Goal: Task Accomplishment & Management: Manage account settings

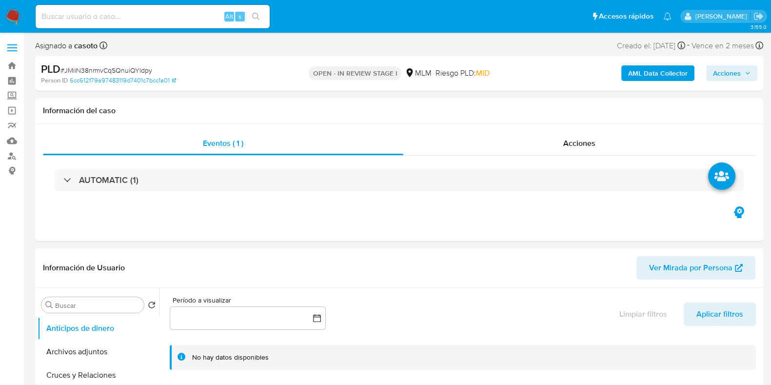
select select "10"
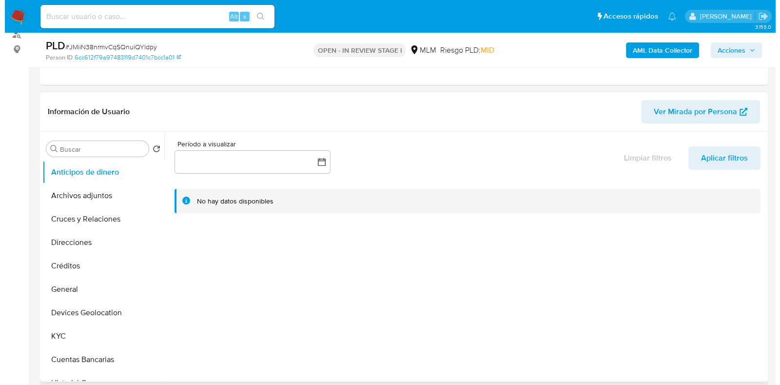
scroll to position [121, 0]
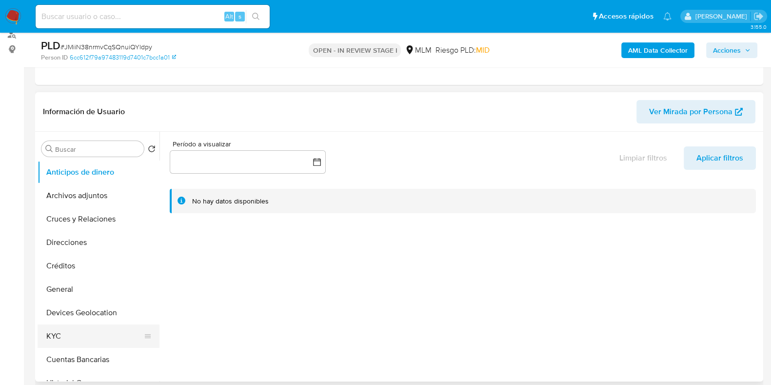
click at [79, 329] on button "KYC" at bounding box center [95, 335] width 114 height 23
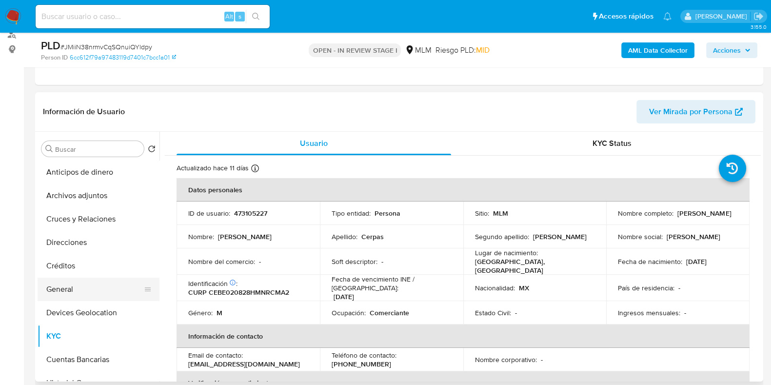
click at [68, 286] on button "General" at bounding box center [95, 288] width 114 height 23
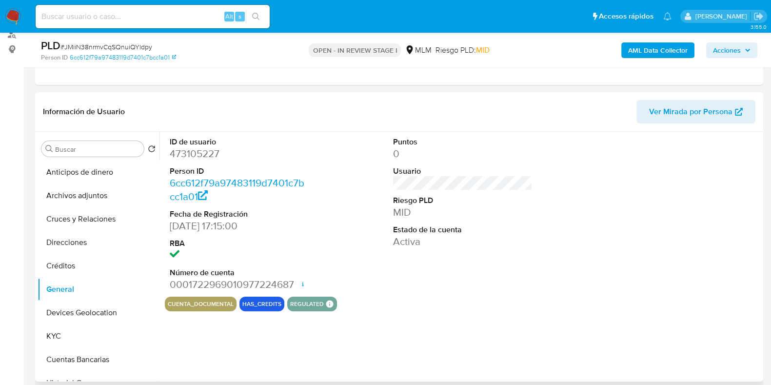
click at [193, 155] on dd "473105227" at bounding box center [239, 154] width 139 height 14
copy dd "473105227"
click at [69, 192] on button "Archivos adjuntos" at bounding box center [95, 195] width 114 height 23
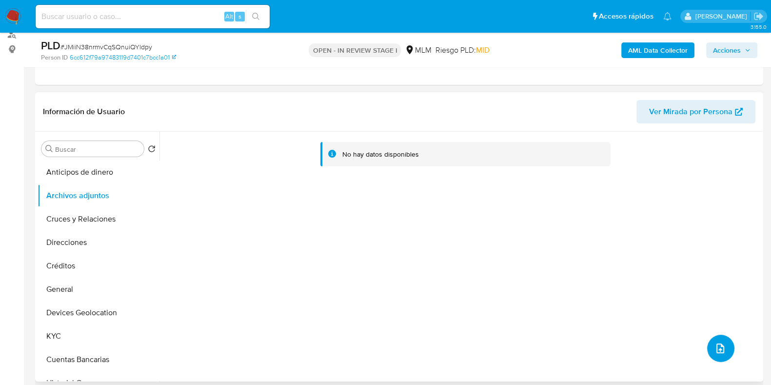
click at [714, 349] on icon "upload-file" at bounding box center [720, 348] width 12 height 12
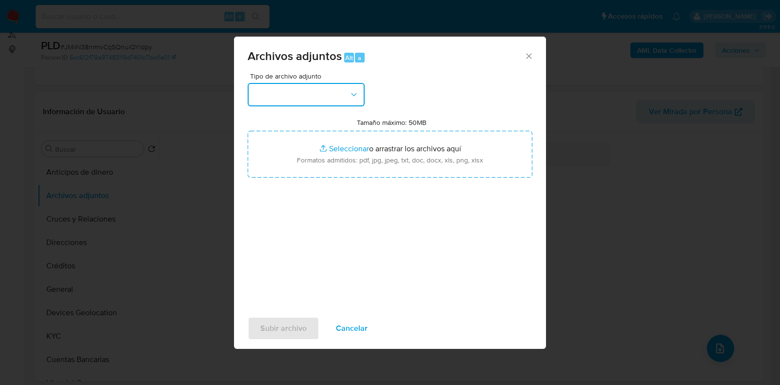
click at [308, 103] on button "button" at bounding box center [306, 94] width 117 height 23
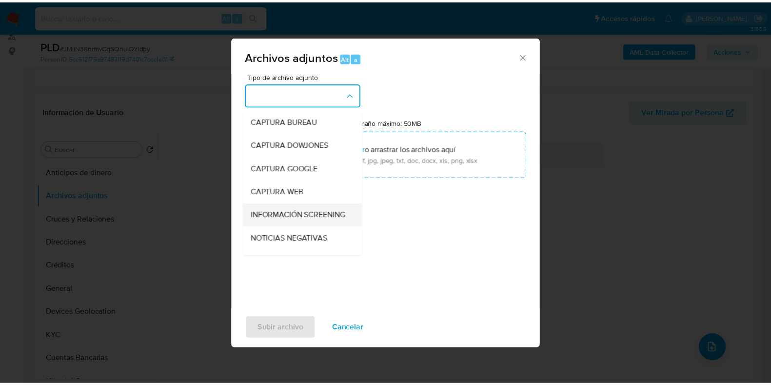
scroll to position [60, 0]
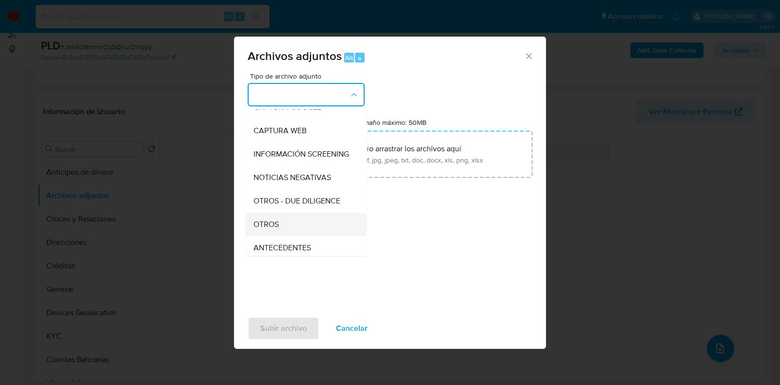
click at [288, 236] on div "OTROS" at bounding box center [302, 224] width 99 height 23
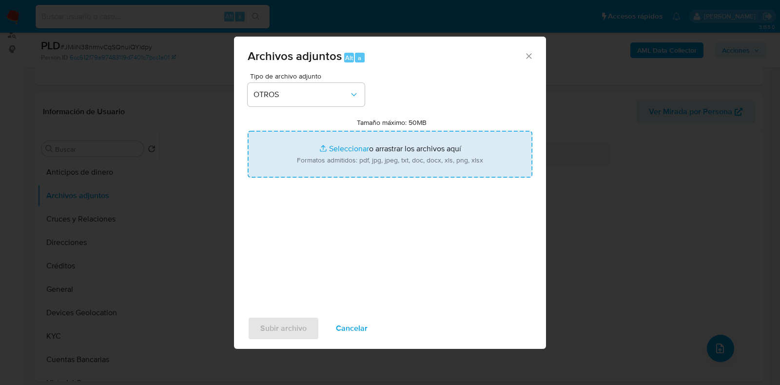
click at [355, 150] on input "Tamaño máximo: 50MB Seleccionar archivos" at bounding box center [390, 154] width 285 height 47
type input "C:\fakepath\473105227_EMMANUEL CERPAS BUCIO_AGO2025.pdf"
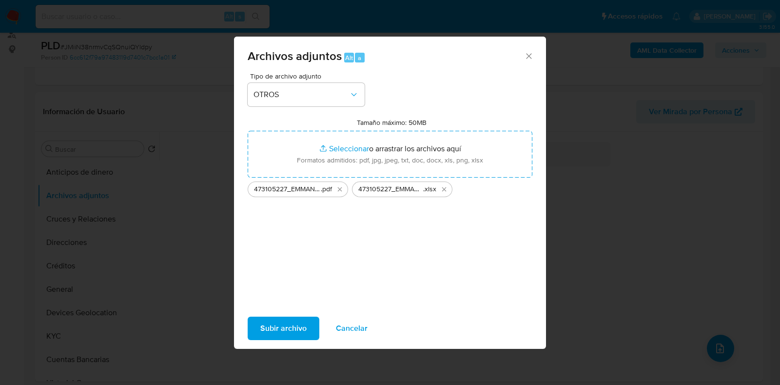
click at [301, 323] on span "Subir archivo" at bounding box center [283, 327] width 46 height 21
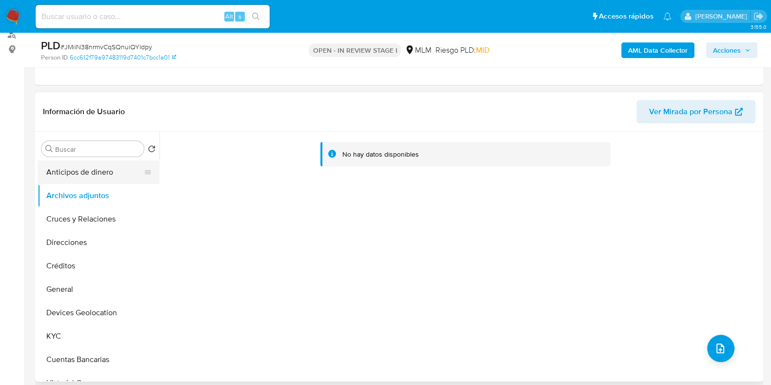
click at [70, 180] on button "Anticipos de dinero" at bounding box center [95, 171] width 114 height 23
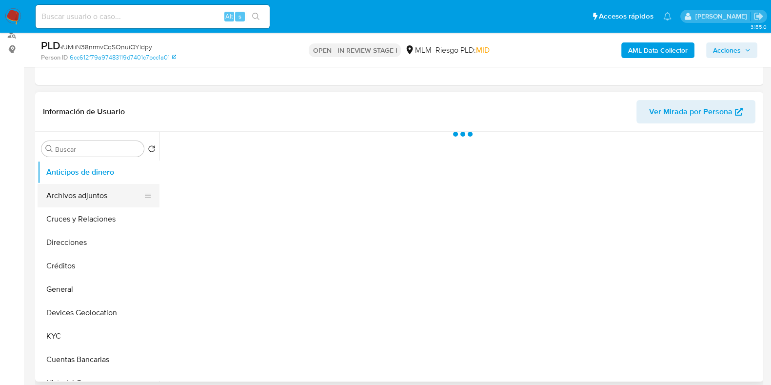
click at [61, 199] on button "Archivos adjuntos" at bounding box center [95, 195] width 114 height 23
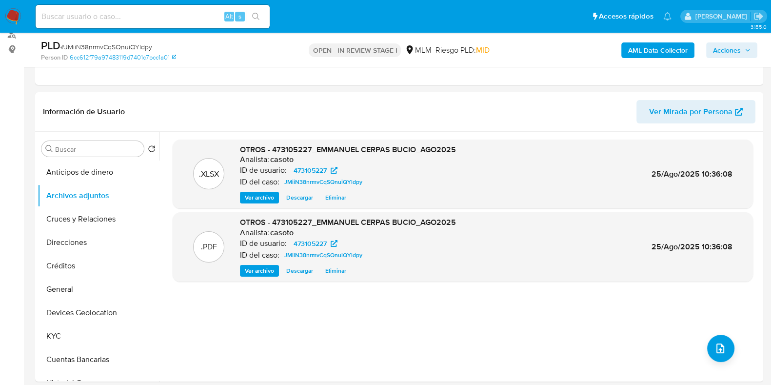
click at [733, 52] on span "Acciones" at bounding box center [727, 50] width 28 height 16
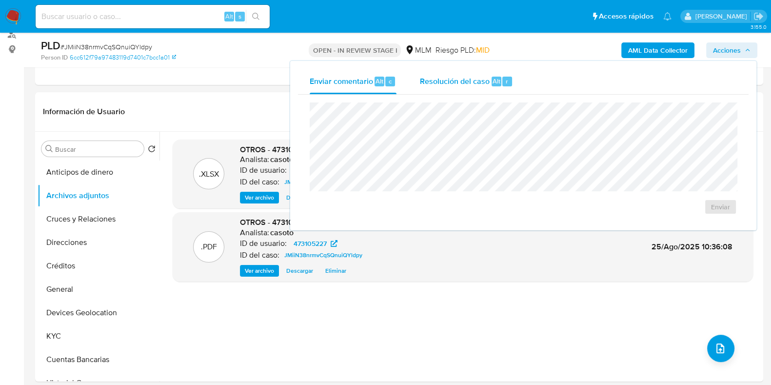
click at [508, 80] on div "r" at bounding box center [507, 82] width 10 height 10
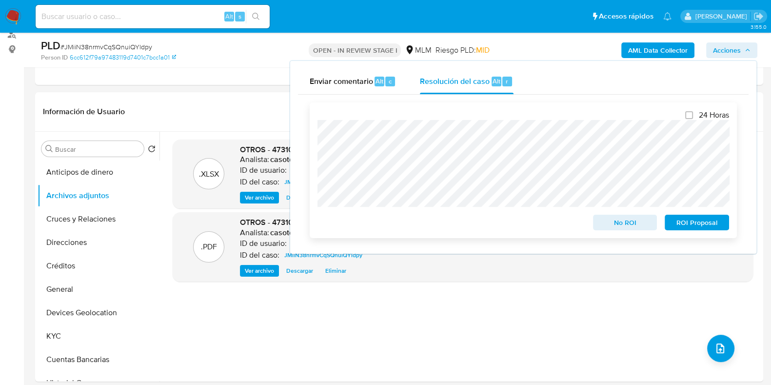
click at [610, 220] on span "No ROI" at bounding box center [625, 222] width 51 height 14
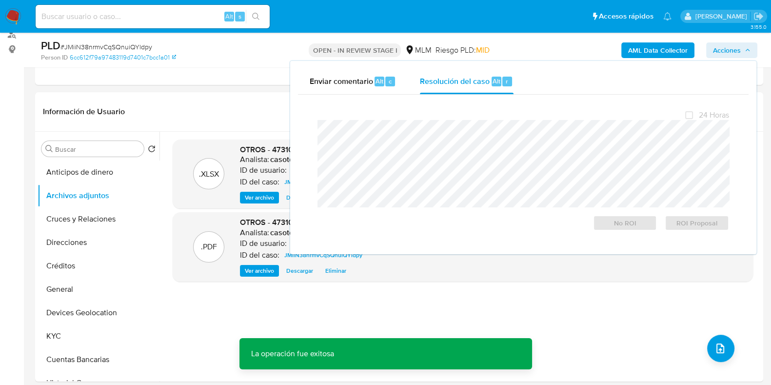
click at [101, 47] on span "# JMiiN38nrmvCqSQnuiQYldpy" at bounding box center [106, 47] width 92 height 10
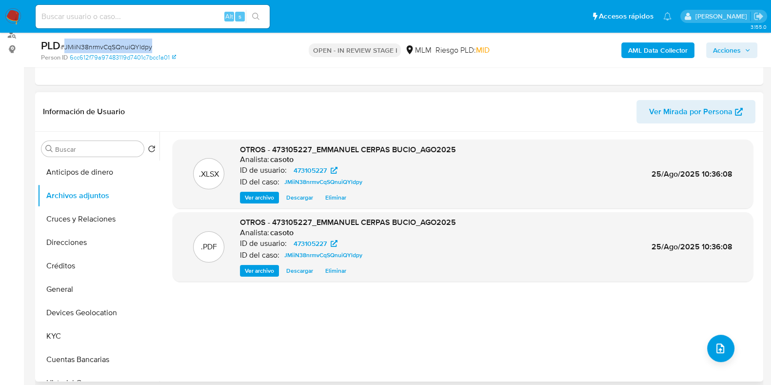
copy span "JMiiN38nrmvCqSQnuiQYldpy"
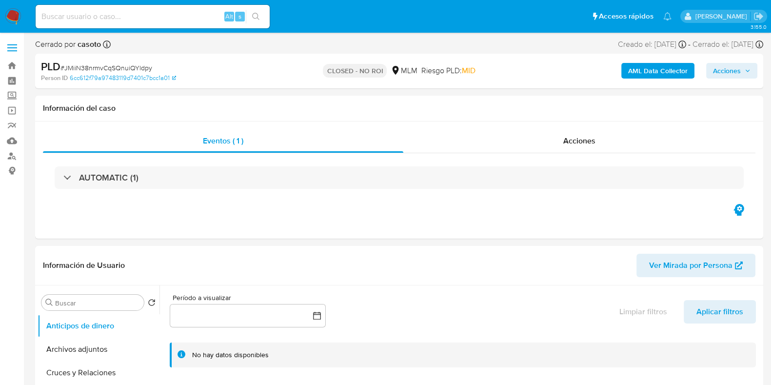
select select "10"
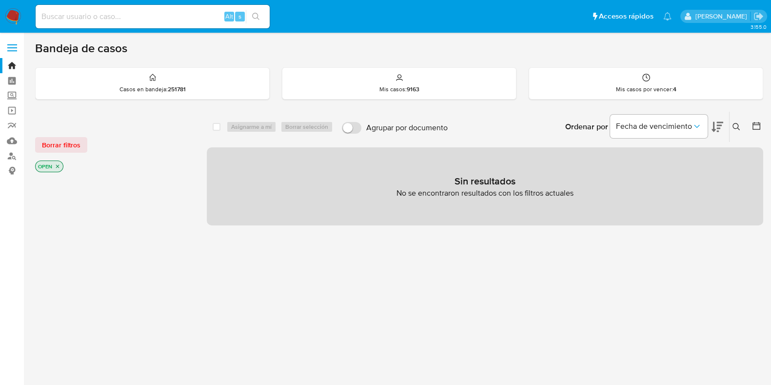
click at [734, 123] on icon at bounding box center [735, 126] width 7 height 7
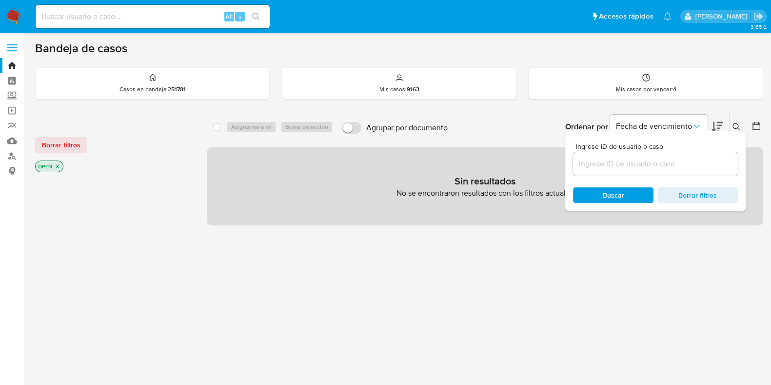
click at [655, 158] on input at bounding box center [655, 163] width 165 height 13
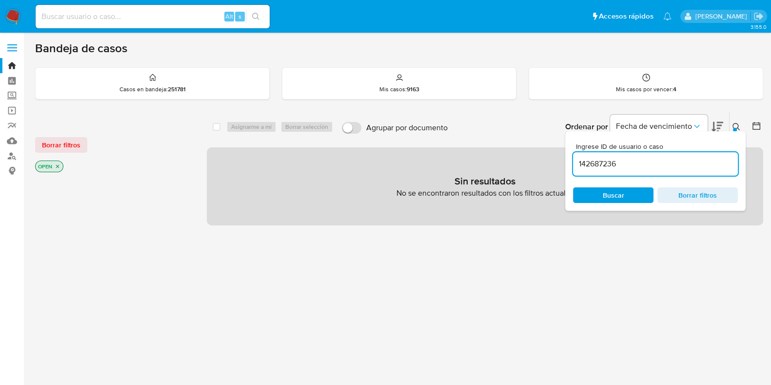
type input "142687236"
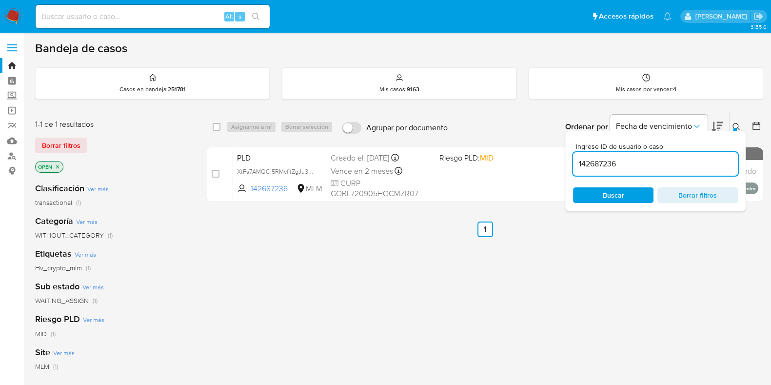
click at [740, 128] on button at bounding box center [737, 127] width 16 height 12
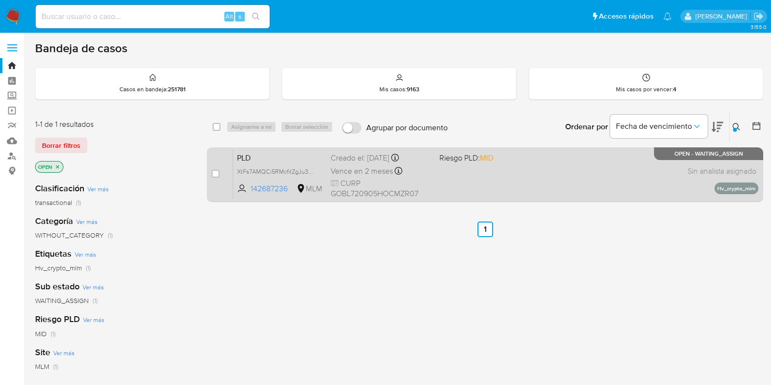
click at [605, 169] on div "PLD XtFs7AMQCi5RMcfitZgJu3Md 142687236 MLM Riesgo PLD: MID Creado el: 12/08/202…" at bounding box center [495, 174] width 525 height 49
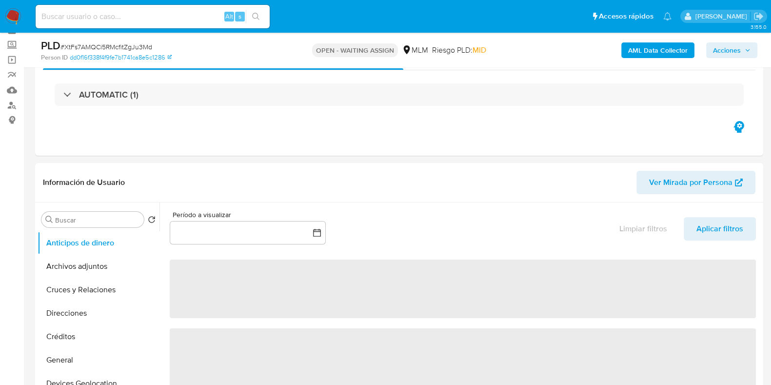
scroll to position [121, 0]
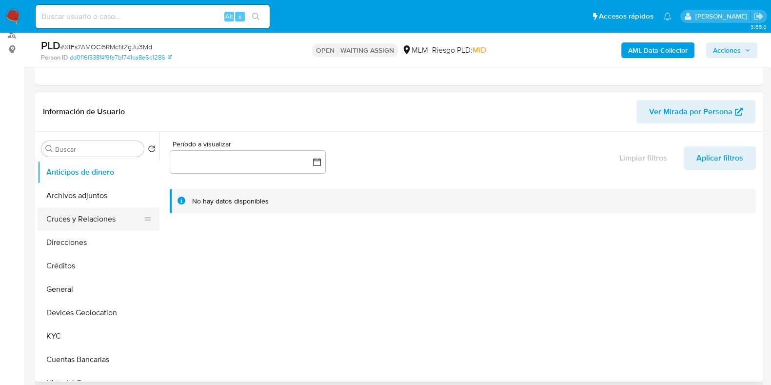
select select "10"
click at [90, 196] on button "Archivos adjuntos" at bounding box center [95, 195] width 114 height 23
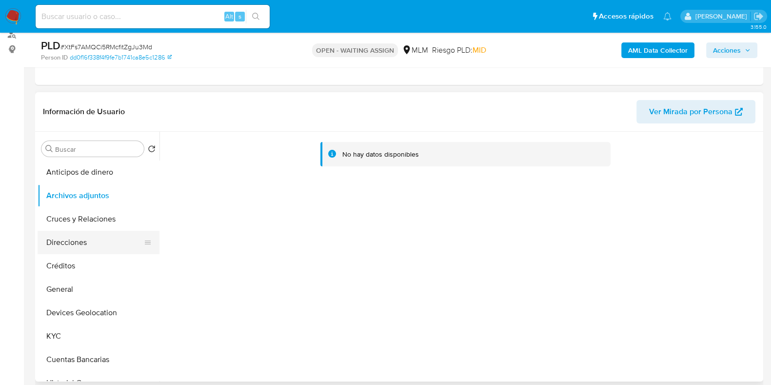
scroll to position [60, 0]
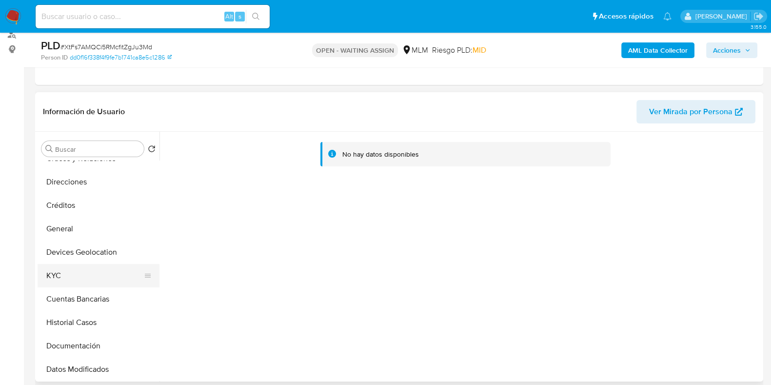
click at [51, 266] on button "KYC" at bounding box center [95, 275] width 114 height 23
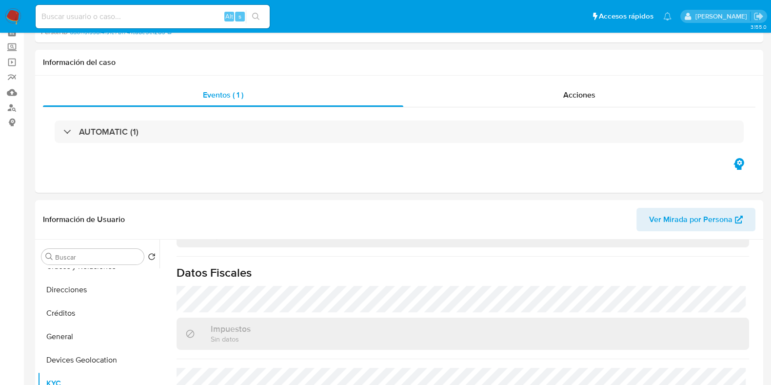
scroll to position [183, 0]
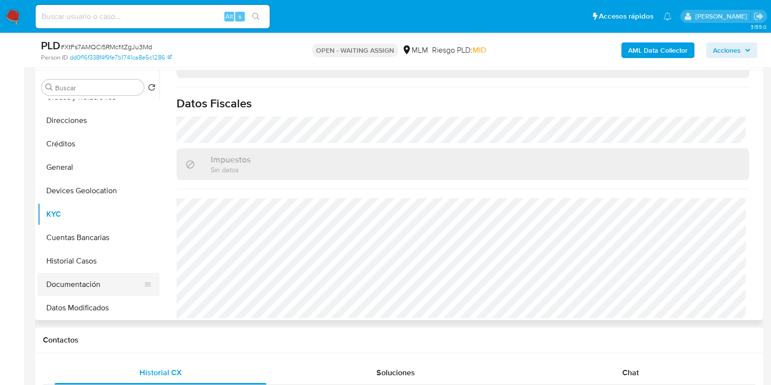
click at [69, 278] on button "Documentación" at bounding box center [95, 283] width 114 height 23
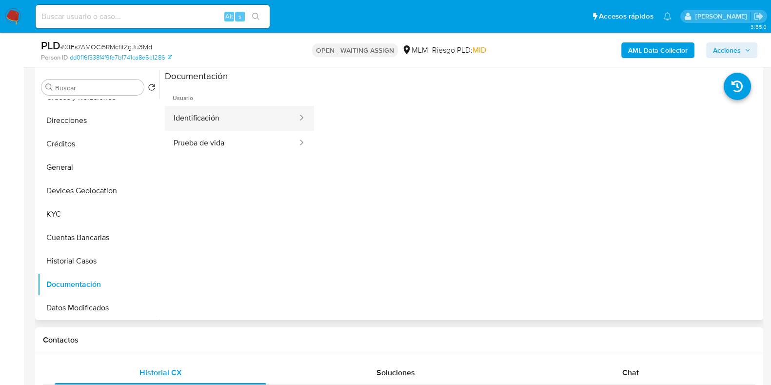
click at [201, 126] on button "Identificación" at bounding box center [232, 118] width 134 height 25
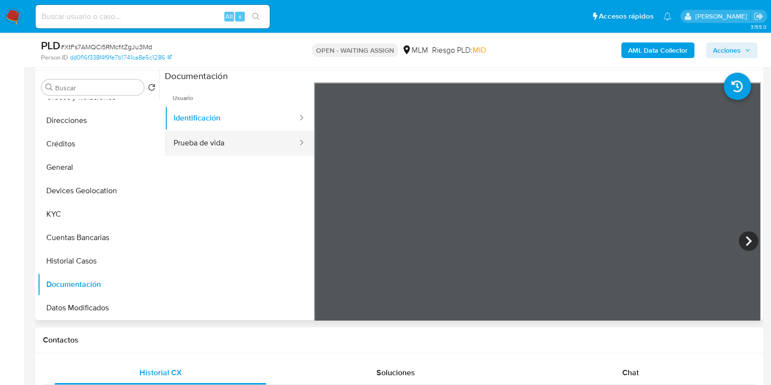
click at [195, 141] on button "Prueba de vida" at bounding box center [232, 143] width 134 height 25
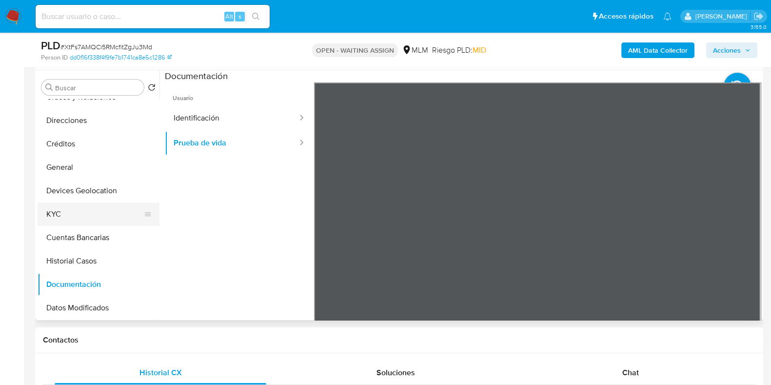
click at [71, 220] on button "KYC" at bounding box center [95, 213] width 114 height 23
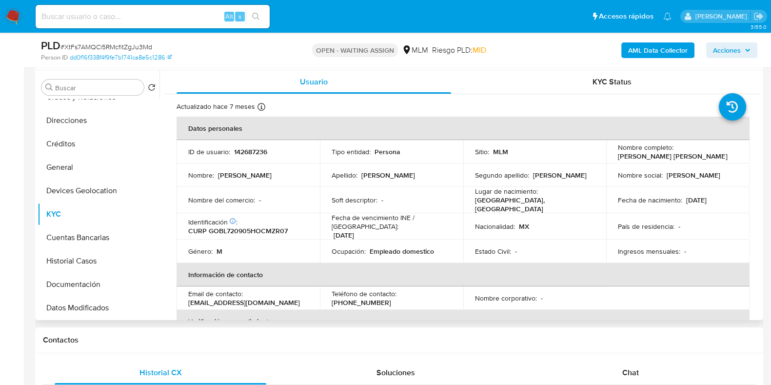
drag, startPoint x: 722, startPoint y: 158, endPoint x: 613, endPoint y: 155, distance: 109.7
click at [613, 155] on td "Nombre completo : Lorenzo Justimiano Gomez Bazan" at bounding box center [677, 151] width 143 height 23
copy p "Lorenzo Justimiano Gomez Bazan"
drag, startPoint x: 271, startPoint y: 298, endPoint x: 183, endPoint y: 292, distance: 88.0
click at [183, 292] on td "Email de contacto : lorenzogbazan@gmail.com" at bounding box center [247, 297] width 143 height 23
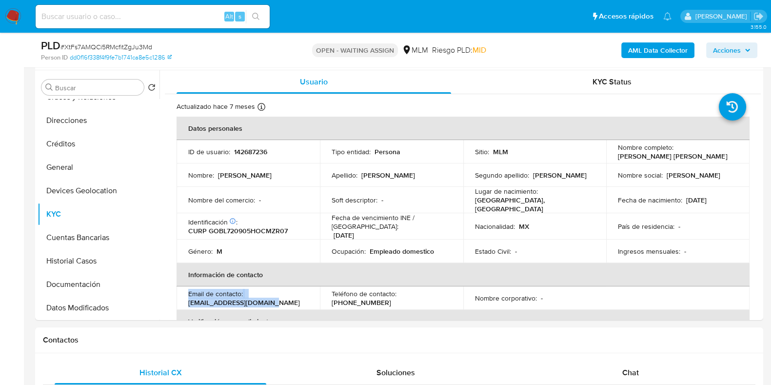
copy div "Email de contacto : lorenzogbazan@gmail.com"
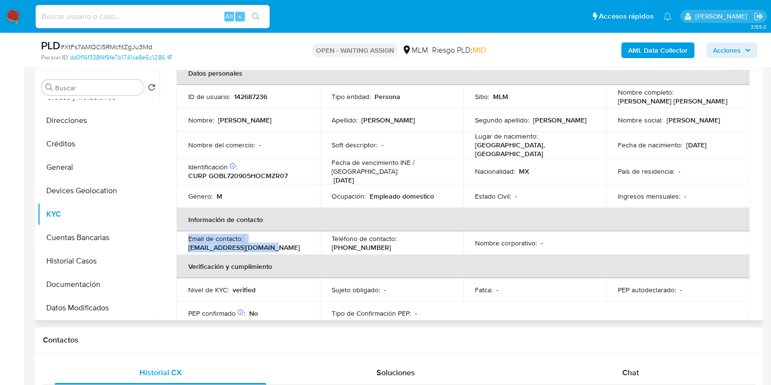
scroll to position [183, 0]
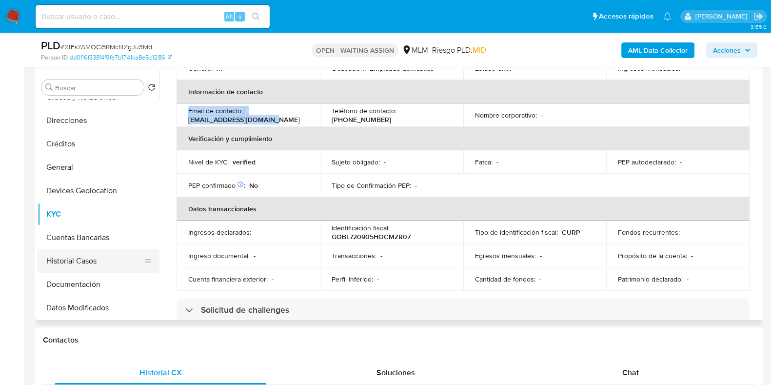
click at [76, 253] on button "Historial Casos" at bounding box center [95, 260] width 114 height 23
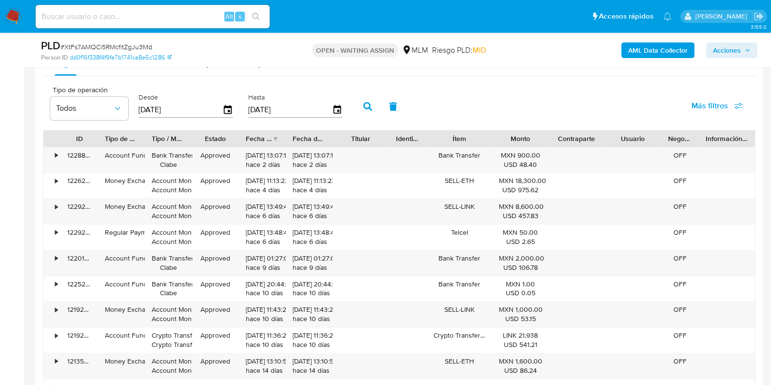
scroll to position [1036, 0]
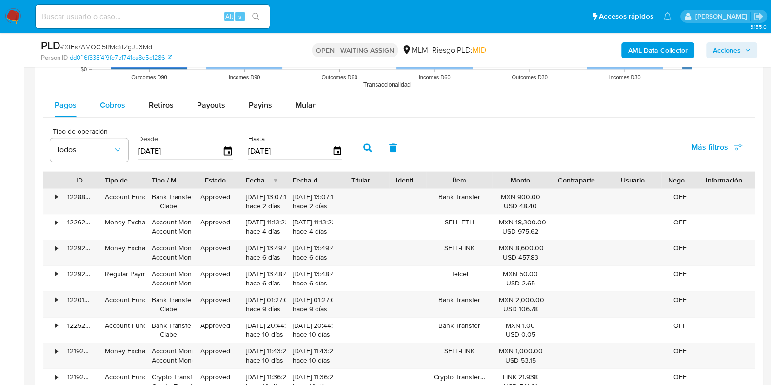
click at [103, 109] on span "Cobros" at bounding box center [112, 104] width 25 height 11
select select "10"
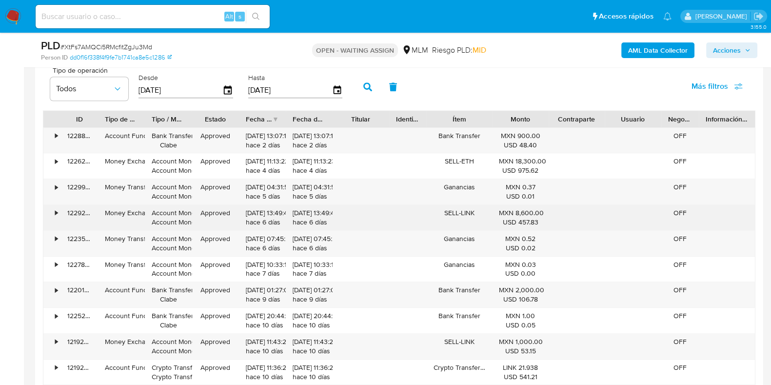
scroll to position [1158, 0]
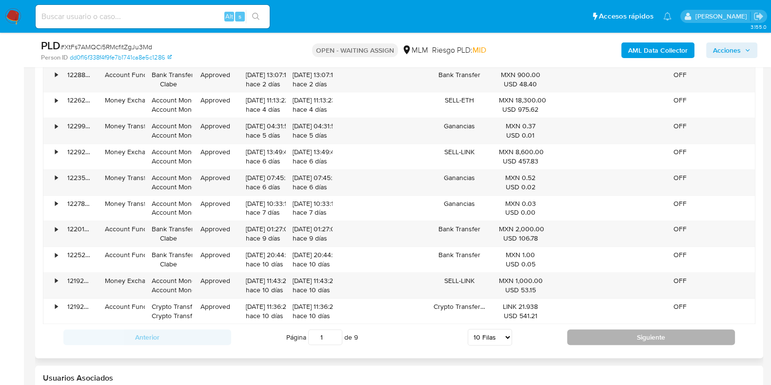
click at [588, 334] on button "Siguiente" at bounding box center [651, 337] width 168 height 16
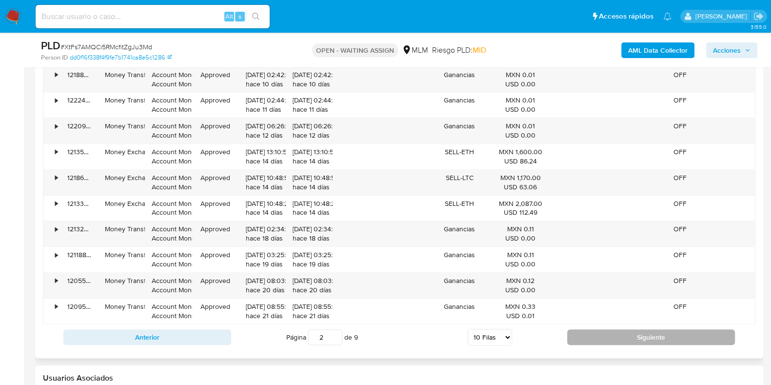
click at [588, 334] on button "Siguiente" at bounding box center [651, 337] width 168 height 16
type input "4"
click at [588, 334] on button "Siguiente" at bounding box center [651, 337] width 168 height 16
click at [583, 335] on button "Siguiente" at bounding box center [651, 337] width 168 height 16
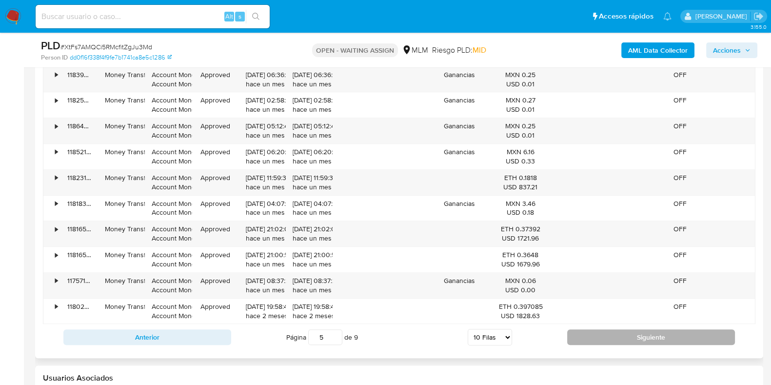
type input "6"
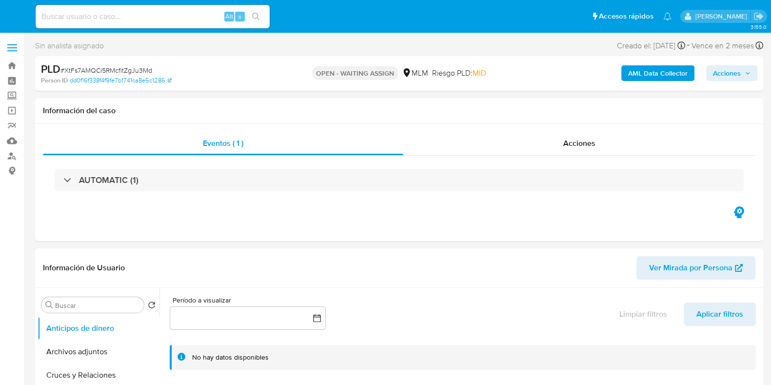
select select "10"
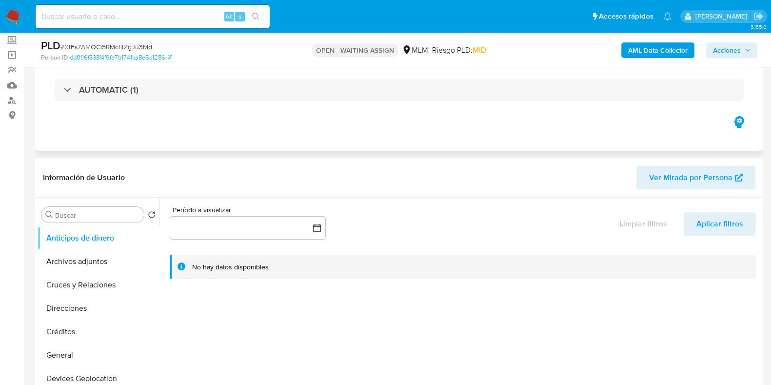
scroll to position [183, 0]
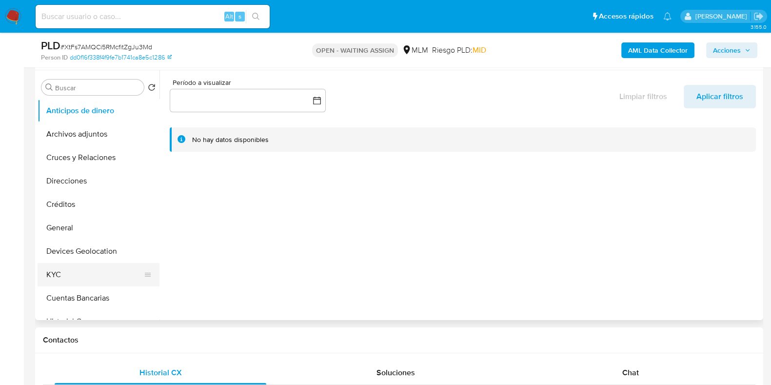
click at [53, 280] on button "KYC" at bounding box center [95, 274] width 114 height 23
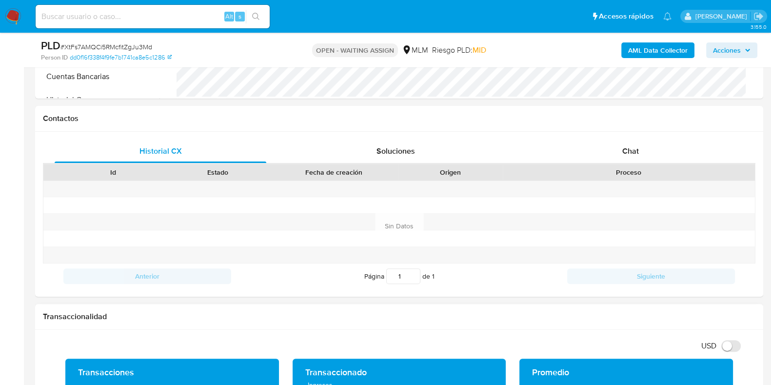
scroll to position [305, 0]
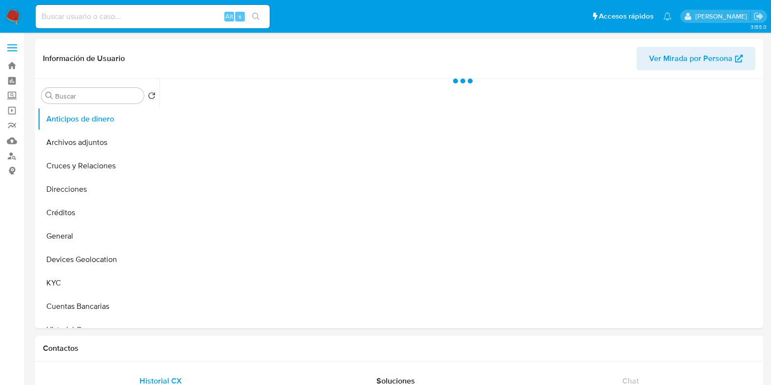
click at [113, 20] on input at bounding box center [153, 16] width 234 height 13
paste input "2090716973"
type input "2090716973"
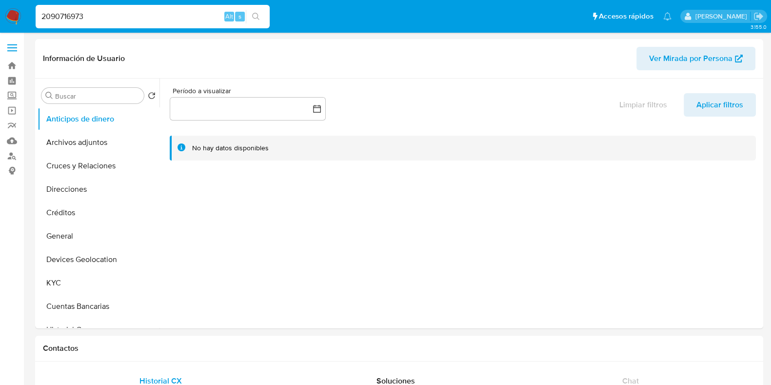
select select "10"
type input "2090716973"
click at [251, 18] on button "search-icon" at bounding box center [256, 17] width 20 height 14
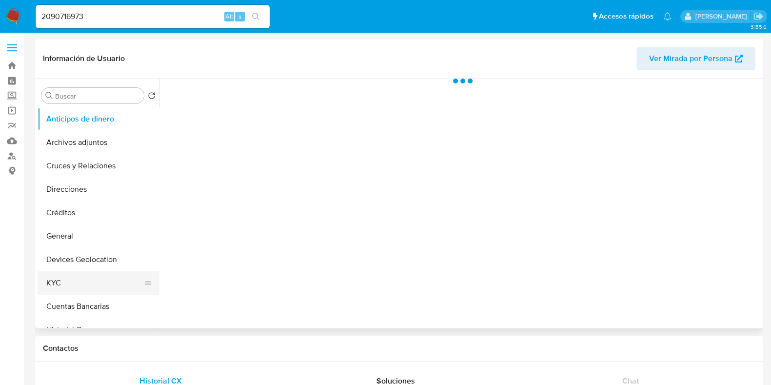
click at [89, 278] on button "KYC" at bounding box center [95, 282] width 114 height 23
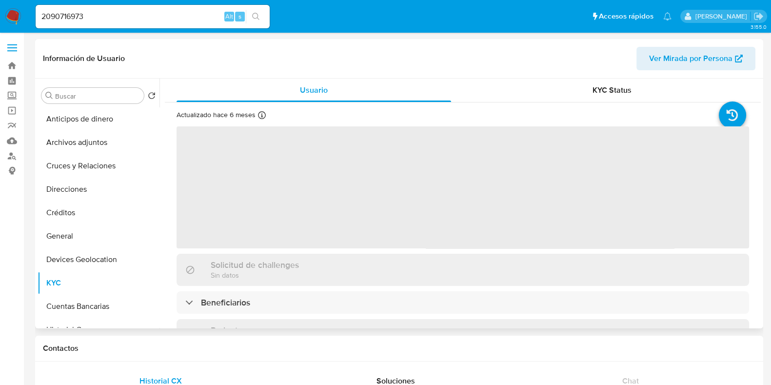
select select "10"
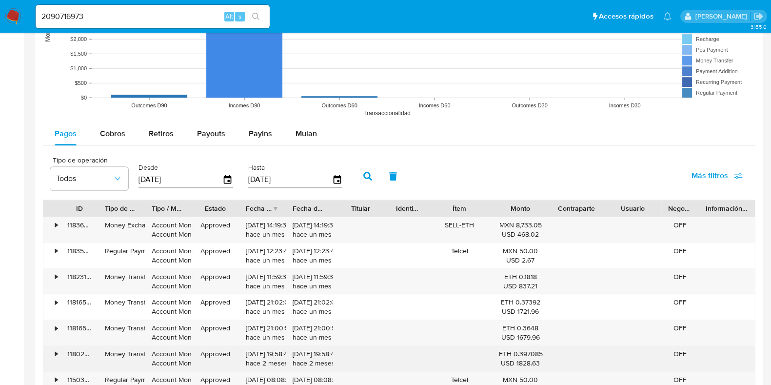
scroll to position [931, 0]
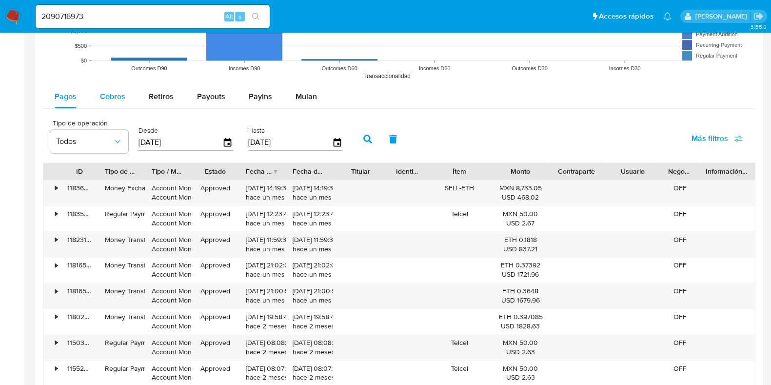
click at [123, 103] on div "Cobros" at bounding box center [112, 96] width 25 height 23
select select "10"
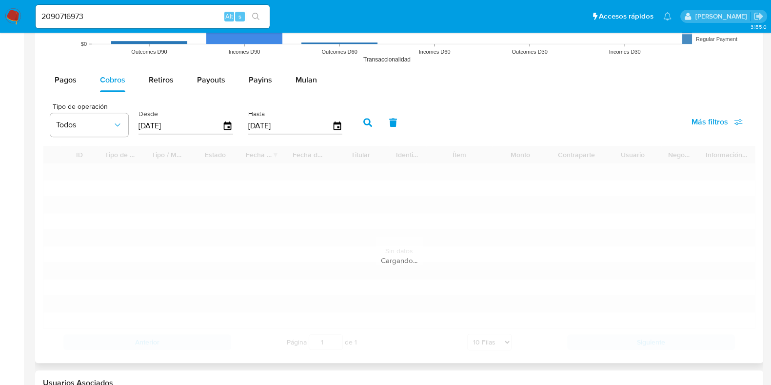
scroll to position [992, 0]
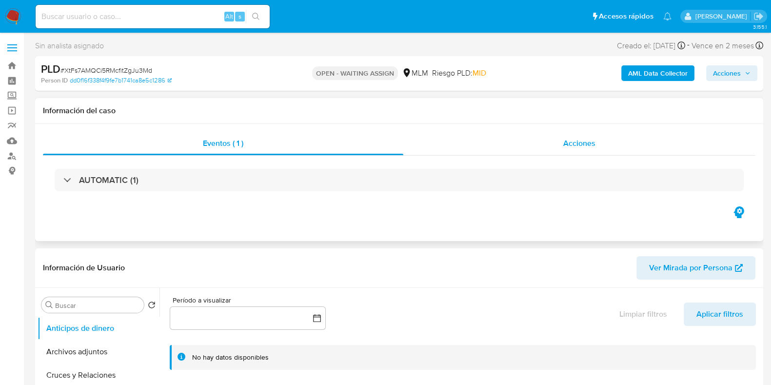
select select "10"
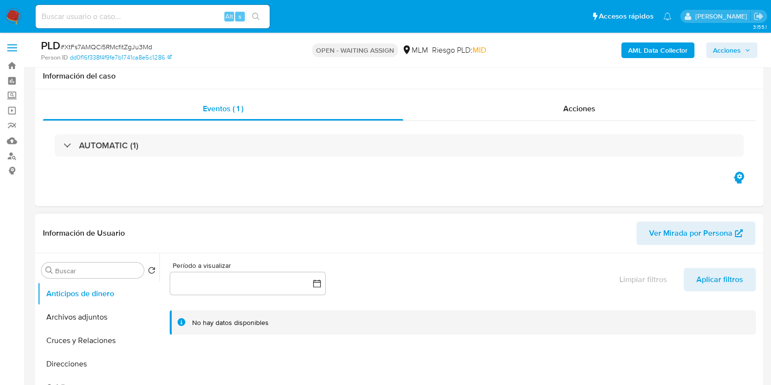
scroll to position [183, 0]
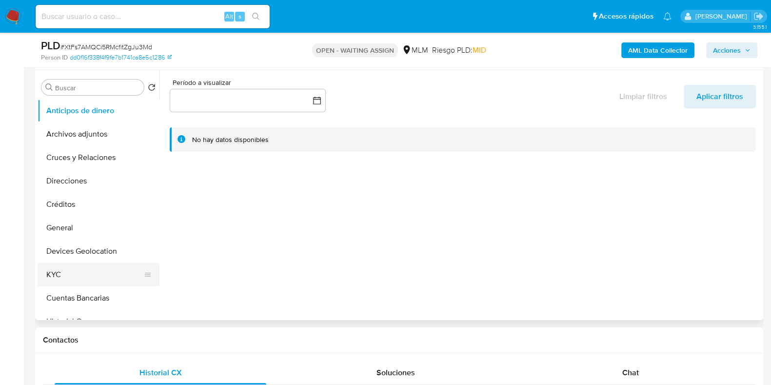
click at [61, 274] on button "KYC" at bounding box center [95, 274] width 114 height 23
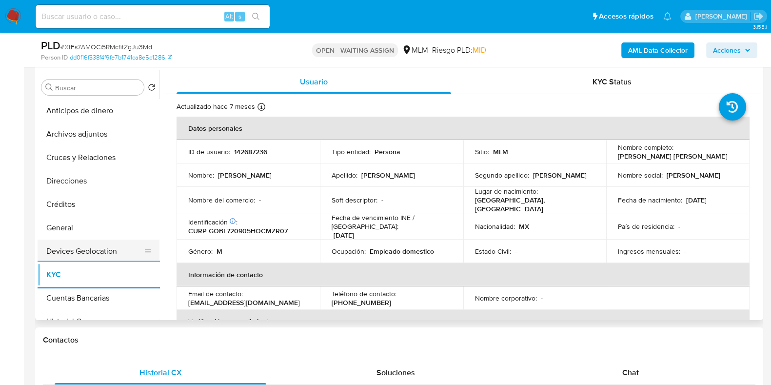
click at [83, 245] on button "Devices Geolocation" at bounding box center [95, 250] width 114 height 23
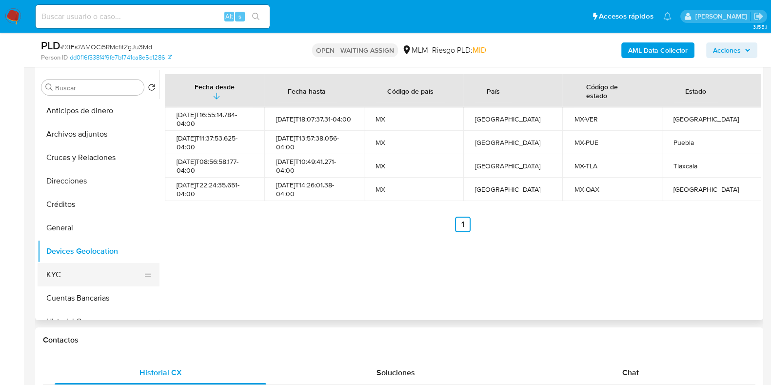
click at [67, 276] on button "KYC" at bounding box center [95, 274] width 114 height 23
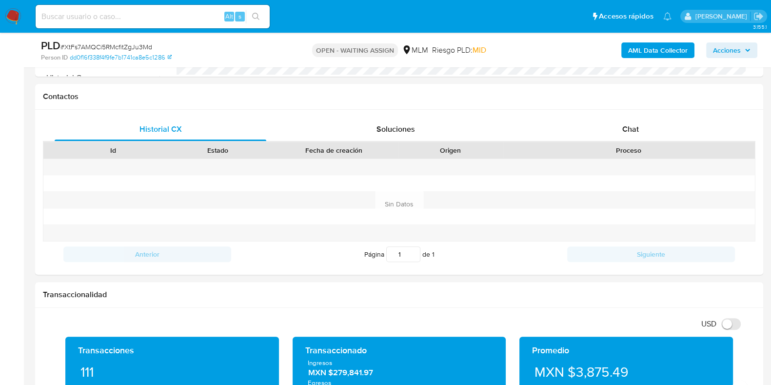
scroll to position [609, 0]
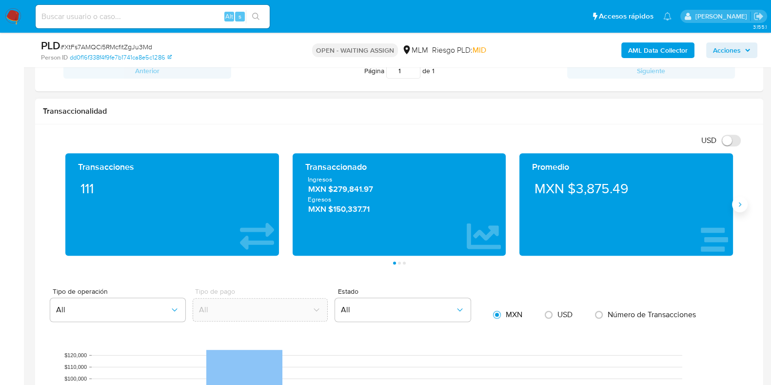
click at [738, 200] on icon "Siguiente" at bounding box center [740, 204] width 8 height 8
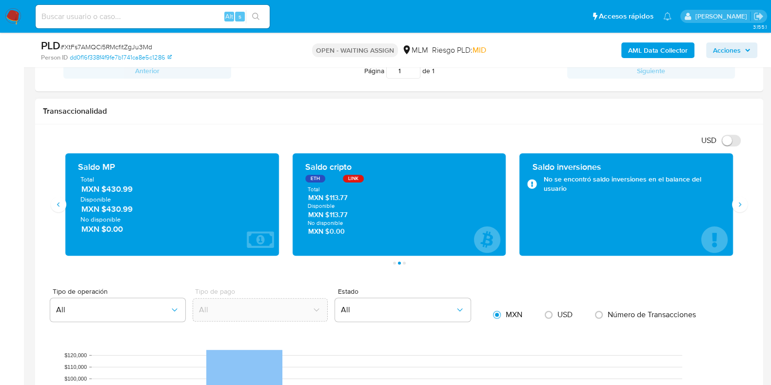
click at [122, 189] on span "MXN $430.99" at bounding box center [172, 188] width 182 height 11
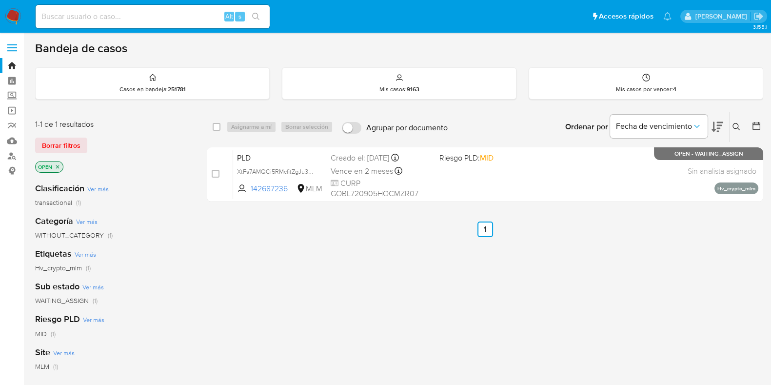
click at [737, 126] on icon at bounding box center [735, 126] width 7 height 7
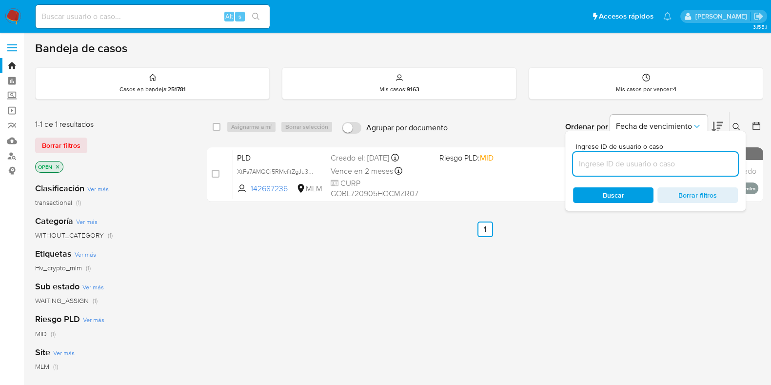
click at [652, 159] on input at bounding box center [655, 163] width 165 height 13
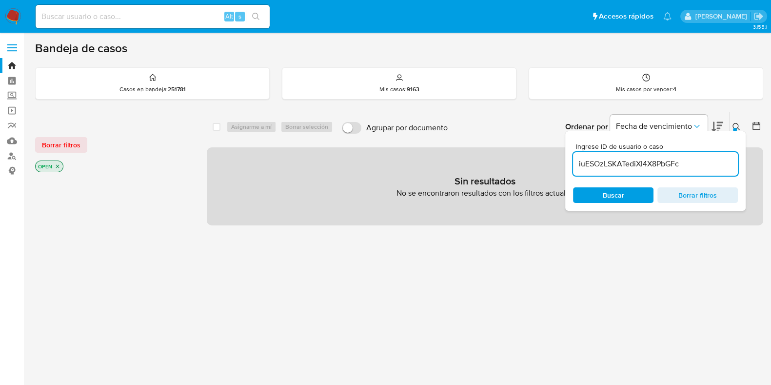
click at [738, 123] on icon at bounding box center [736, 127] width 8 height 8
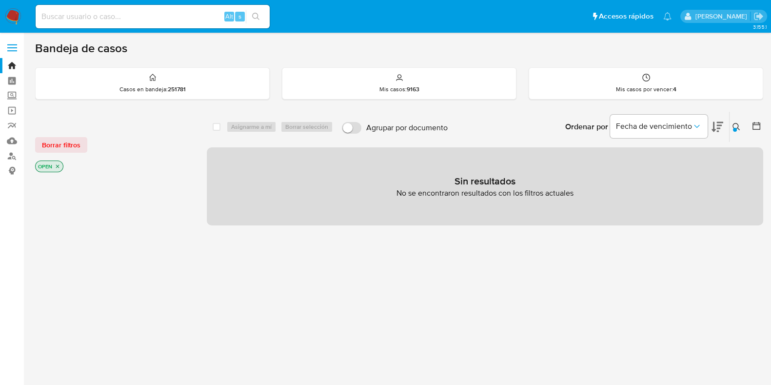
click at [53, 165] on p "OPEN" at bounding box center [49, 166] width 27 height 11
click at [55, 164] on icon "close-filter" at bounding box center [58, 166] width 6 height 6
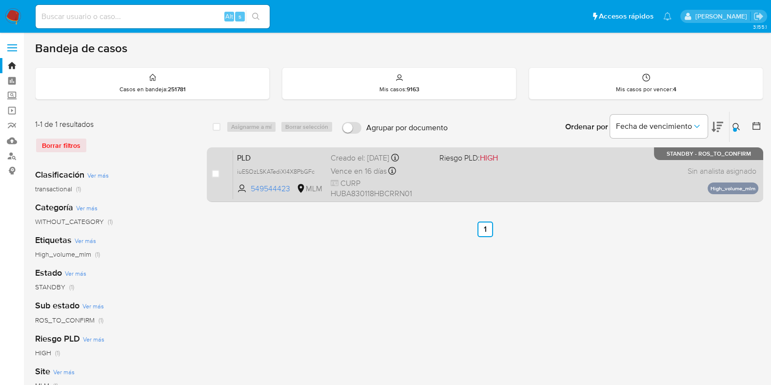
click at [549, 189] on div "PLD iuESOzLSKATediXl4X8PbGFc 549544423 MLM Riesgo PLD: HIGH Creado el: 12/07/20…" at bounding box center [495, 174] width 525 height 49
click at [540, 178] on div "PLD iuESOzLSKATediXl4X8PbGFc 549544423 MLM Riesgo PLD: HIGH Creado el: 12/07/20…" at bounding box center [495, 174] width 525 height 49
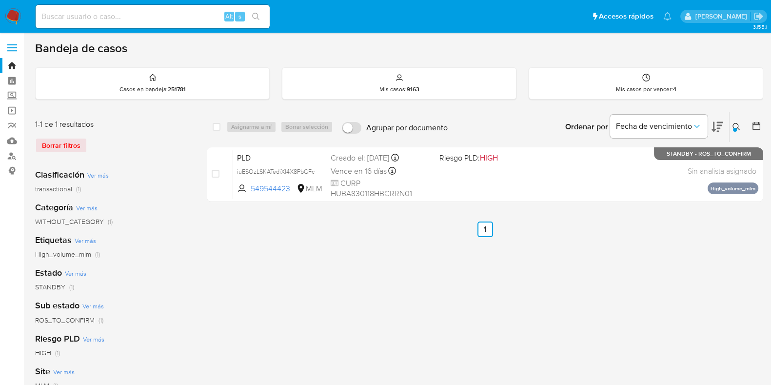
click at [734, 128] on div at bounding box center [735, 130] width 4 height 4
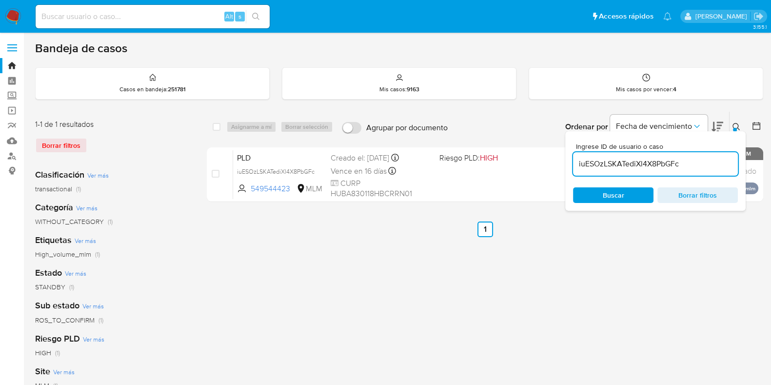
click at [624, 164] on input "iuESOzLSKATediXl4X8PbGFc" at bounding box center [655, 163] width 165 height 13
type input "142687236"
click at [737, 125] on icon at bounding box center [736, 127] width 8 height 8
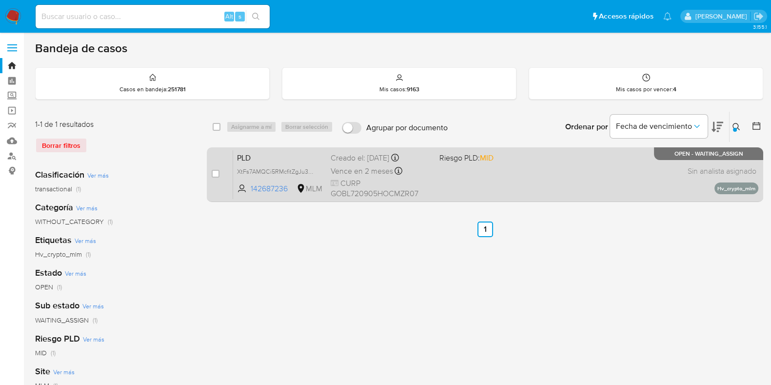
click at [596, 180] on div "PLD XtFs7AMQCi5RMcfitZgJu3Md 142687236 MLM Riesgo PLD: MID Creado el: 12/08/202…" at bounding box center [495, 174] width 525 height 49
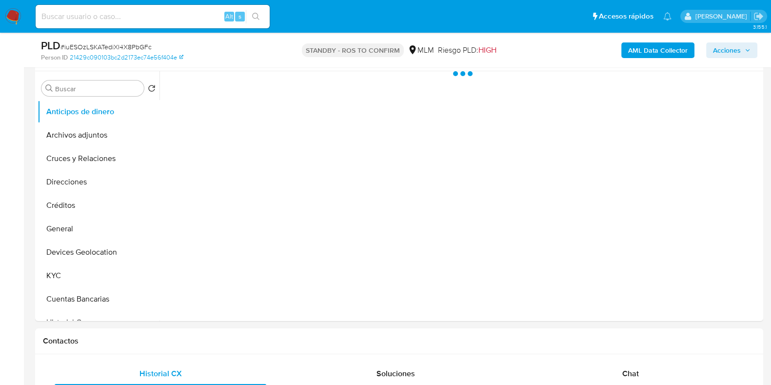
scroll to position [183, 0]
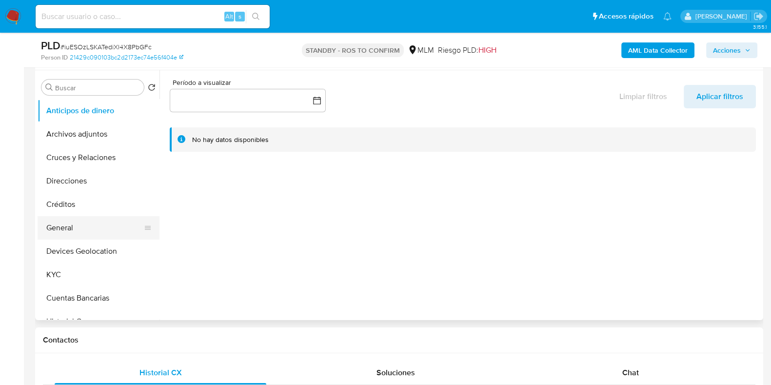
select select "10"
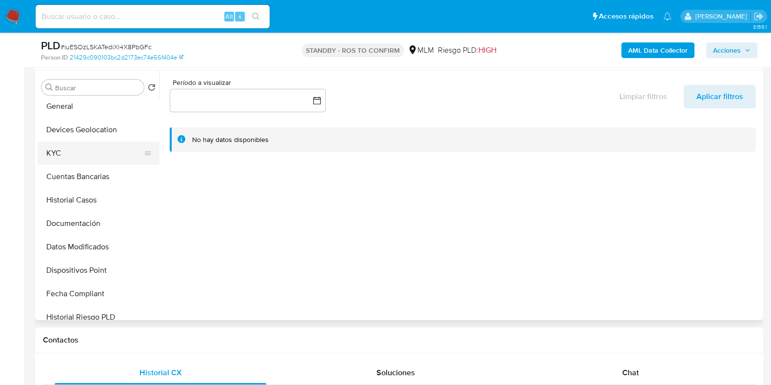
click at [62, 155] on button "KYC" at bounding box center [95, 152] width 114 height 23
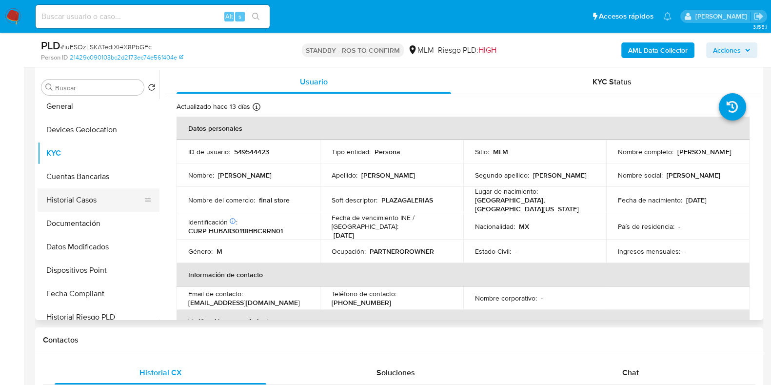
click at [79, 201] on button "Historial Casos" at bounding box center [95, 199] width 114 height 23
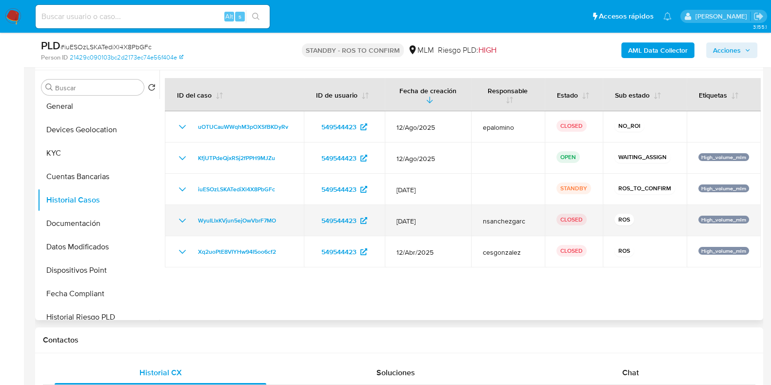
click at [176, 225] on icon "Mostrar/Ocultar" at bounding box center [182, 220] width 12 height 12
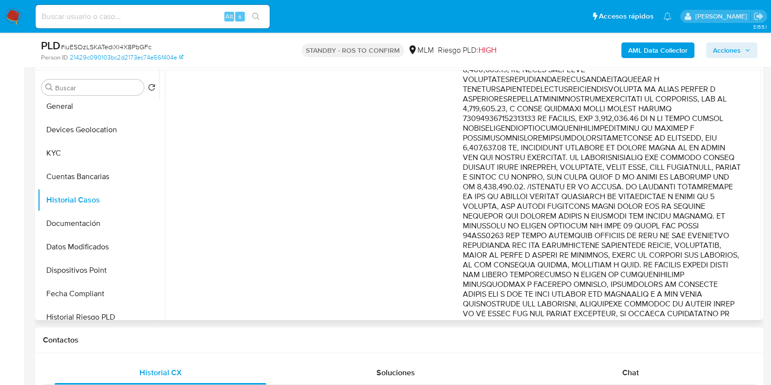
scroll to position [305, 0]
click at [59, 155] on button "KYC" at bounding box center [95, 152] width 114 height 23
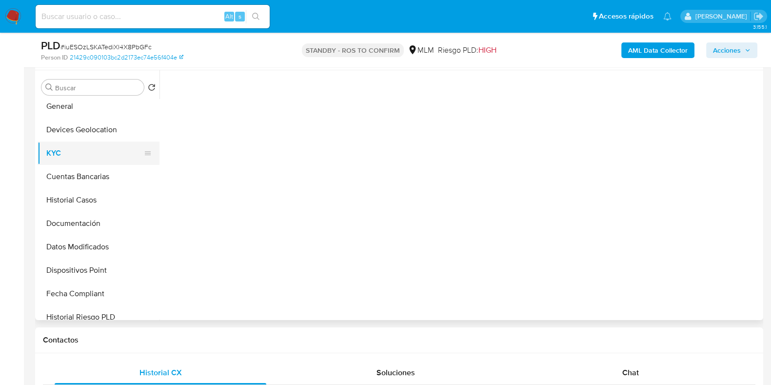
scroll to position [0, 0]
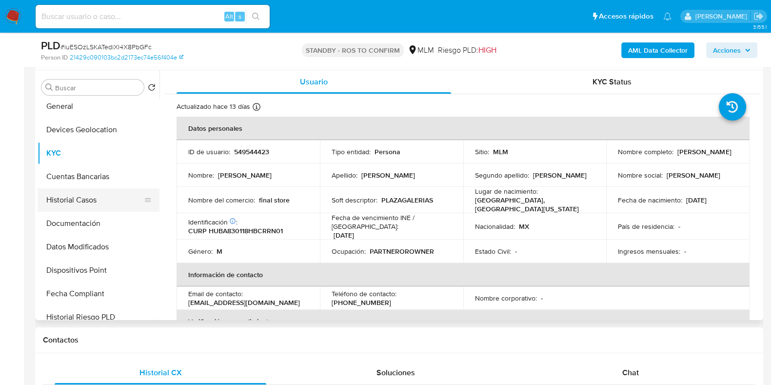
click at [93, 201] on button "Historial Casos" at bounding box center [95, 199] width 114 height 23
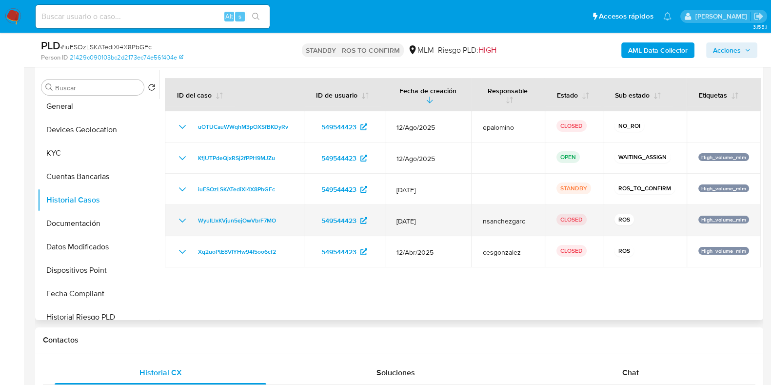
click at [180, 223] on icon "Mostrar/Ocultar" at bounding box center [182, 220] width 12 height 12
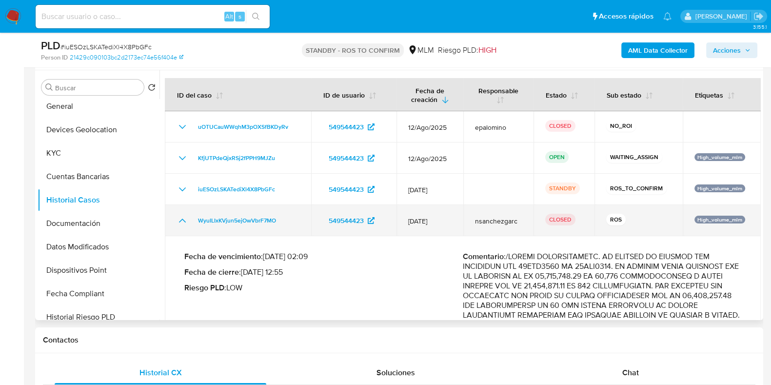
click at [182, 217] on icon "Mostrar/Ocultar" at bounding box center [182, 220] width 12 height 12
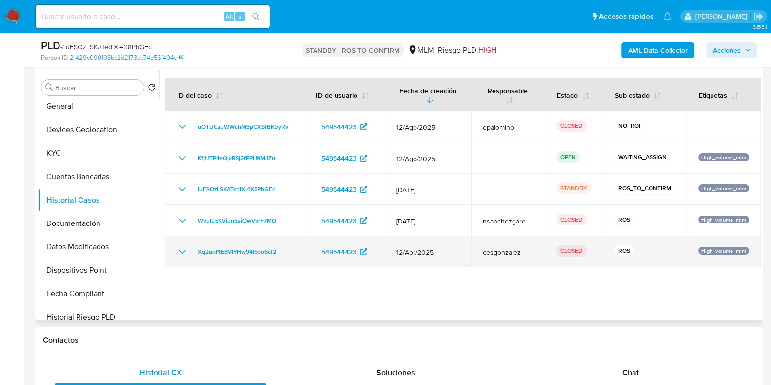
click at [178, 252] on icon "Mostrar/Ocultar" at bounding box center [182, 252] width 12 height 12
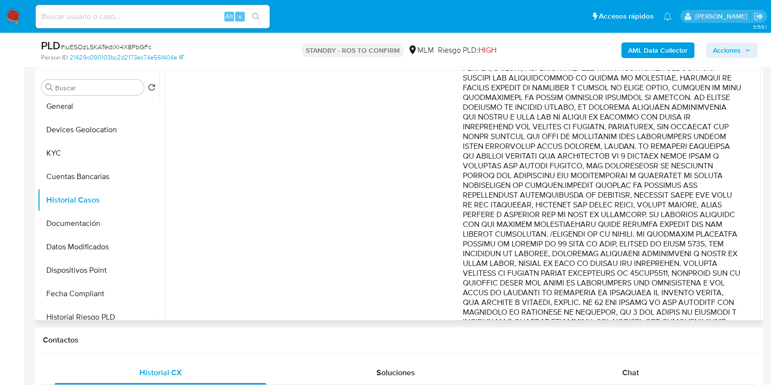
scroll to position [487, 0]
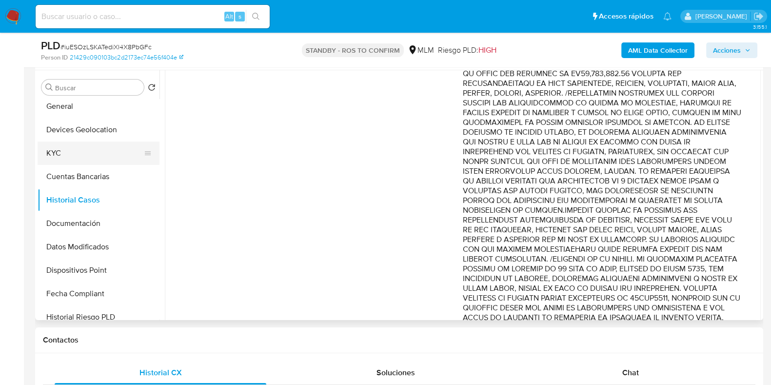
click at [69, 155] on button "KYC" at bounding box center [95, 152] width 114 height 23
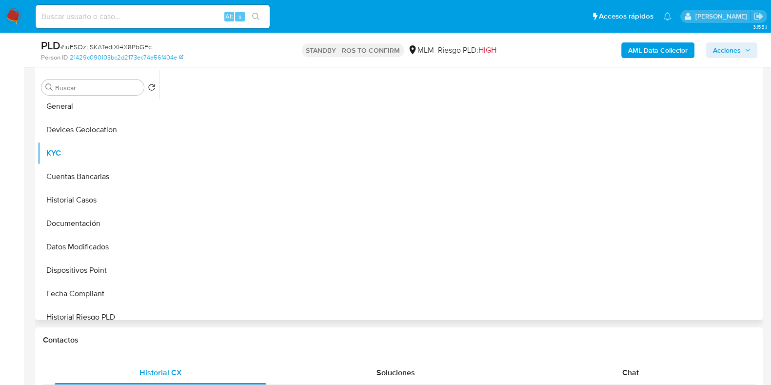
scroll to position [0, 0]
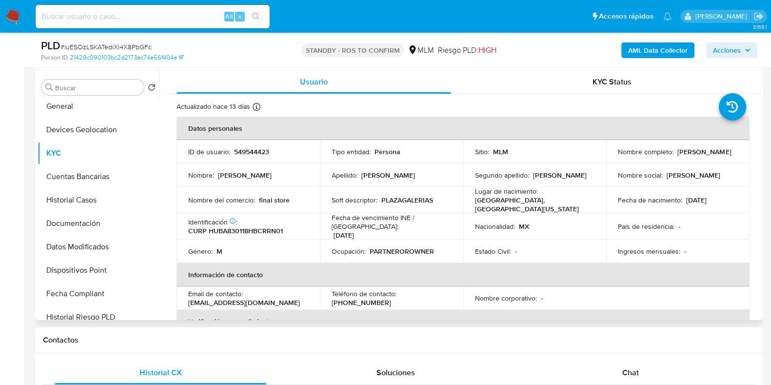
drag, startPoint x: 704, startPoint y: 157, endPoint x: 612, endPoint y: 157, distance: 92.1
click at [612, 157] on td "Nombre completo : Jose Antonio Hurtado Bernal" at bounding box center [677, 151] width 143 height 23
copy p "Jose Antonio Hurtado Bernal"
click at [78, 208] on button "Historial Casos" at bounding box center [95, 199] width 114 height 23
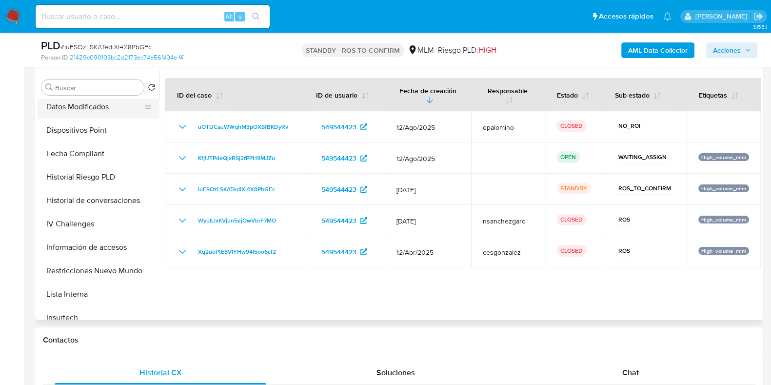
scroll to position [305, 0]
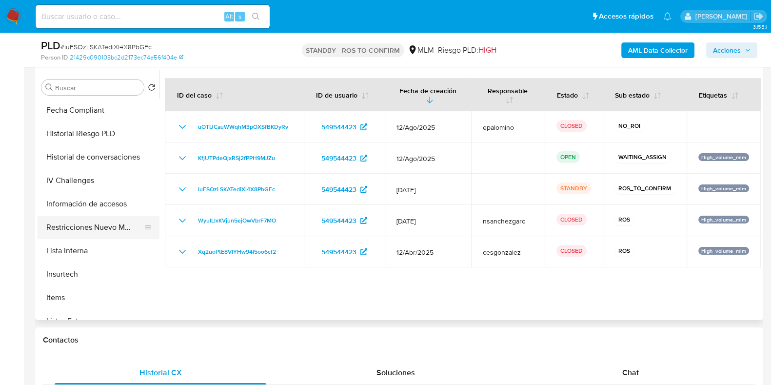
click at [84, 224] on button "Restricciones Nuevo Mundo" at bounding box center [95, 226] width 114 height 23
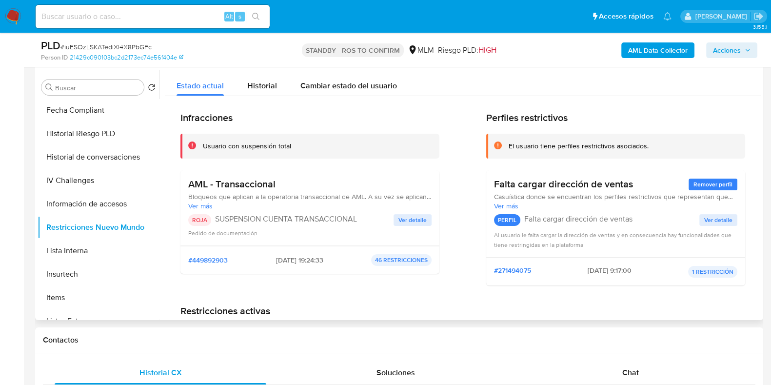
click at [405, 215] on span "Ver detalle" at bounding box center [412, 220] width 28 height 10
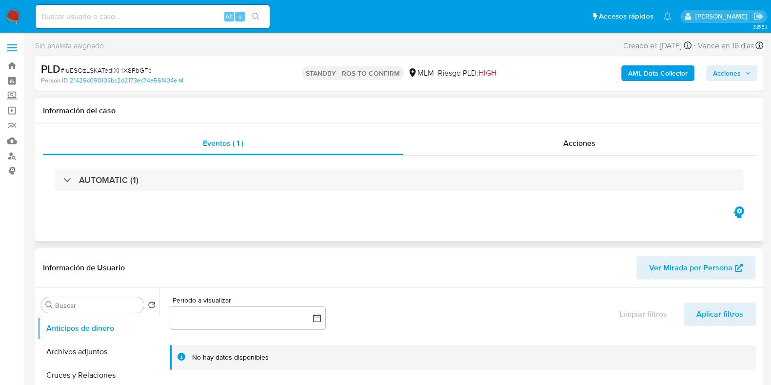
select select "10"
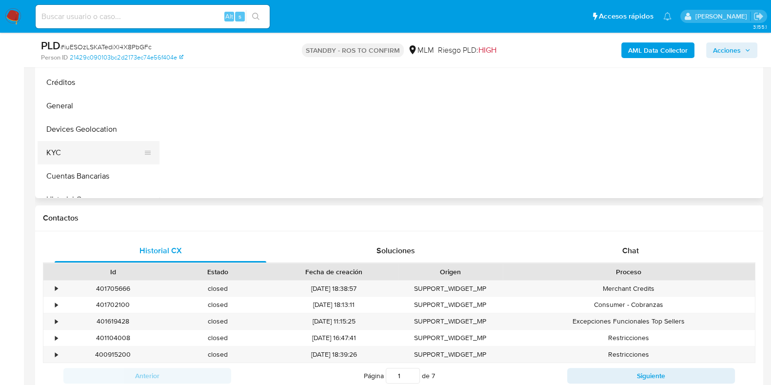
click at [58, 162] on button "KYC" at bounding box center [95, 152] width 114 height 23
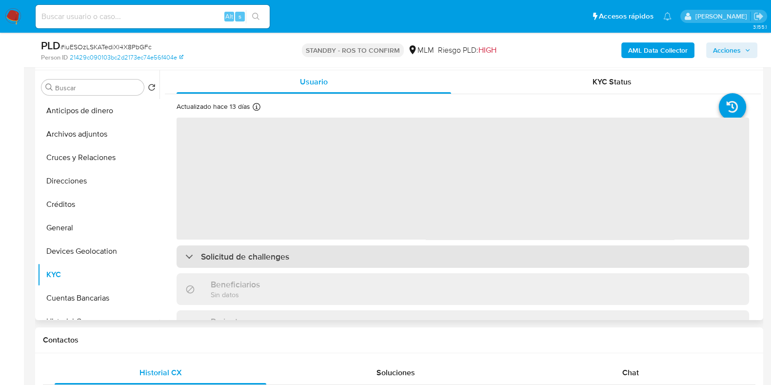
scroll to position [183, 0]
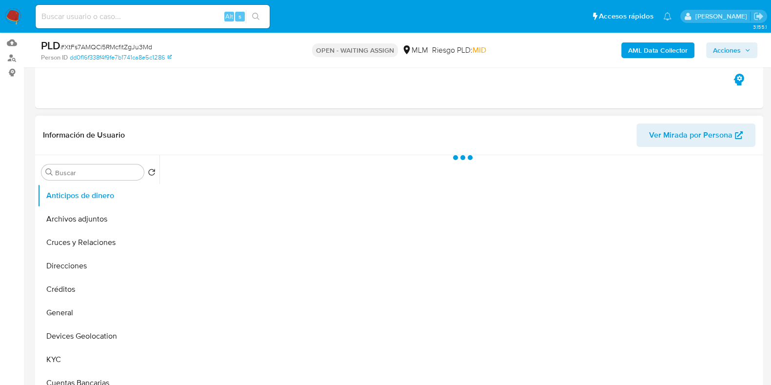
scroll to position [183, 0]
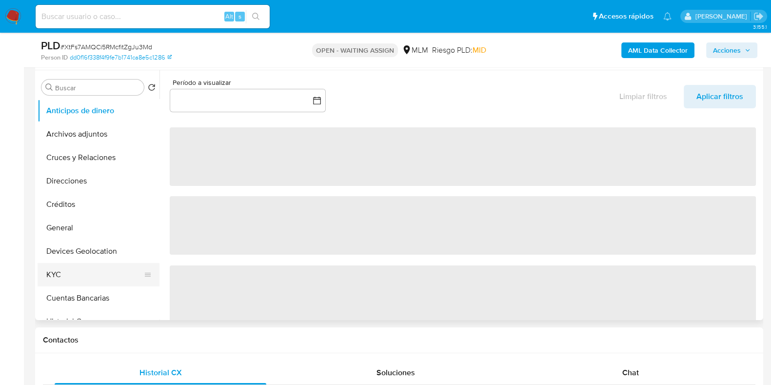
click at [68, 279] on button "KYC" at bounding box center [95, 274] width 114 height 23
select select "10"
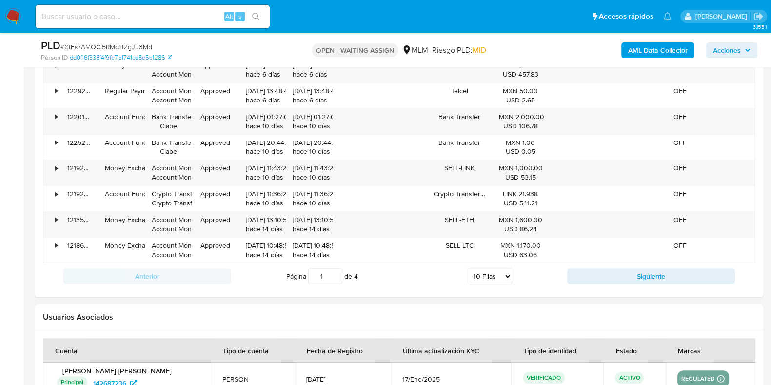
scroll to position [1097, 0]
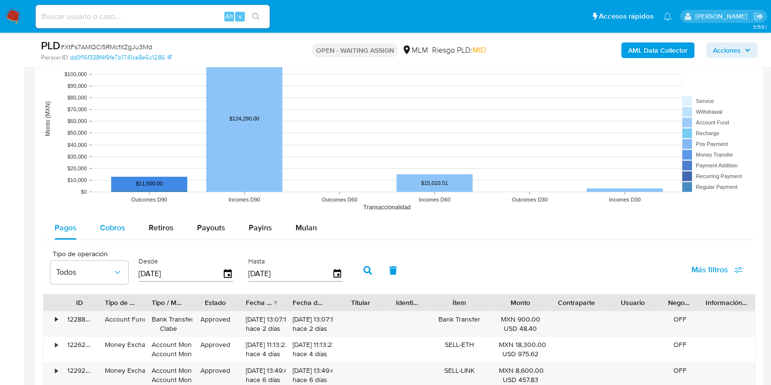
click at [124, 218] on div "Cobros" at bounding box center [112, 227] width 25 height 23
select select "10"
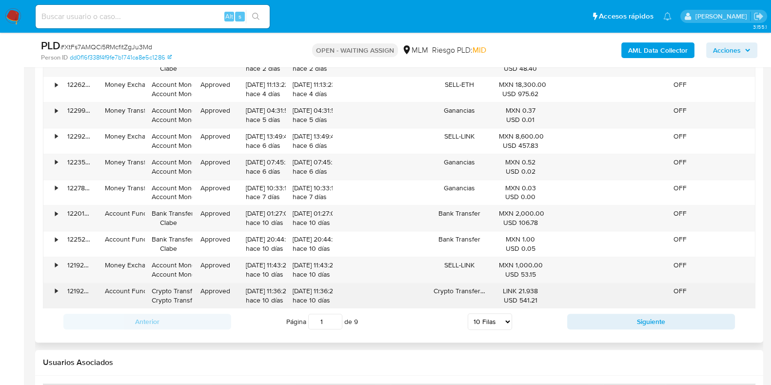
scroll to position [1219, 0]
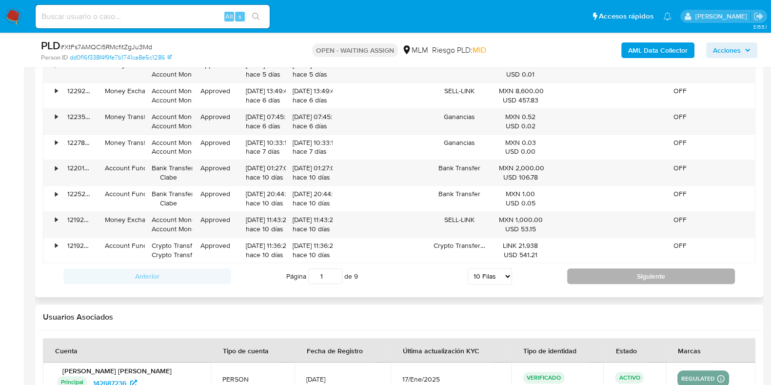
click at [631, 276] on button "Siguiente" at bounding box center [651, 276] width 168 height 16
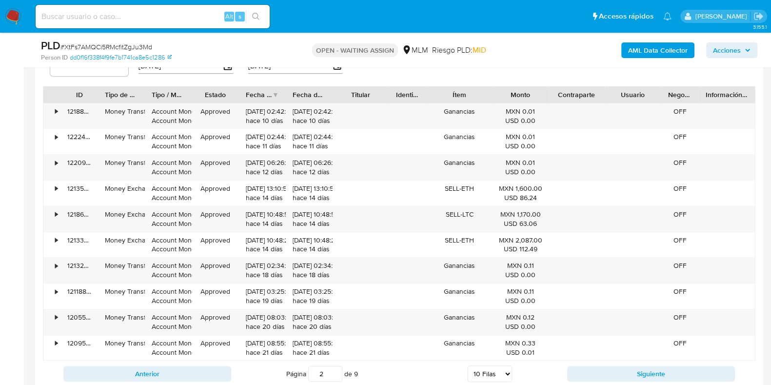
scroll to position [1158, 0]
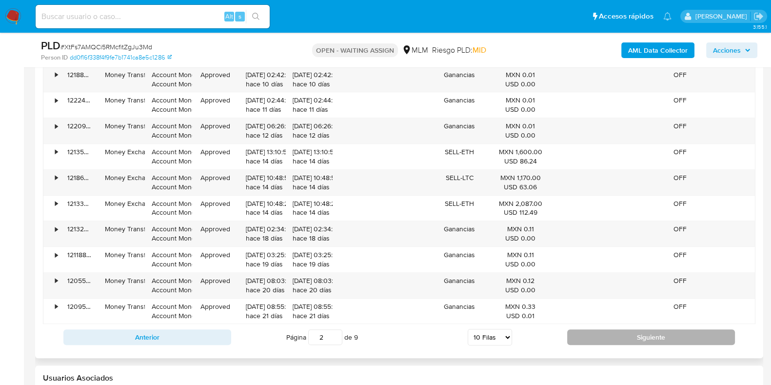
click at [586, 336] on button "Siguiente" at bounding box center [651, 337] width 168 height 16
click at [588, 333] on button "Siguiente" at bounding box center [651, 337] width 168 height 16
click at [627, 338] on button "Siguiente" at bounding box center [651, 337] width 168 height 16
click at [605, 340] on button "Siguiente" at bounding box center [651, 337] width 168 height 16
click at [601, 329] on button "Siguiente" at bounding box center [651, 337] width 168 height 16
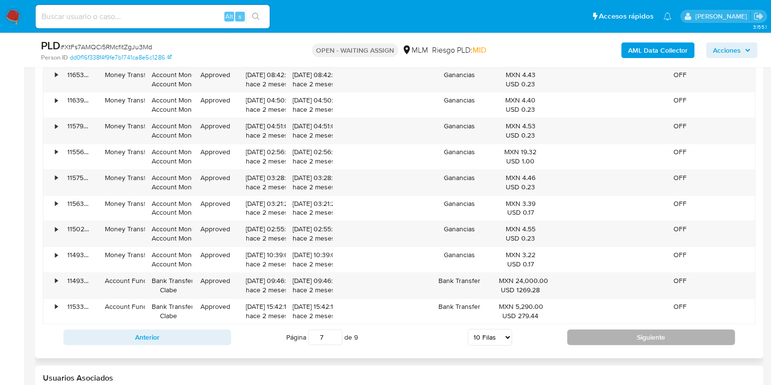
click at [607, 337] on button "Siguiente" at bounding box center [651, 337] width 168 height 16
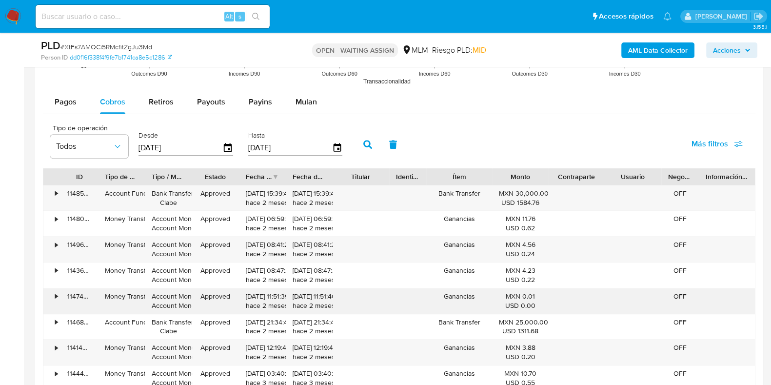
scroll to position [1036, 0]
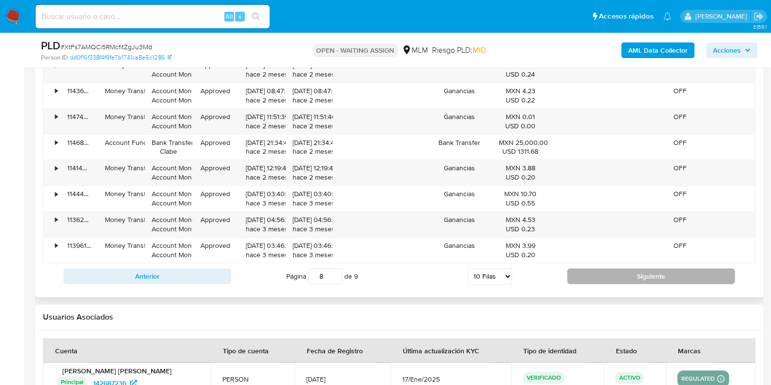
click at [585, 279] on button "Siguiente" at bounding box center [651, 276] width 168 height 16
type input "9"
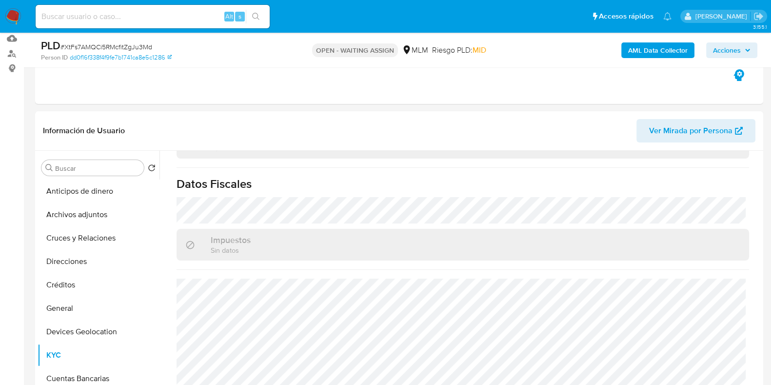
scroll to position [243, 0]
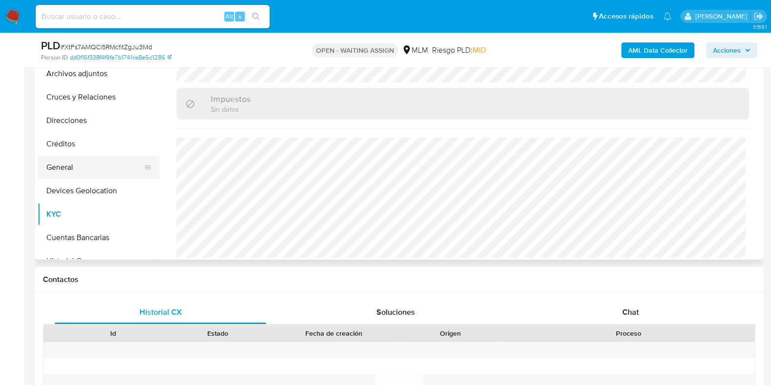
click at [81, 169] on button "General" at bounding box center [95, 166] width 114 height 23
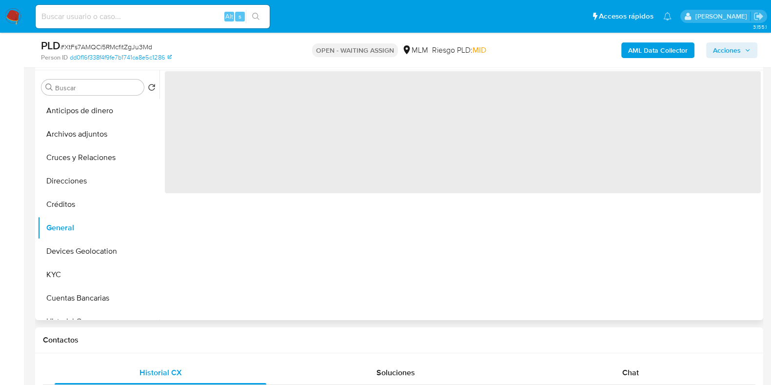
scroll to position [121, 0]
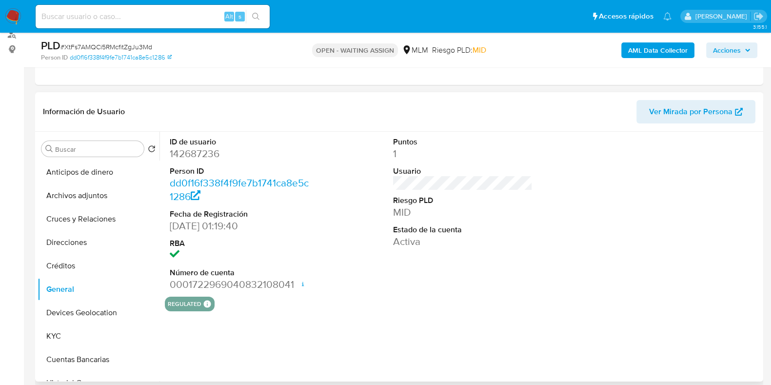
click at [209, 155] on dd "142687236" at bounding box center [239, 154] width 139 height 14
copy dd "142687236"
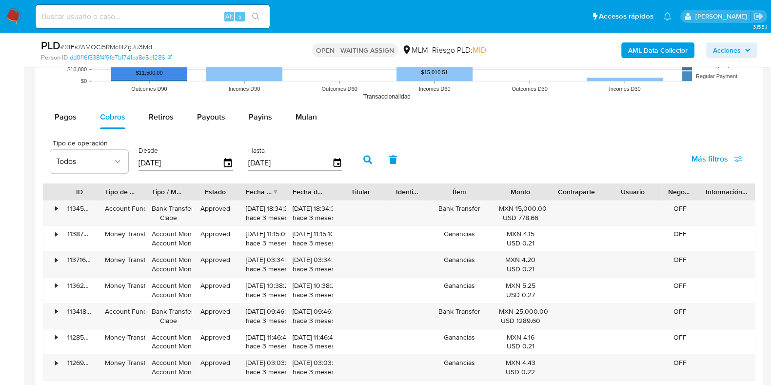
scroll to position [1036, 0]
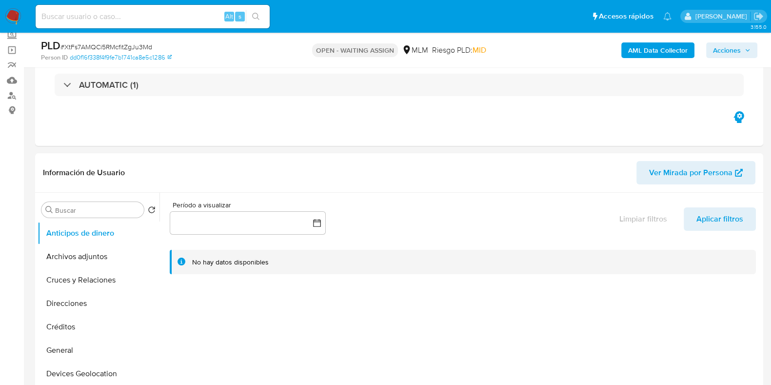
select select "10"
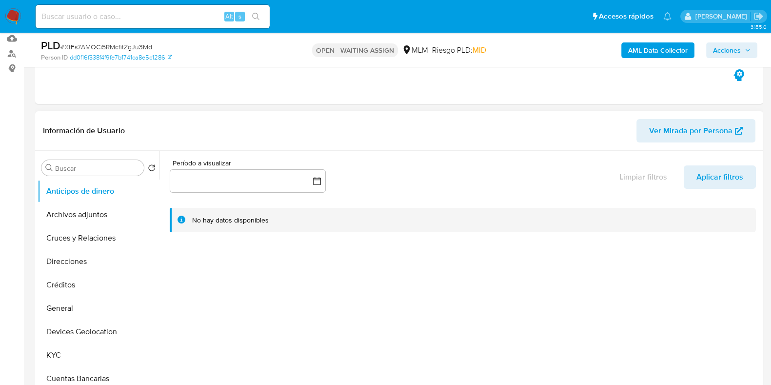
scroll to position [121, 0]
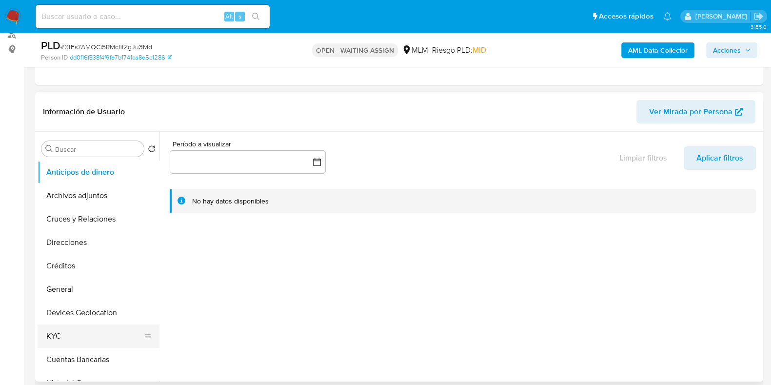
click at [96, 330] on button "KYC" at bounding box center [95, 335] width 114 height 23
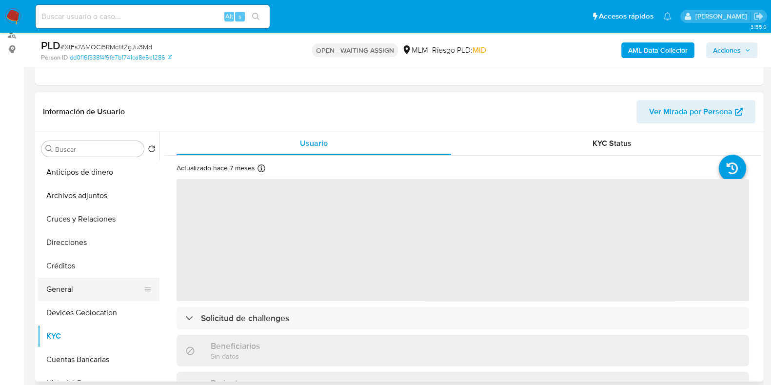
click at [100, 287] on button "General" at bounding box center [95, 288] width 114 height 23
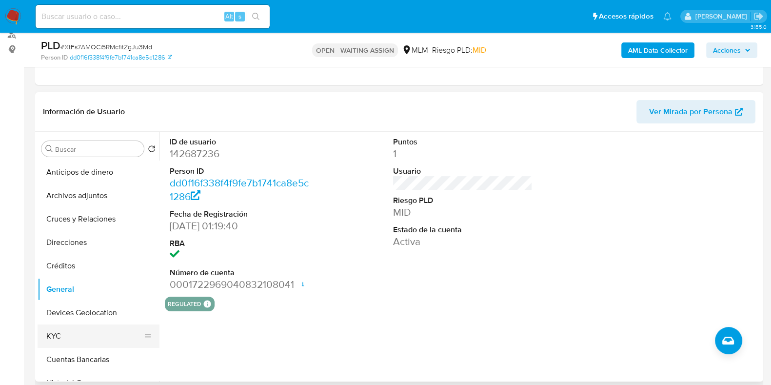
click at [73, 340] on button "KYC" at bounding box center [95, 335] width 114 height 23
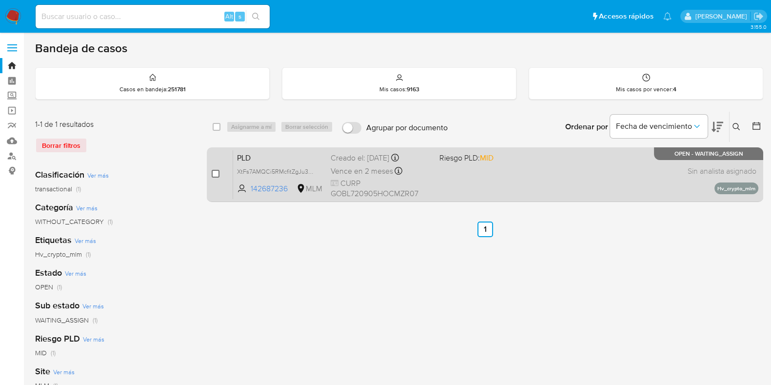
click at [217, 174] on input "checkbox" at bounding box center [216, 174] width 8 height 8
checkbox input "true"
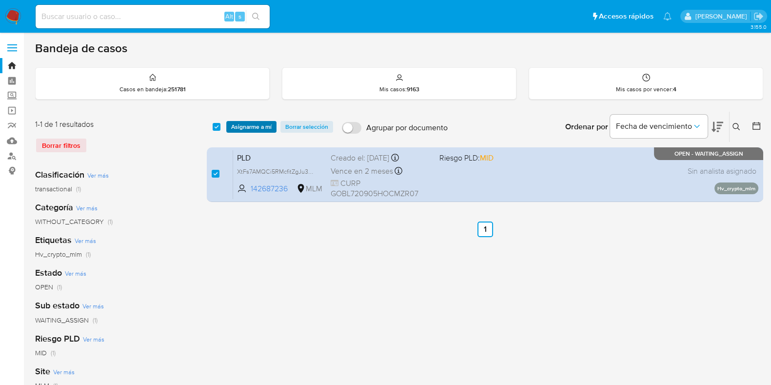
click at [243, 132] on div "select-all-cases-checkbox Asignarme a mí Borrar selección Agrupar por documento…" at bounding box center [485, 127] width 556 height 30
click at [246, 130] on span "Asignarme a mí" at bounding box center [251, 127] width 40 height 10
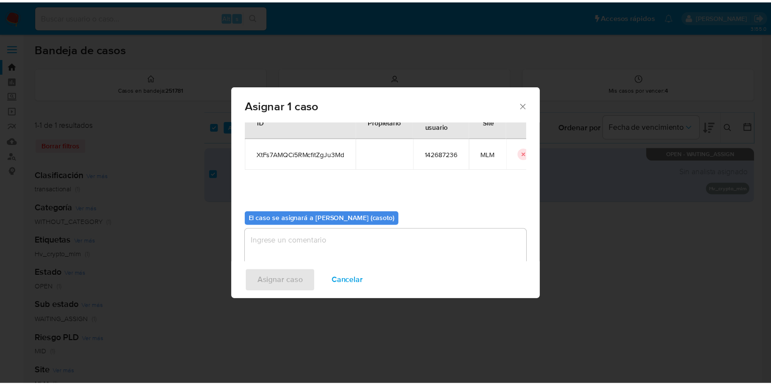
scroll to position [50, 0]
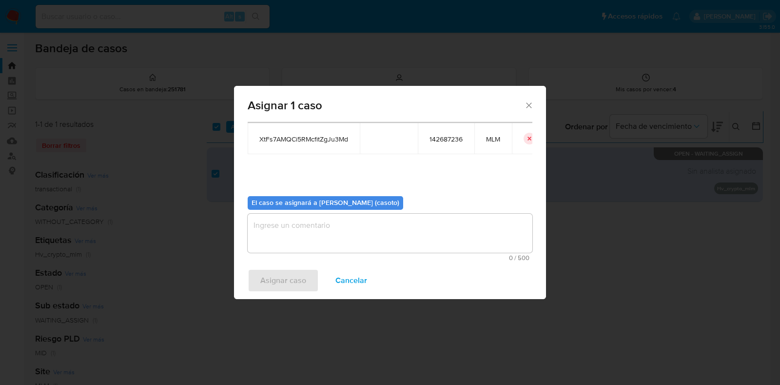
click at [311, 240] on textarea "assign-modal" at bounding box center [390, 232] width 285 height 39
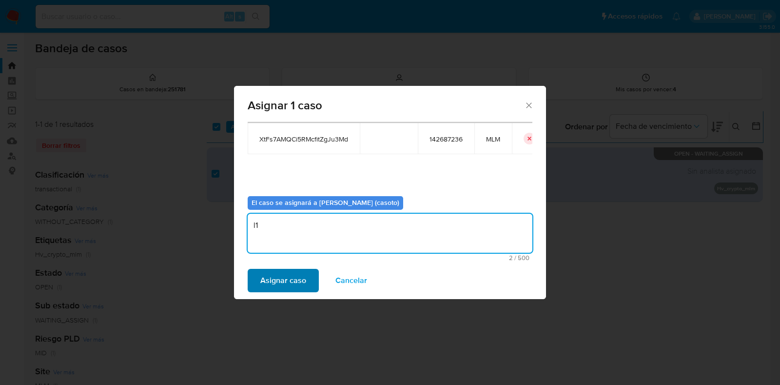
type textarea "l1"
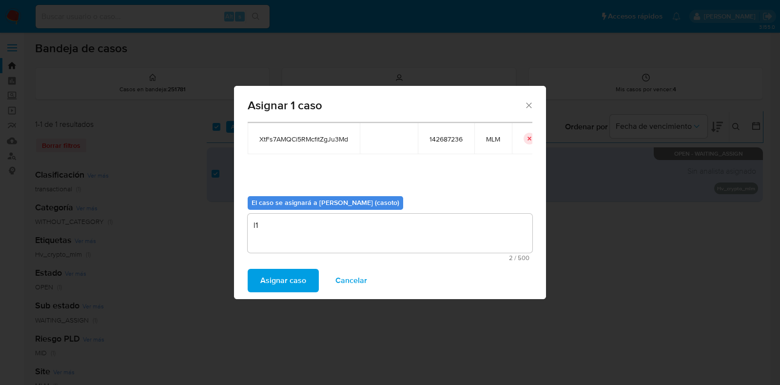
click at [280, 289] on span "Asignar caso" at bounding box center [283, 280] width 46 height 21
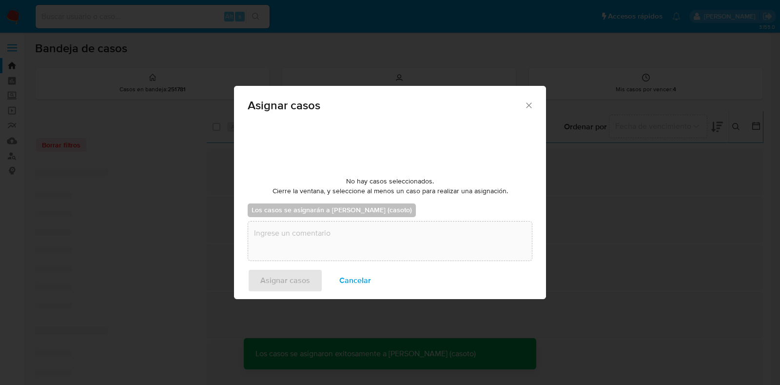
checkbox input "false"
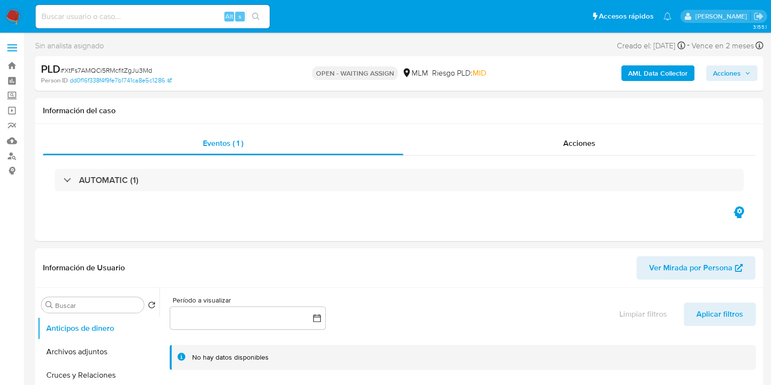
select select "10"
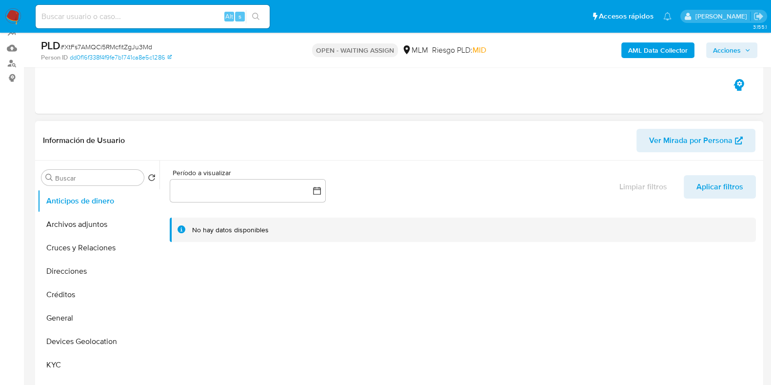
scroll to position [121, 0]
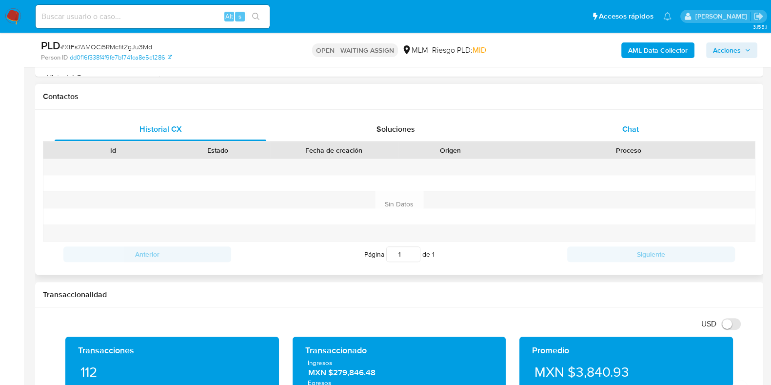
click at [635, 136] on div "Chat" at bounding box center [630, 128] width 212 height 23
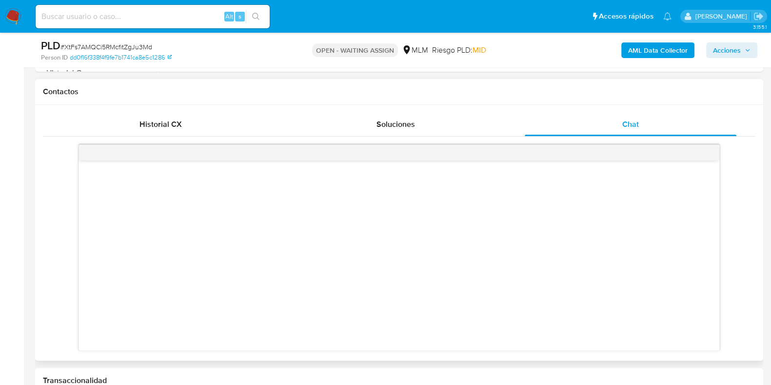
scroll to position [426, 0]
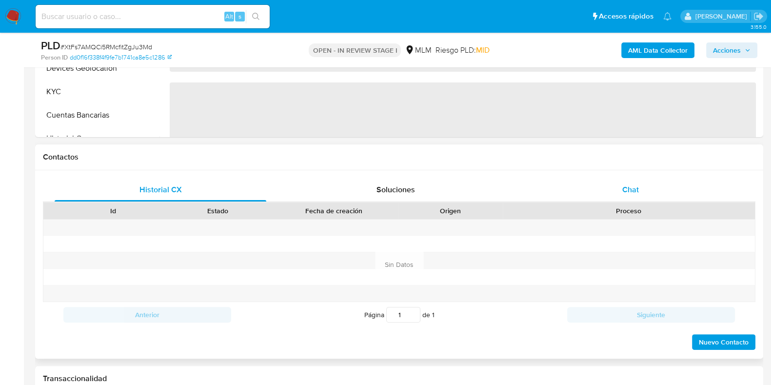
select select "10"
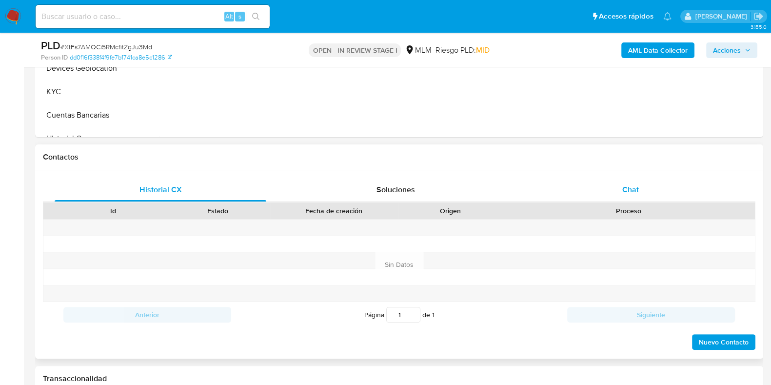
click at [629, 193] on span "Chat" at bounding box center [630, 189] width 17 height 11
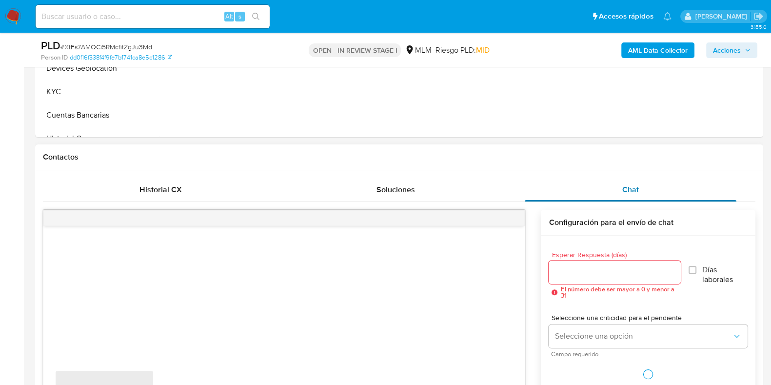
scroll to position [426, 0]
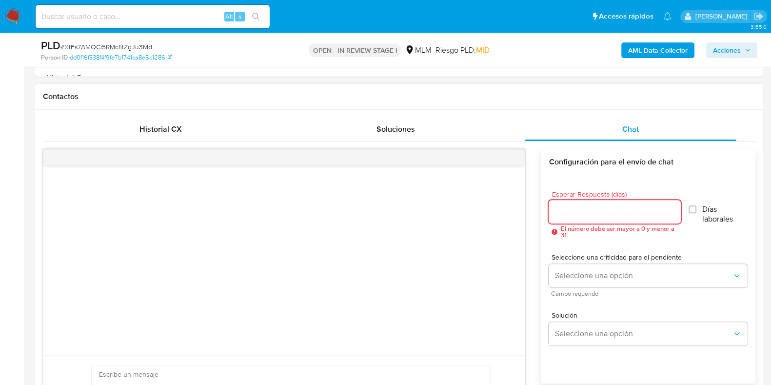
click at [584, 208] on input "Esperar Respuesta (días)" at bounding box center [614, 211] width 132 height 13
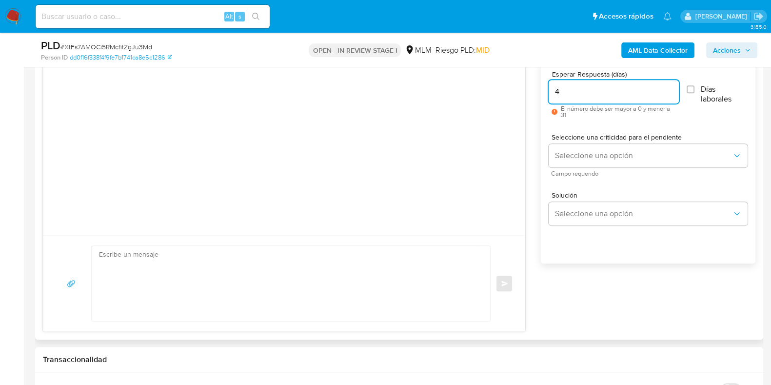
scroll to position [548, 0]
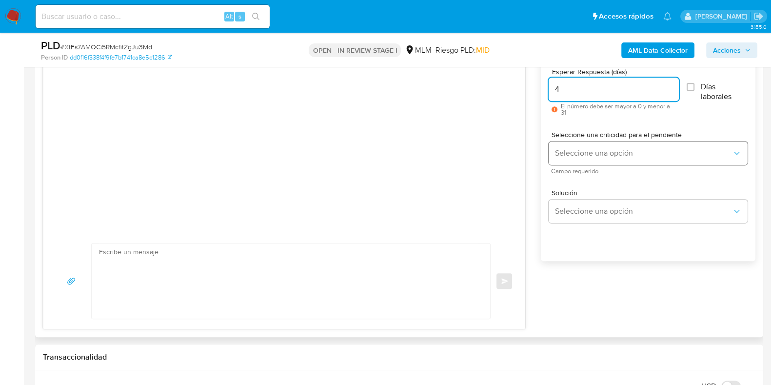
type input "4"
click at [577, 155] on span "Seleccione una opción" at bounding box center [642, 153] width 177 height 10
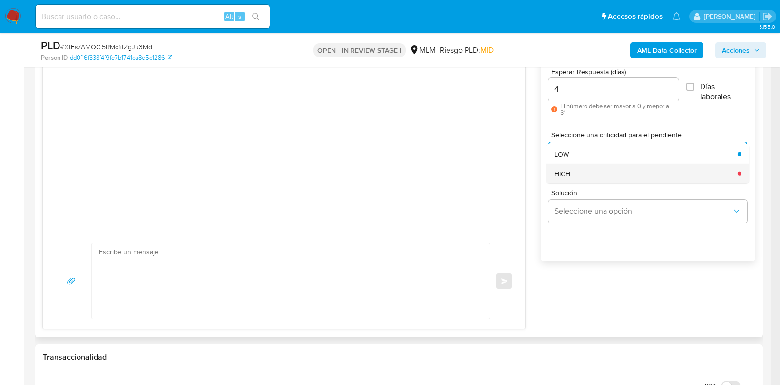
click at [568, 175] on span "HIGH" at bounding box center [562, 173] width 16 height 9
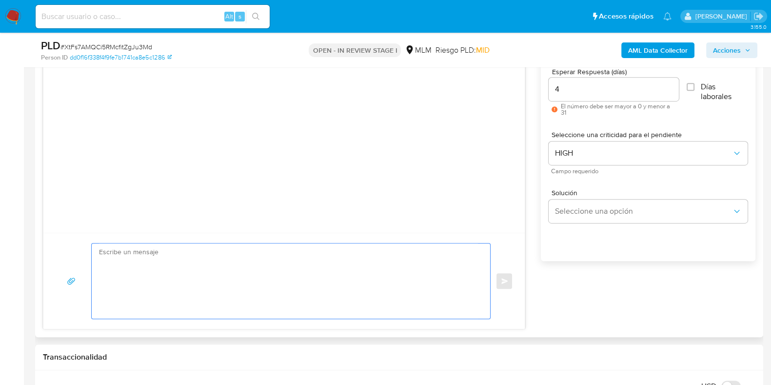
click at [307, 266] on textarea at bounding box center [288, 280] width 379 height 75
paste textarea "Estimado Cliente, Te comunicamos que identificamos ingresos de criptomonedas en…"
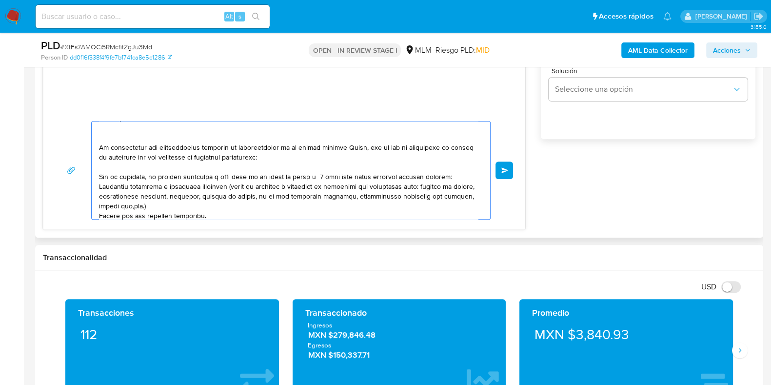
scroll to position [0, 0]
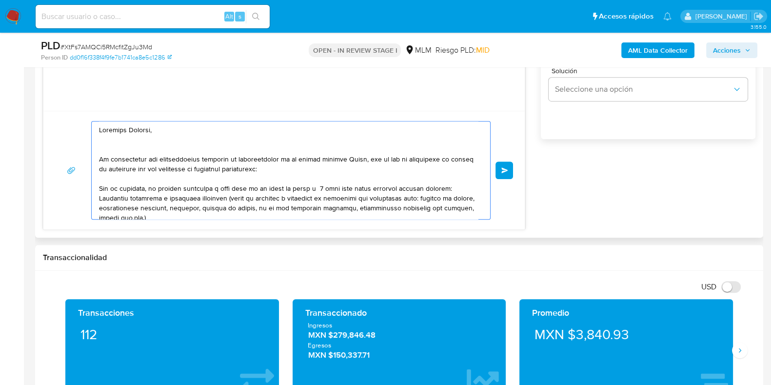
click at [370, 156] on textarea at bounding box center [288, 169] width 379 height 97
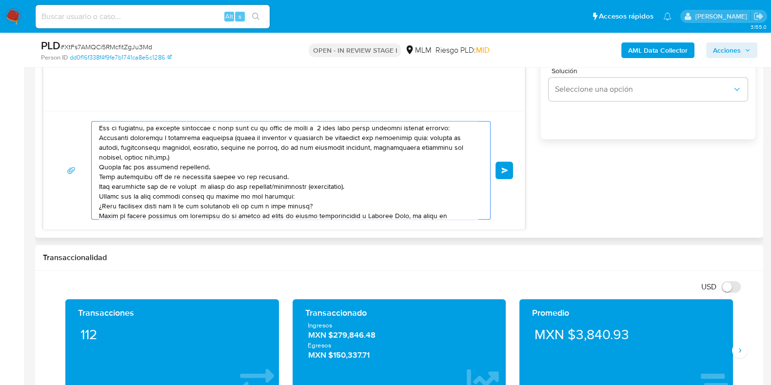
click at [101, 138] on textarea at bounding box center [288, 169] width 379 height 97
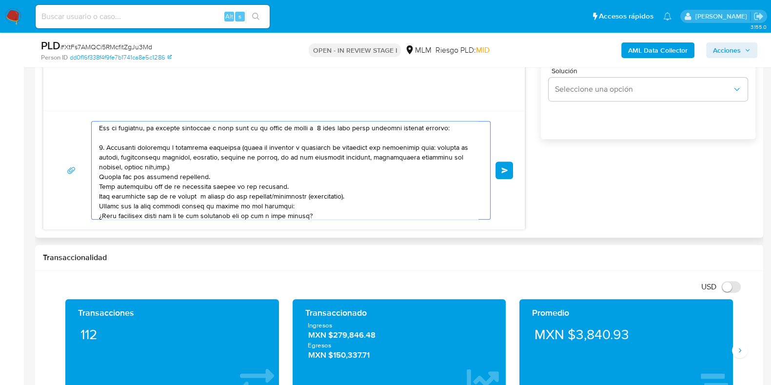
click at [99, 175] on textarea at bounding box center [288, 169] width 379 height 97
drag, startPoint x: 349, startPoint y: 196, endPoint x: 95, endPoint y: 188, distance: 254.6
click at [95, 188] on div at bounding box center [288, 169] width 393 height 97
drag, startPoint x: 294, startPoint y: 184, endPoint x: 185, endPoint y: 185, distance: 109.2
click at [185, 185] on textarea at bounding box center [288, 169] width 379 height 97
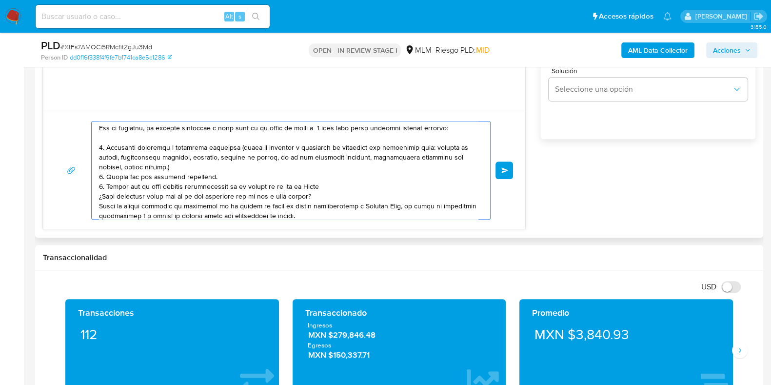
drag, startPoint x: 311, startPoint y: 191, endPoint x: 99, endPoint y: 194, distance: 212.5
click at [99, 194] on textarea at bounding box center [288, 169] width 379 height 97
drag, startPoint x: 134, startPoint y: 194, endPoint x: 169, endPoint y: 218, distance: 42.0
click at [137, 195] on textarea at bounding box center [288, 169] width 379 height 97
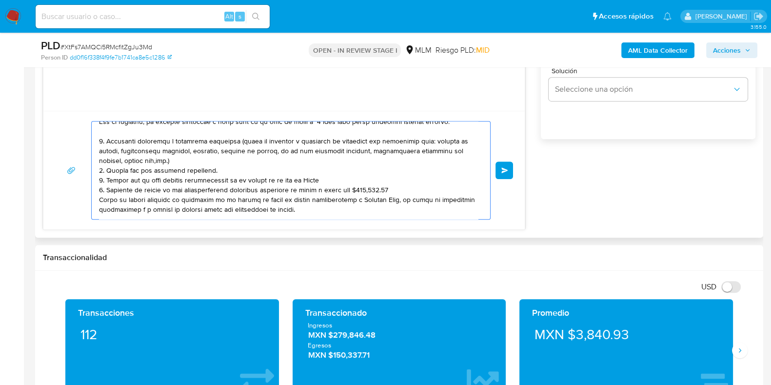
scroll to position [0, 0]
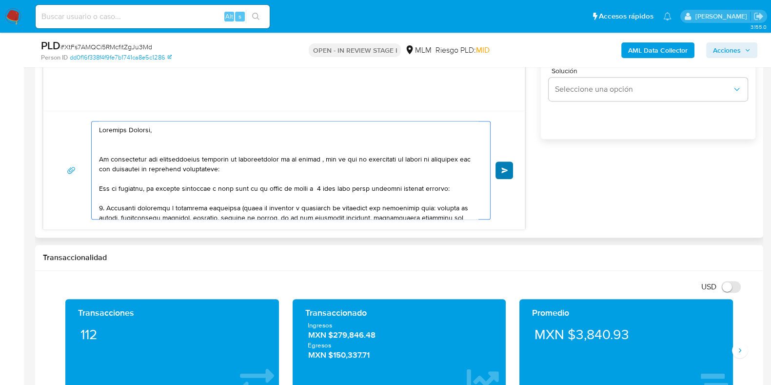
type textarea "Estimado Cliente, Te comunicamos que identificamos ingresos de criptomonedas en…"
click at [505, 164] on button "Enviar" at bounding box center [504, 170] width 18 height 18
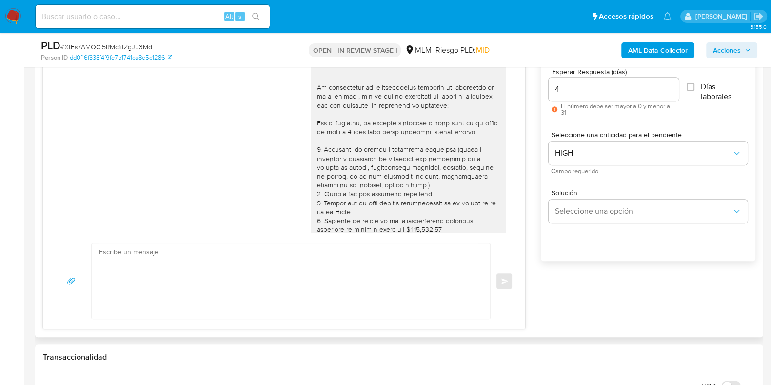
scroll to position [1, 0]
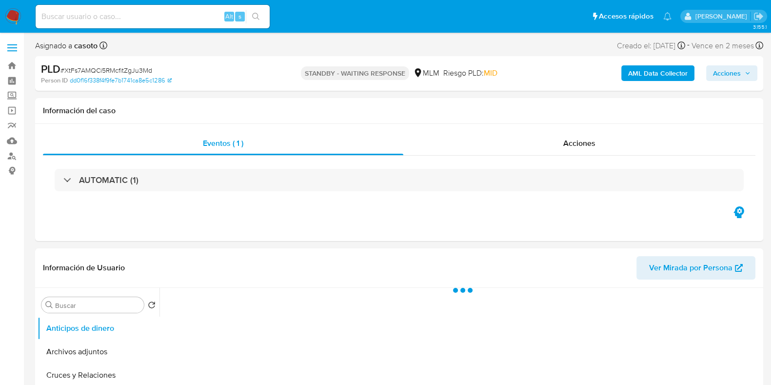
click at [136, 70] on span "# XtFs7AMQCi5RMcfitZgJu3Md" at bounding box center [106, 70] width 92 height 10
copy span "XtFs7AMQCi5RMcfitZgJu3Md"
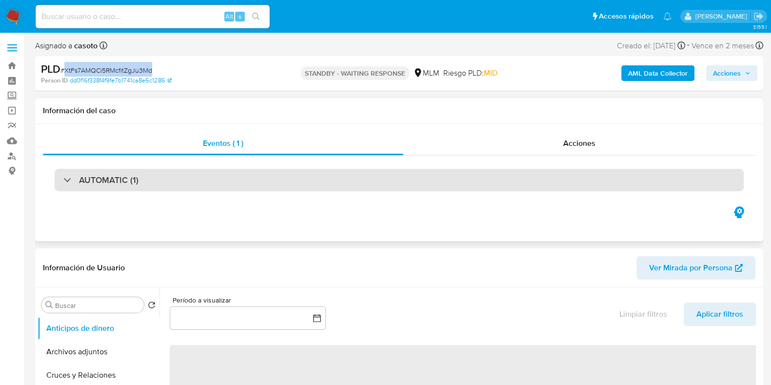
select select "10"
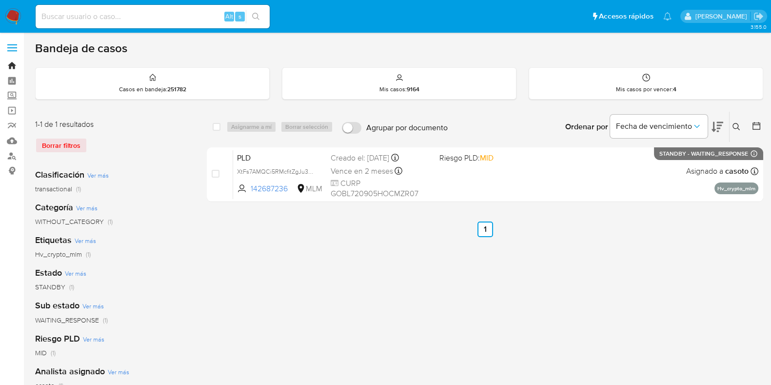
click at [12, 64] on link "Bandeja" at bounding box center [58, 65] width 116 height 15
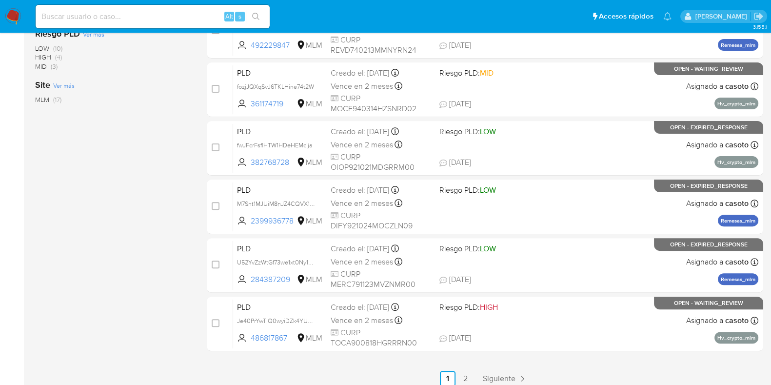
scroll to position [384, 0]
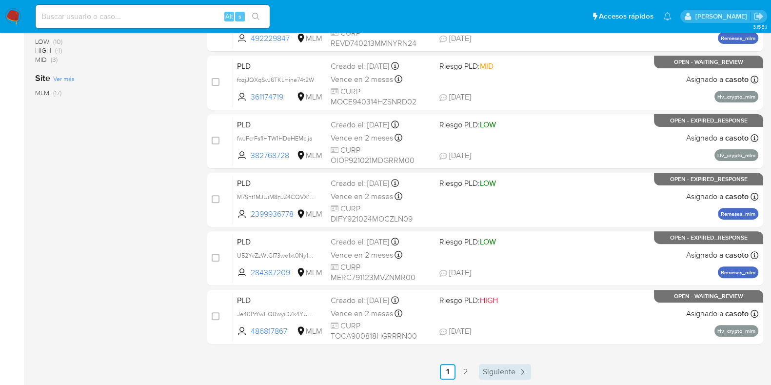
click at [487, 373] on span "Siguiente" at bounding box center [499, 372] width 33 height 8
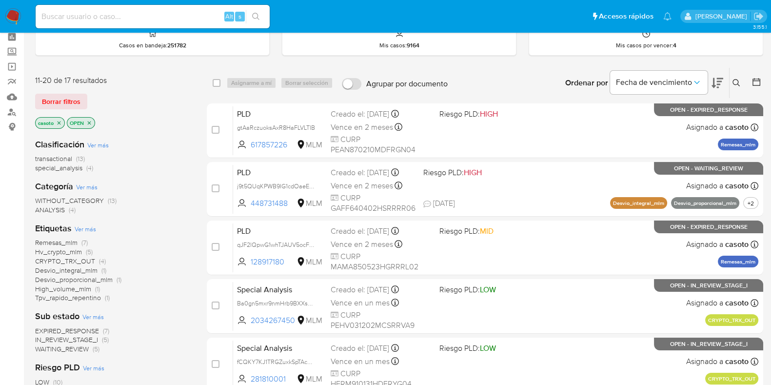
scroll to position [60, 0]
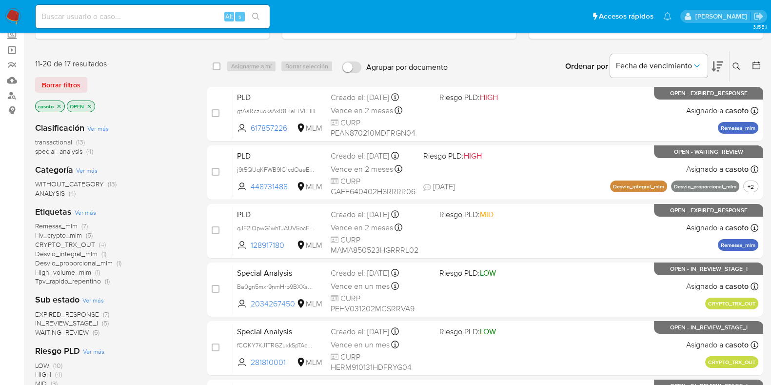
click at [63, 234] on span "Hv_crypto_mlm" at bounding box center [58, 235] width 47 height 10
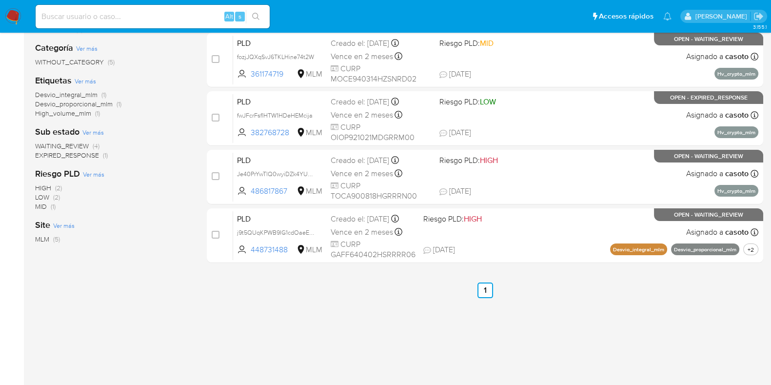
scroll to position [173, 0]
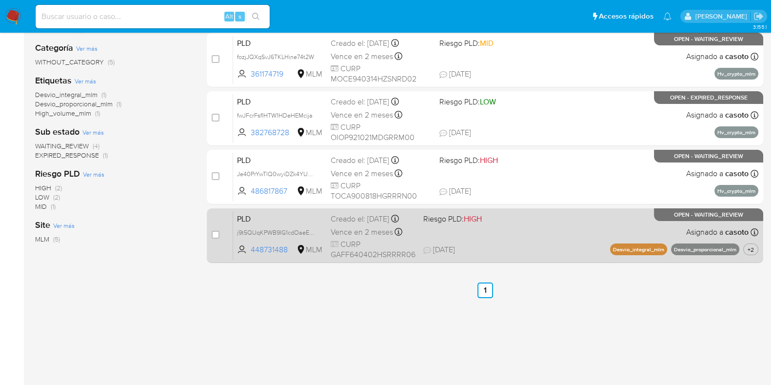
click at [561, 244] on div "PLD j9t5QUqKPWB9IG1cdOaeE5iK 448731488 MLM Riesgo PLD: HIGH Creado el: 12/08/20…" at bounding box center [495, 235] width 525 height 49
drag, startPoint x: 220, startPoint y: 234, endPoint x: 214, endPoint y: 234, distance: 5.4
click at [216, 234] on div "case-item-checkbox No es posible asignar el caso" at bounding box center [222, 235] width 21 height 49
click at [213, 235] on input "checkbox" at bounding box center [216, 235] width 8 height 8
checkbox input "true"
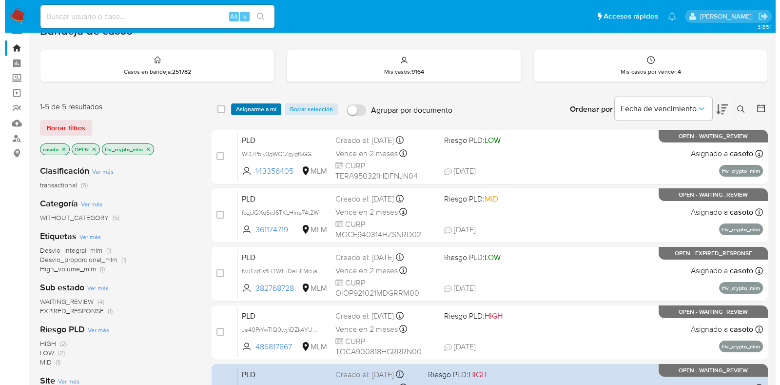
scroll to position [0, 0]
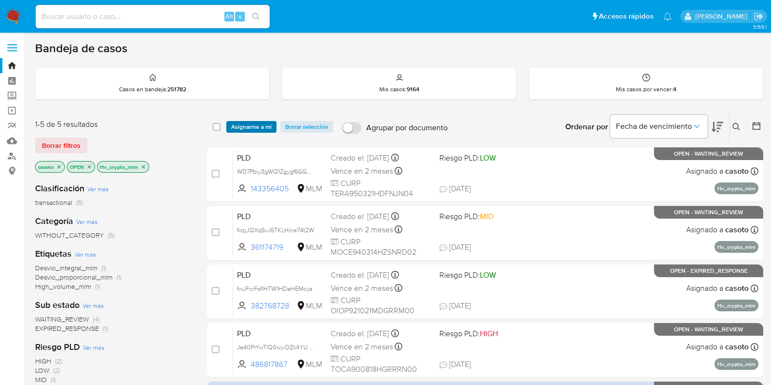
click at [243, 126] on span "Asignarme a mí" at bounding box center [251, 127] width 40 height 10
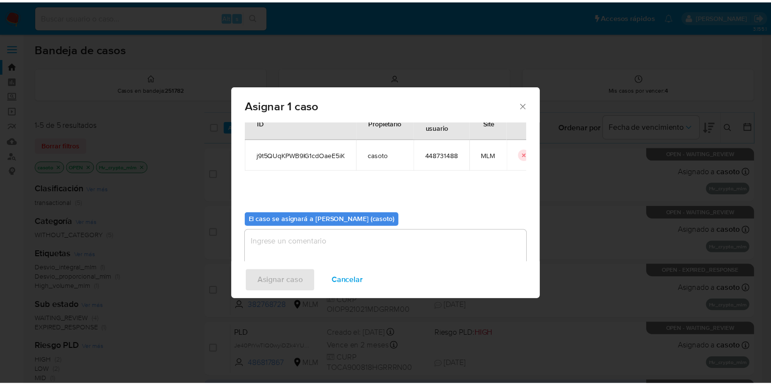
scroll to position [50, 0]
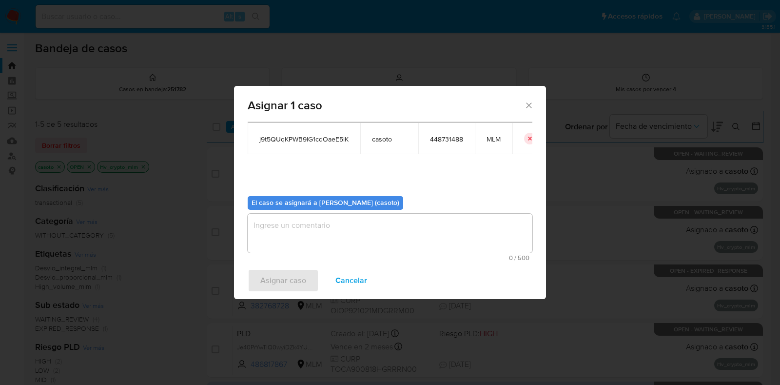
click at [295, 228] on textarea "assign-modal" at bounding box center [390, 232] width 285 height 39
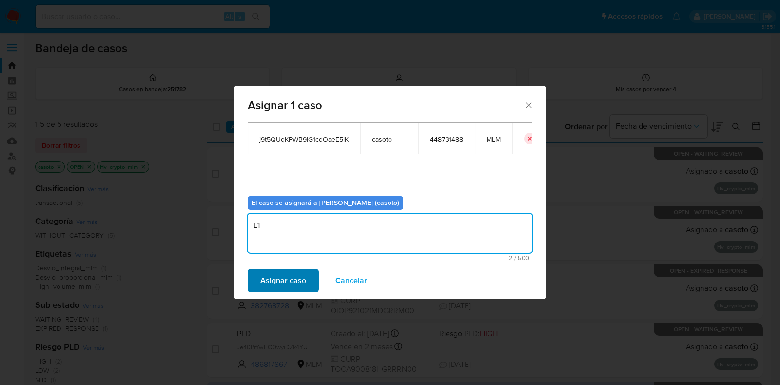
type textarea "L1"
click at [295, 289] on span "Asignar caso" at bounding box center [283, 280] width 46 height 21
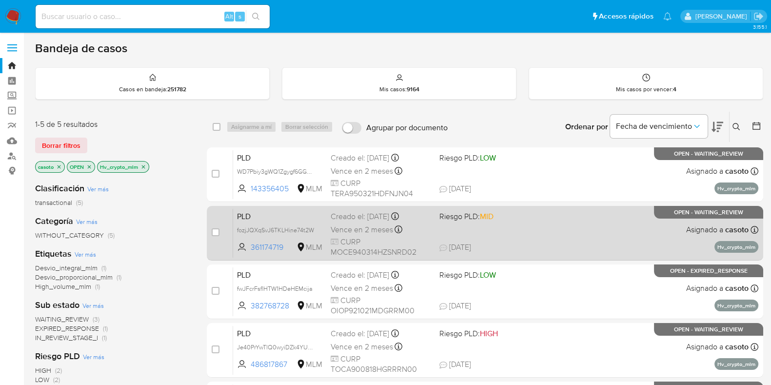
scroll to position [173, 0]
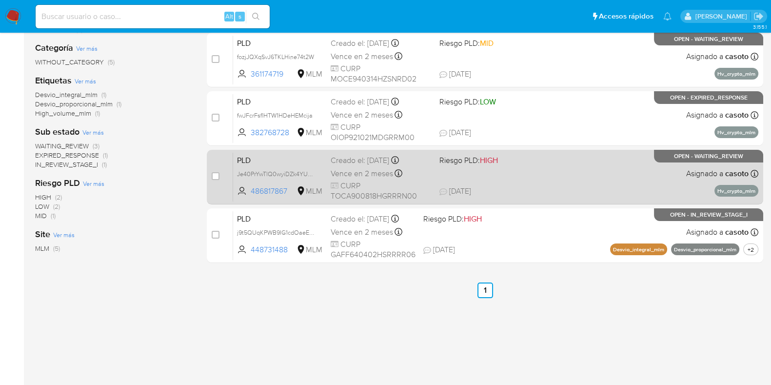
click at [555, 182] on div "PLD Je40PrYwTlQ0wyiDZk4YU49C 486817867 MLM Riesgo PLD: HIGH Creado el: 12/08/20…" at bounding box center [495, 176] width 525 height 49
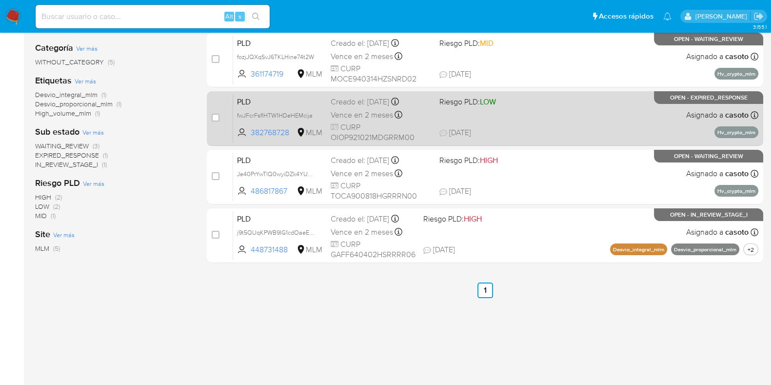
click at [560, 124] on div "PLD fwJFcrFsflHTW1HDeHEMcija 382768728 MLM Riesgo PLD: LOW Creado el: 12/08/202…" at bounding box center [495, 118] width 525 height 49
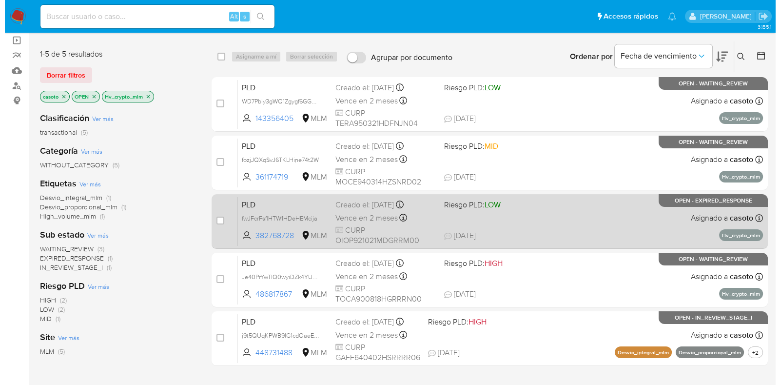
scroll to position [51, 0]
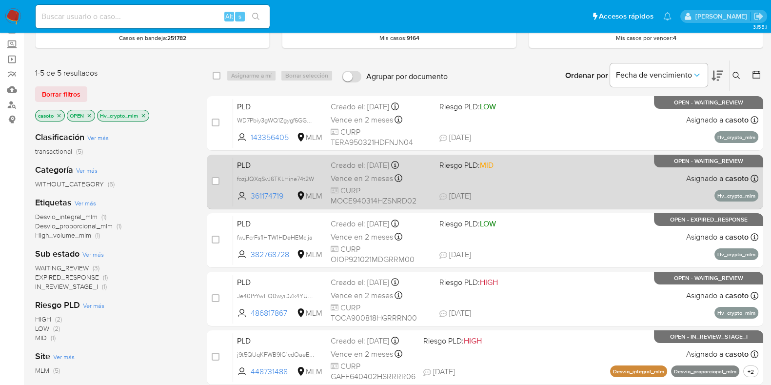
click at [557, 183] on div "PLD fozjJQXqSvJ6TKLHine74t2W 361174719 MLM Riesgo PLD: MID Creado el: 12/08/202…" at bounding box center [495, 181] width 525 height 49
click at [212, 179] on input "checkbox" at bounding box center [216, 181] width 8 height 8
checkbox input "true"
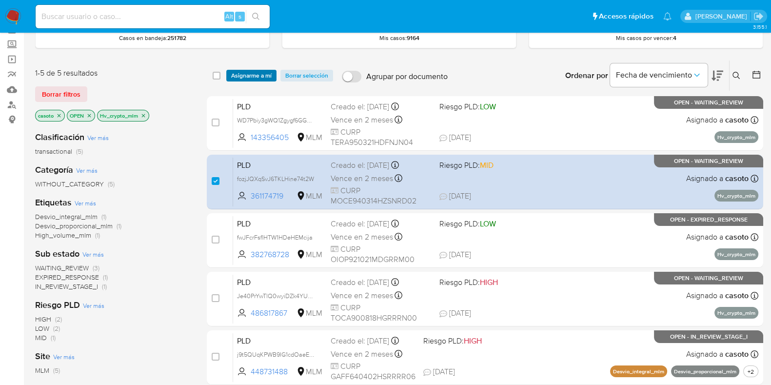
click at [253, 72] on span "Asignarme a mí" at bounding box center [251, 76] width 40 height 10
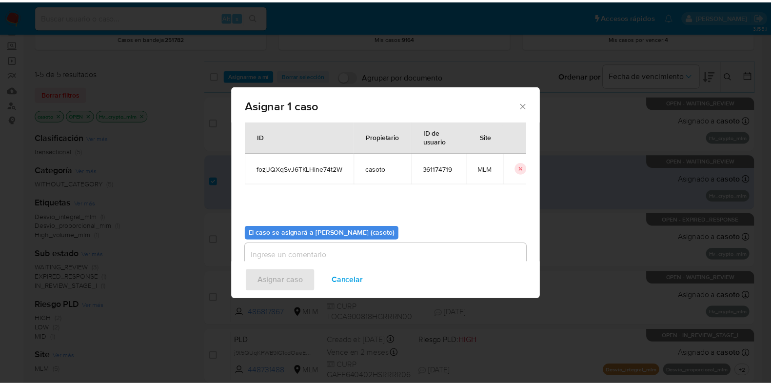
scroll to position [50, 0]
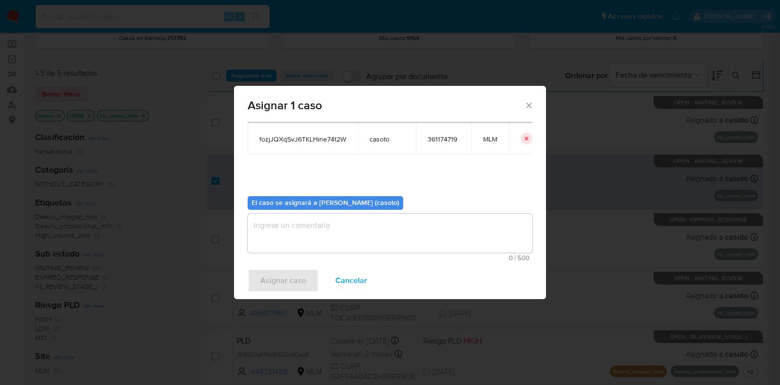
click at [273, 230] on textarea "assign-modal" at bounding box center [390, 232] width 285 height 39
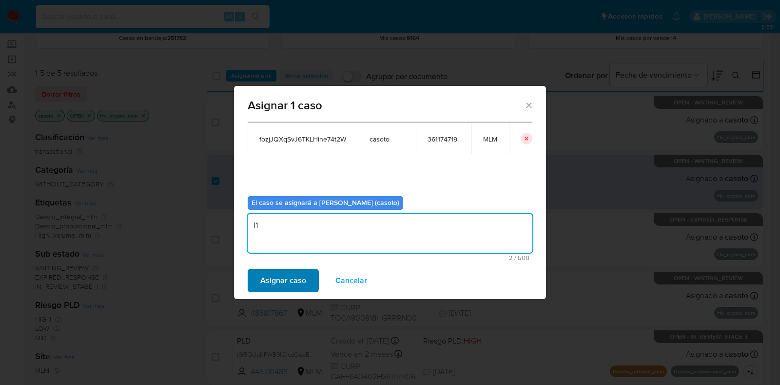
type textarea "l1"
click at [271, 270] on span "Asignar caso" at bounding box center [283, 280] width 46 height 21
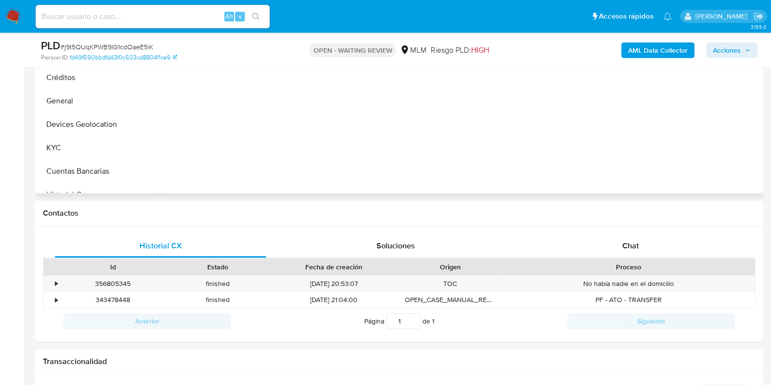
scroll to position [366, 0]
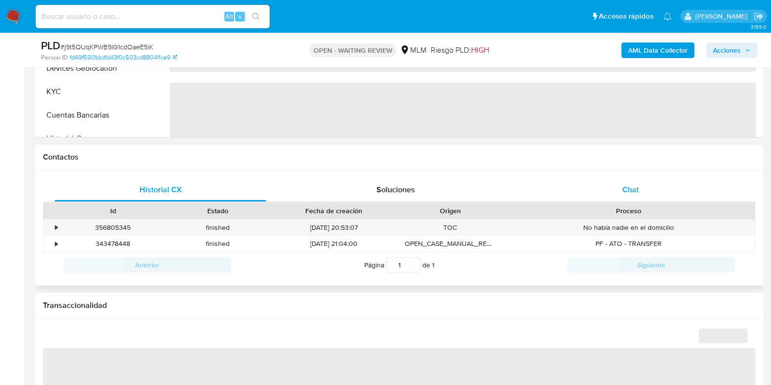
click at [634, 191] on span "Chat" at bounding box center [630, 189] width 17 height 11
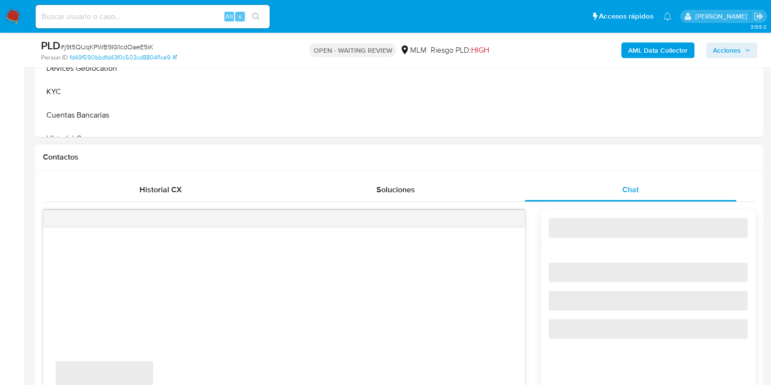
select select "10"
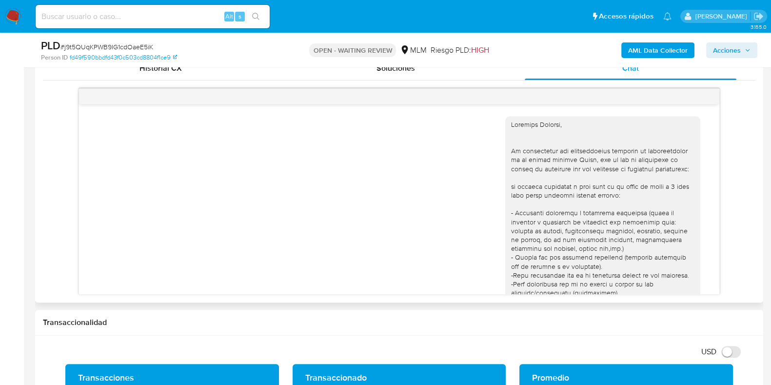
scroll to position [668, 0]
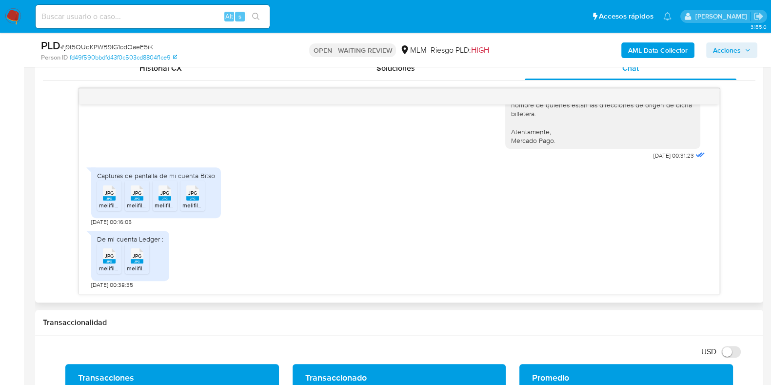
click at [107, 201] on span "melifile7631468389864545305.jpg" at bounding box center [145, 205] width 92 height 8
click at [143, 185] on icon at bounding box center [137, 192] width 13 height 15
click at [193, 196] on rect at bounding box center [192, 198] width 13 height 4
click at [173, 186] on div "JPG JPG" at bounding box center [165, 191] width 20 height 19
click at [141, 254] on icon at bounding box center [137, 255] width 13 height 15
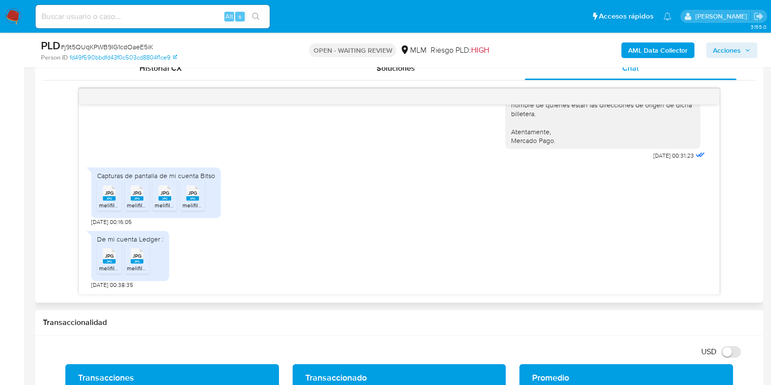
click at [117, 264] on span "melifile6248762857675705419.jpg" at bounding box center [144, 268] width 90 height 8
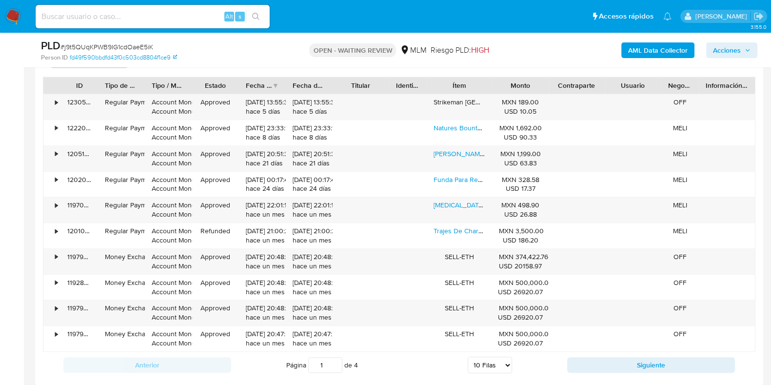
scroll to position [1097, 0]
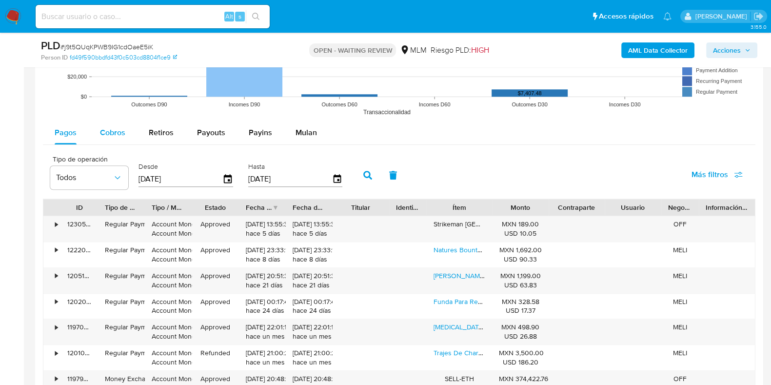
click at [125, 132] on button "Cobros" at bounding box center [112, 132] width 49 height 23
select select "10"
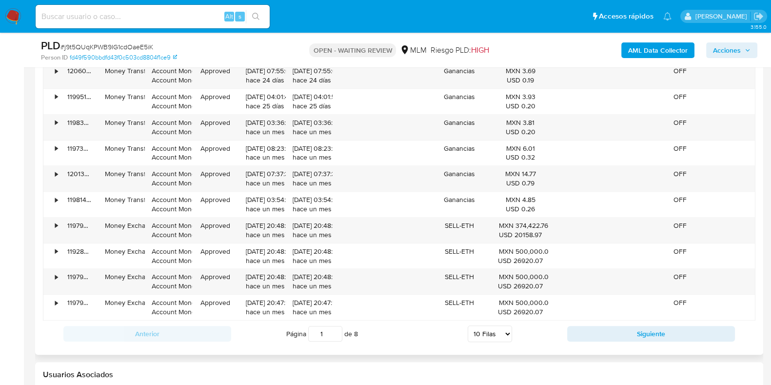
scroll to position [1279, 0]
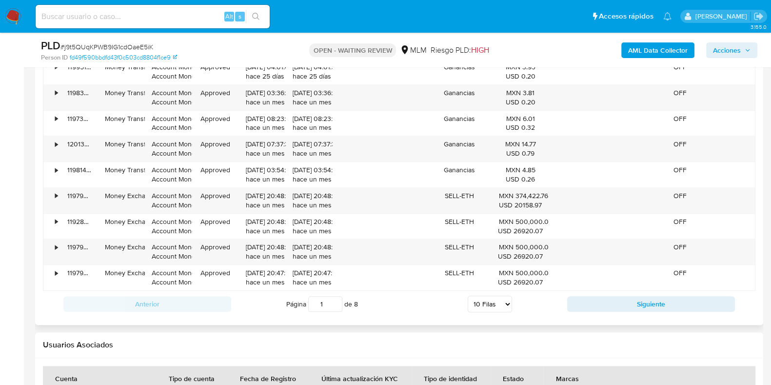
click at [603, 310] on div "Anterior Página 1 de 8 5 Filas 10 Filas 20 Filas 25 Filas 50 Filas 100 Filas Si…" at bounding box center [399, 303] width 712 height 26
click at [595, 307] on button "Siguiente" at bounding box center [651, 304] width 168 height 16
type input "2"
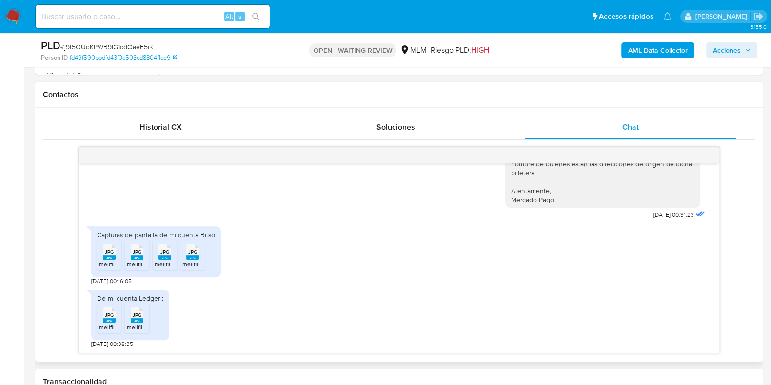
scroll to position [426, 0]
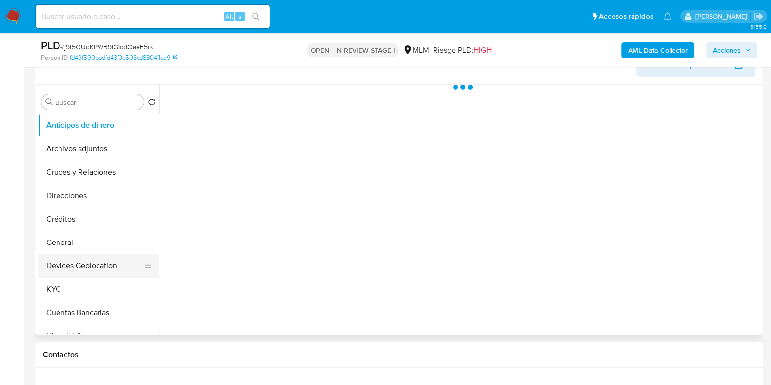
scroll to position [183, 0]
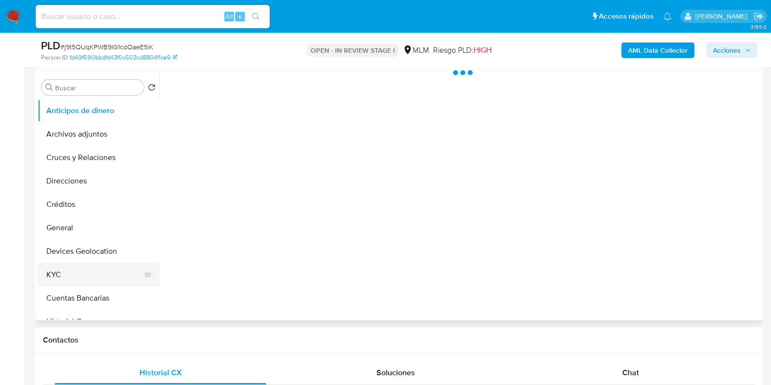
click at [79, 264] on button "KYC" at bounding box center [95, 274] width 114 height 23
select select "10"
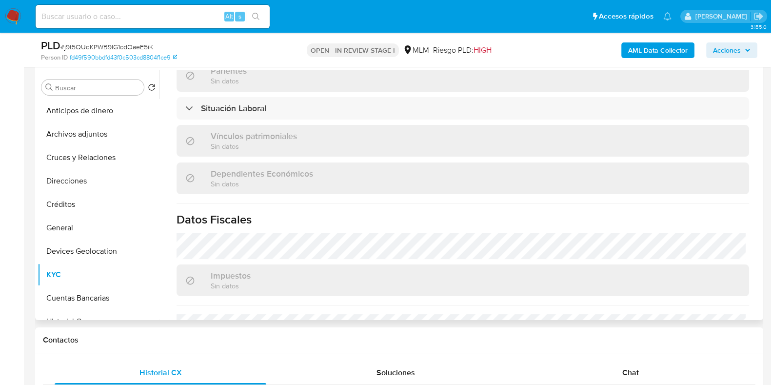
scroll to position [603, 0]
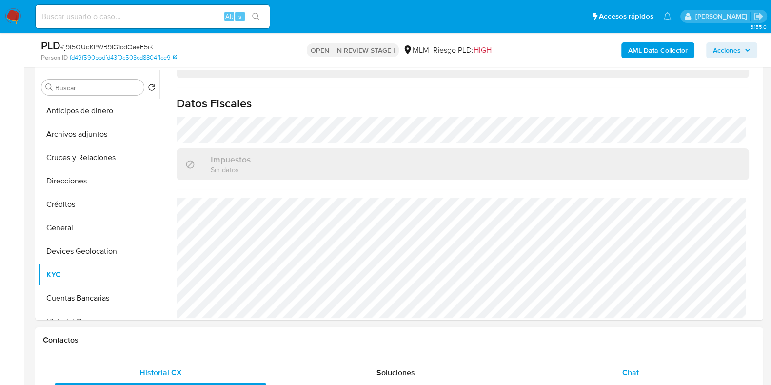
click at [634, 373] on span "Chat" at bounding box center [630, 372] width 17 height 11
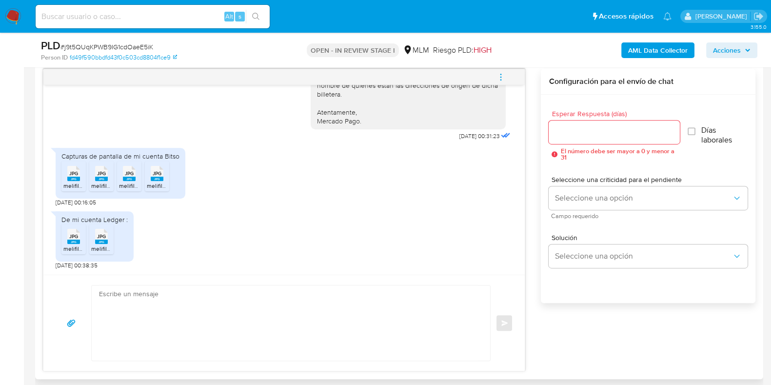
scroll to position [487, 0]
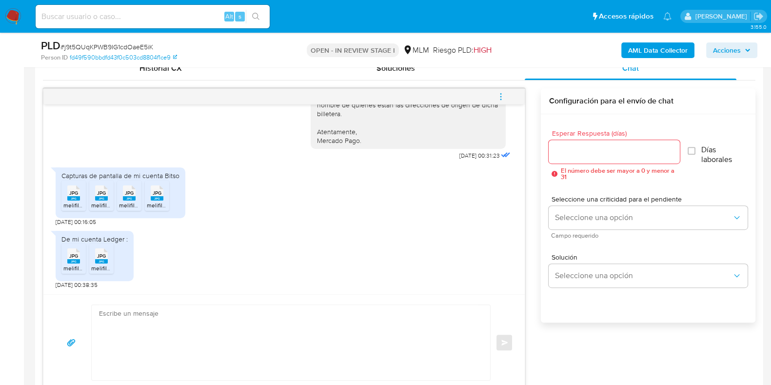
click at [569, 149] on input "Esperar Respuesta (días)" at bounding box center [613, 151] width 131 height 13
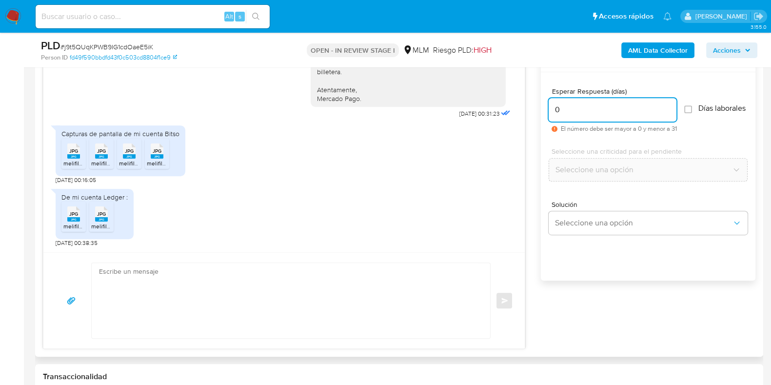
scroll to position [548, 0]
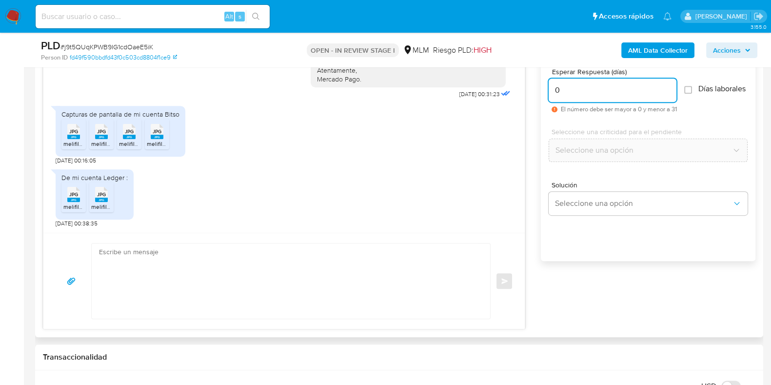
type input "0"
click at [220, 281] on textarea at bounding box center [288, 280] width 379 height 75
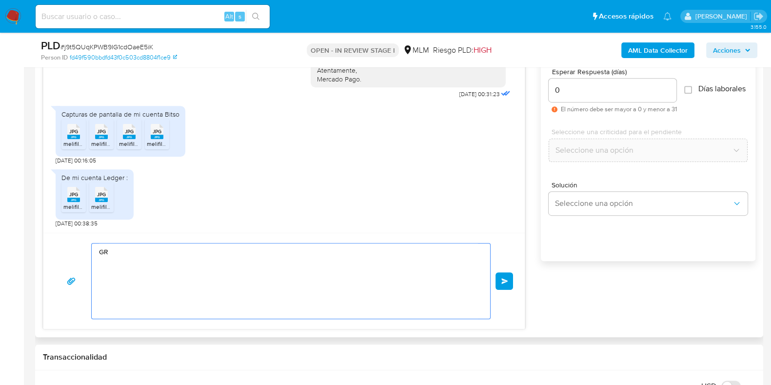
type textarea "G"
type textarea "a"
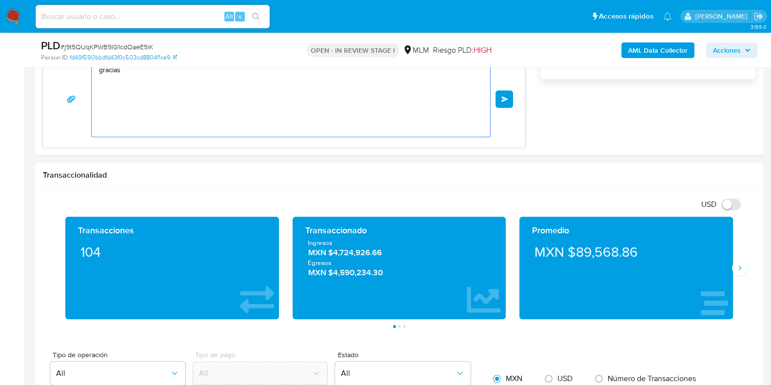
scroll to position [670, 0]
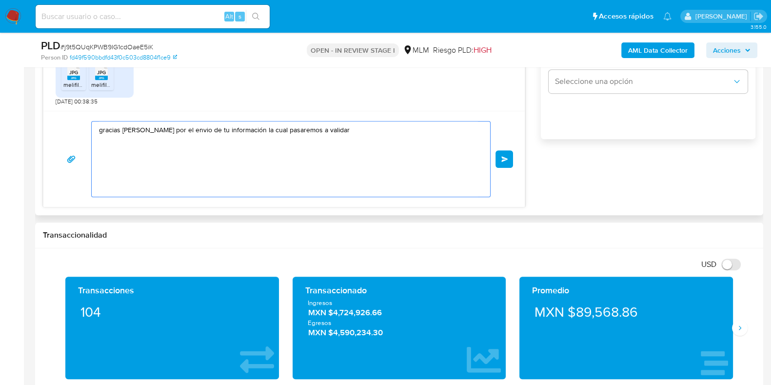
drag, startPoint x: 178, startPoint y: 133, endPoint x: 339, endPoint y: 133, distance: 160.8
click at [339, 133] on textarea "gracias Francisco por el envio de tu información la cual pasaremos a validar" at bounding box center [288, 158] width 379 height 75
click at [99, 146] on textarea "gracias Francisco por el envio de tu información la cual pasaremos a validar, s…" at bounding box center [288, 158] width 379 height 75
type textarea "gracias Francisco por el envio de tu información la cual pasaremos a validar, s…"
click at [500, 158] on button "Enviar" at bounding box center [504, 159] width 18 height 18
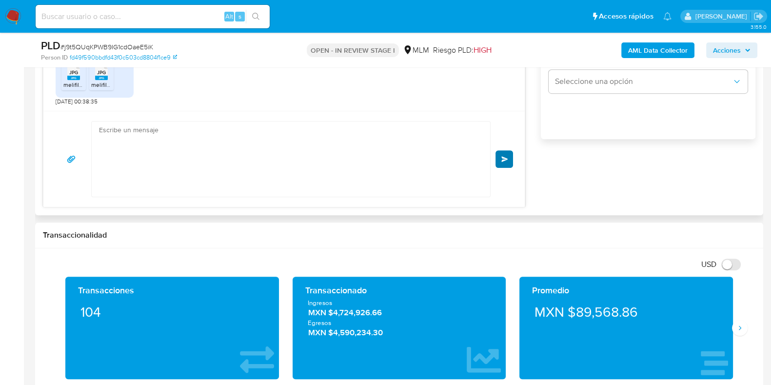
scroll to position [750, 0]
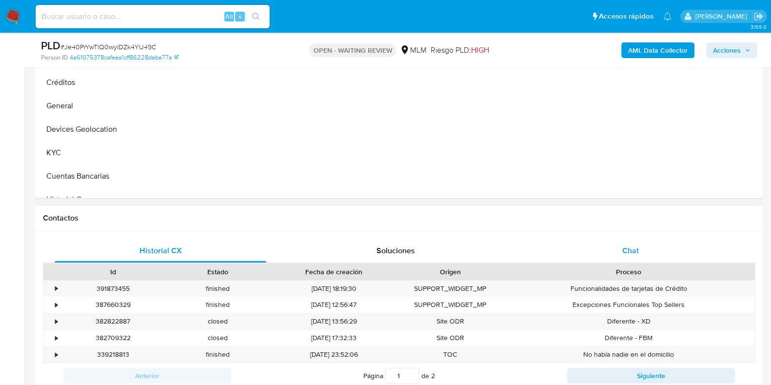
click at [638, 246] on span "Chat" at bounding box center [630, 250] width 17 height 11
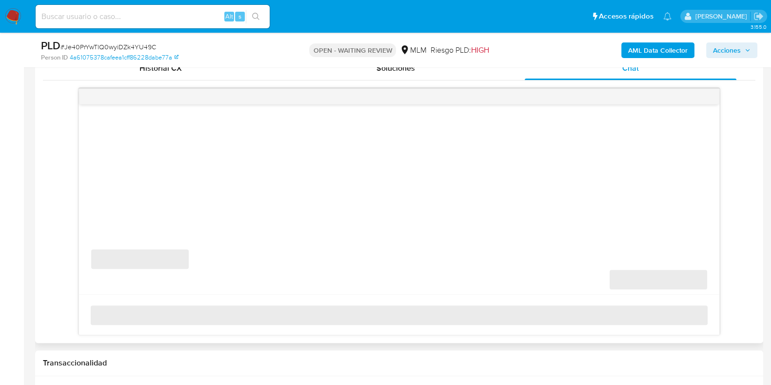
scroll to position [487, 0]
select select "10"
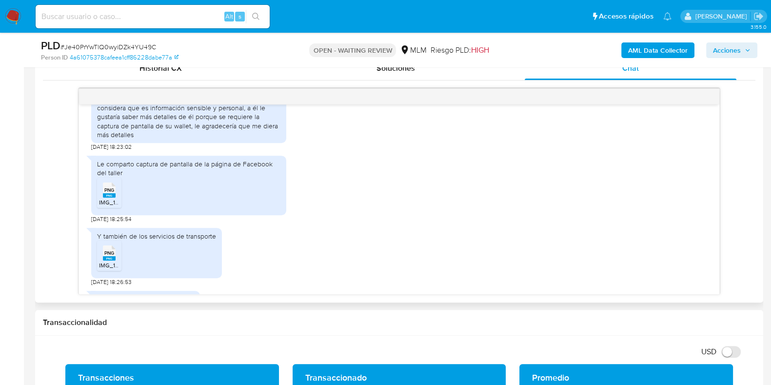
scroll to position [994, 0]
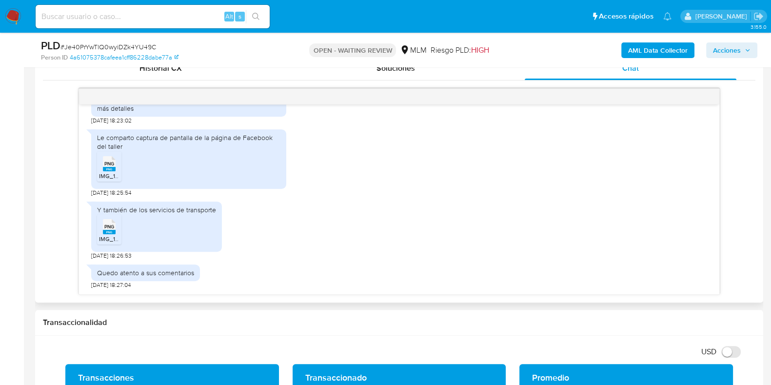
click at [108, 165] on span "PNG" at bounding box center [109, 163] width 10 height 6
click at [109, 228] on span "PNG" at bounding box center [109, 226] width 10 height 6
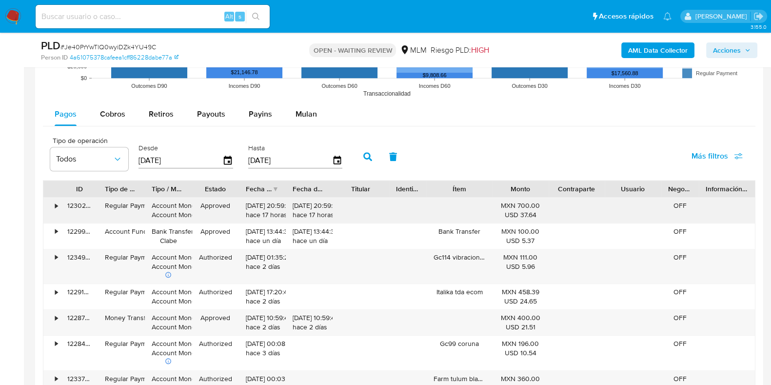
scroll to position [1097, 0]
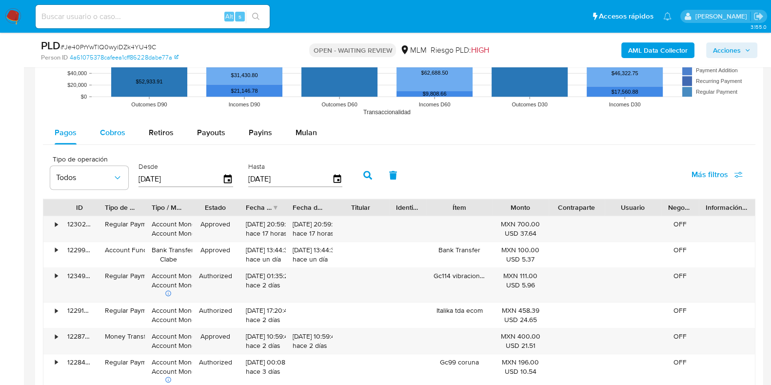
click at [101, 136] on span "Cobros" at bounding box center [112, 132] width 25 height 11
select select "10"
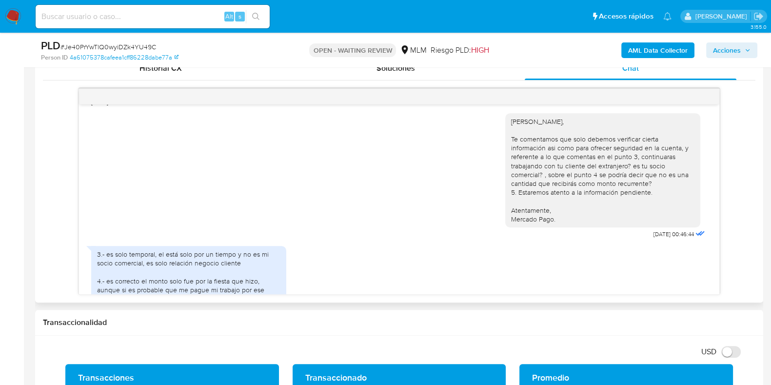
scroll to position [994, 0]
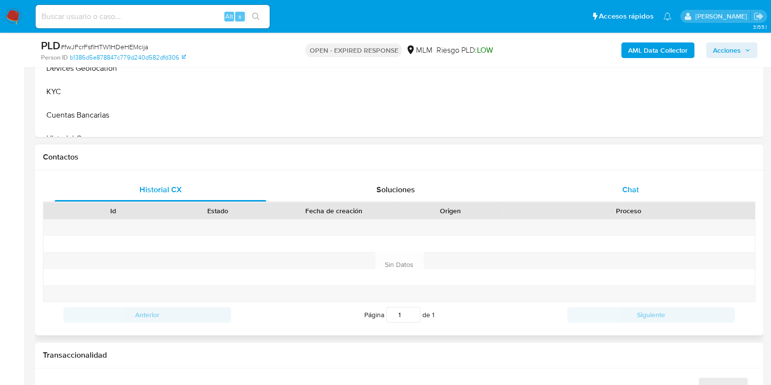
click at [619, 186] on div "Chat" at bounding box center [630, 189] width 212 height 23
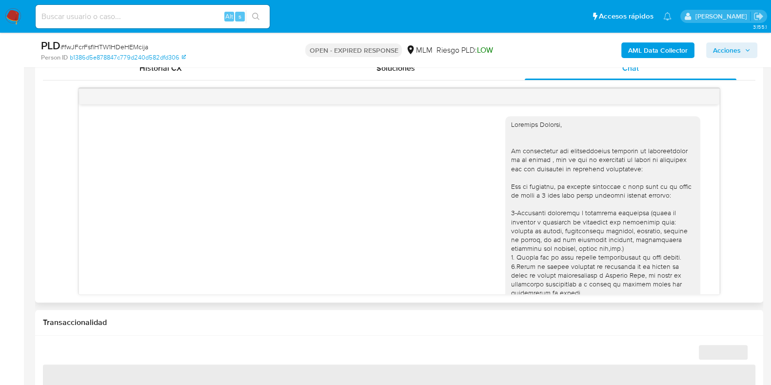
scroll to position [373, 0]
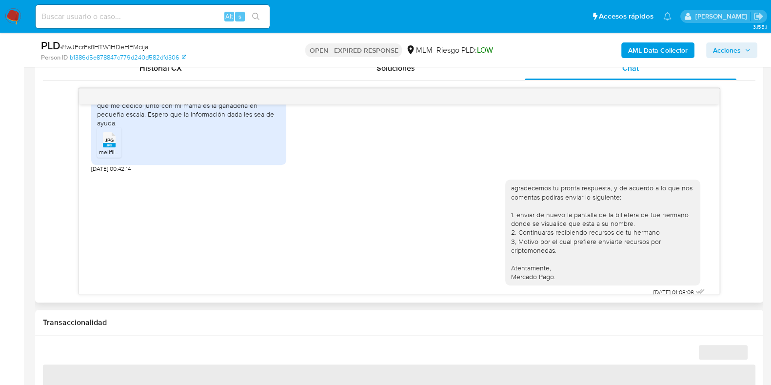
select select "10"
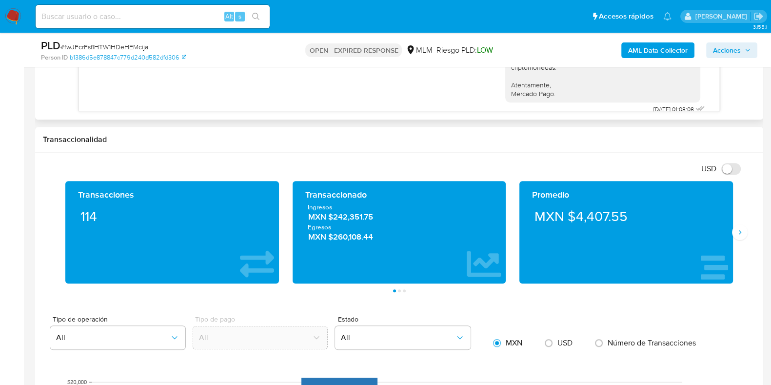
scroll to position [670, 0]
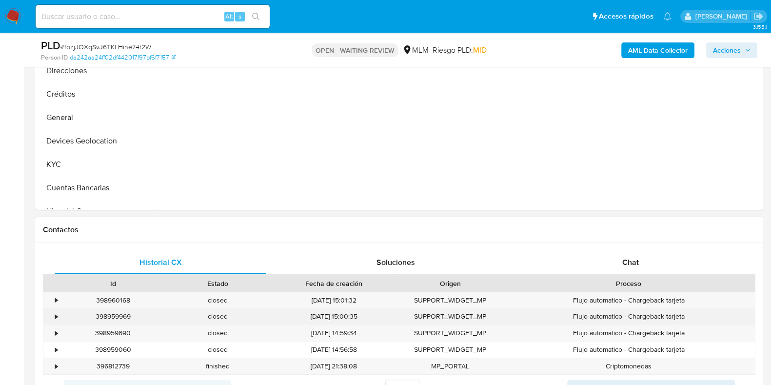
scroll to position [366, 0]
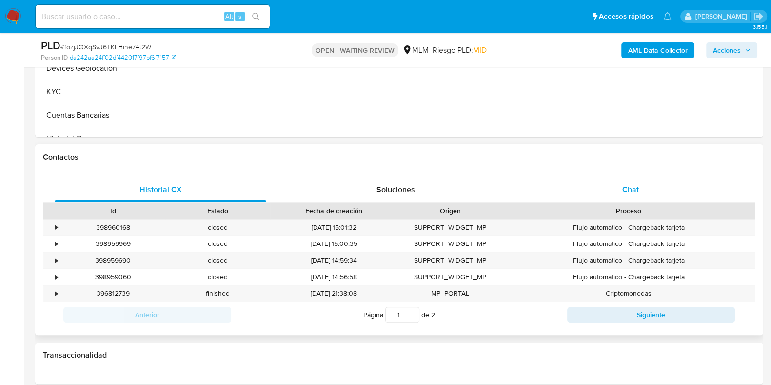
click at [632, 193] on span "Chat" at bounding box center [630, 189] width 17 height 11
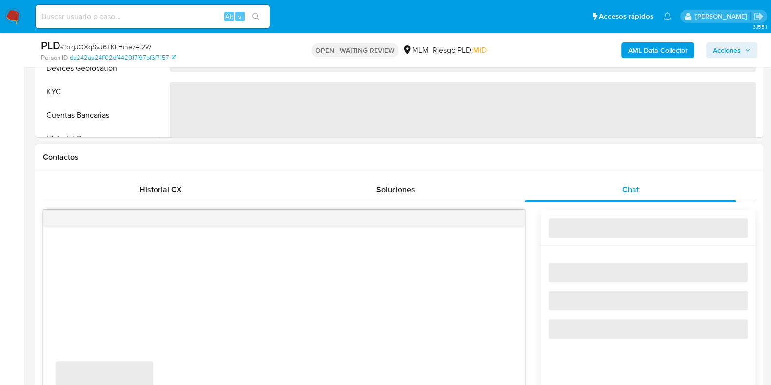
select select "10"
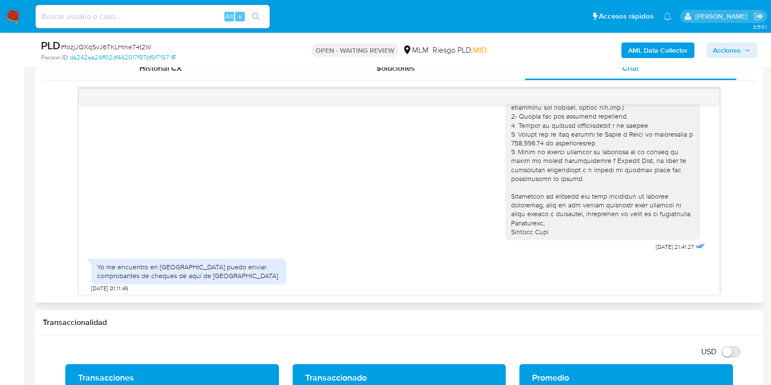
scroll to position [152, 0]
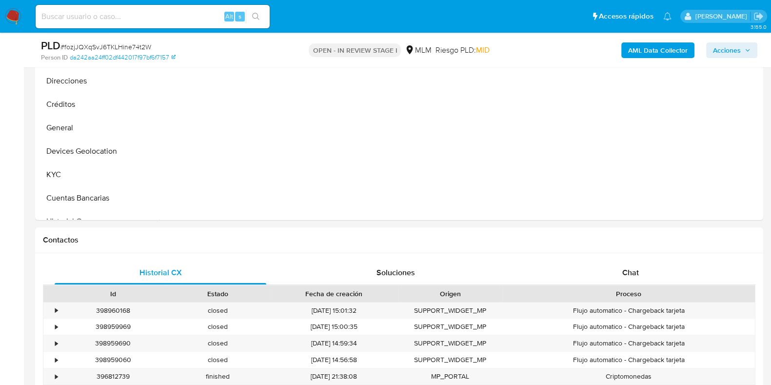
scroll to position [366, 0]
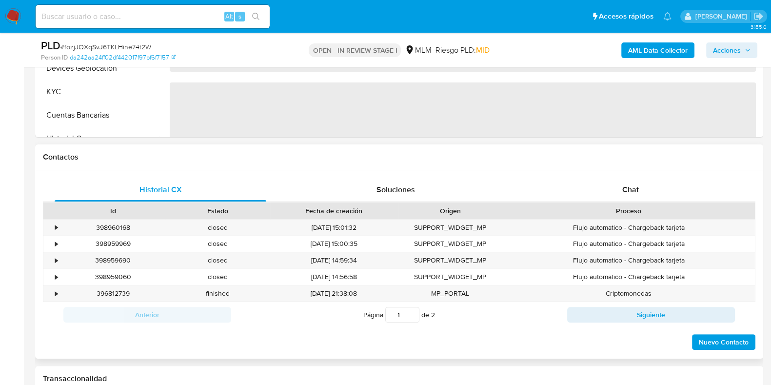
click at [641, 203] on div "Proceso" at bounding box center [629, 210] width 252 height 17
select select "10"
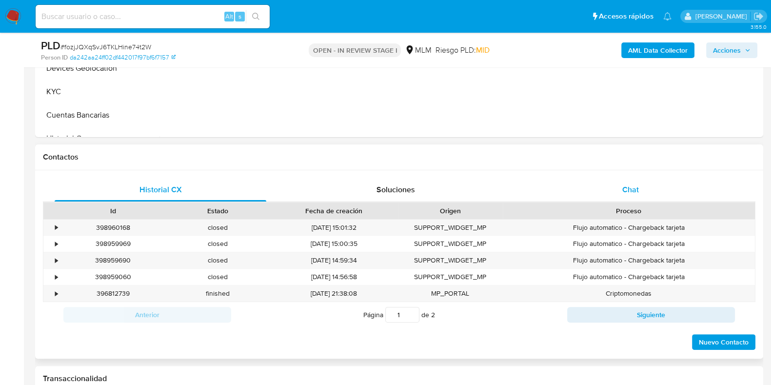
click at [631, 200] on div "Chat" at bounding box center [630, 189] width 212 height 23
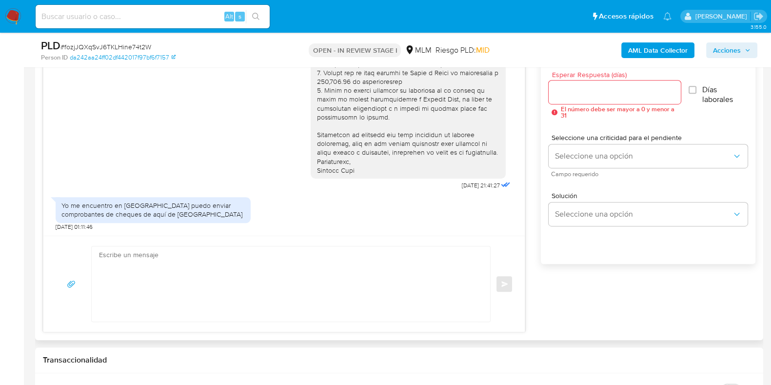
scroll to position [548, 0]
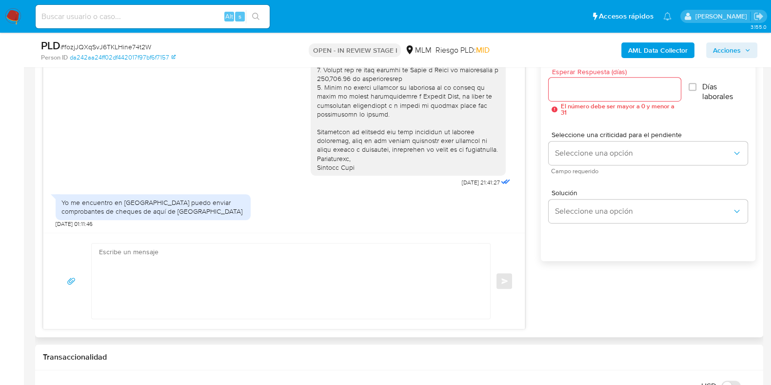
click at [356, 263] on textarea at bounding box center [288, 280] width 379 height 75
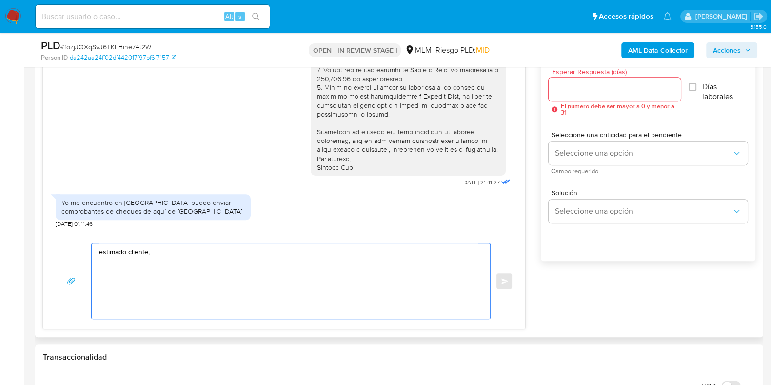
scroll to position [487, 0]
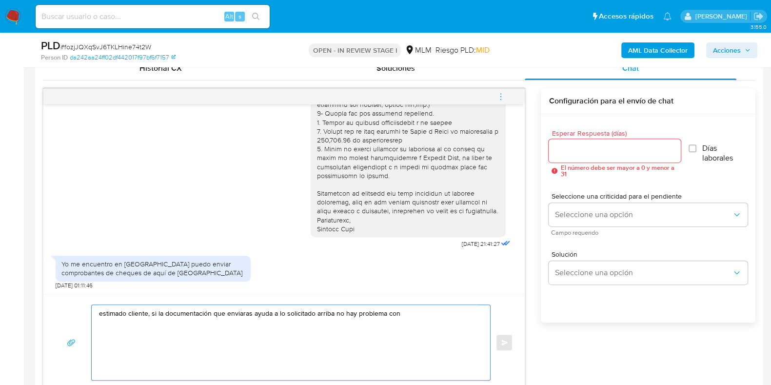
click at [275, 313] on textarea "estimado cliente, si la documentación que enviaras ayuda a lo solicitado arriba…" at bounding box center [288, 342] width 379 height 75
drag, startPoint x: 353, startPoint y: 315, endPoint x: 439, endPoint y: 312, distance: 85.3
click at [439, 312] on textarea "estimado cliente, si la documentación que enviaras ayuda al soporte de lo solic…" at bounding box center [288, 342] width 379 height 75
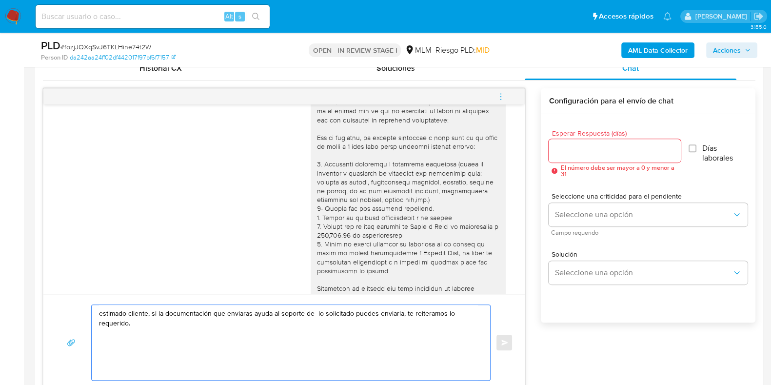
scroll to position [30, 0]
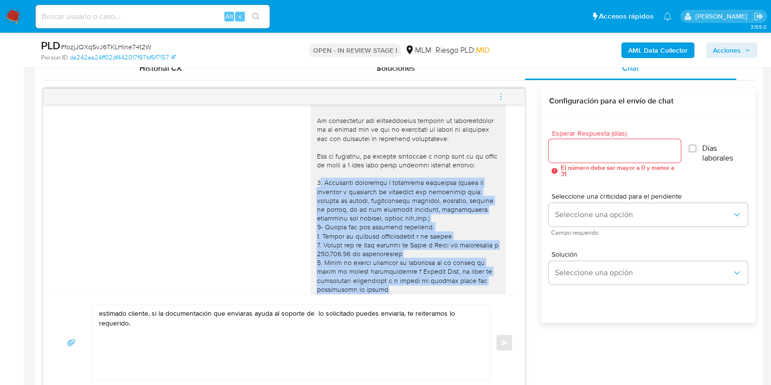
drag, startPoint x: 308, startPoint y: 183, endPoint x: 409, endPoint y: 274, distance: 136.0
click at [443, 284] on div at bounding box center [407, 218] width 183 height 257
copy div ". Actividad económica u ocupación principal (favor de adjuntar y comprobar su r…"
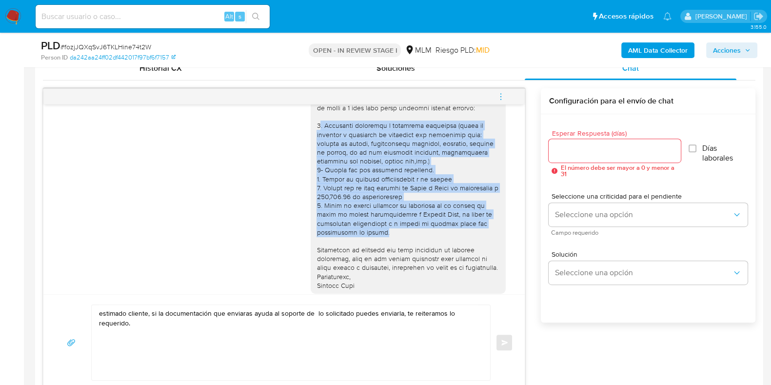
scroll to position [152, 0]
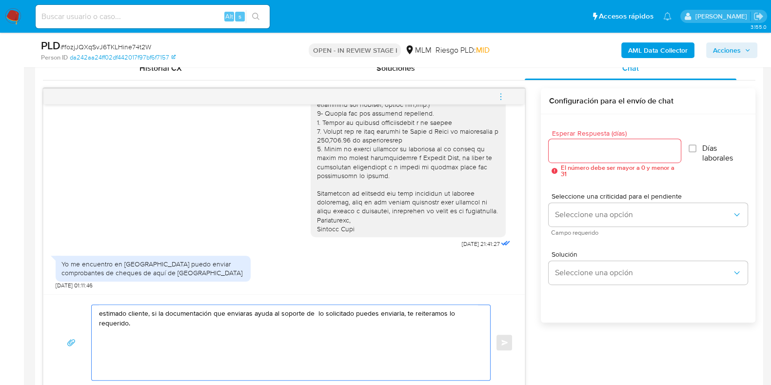
click at [171, 339] on textarea "estimado cliente, si la documentación que enviaras ayuda al soporte de lo solic…" at bounding box center [288, 342] width 379 height 75
paste textarea ". Actividad económica u ocupación principal (favor de adjuntar y comprobar su r…"
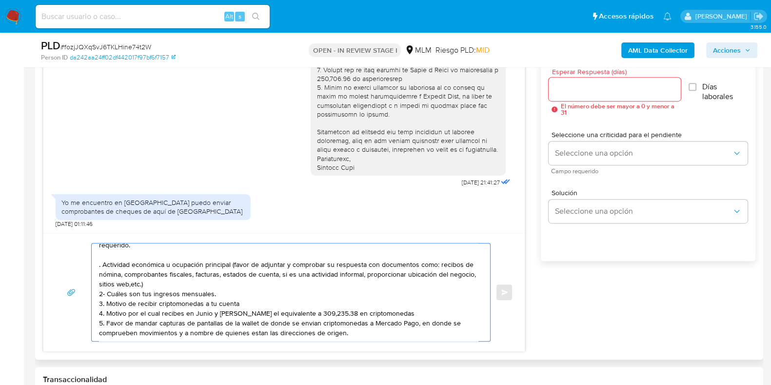
scroll to position [564, 0]
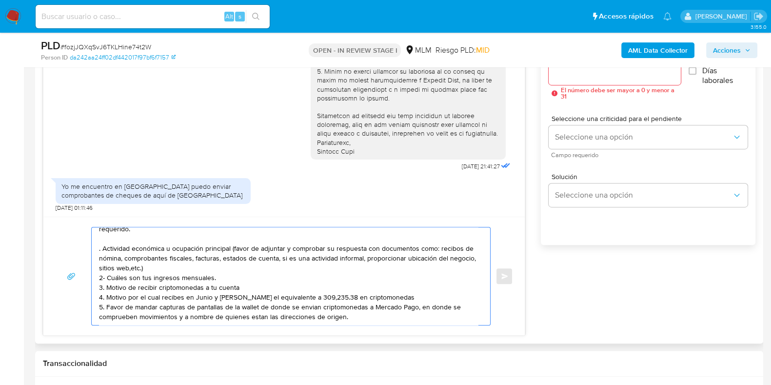
click at [99, 250] on textarea "estimado cliente, si la documentación que enviaras ayuda al soporte de lo solic…" at bounding box center [288, 275] width 379 height 97
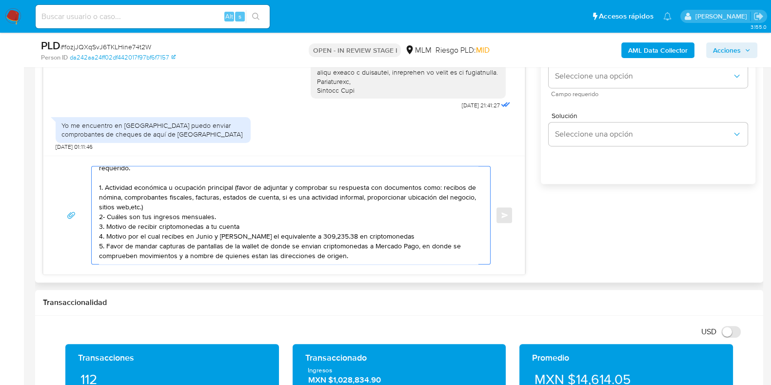
scroll to position [0, 0]
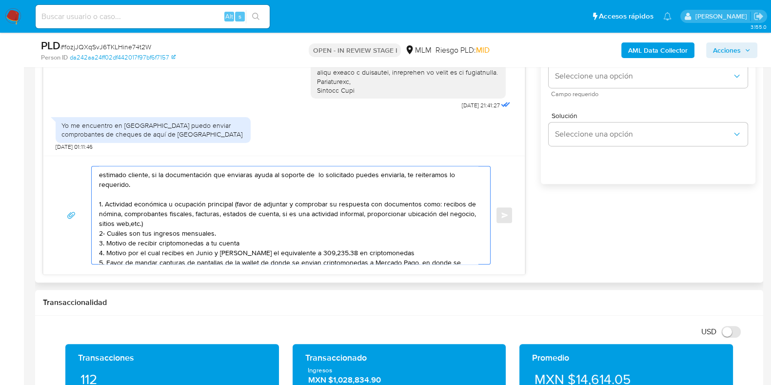
click at [129, 185] on textarea "estimado cliente, si la documentación que enviaras ayuda al soporte de lo solic…" at bounding box center [288, 214] width 379 height 97
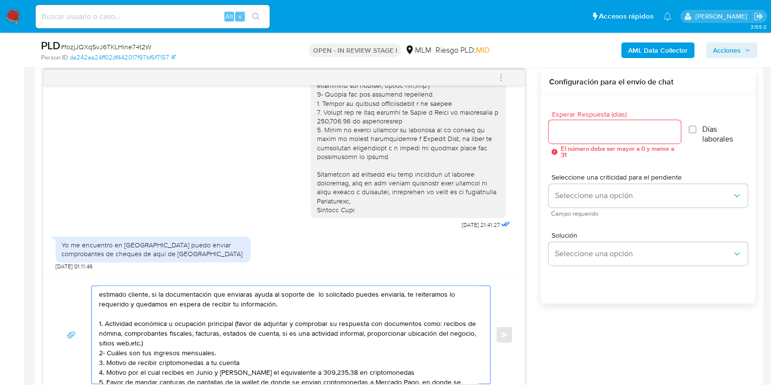
scroll to position [503, 0]
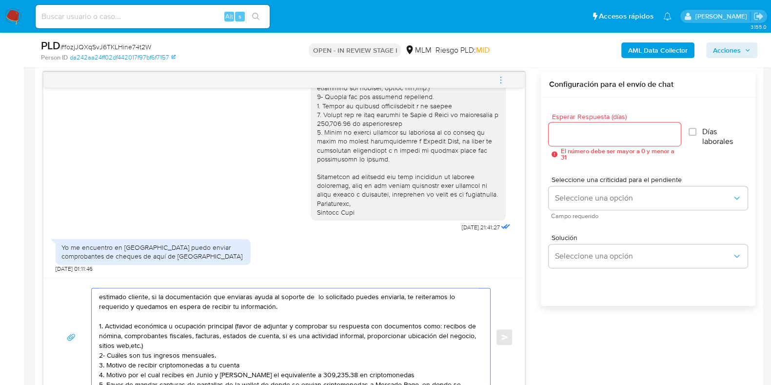
type textarea "estimado cliente, si la documentación que enviaras ayuda al soporte de lo solic…"
click at [576, 139] on input "Esperar Respuesta (días)" at bounding box center [614, 134] width 132 height 13
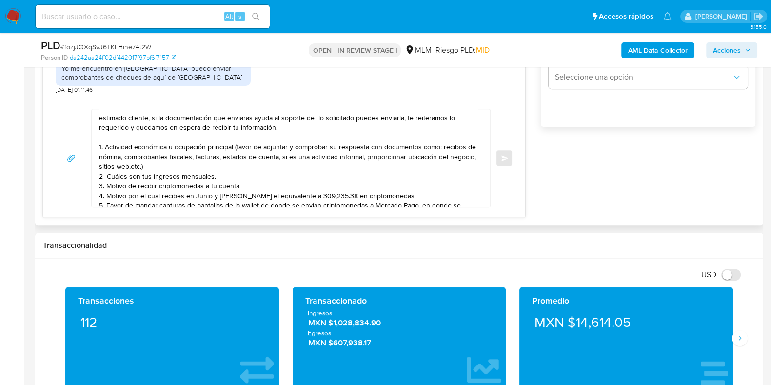
scroll to position [564, 0]
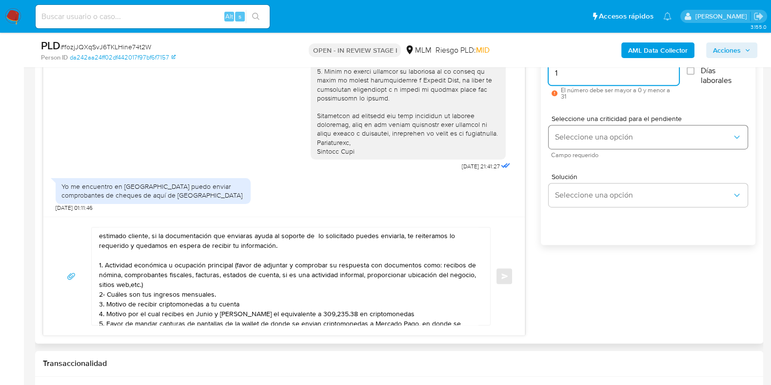
type input "1"
click at [563, 136] on span "Seleccione una opción" at bounding box center [642, 137] width 177 height 10
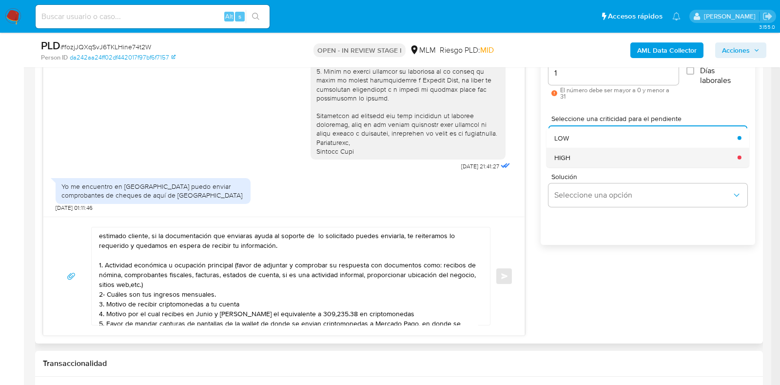
click at [559, 154] on span "HIGH" at bounding box center [562, 157] width 16 height 9
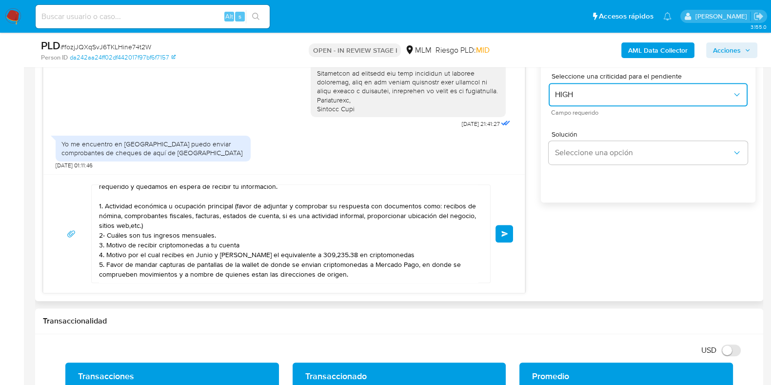
scroll to position [625, 0]
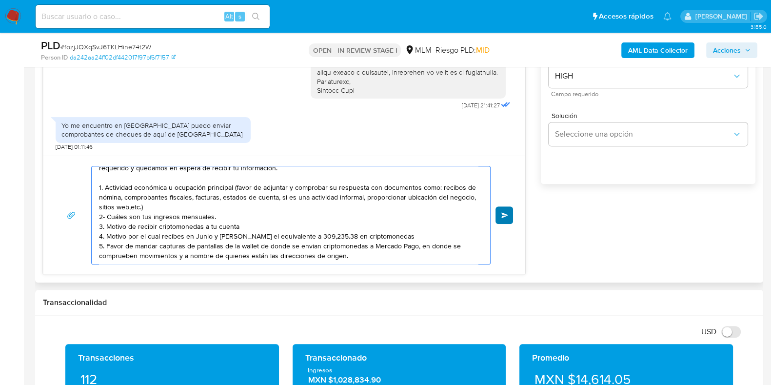
type textarea "estimado cliente, si la documentación que enviaras ayuda al soporte de lo solic…"
click at [508, 213] on button "Enviar" at bounding box center [504, 215] width 18 height 18
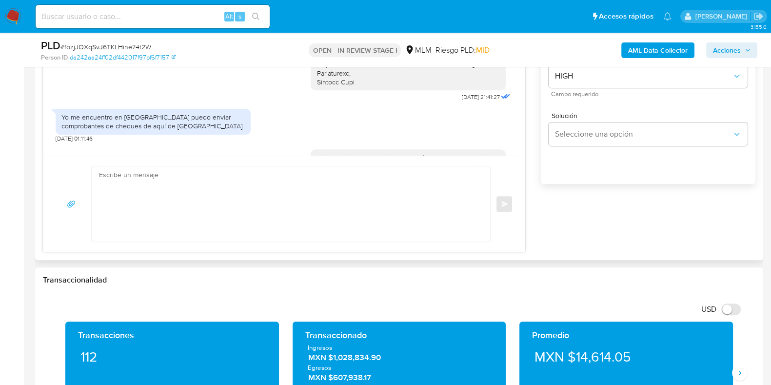
scroll to position [331, 0]
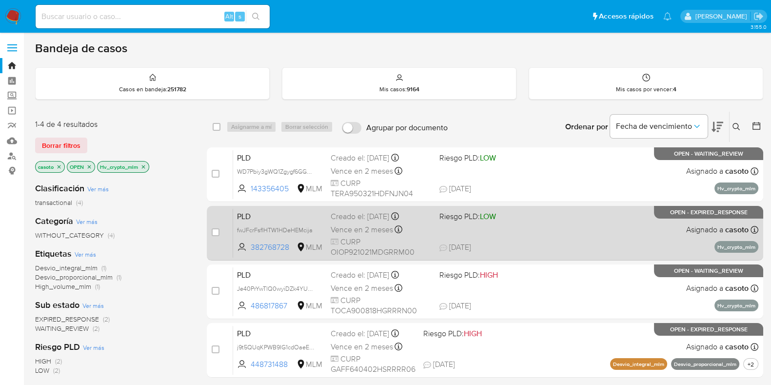
click at [639, 246] on span "22/08/2025 22/08/2025 18:42" at bounding box center [544, 247] width 210 height 11
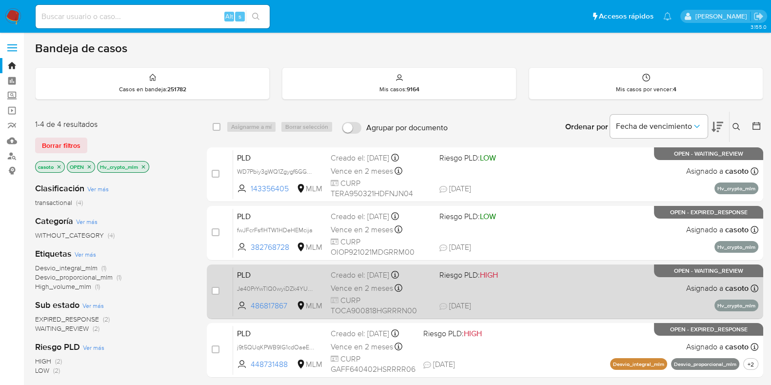
click at [632, 281] on div "PLD Je40PrYwTlQ0wyiDZk4YU49C 486817867 MLM Riesgo PLD: HIGH Creado el: 12/08/20…" at bounding box center [495, 291] width 525 height 49
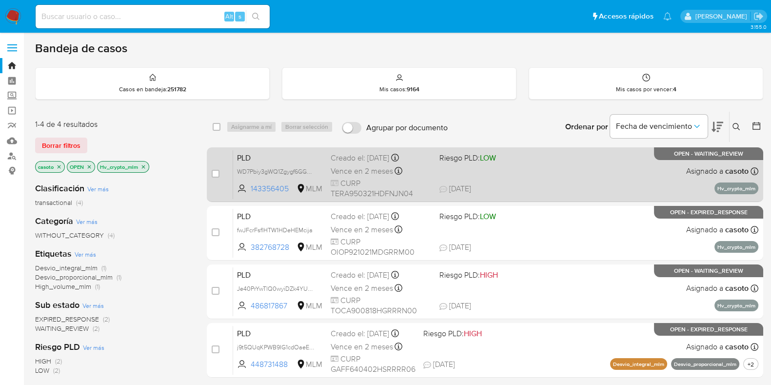
click at [622, 191] on span "22/08/2025 22/08/2025 21:44" at bounding box center [544, 188] width 210 height 11
click at [213, 170] on input "checkbox" at bounding box center [216, 174] width 8 height 8
checkbox input "true"
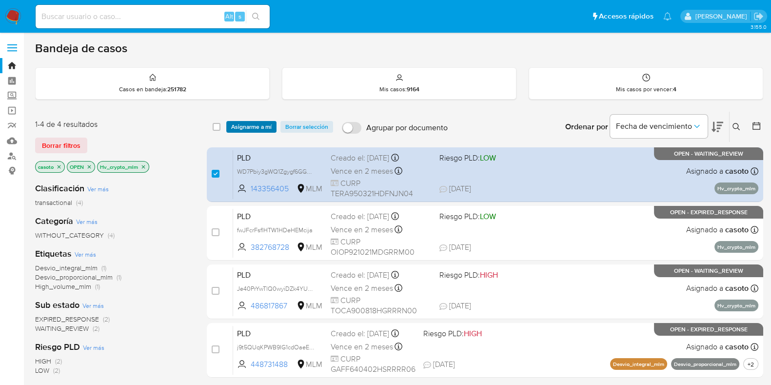
click at [247, 126] on span "Asignarme a mí" at bounding box center [251, 127] width 40 height 10
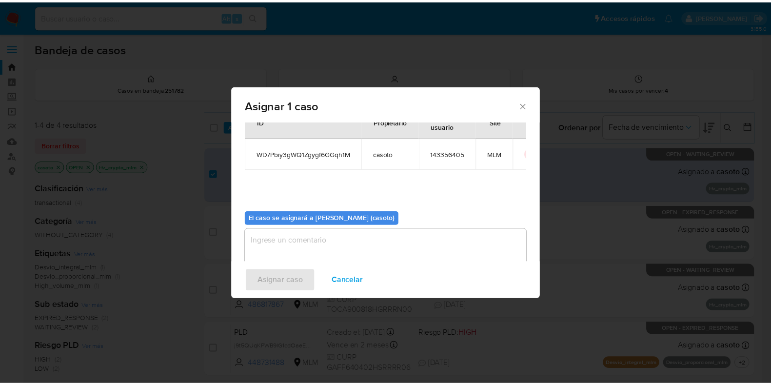
scroll to position [50, 0]
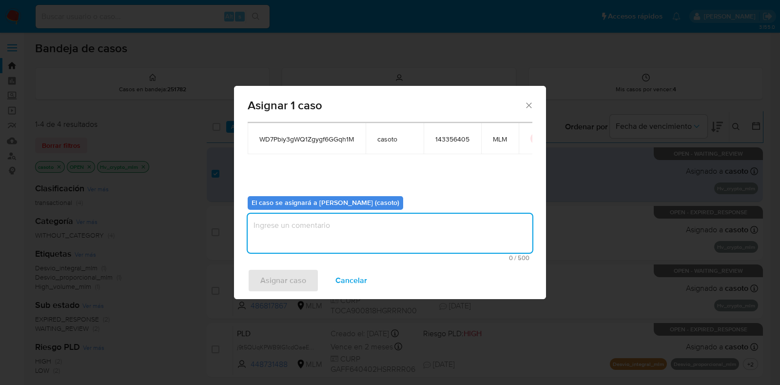
click at [374, 241] on textarea "assign-modal" at bounding box center [390, 232] width 285 height 39
type textarea "l1"
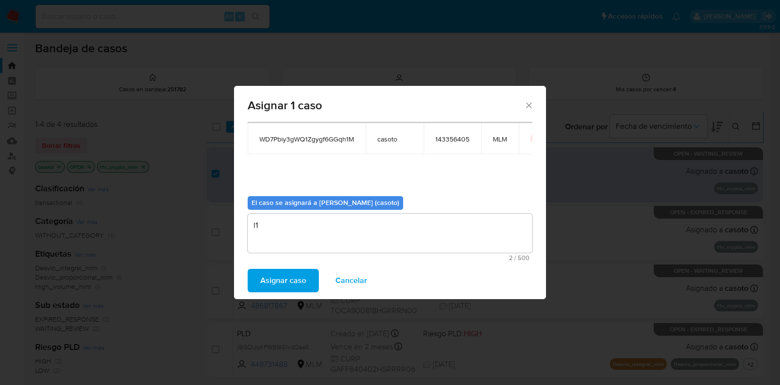
click at [297, 278] on span "Asignar caso" at bounding box center [283, 280] width 46 height 21
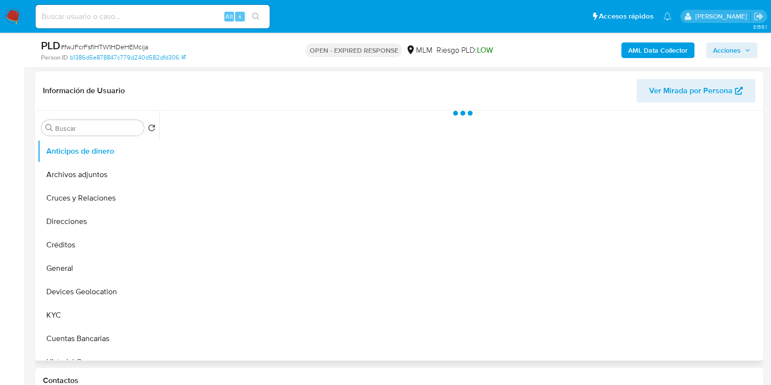
scroll to position [305, 0]
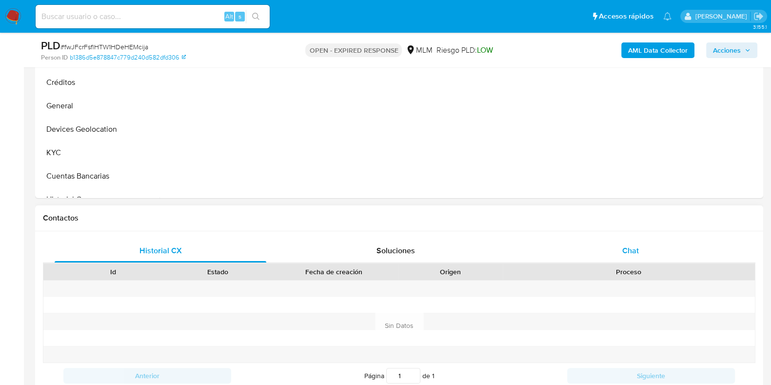
select select "10"
click at [629, 252] on span "Chat" at bounding box center [630, 250] width 17 height 11
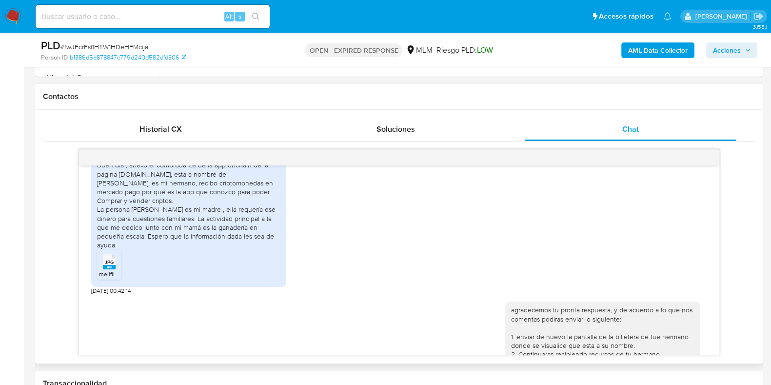
scroll to position [252, 0]
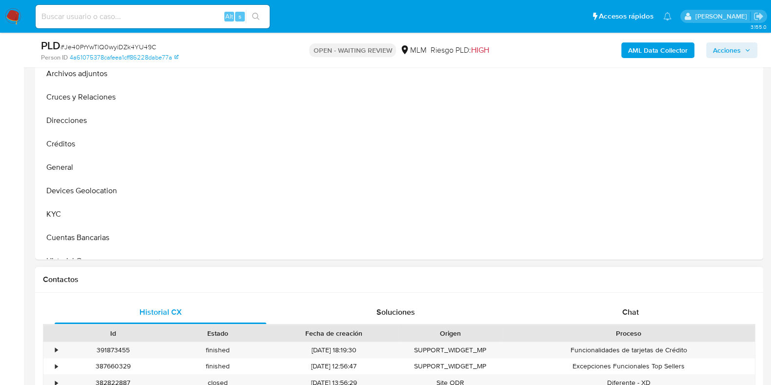
scroll to position [366, 0]
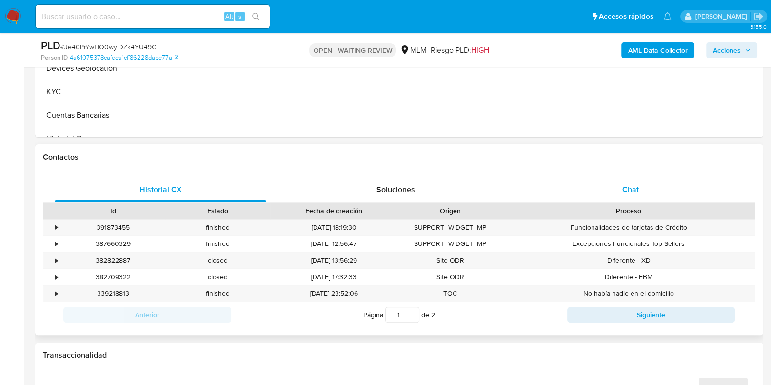
click at [626, 188] on span "Chat" at bounding box center [630, 189] width 17 height 11
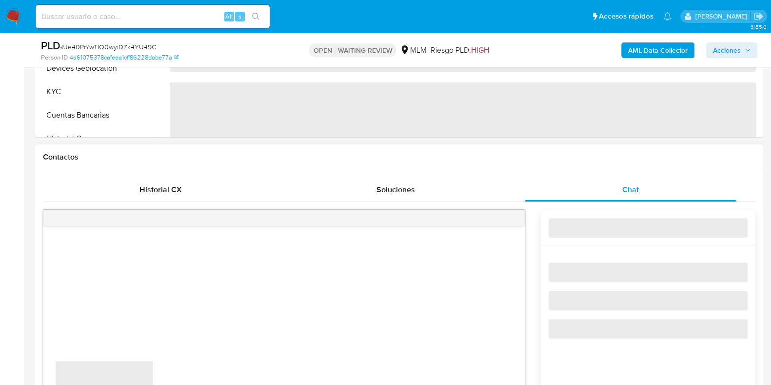
select select "10"
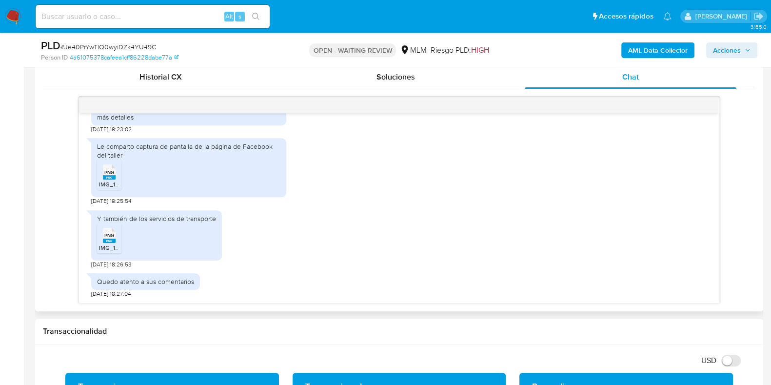
scroll to position [487, 0]
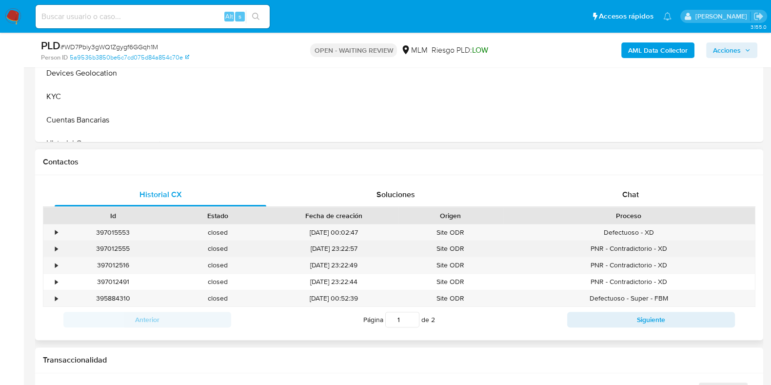
scroll to position [366, 0]
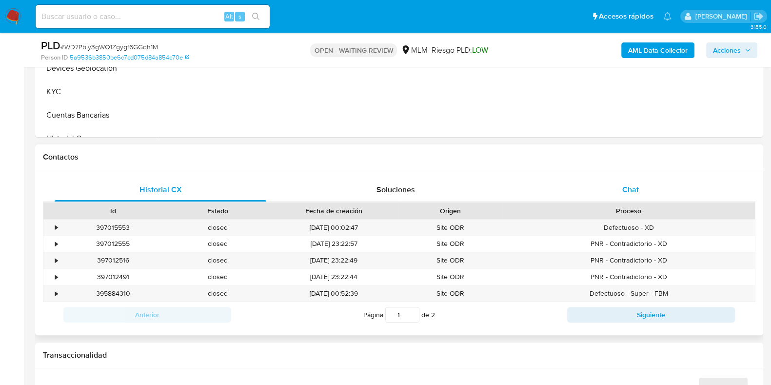
click at [639, 198] on div "Chat" at bounding box center [630, 189] width 212 height 23
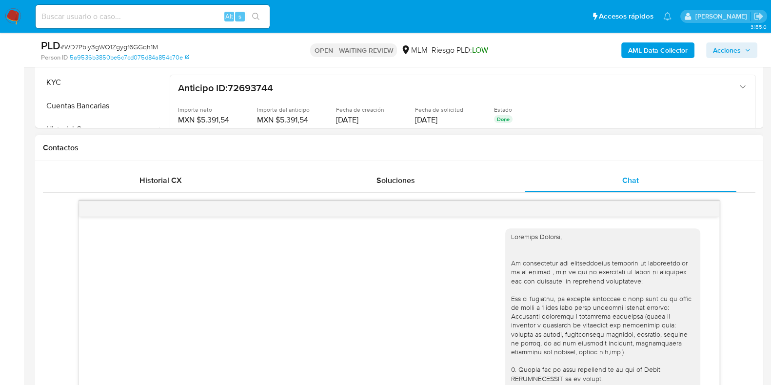
scroll to position [453, 0]
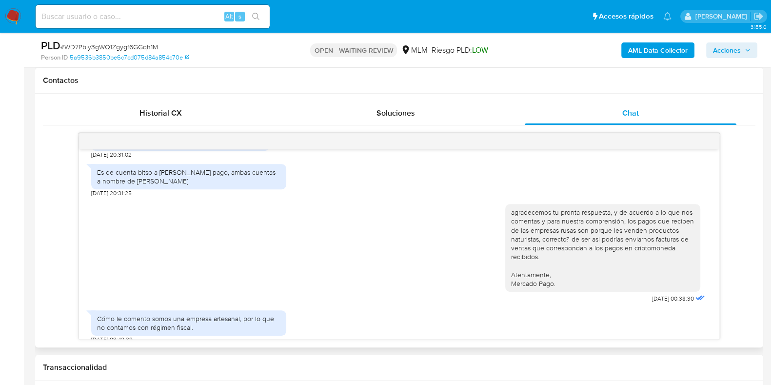
select select "10"
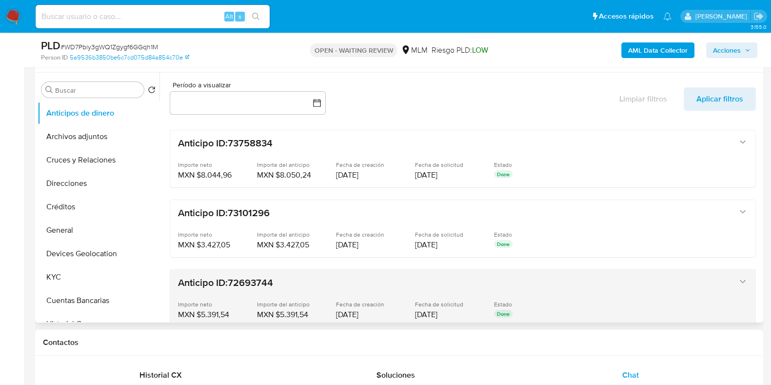
scroll to position [243, 0]
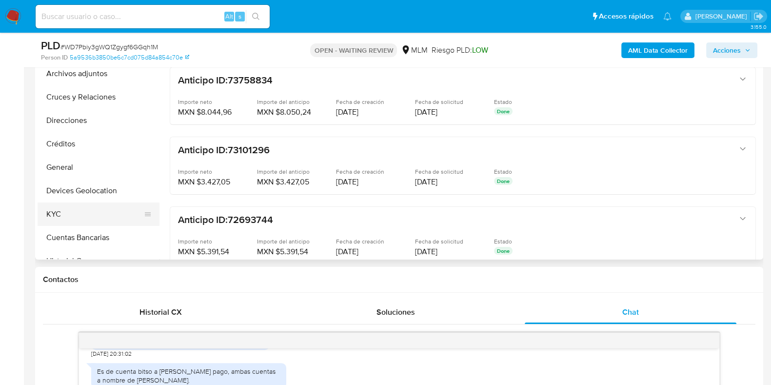
click at [72, 214] on button "KYC" at bounding box center [95, 213] width 114 height 23
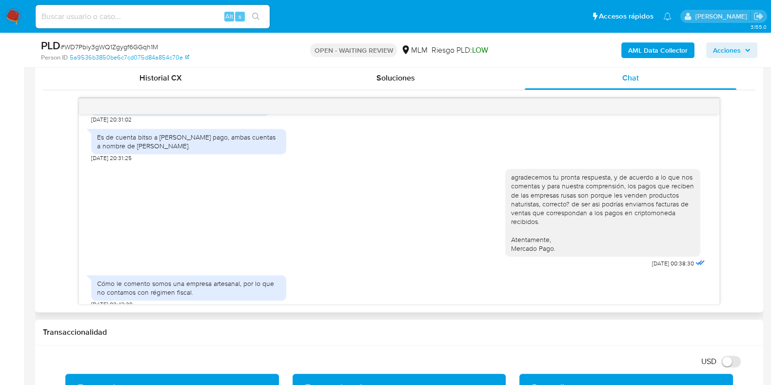
scroll to position [548, 0]
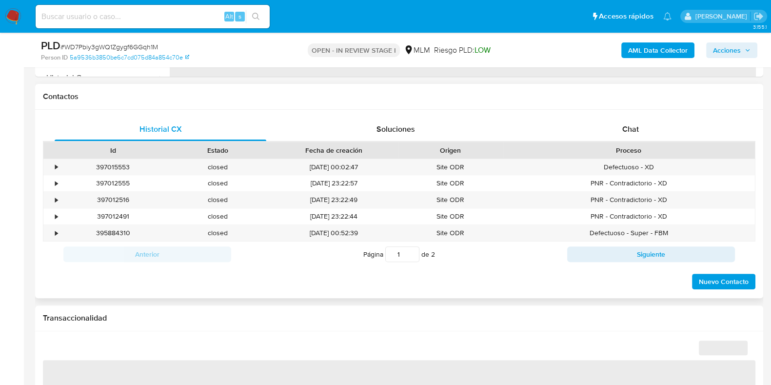
select select "10"
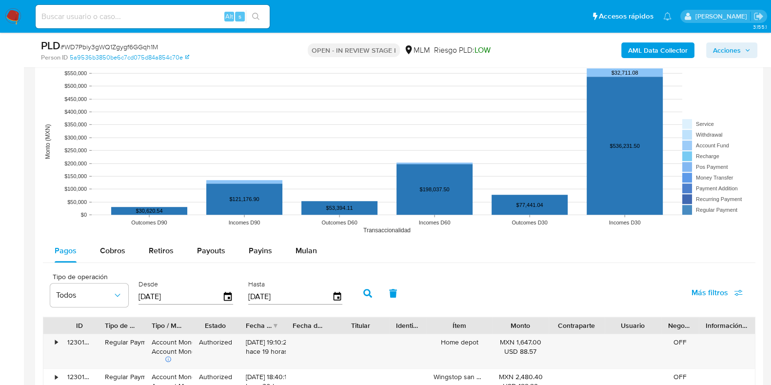
scroll to position [913, 0]
click at [212, 256] on div "Payouts" at bounding box center [211, 250] width 28 height 23
select select "10"
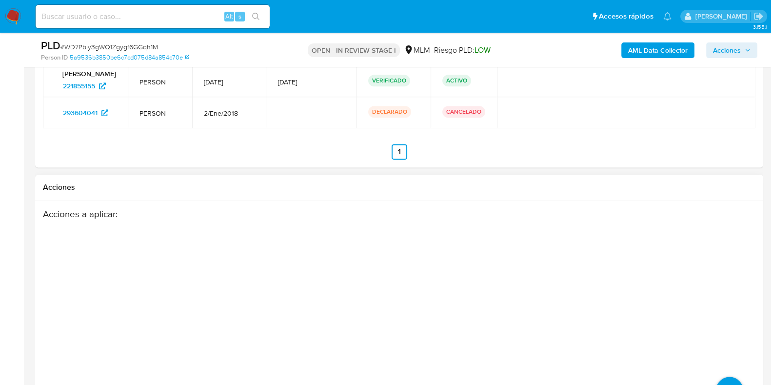
scroll to position [1642, 0]
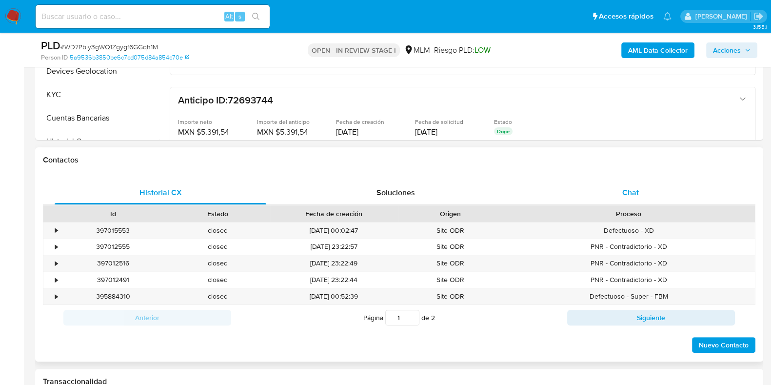
click at [622, 199] on div "Chat" at bounding box center [630, 192] width 212 height 23
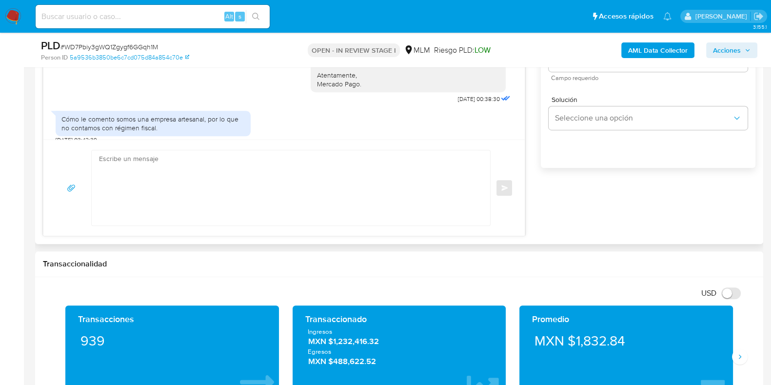
scroll to position [667, 0]
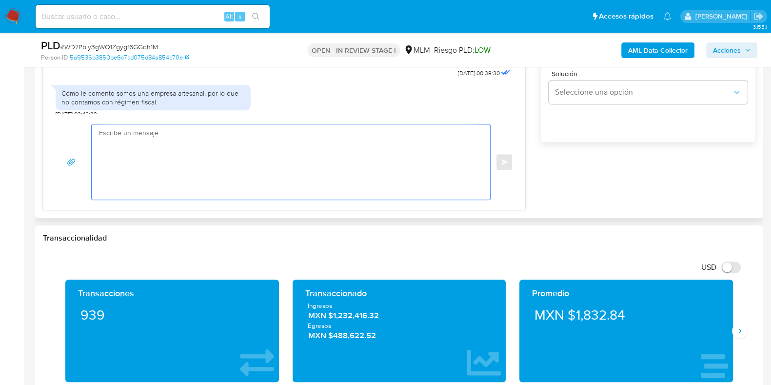
click at [144, 136] on textarea at bounding box center [288, 161] width 379 height 75
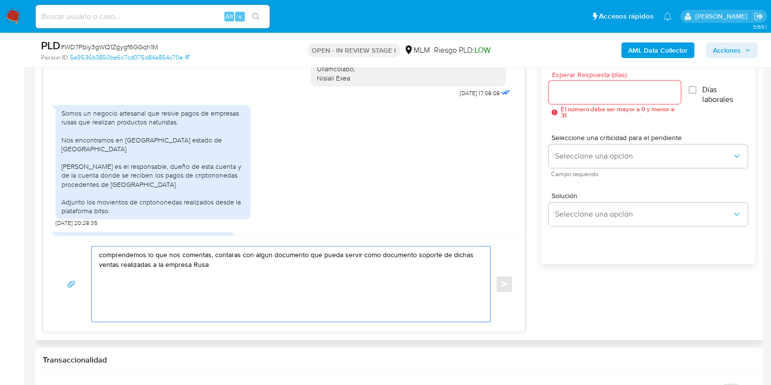
scroll to position [209, 0]
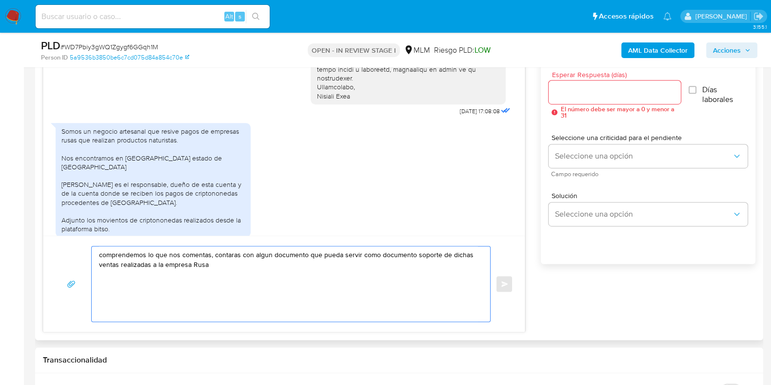
click at [119, 267] on textarea "comprendemos lo que nos comentas, contaras con algun documento que pueda servir…" at bounding box center [288, 283] width 379 height 75
click at [463, 251] on textarea "comprendemos lo que nos comentas, contaras con algun documento que pueda servir…" at bounding box center [288, 283] width 379 height 75
drag, startPoint x: 156, startPoint y: 262, endPoint x: 183, endPoint y: 273, distance: 29.3
click at [156, 263] on textarea "comprendemos lo que nos comentas, contaras con algun documento que pueda servir…" at bounding box center [288, 283] width 379 height 75
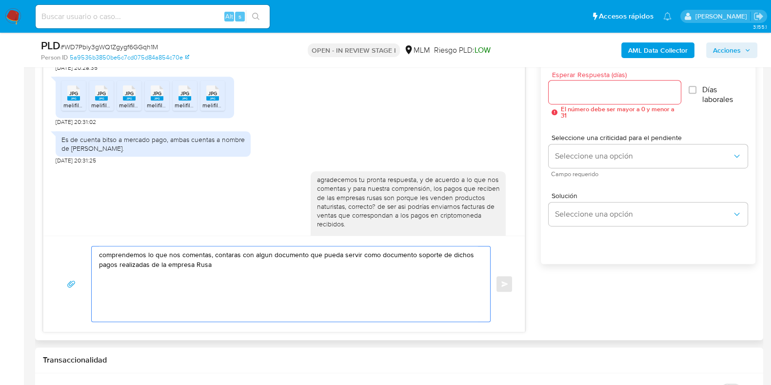
scroll to position [453, 0]
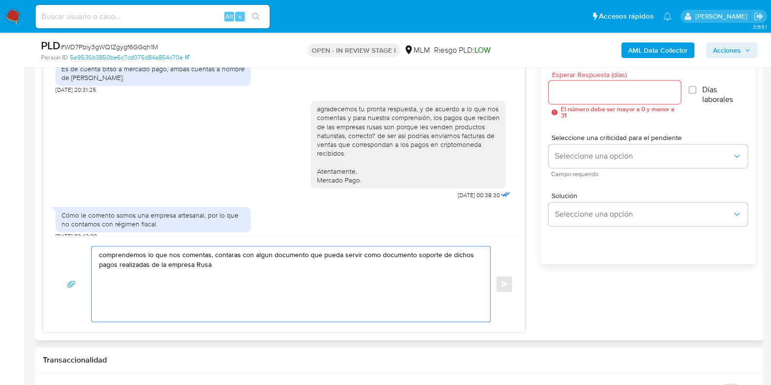
click at [221, 269] on textarea "comprendemos lo que nos comentas, contaras con algun documento que pueda servir…" at bounding box center [288, 283] width 379 height 75
click at [339, 266] on textarea "comprendemos lo que nos comentas, contaras con algún documento que pueda servir…" at bounding box center [288, 283] width 379 height 75
click at [445, 264] on textarea "comprendemos lo que nos comentas, contaras con algún documento que pueda servir…" at bounding box center [288, 283] width 379 height 75
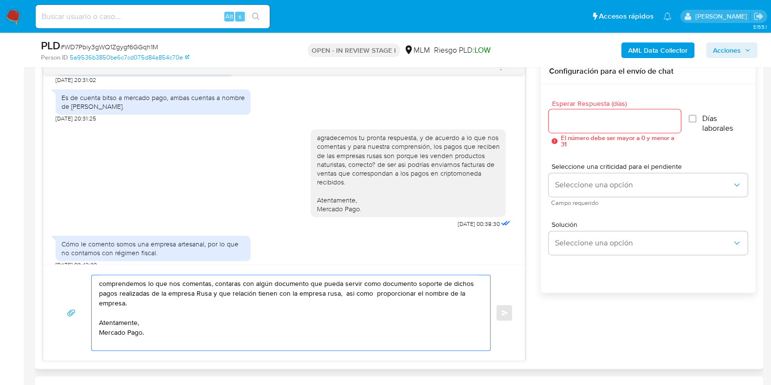
scroll to position [545, 0]
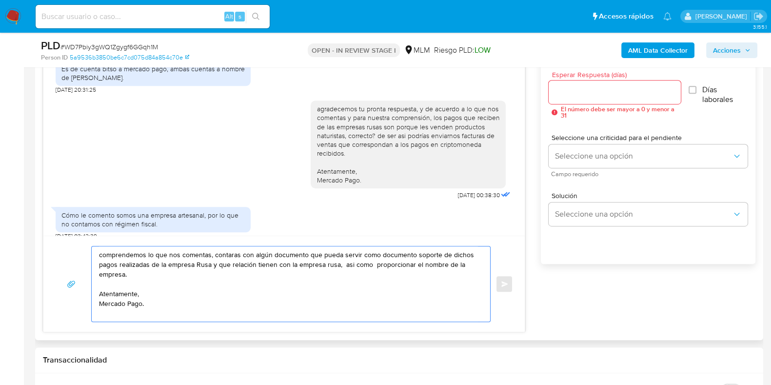
click at [336, 262] on textarea "comprendemos lo que nos comentas, contaras con algún documento que pueda servir…" at bounding box center [288, 283] width 379 height 75
type textarea "comprendemos lo que nos comentas, contaras con algún documento que pueda servir…"
click at [590, 94] on input "Esperar Respuesta (días)" at bounding box center [614, 92] width 132 height 13
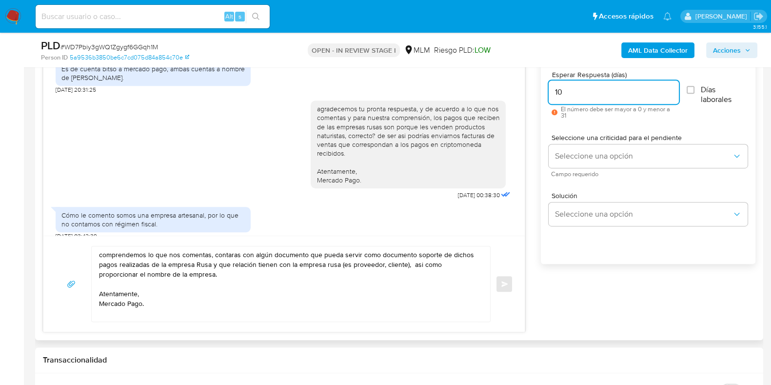
type input "1"
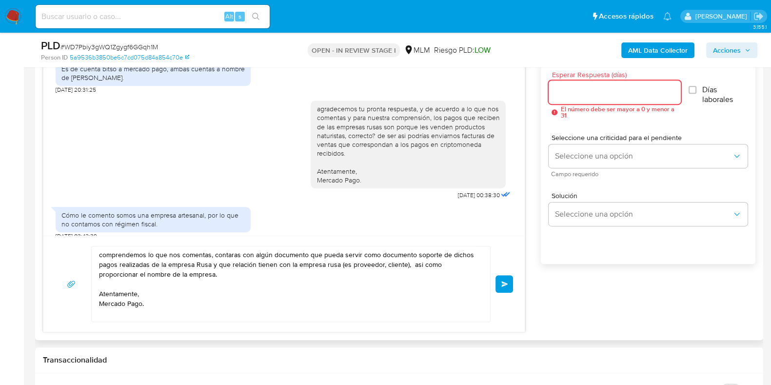
type input "0"
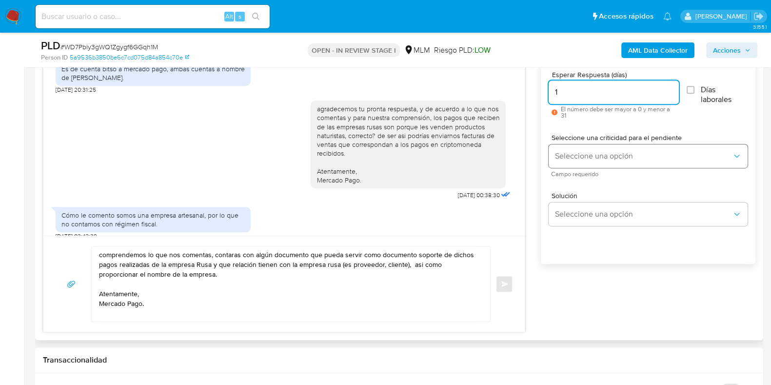
type input "1"
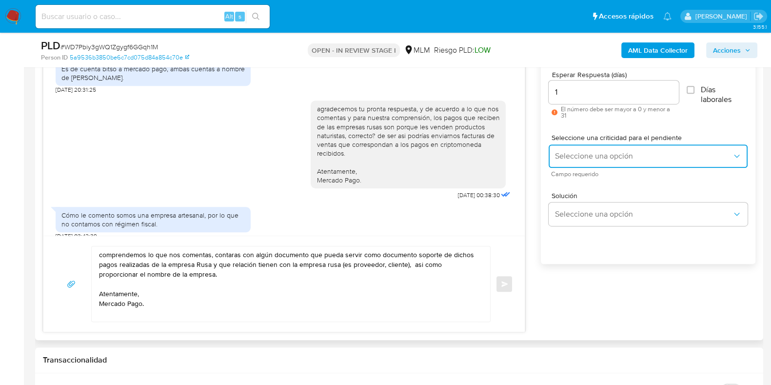
click at [565, 153] on span "Seleccione una opción" at bounding box center [642, 156] width 177 height 10
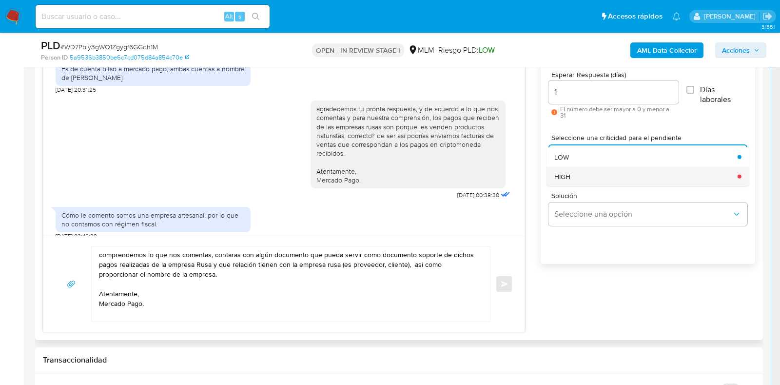
click at [567, 173] on span "HIGH" at bounding box center [562, 176] width 16 height 9
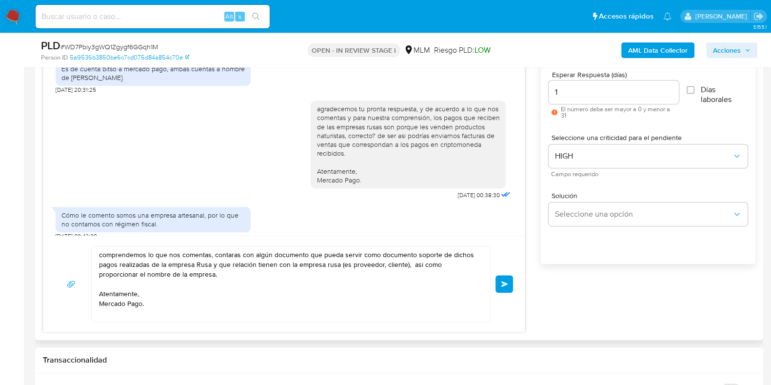
click at [506, 281] on span "Enviar" at bounding box center [504, 284] width 7 height 6
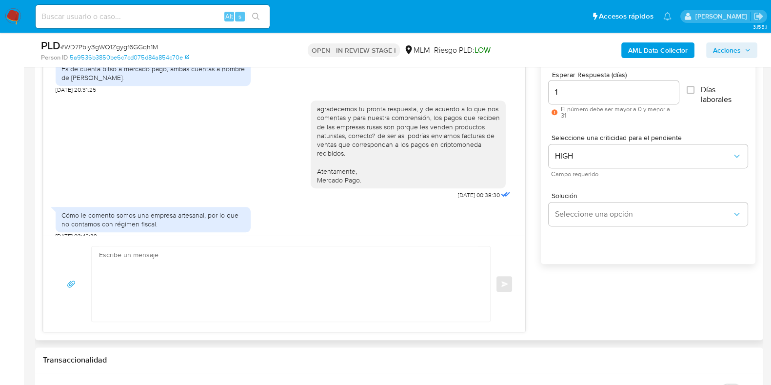
scroll to position [552, 0]
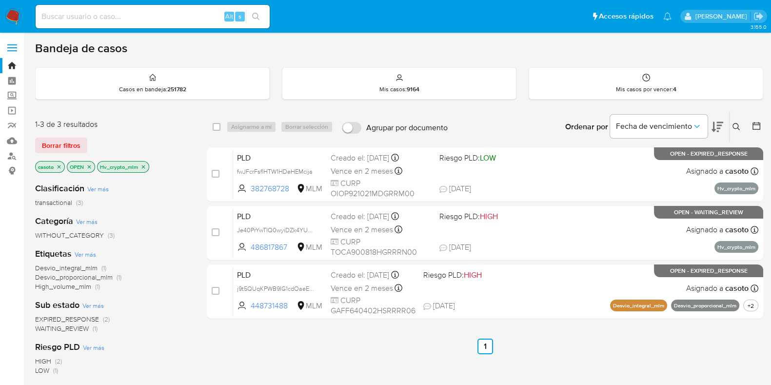
click at [144, 167] on icon "close-filter" at bounding box center [143, 167] width 6 height 6
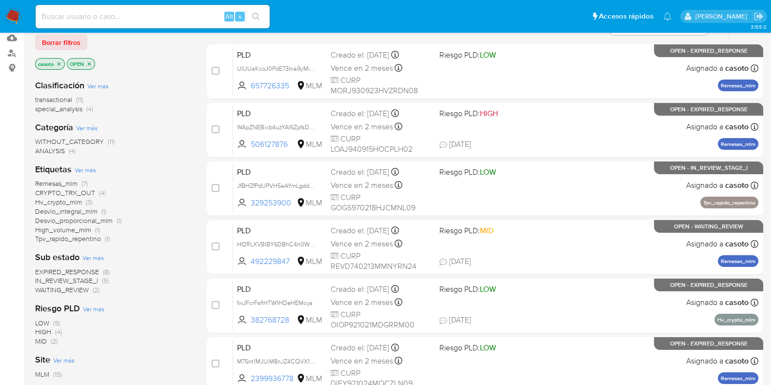
scroll to position [121, 0]
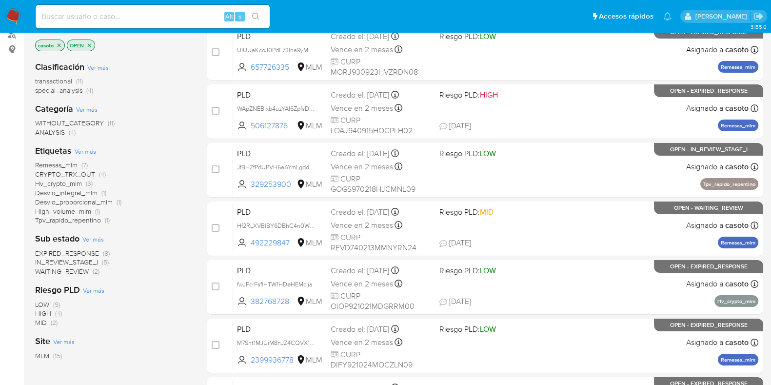
click at [58, 164] on span "Remesas_mlm" at bounding box center [56, 165] width 42 height 10
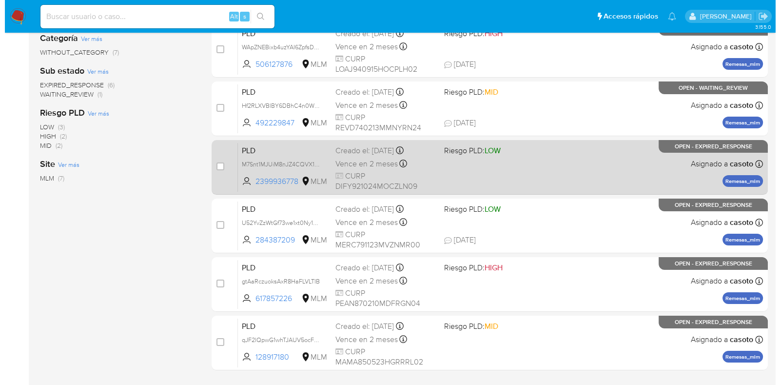
scroll to position [60, 0]
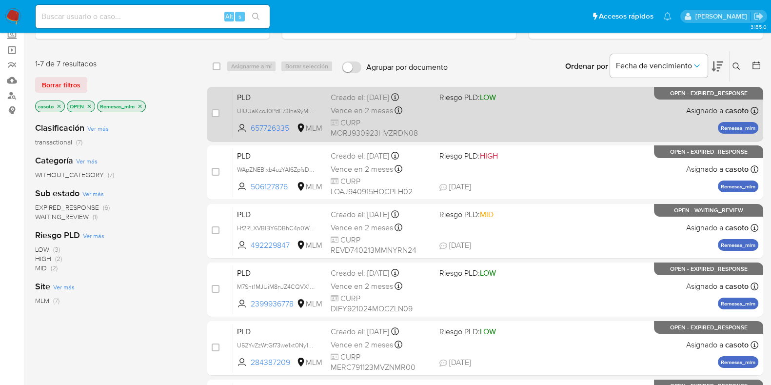
click at [643, 118] on div "PLD UIUUaKcoJ0PdE73Ina9yMiOj 657726335 MLM Riesgo PLD: LOW Creado el: [DATE] Cr…" at bounding box center [495, 113] width 525 height 49
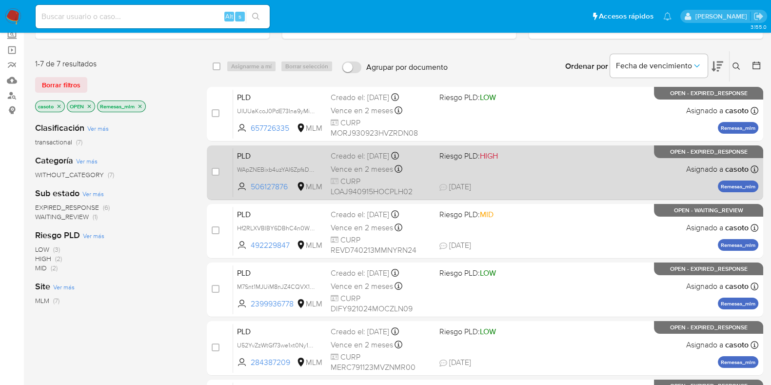
click at [622, 164] on div "PLD WApZNEBixb4uzYAI6ZpfsDpN 506127876 MLM Riesgo PLD: HIGH Creado el: 12/08/20…" at bounding box center [495, 172] width 525 height 49
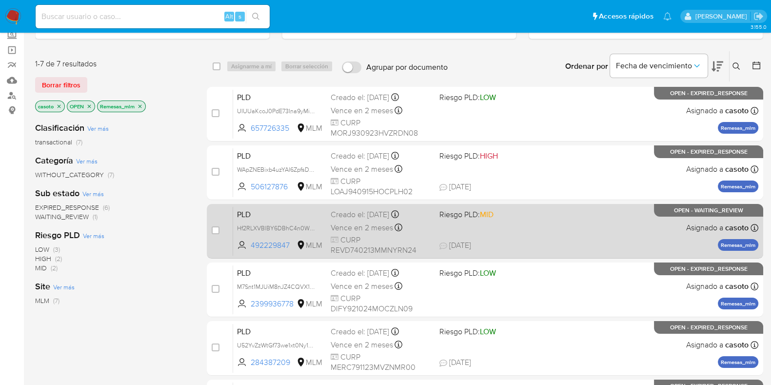
click at [635, 223] on div "PLD Hf2RLXVBlBY6DBhC4n0W4Nhn 492229847 MLM Riesgo PLD: MID Creado el: 12/08/202…" at bounding box center [495, 230] width 525 height 49
click at [212, 228] on input "checkbox" at bounding box center [216, 230] width 8 height 8
checkbox input "true"
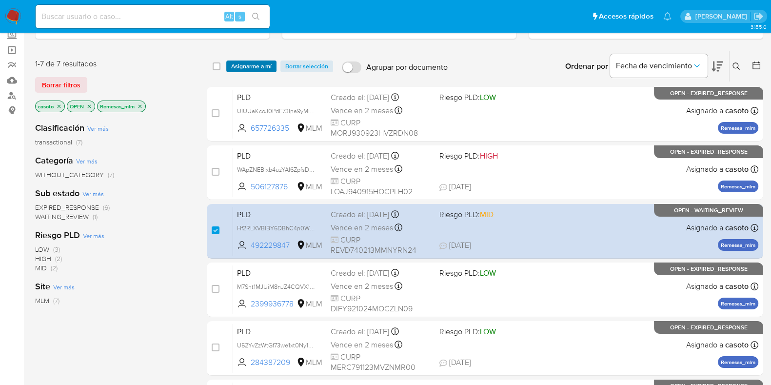
click at [253, 63] on span "Asignarme a mí" at bounding box center [251, 66] width 40 height 10
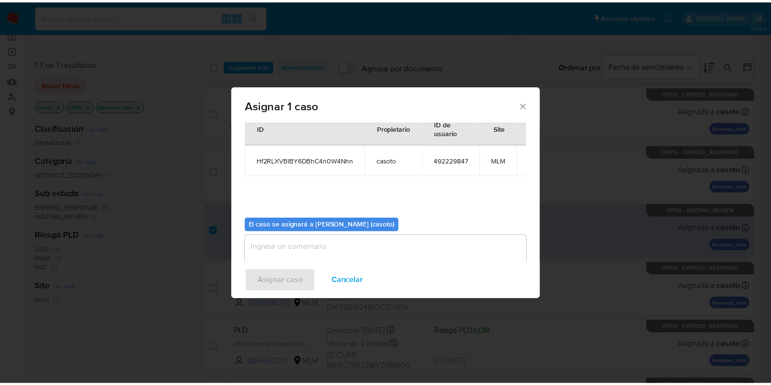
scroll to position [50, 0]
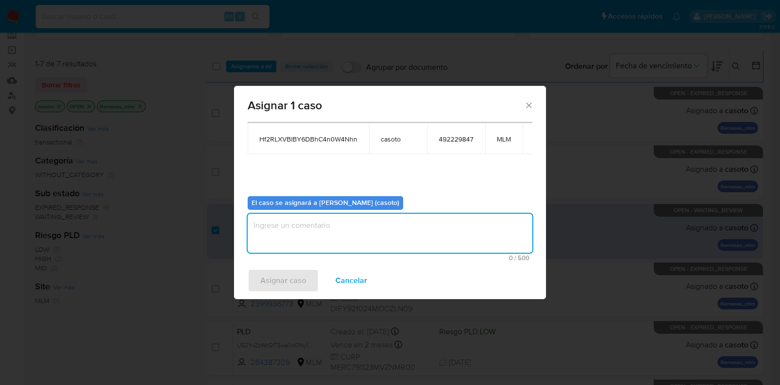
click at [304, 231] on textarea "assign-modal" at bounding box center [390, 232] width 285 height 39
type textarea "l1"
click at [289, 277] on span "Asignar caso" at bounding box center [283, 280] width 46 height 21
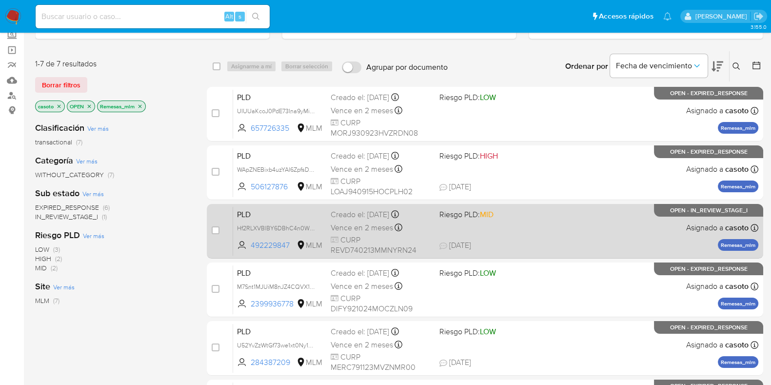
click at [542, 225] on div "PLD Hf2RLXVBlBY6DBhC4n0W4Nhn 492229847 MLM Riesgo PLD: MID Creado el: 12/08/202…" at bounding box center [495, 230] width 525 height 49
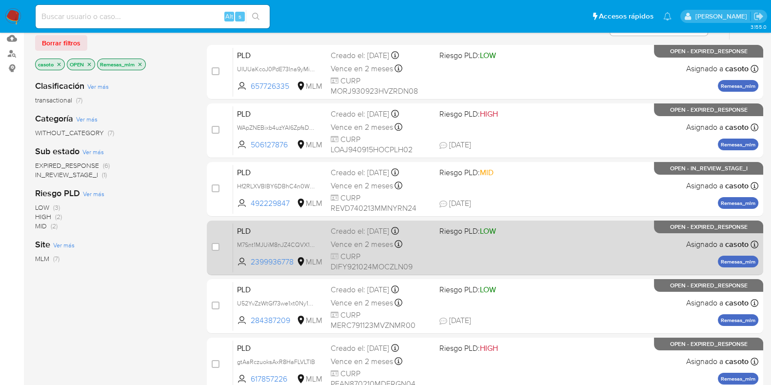
scroll to position [121, 0]
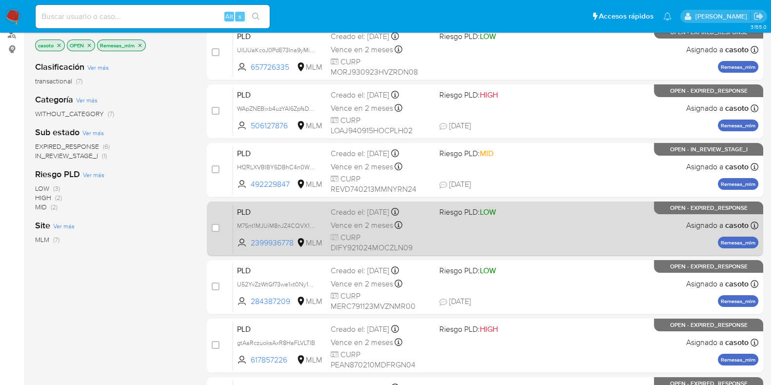
click at [641, 223] on div "PLD M7Snt1MJUiM8nJZ4CQVX1IOt 2399936778 MLM Riesgo PLD: LOW Creado el: 12/08/20…" at bounding box center [495, 228] width 525 height 49
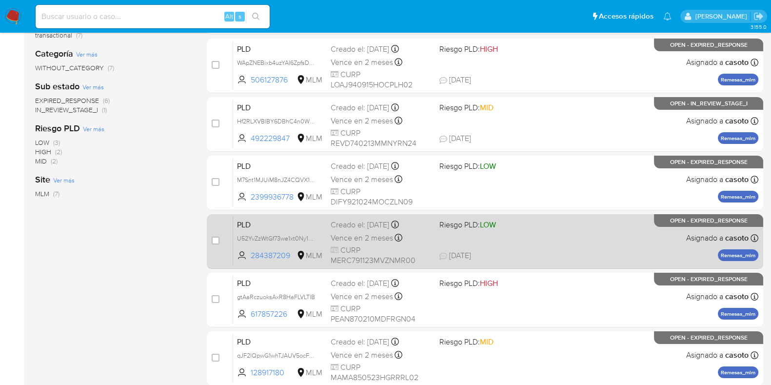
scroll to position [183, 0]
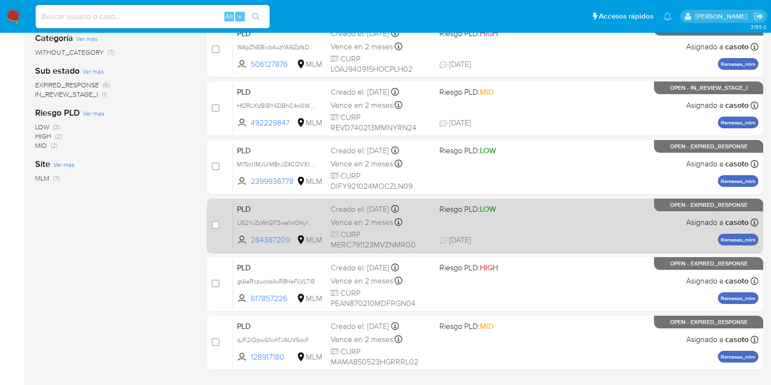
click at [636, 227] on div "PLD U52YvZzWtGf73we1xt0Ny1An 284387209 MLM Riesgo PLD: LOW Creado el: 12/08/202…" at bounding box center [495, 225] width 525 height 49
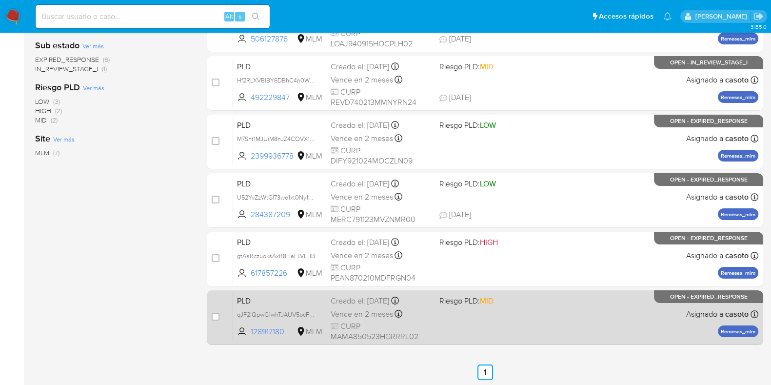
scroll to position [209, 0]
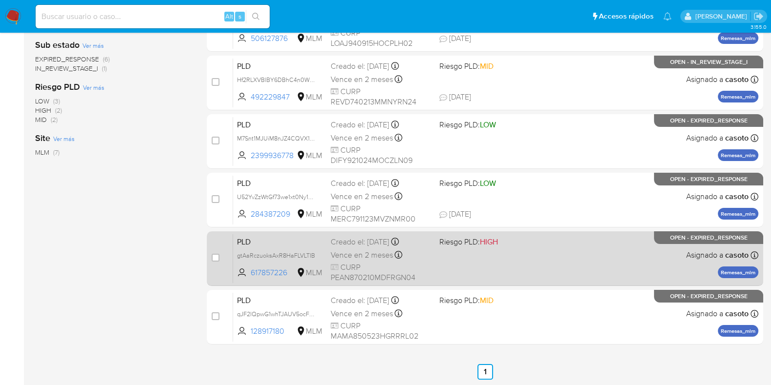
click at [625, 275] on div "PLD gtAaRczuoksAxR8HaFLVLTIB 617857226 MLM Riesgo PLD: HIGH Creado el: 12/08/20…" at bounding box center [495, 257] width 525 height 49
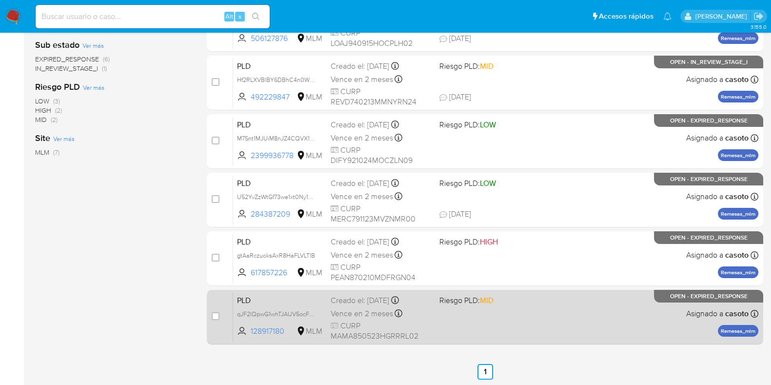
click at [576, 332] on div "PLD qJF2lQpwG1whTJAUV5ocF86n 128917180 MLM Riesgo PLD: MID Creado el: 12/08/202…" at bounding box center [495, 316] width 525 height 49
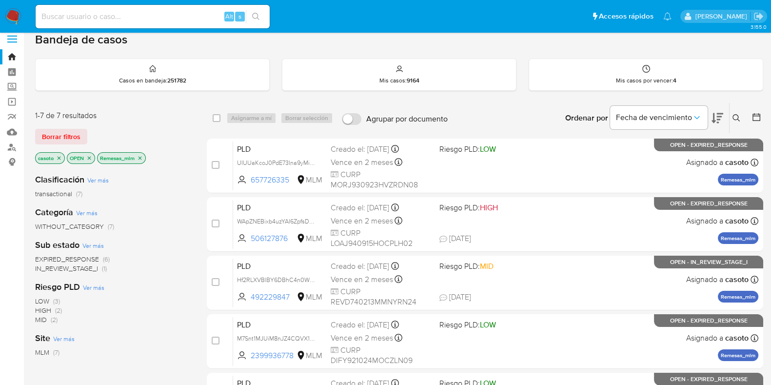
scroll to position [0, 0]
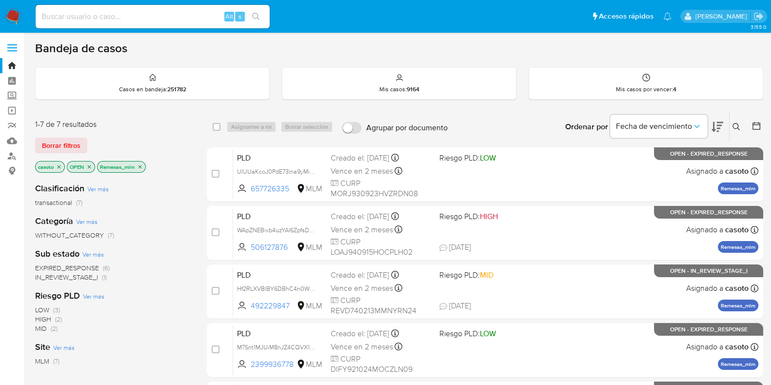
click at [140, 168] on icon "close-filter" at bounding box center [140, 167] width 6 height 6
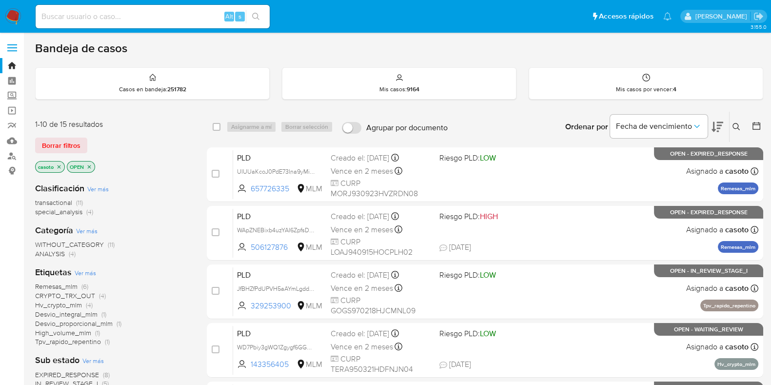
click at [735, 123] on icon at bounding box center [736, 127] width 8 height 8
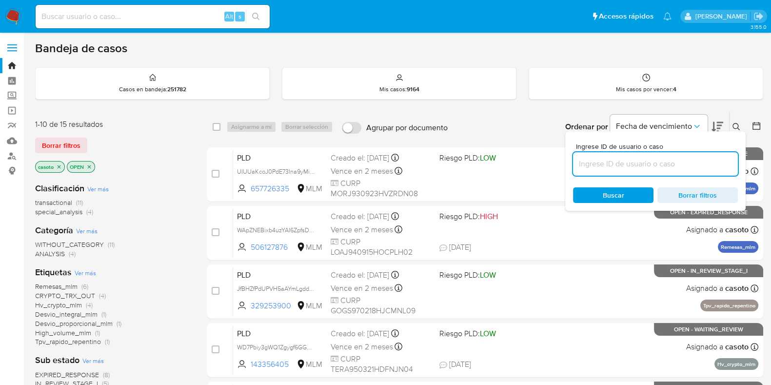
click at [607, 164] on input at bounding box center [655, 163] width 165 height 13
type input "1354878299"
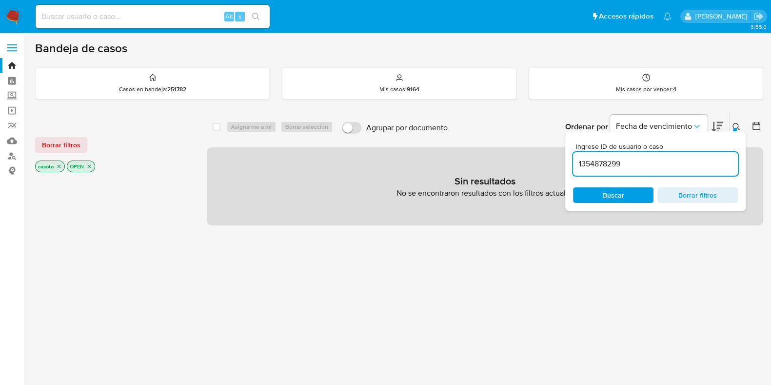
click at [59, 163] on icon "close-filter" at bounding box center [59, 166] width 6 height 6
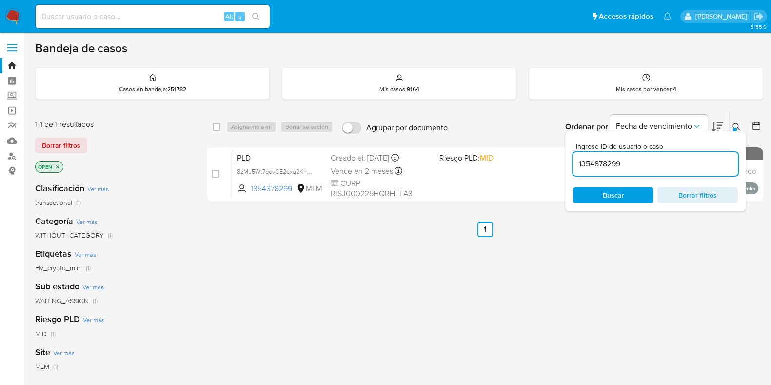
click at [738, 124] on icon at bounding box center [736, 127] width 8 height 8
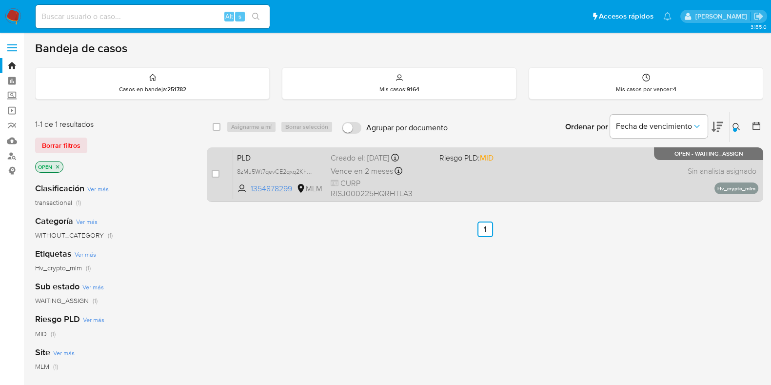
click at [594, 181] on div "PLD 8zMu5Wt7qevCE2qxq2KhnAf0 1354878299 MLM Riesgo PLD: MID Creado el: 12/08/20…" at bounding box center [495, 174] width 525 height 49
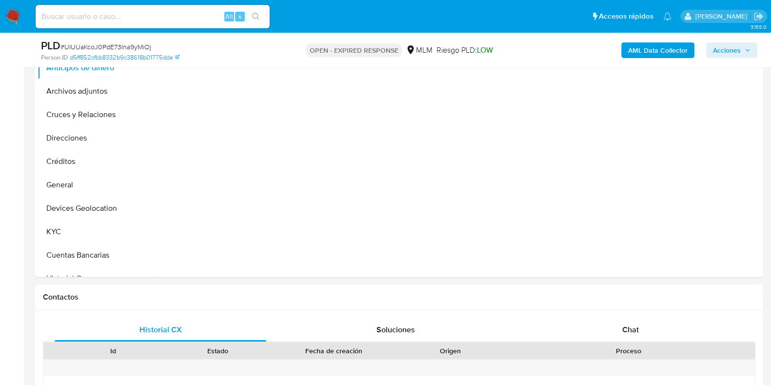
scroll to position [305, 0]
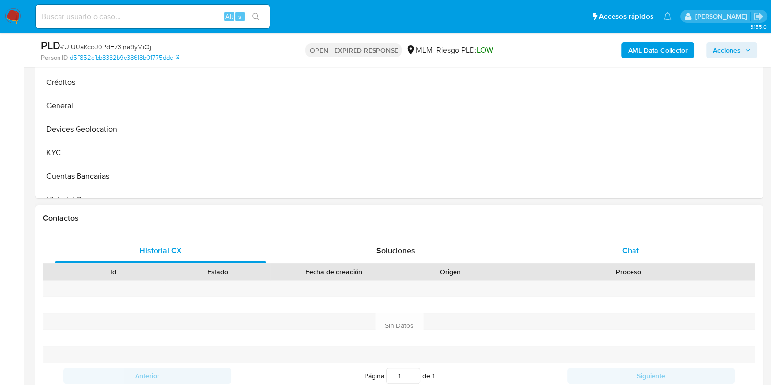
click at [633, 247] on span "Chat" at bounding box center [630, 250] width 17 height 11
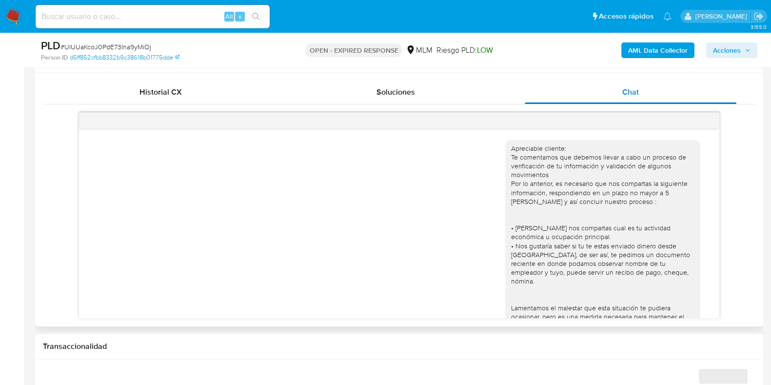
scroll to position [52, 0]
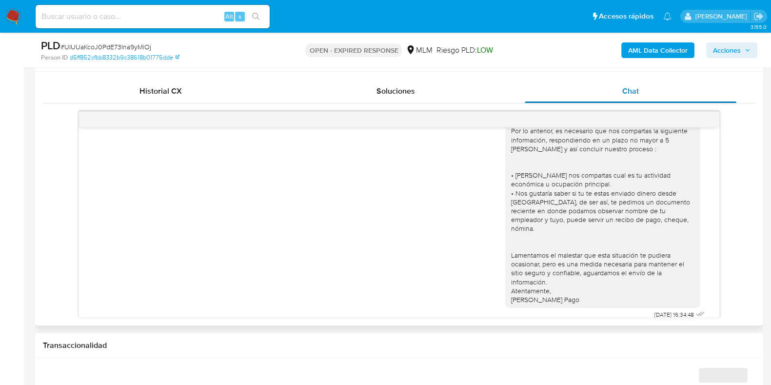
select select "10"
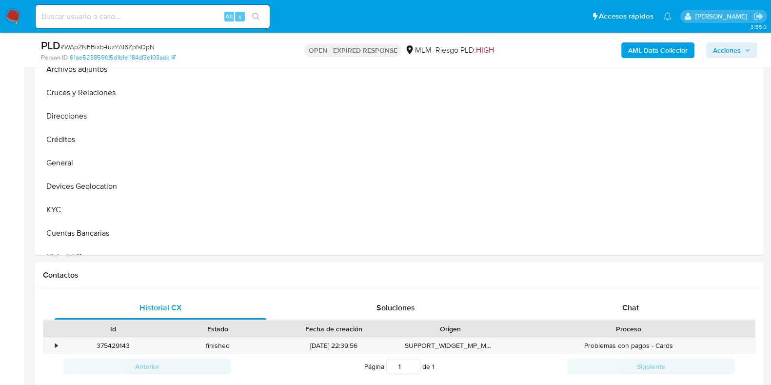
scroll to position [426, 0]
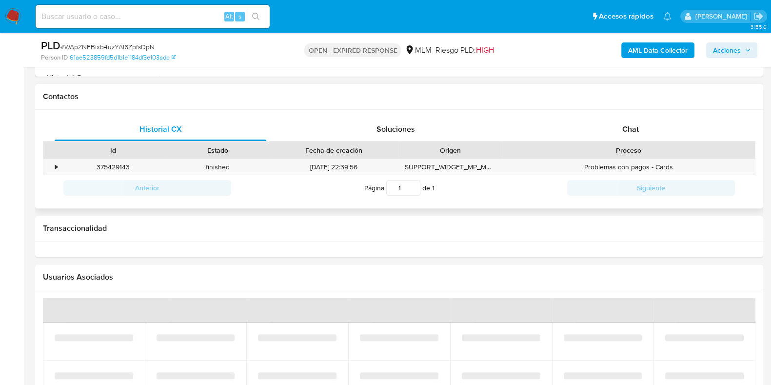
click at [627, 116] on div "Historial CX Soluciones Chat Id Estado Fecha de creación Origen Proceso • 37542…" at bounding box center [399, 159] width 728 height 99
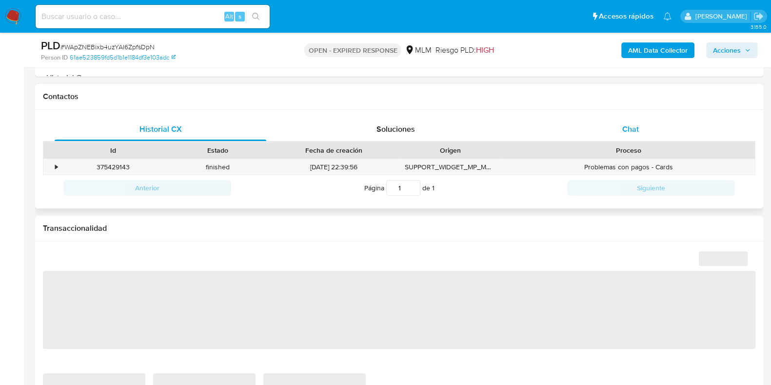
select select "10"
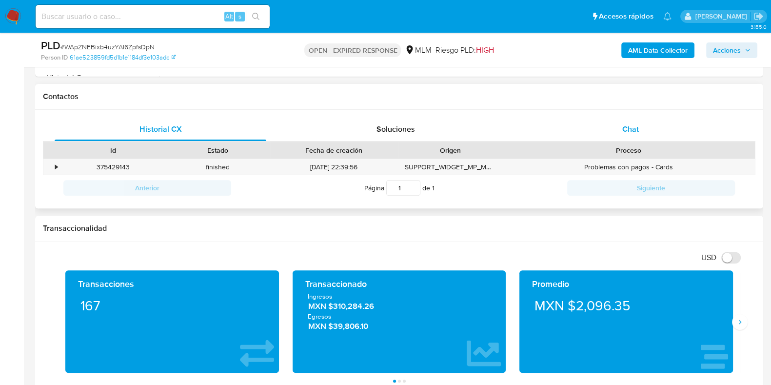
click at [629, 131] on span "Chat" at bounding box center [630, 128] width 17 height 11
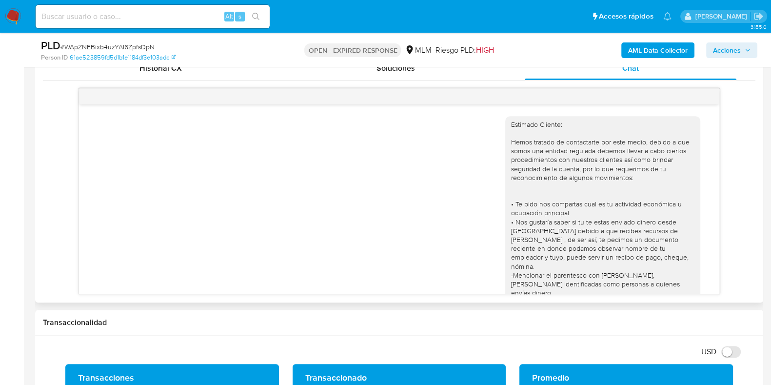
scroll to position [260, 0]
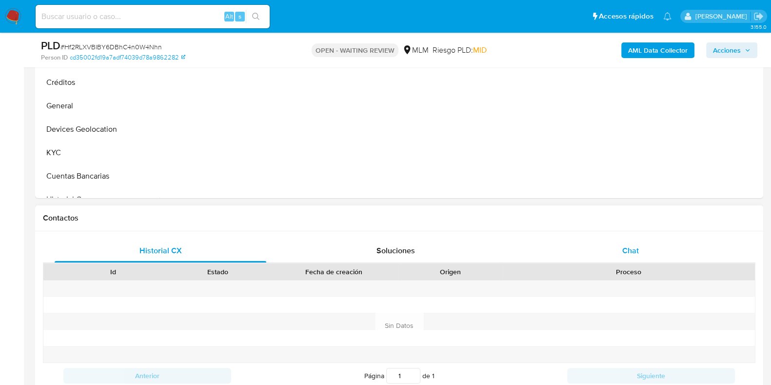
click at [640, 252] on div "Chat" at bounding box center [630, 250] width 212 height 23
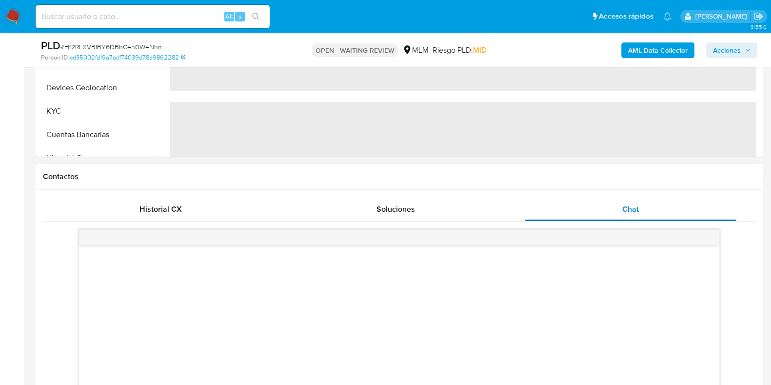
scroll to position [366, 0]
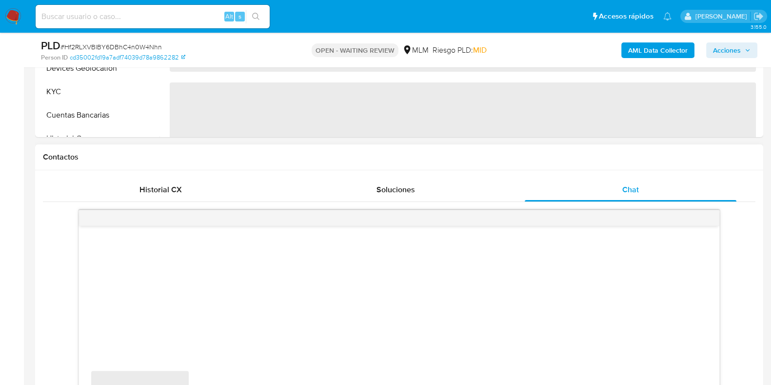
select select "10"
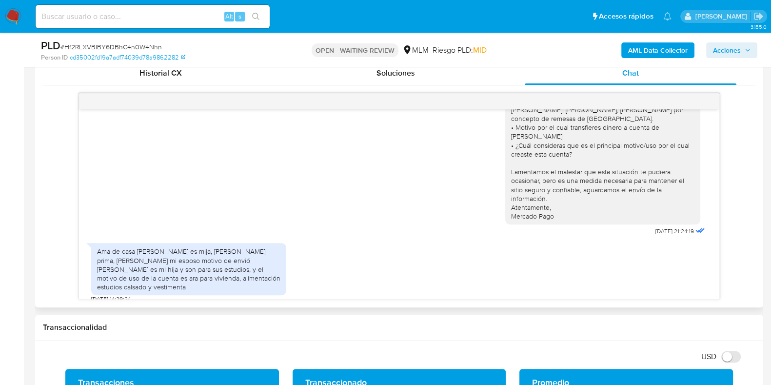
scroll to position [487, 0]
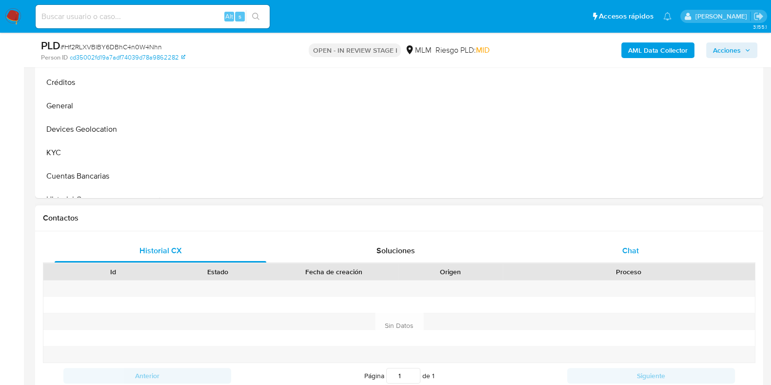
click at [637, 254] on span "Chat" at bounding box center [630, 250] width 17 height 11
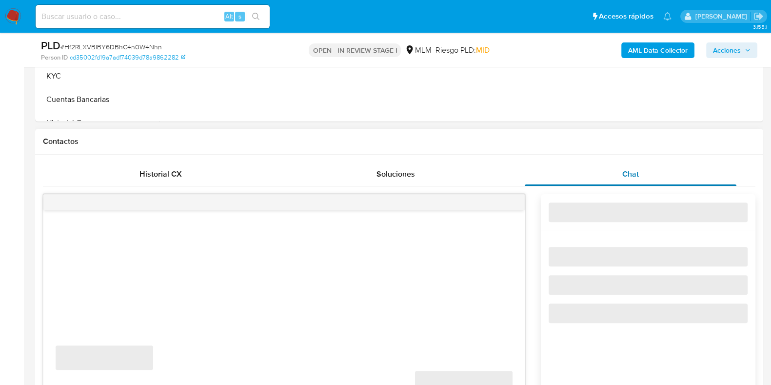
select select "10"
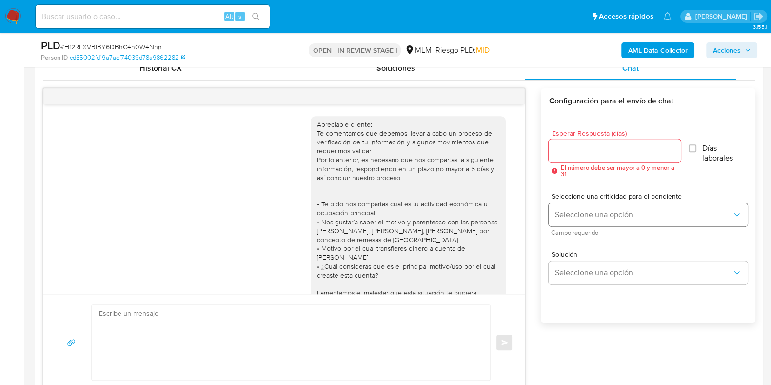
scroll to position [126, 0]
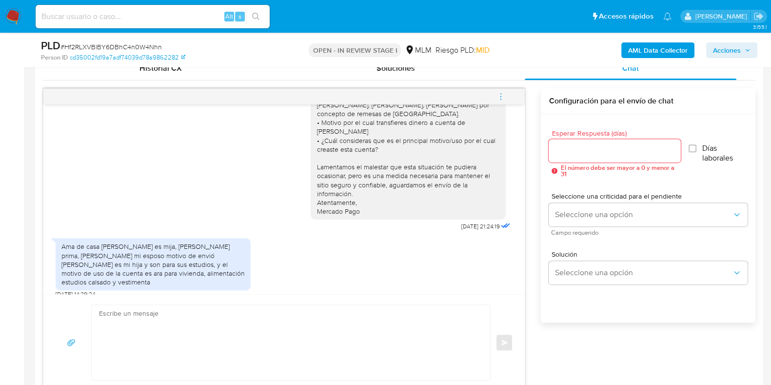
click at [407, 308] on textarea at bounding box center [288, 342] width 379 height 75
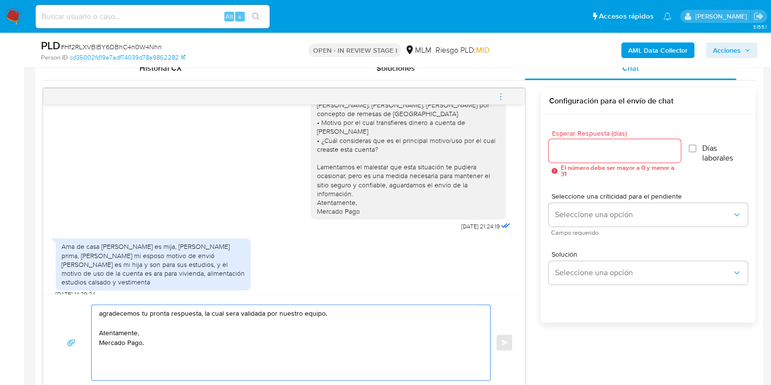
click at [332, 318] on textarea "agradecemos tu pronta respuesta, la cual sera validada por nuestro equipo. Aten…" at bounding box center [288, 342] width 379 height 75
click at [333, 316] on textarea "agradecemos tu pronta respuesta, la cual sera validada por nuestro equipo. Aten…" at bounding box center [288, 342] width 379 height 75
click at [335, 310] on textarea "agradecemos tu pronta respuesta, la cual sera validada por nuestro equipo. Aten…" at bounding box center [288, 342] width 379 height 75
click at [102, 326] on textarea "agradecemos tu pronta respuesta, la cual sera validada por nuestro equipo, pued…" at bounding box center [288, 342] width 379 height 75
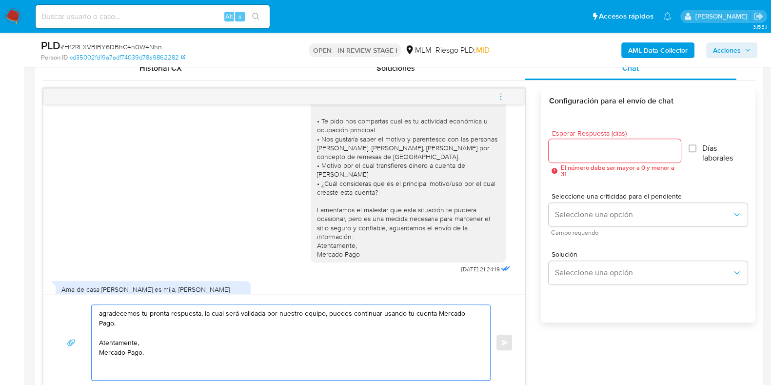
scroll to position [65, 0]
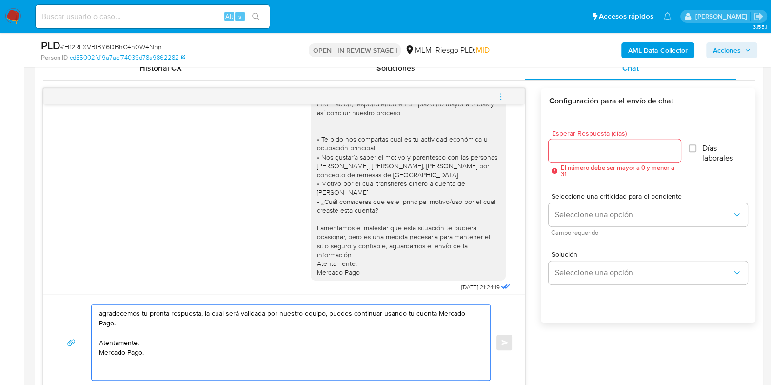
type textarea "agradecemos tu pronta respuesta, la cual será validada por nuestro equipo, pued…"
click at [585, 160] on div at bounding box center [614, 150] width 132 height 23
click at [585, 152] on input "Esperar Respuesta (días)" at bounding box center [614, 150] width 132 height 13
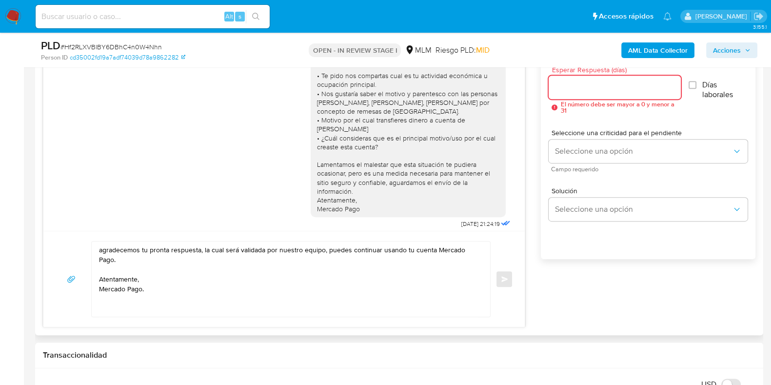
scroll to position [609, 0]
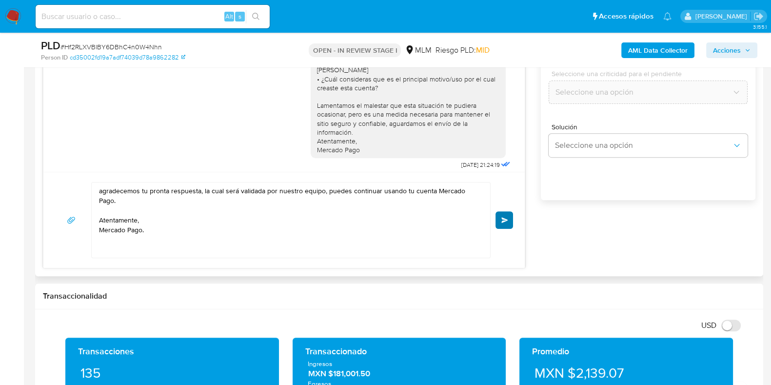
type input "0"
click at [507, 220] on span "Enviar" at bounding box center [504, 220] width 7 height 6
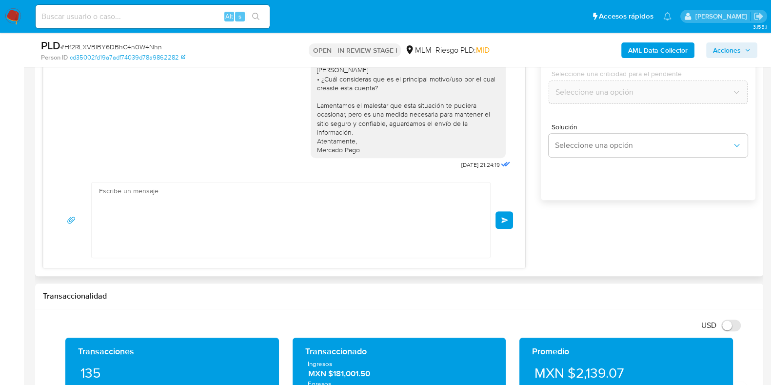
scroll to position [207, 0]
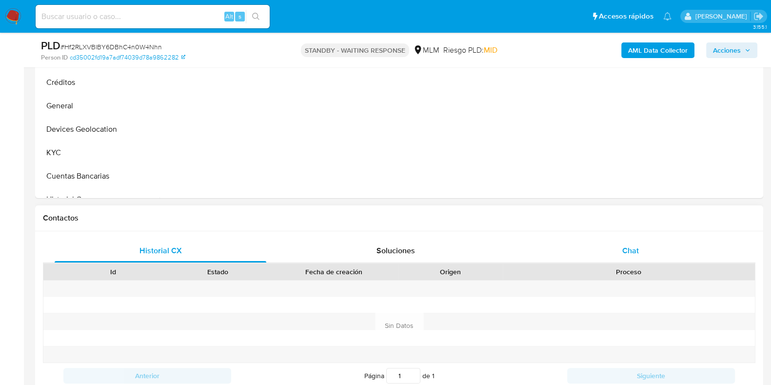
click at [622, 245] on span "Chat" at bounding box center [630, 250] width 17 height 11
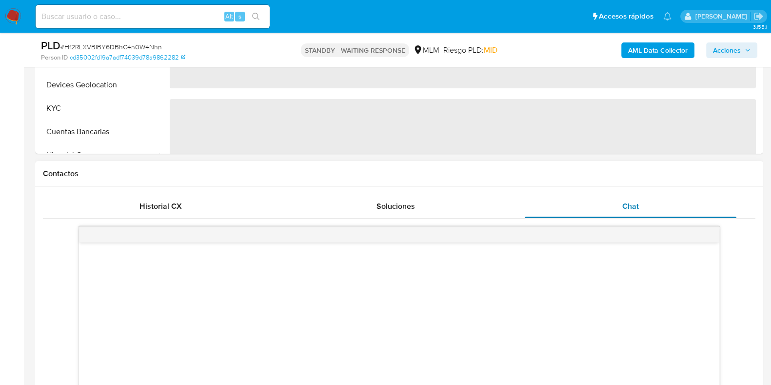
scroll to position [426, 0]
select select "10"
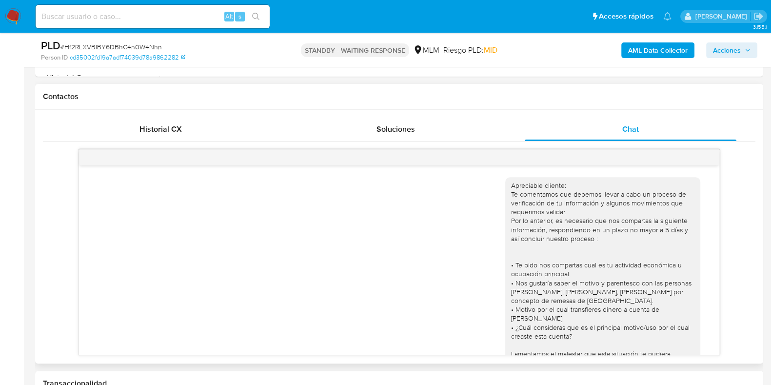
scroll to position [207, 0]
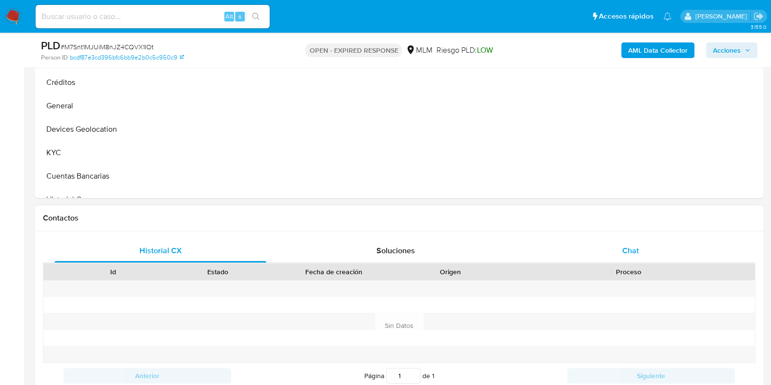
click at [629, 249] on span "Chat" at bounding box center [630, 250] width 17 height 11
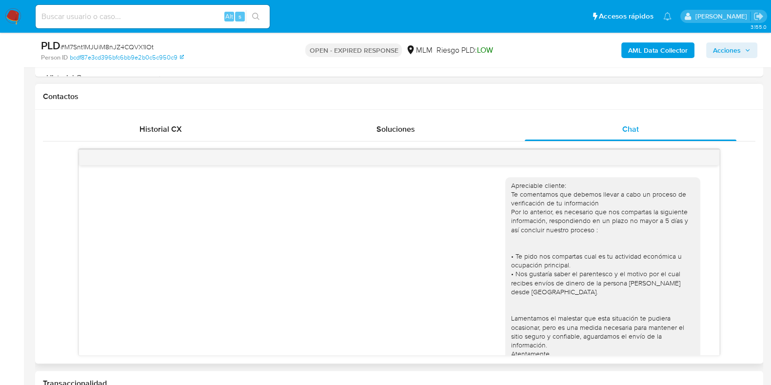
scroll to position [34, 0]
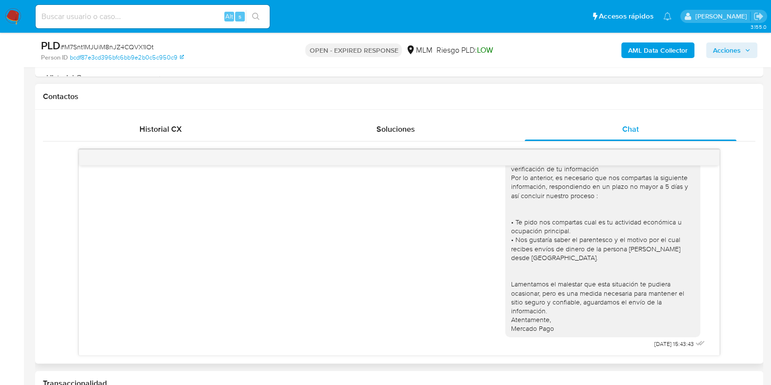
select select "10"
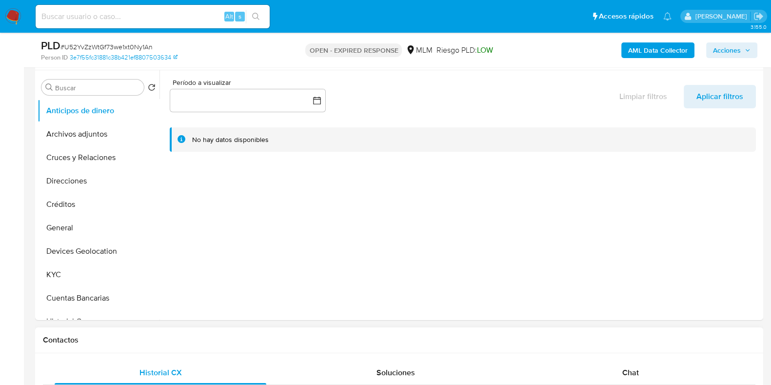
select select "10"
click at [639, 367] on span "Chat" at bounding box center [630, 372] width 17 height 11
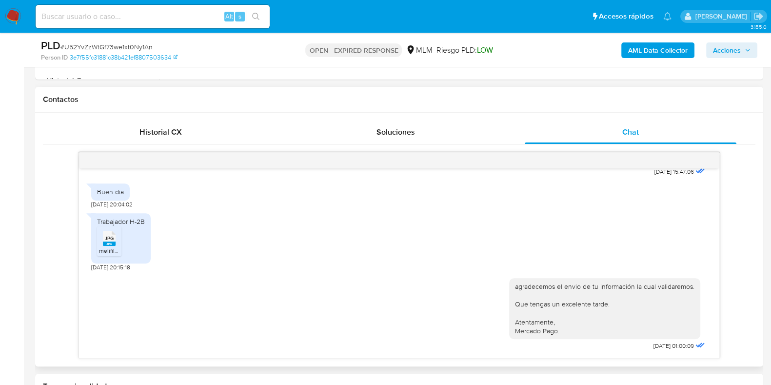
scroll to position [487, 0]
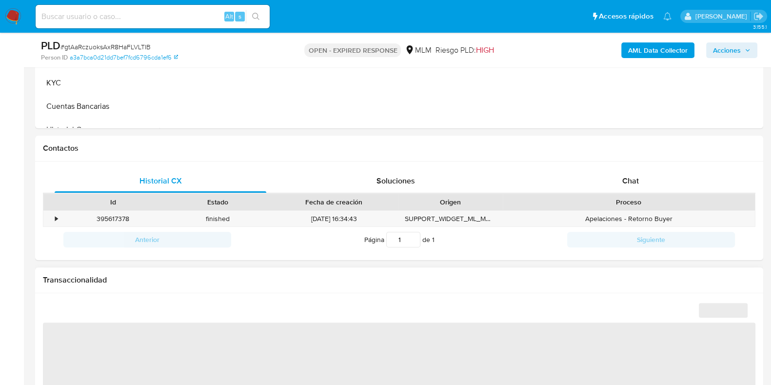
scroll to position [426, 0]
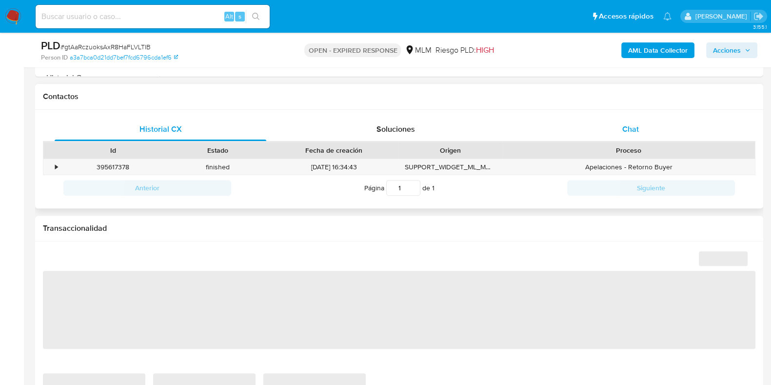
click at [632, 131] on div "Chat" at bounding box center [630, 128] width 212 height 23
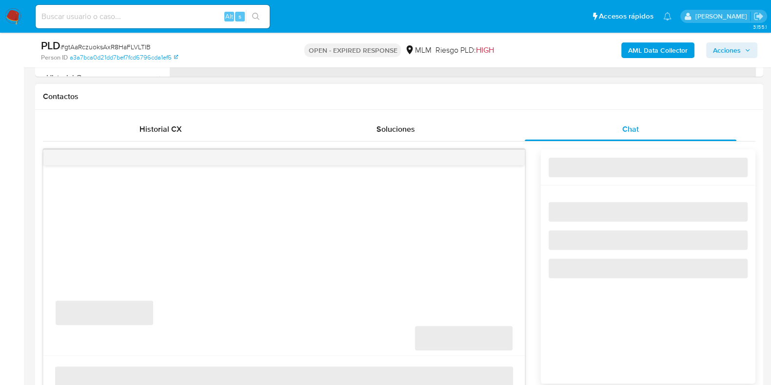
select select "10"
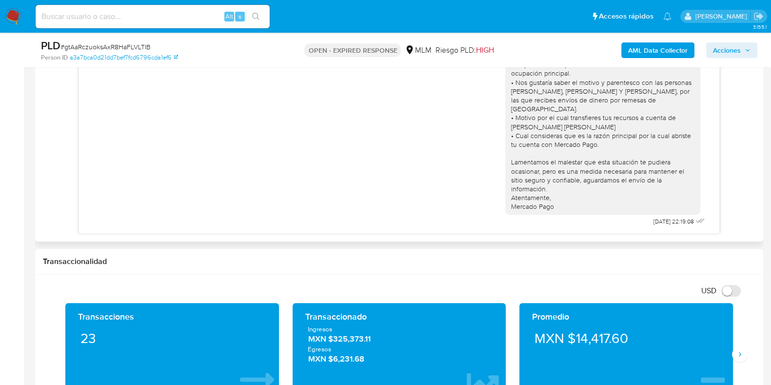
scroll to position [548, 0]
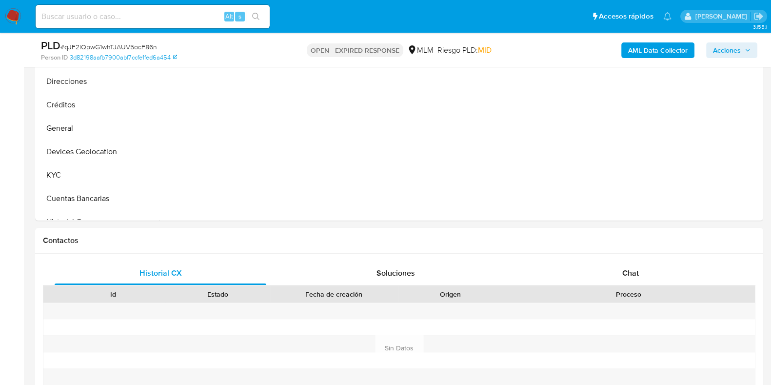
scroll to position [366, 0]
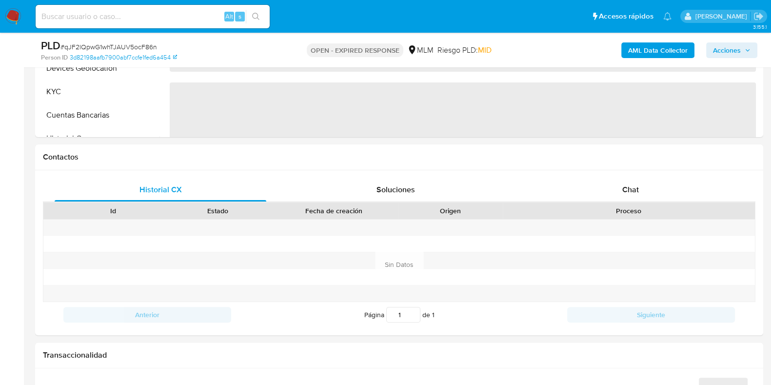
select select "10"
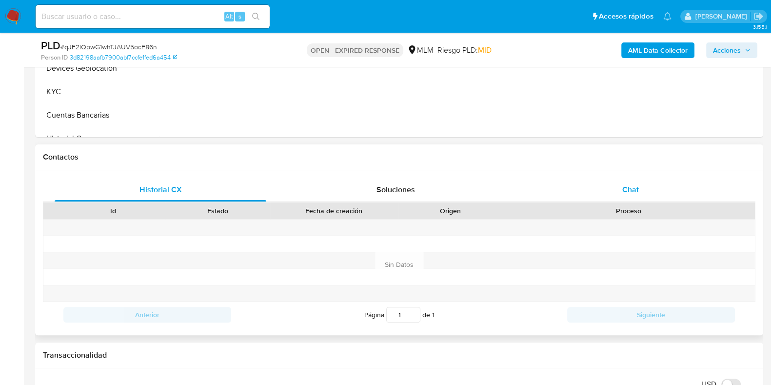
click at [639, 185] on div "Chat" at bounding box center [630, 189] width 212 height 23
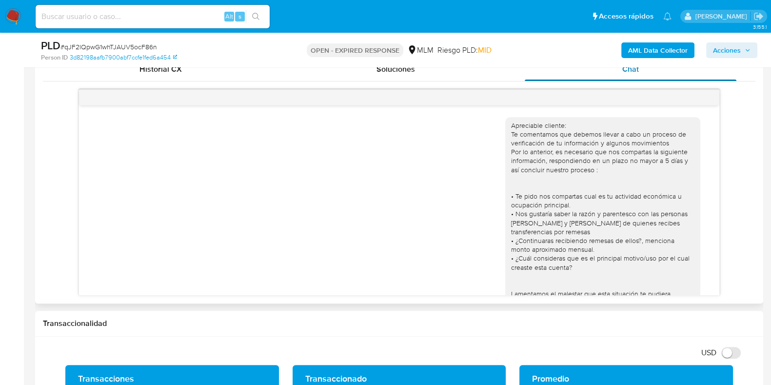
scroll to position [70, 0]
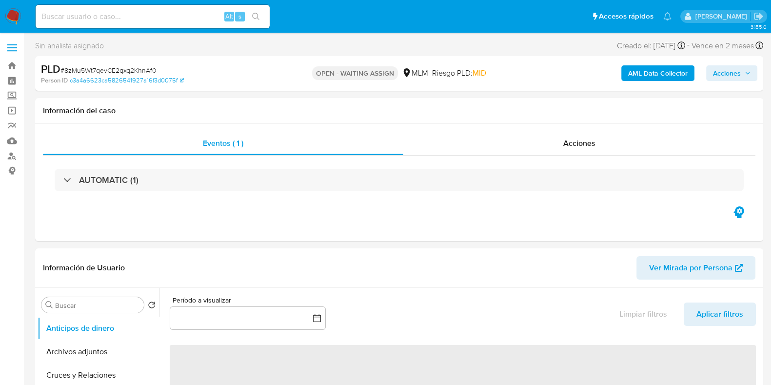
select select "10"
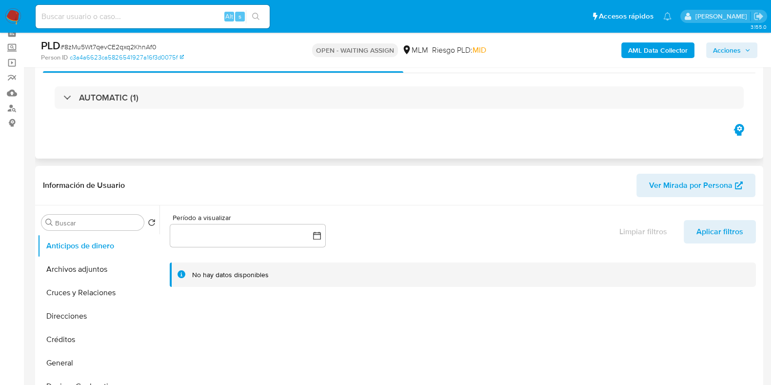
scroll to position [121, 0]
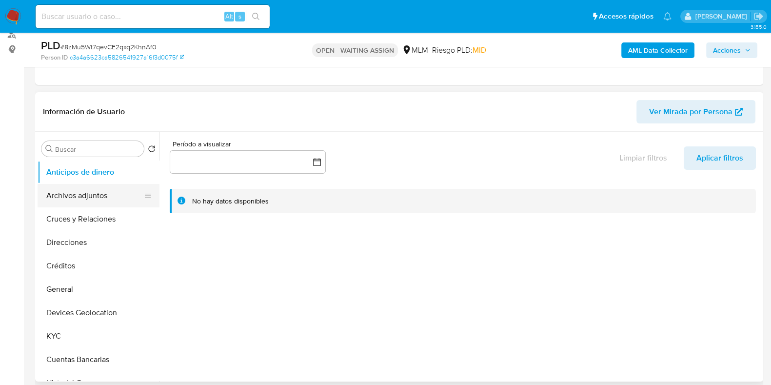
click at [101, 203] on button "Archivos adjuntos" at bounding box center [95, 195] width 114 height 23
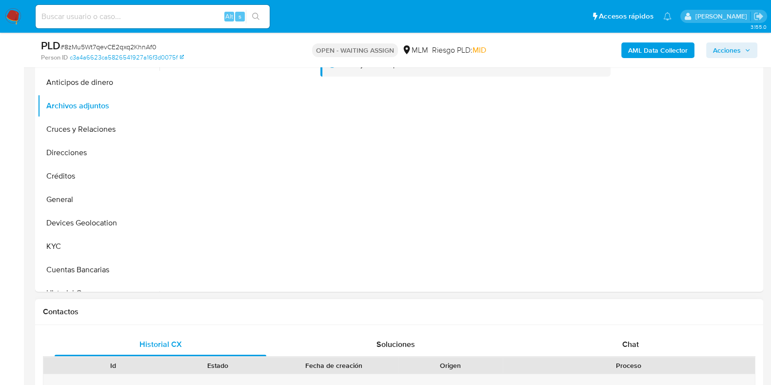
scroll to position [243, 0]
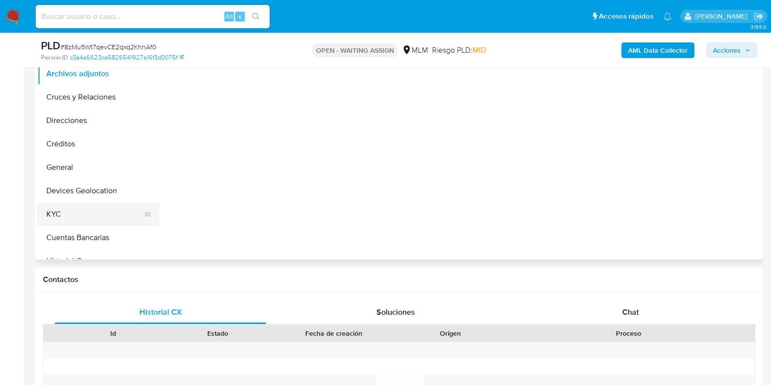
click at [99, 217] on button "KYC" at bounding box center [95, 213] width 114 height 23
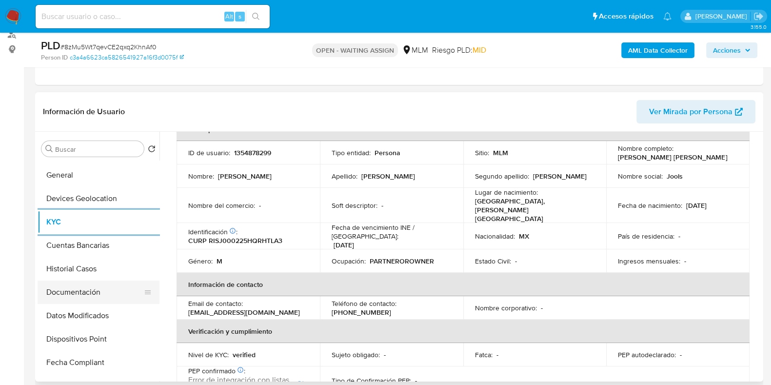
scroll to position [121, 0]
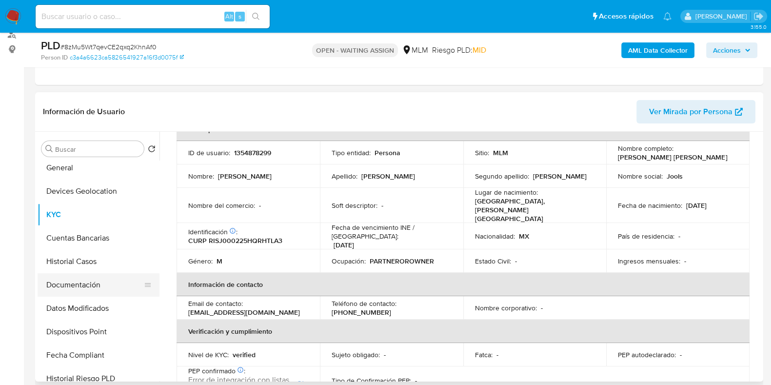
click at [72, 279] on button "Documentación" at bounding box center [95, 284] width 114 height 23
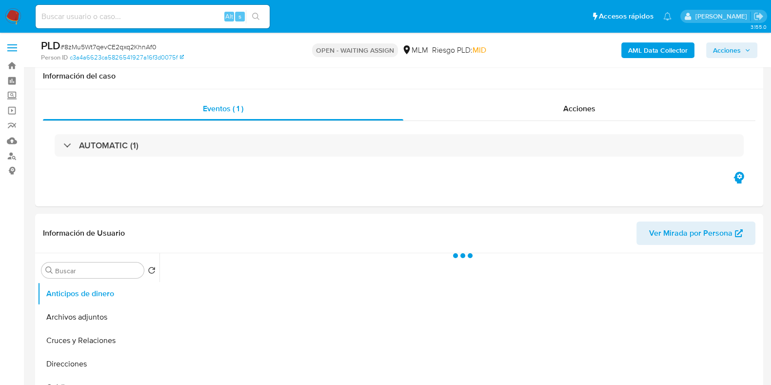
scroll to position [183, 0]
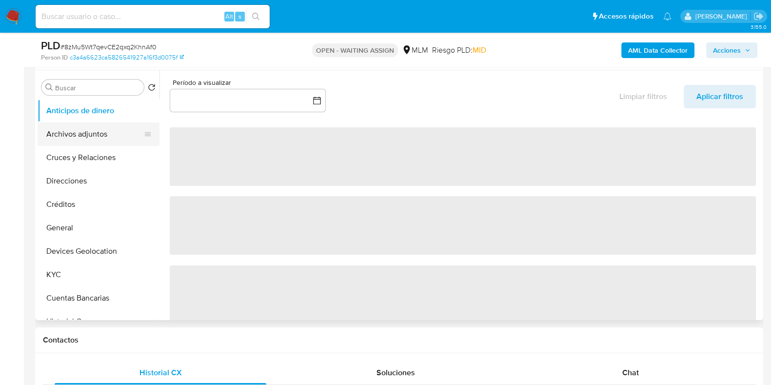
click at [92, 136] on button "Archivos adjuntos" at bounding box center [95, 133] width 114 height 23
select select "10"
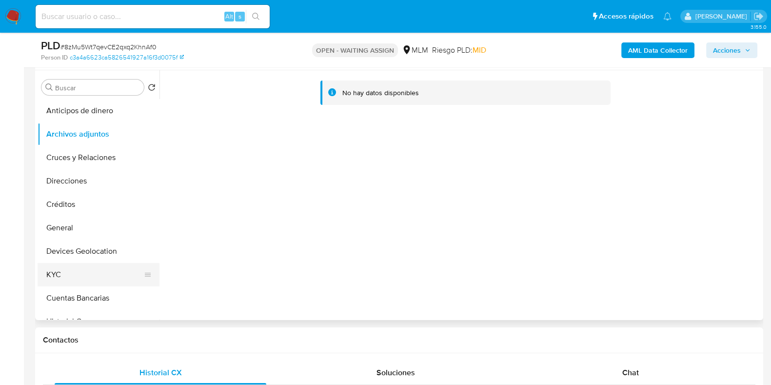
click at [68, 271] on button "KYC" at bounding box center [95, 274] width 114 height 23
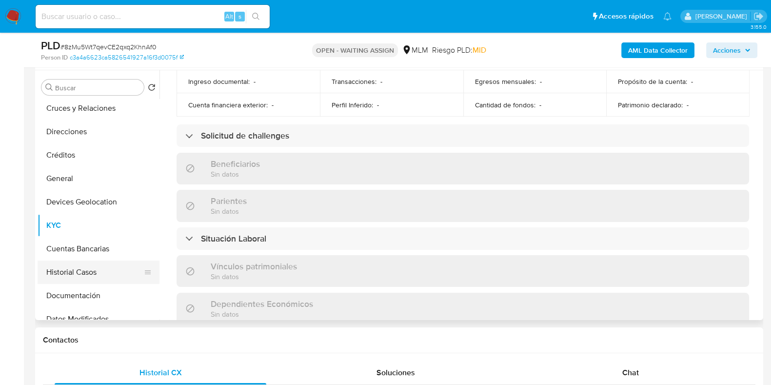
scroll to position [60, 0]
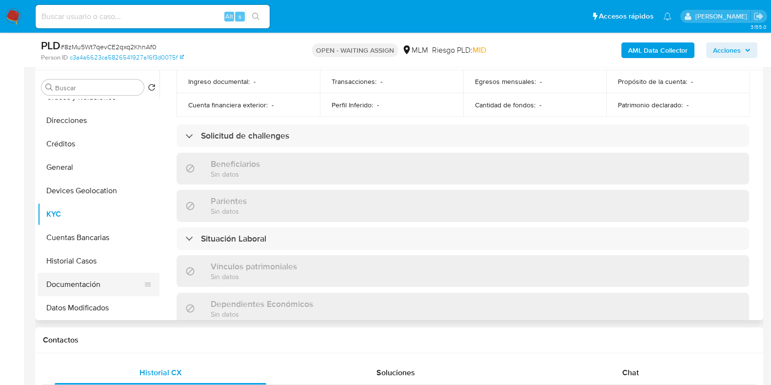
click at [76, 280] on button "Documentación" at bounding box center [95, 283] width 114 height 23
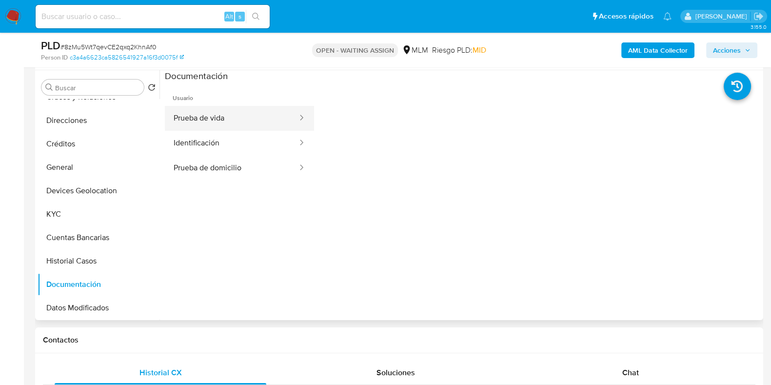
click at [205, 117] on button "Prueba de vida" at bounding box center [232, 118] width 134 height 25
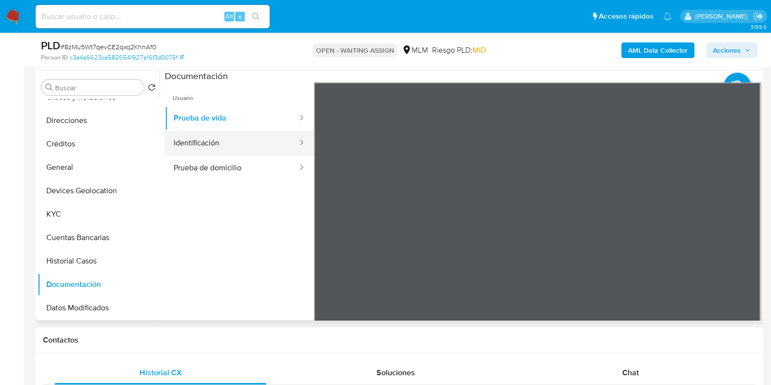
click at [199, 145] on button "Identificación" at bounding box center [232, 143] width 134 height 25
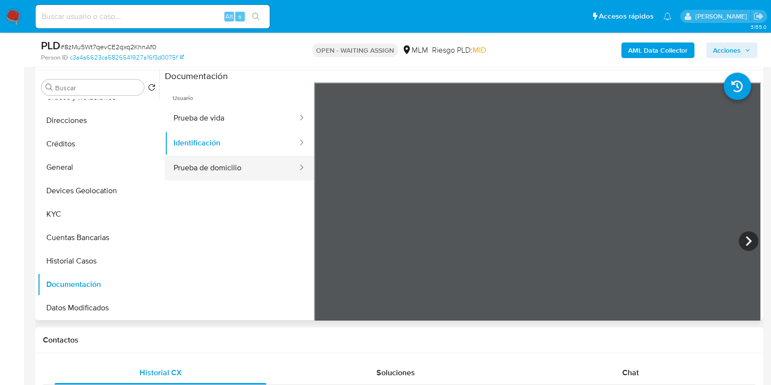
click at [224, 169] on button "Prueba de domicilio" at bounding box center [232, 167] width 134 height 25
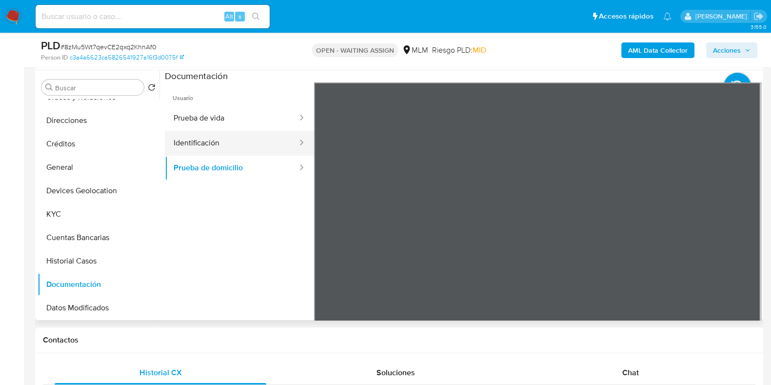
click at [219, 137] on button "Identificación" at bounding box center [232, 143] width 134 height 25
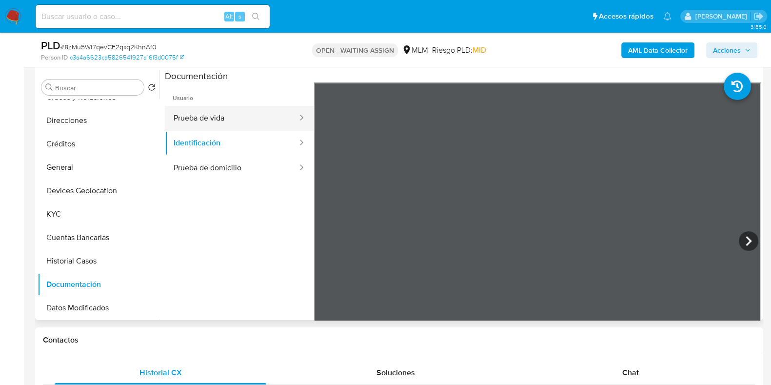
click at [225, 118] on button "Prueba de vida" at bounding box center [232, 118] width 134 height 25
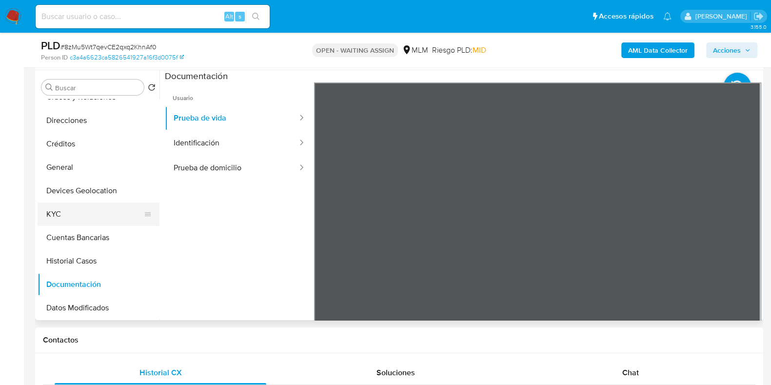
click at [79, 213] on button "KYC" at bounding box center [95, 213] width 114 height 23
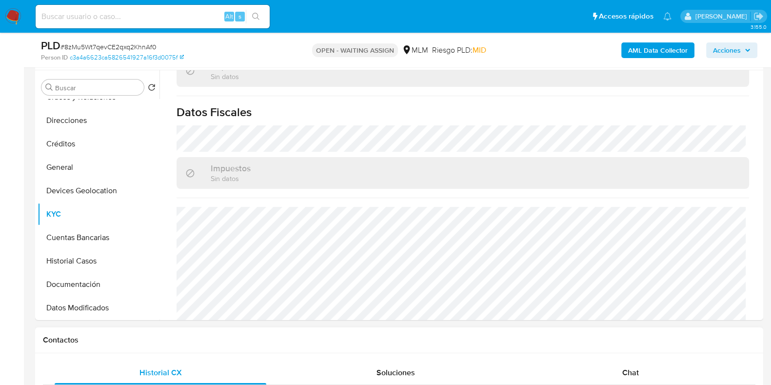
scroll to position [183, 0]
click at [78, 173] on button "General" at bounding box center [95, 166] width 114 height 23
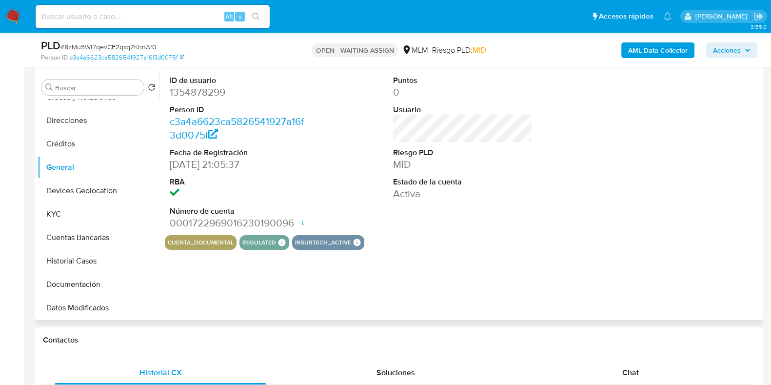
click at [188, 87] on dd "1354878299" at bounding box center [239, 92] width 139 height 14
copy dd "1354878299"
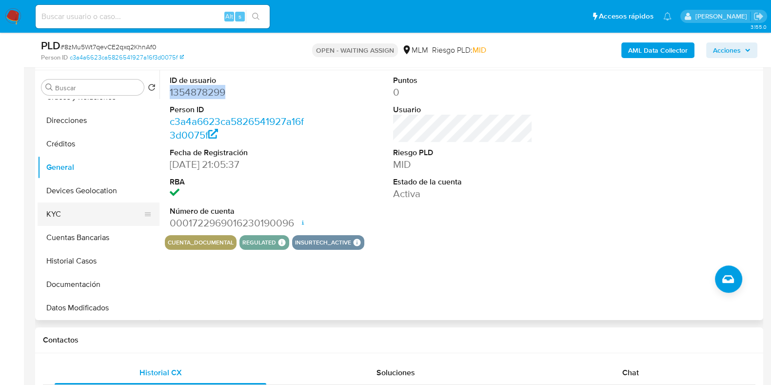
click at [69, 218] on button "KYC" at bounding box center [95, 213] width 114 height 23
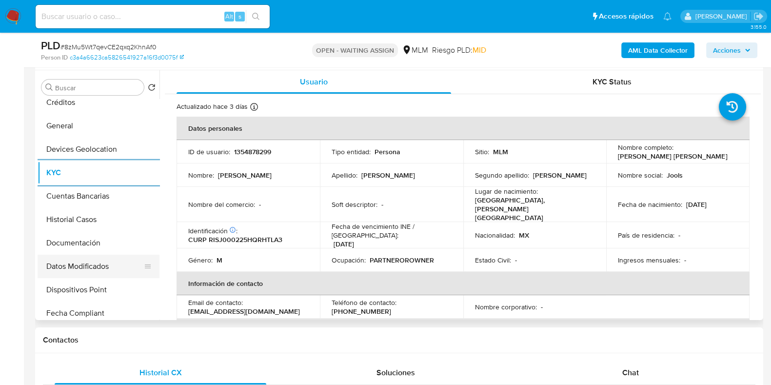
scroll to position [121, 0]
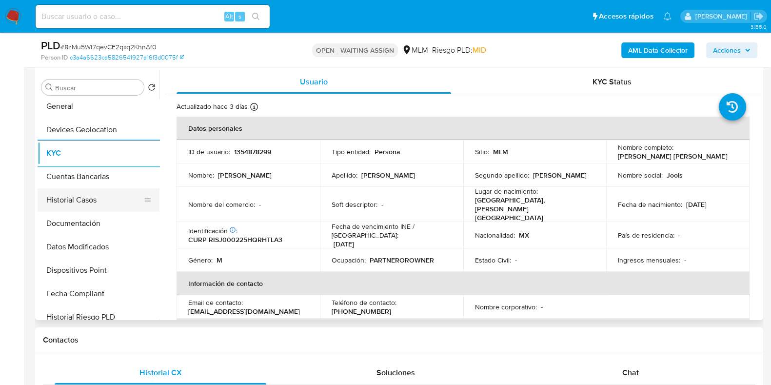
click at [78, 208] on button "Historial Casos" at bounding box center [95, 199] width 114 height 23
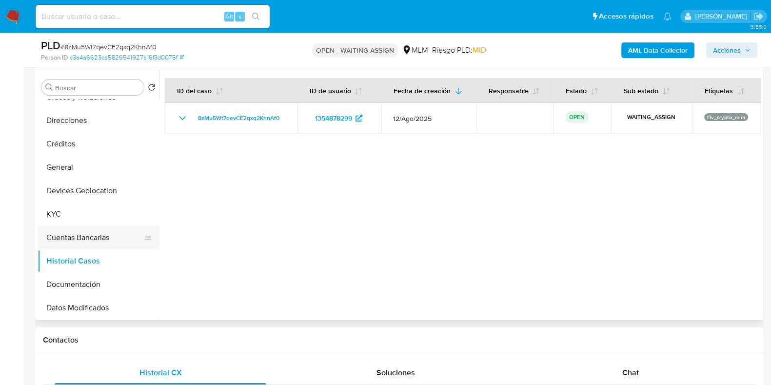
scroll to position [0, 0]
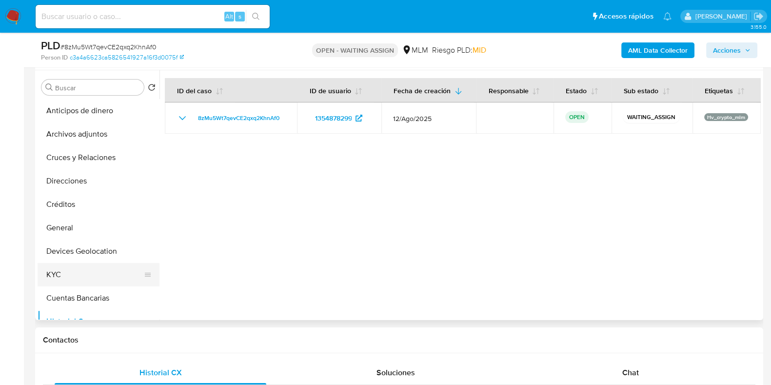
click at [68, 265] on button "KYC" at bounding box center [95, 274] width 114 height 23
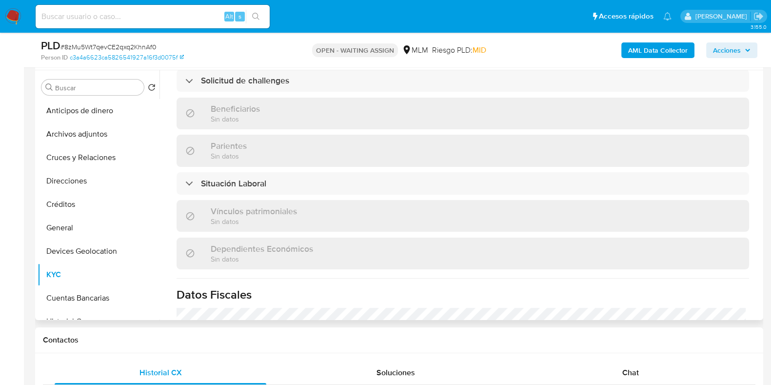
scroll to position [426, 0]
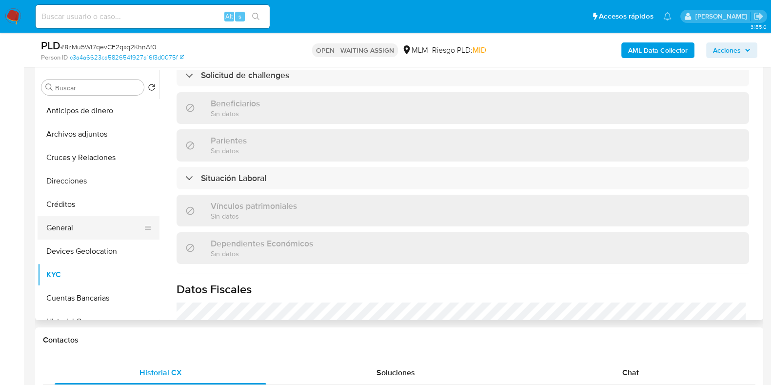
click at [58, 227] on button "General" at bounding box center [95, 227] width 114 height 23
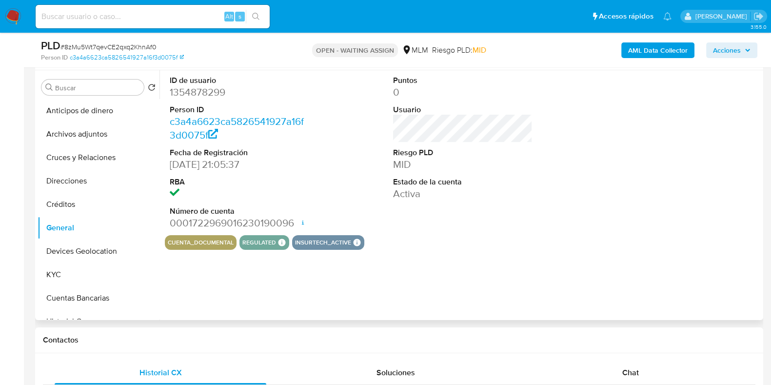
scroll to position [243, 0]
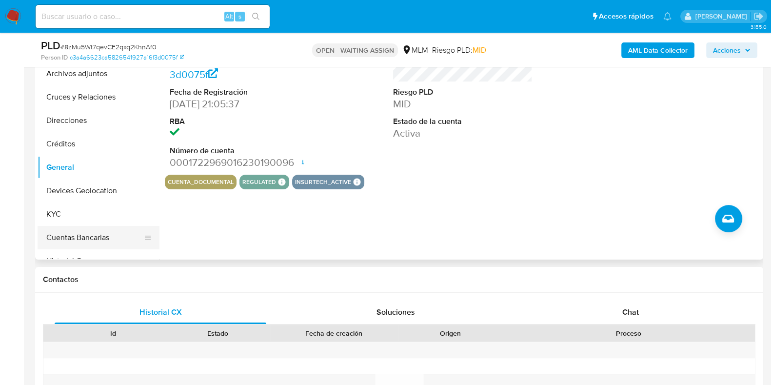
click at [64, 234] on button "Cuentas Bancarias" at bounding box center [95, 237] width 114 height 23
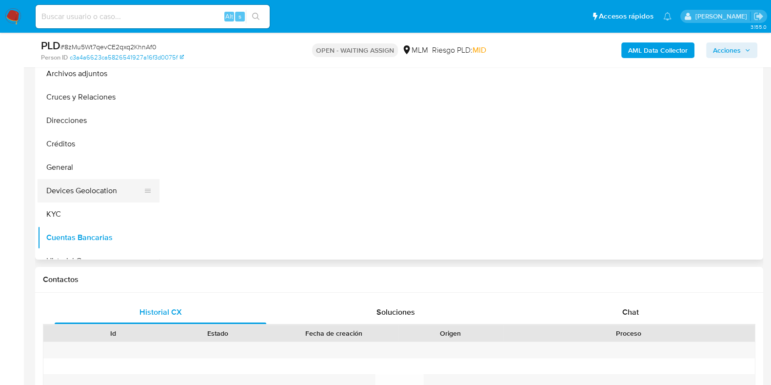
click at [88, 191] on button "Devices Geolocation" at bounding box center [95, 190] width 114 height 23
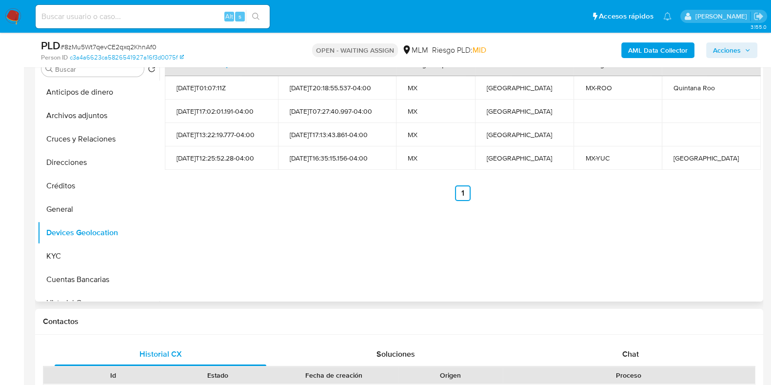
scroll to position [183, 0]
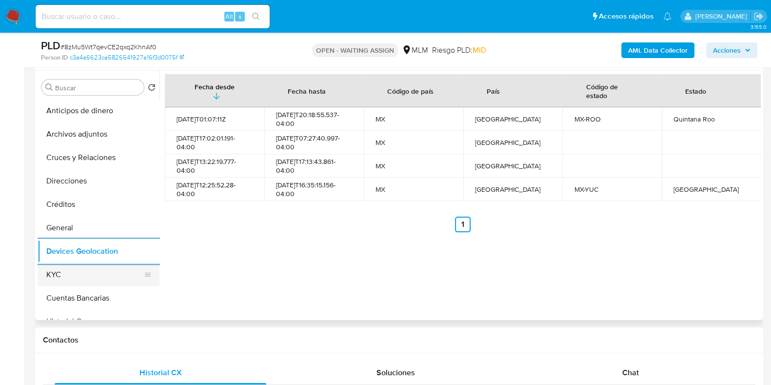
click at [76, 272] on button "KYC" at bounding box center [95, 274] width 114 height 23
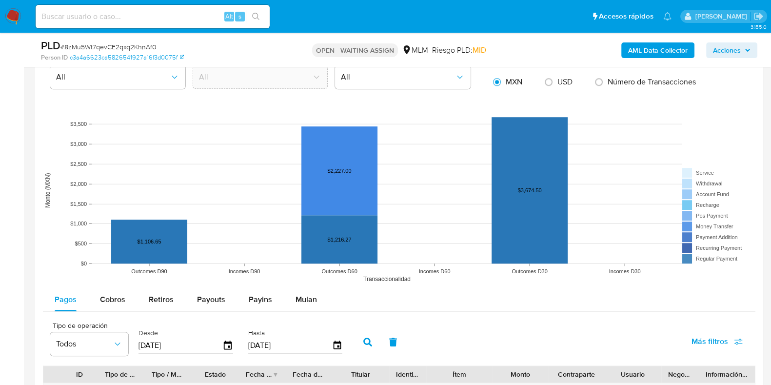
scroll to position [609, 0]
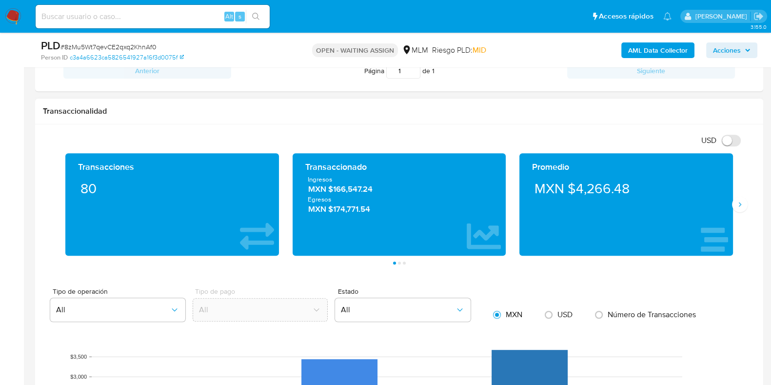
click at [736, 211] on div "Promedio MXN $4,266.48" at bounding box center [625, 204] width 227 height 102
click at [734, 208] on button "Siguiente" at bounding box center [740, 204] width 16 height 16
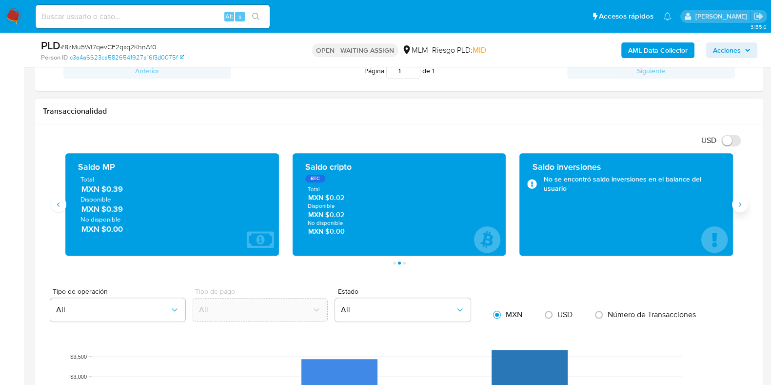
click at [734, 204] on button "Siguiente" at bounding box center [740, 204] width 16 height 16
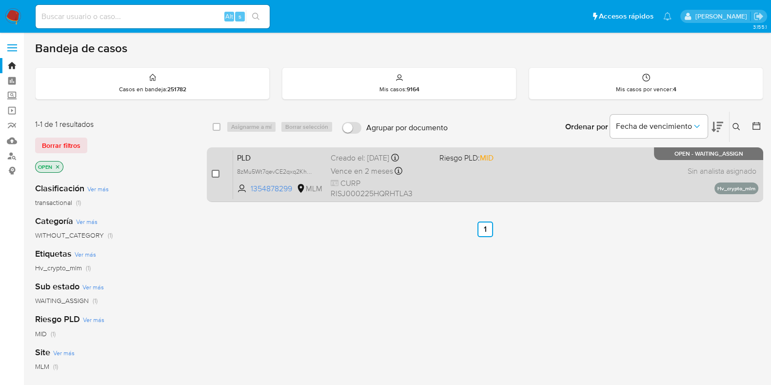
click at [212, 172] on input "checkbox" at bounding box center [216, 174] width 8 height 8
checkbox input "true"
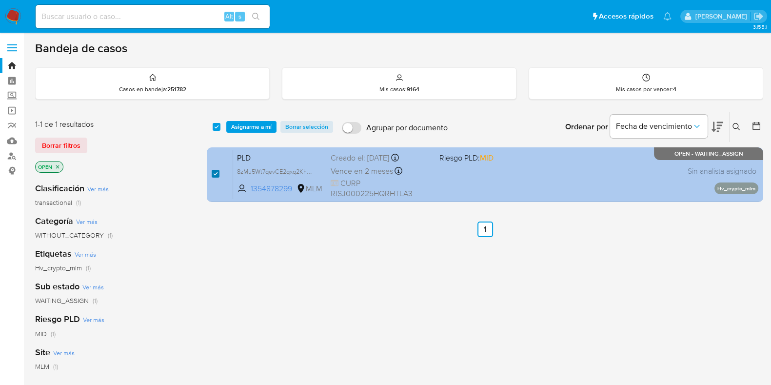
checkbox input "true"
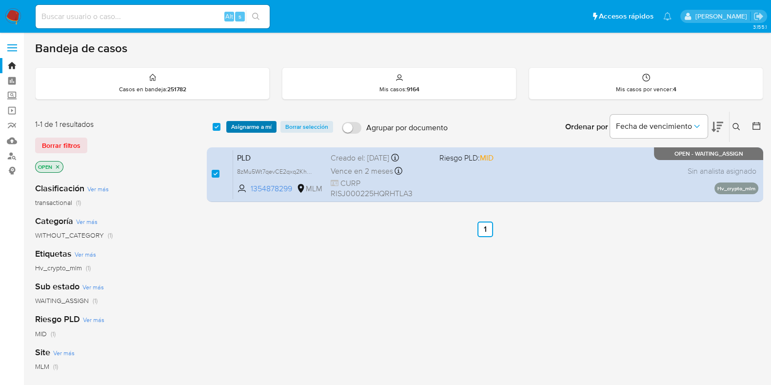
click at [245, 129] on span "Asignarme a mí" at bounding box center [251, 127] width 40 height 10
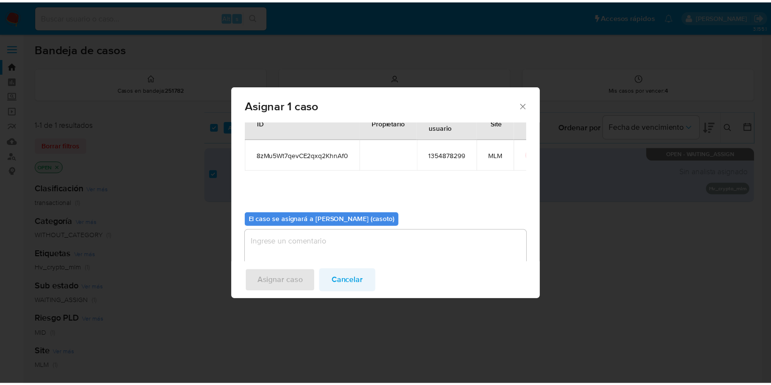
scroll to position [50, 0]
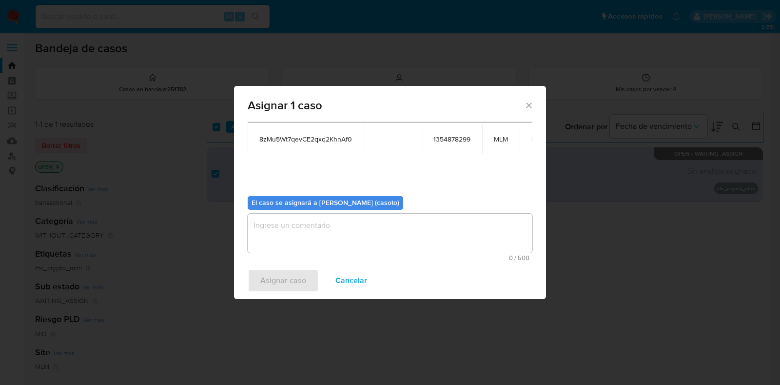
click at [336, 235] on textarea "assign-modal" at bounding box center [390, 232] width 285 height 39
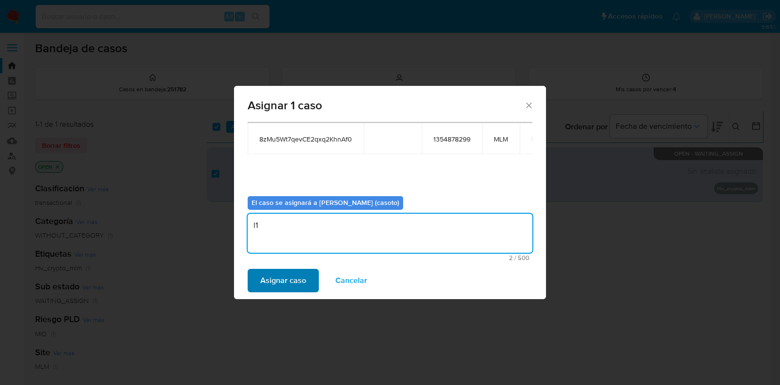
type textarea "l1"
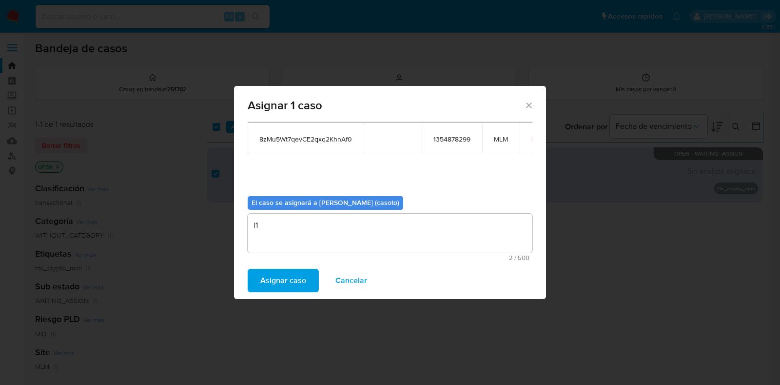
click at [291, 278] on span "Asignar caso" at bounding box center [283, 280] width 46 height 21
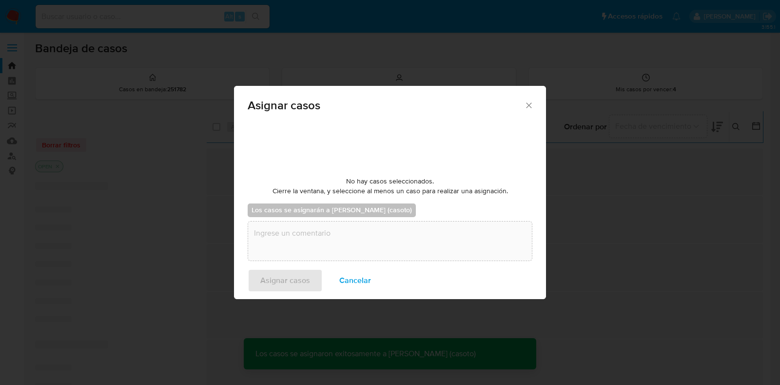
checkbox input "false"
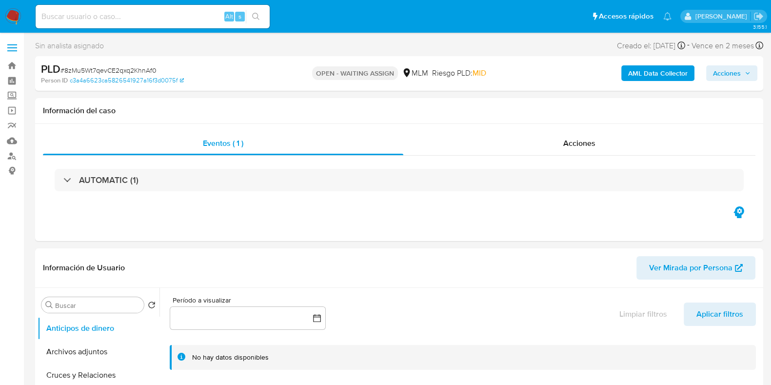
select select "10"
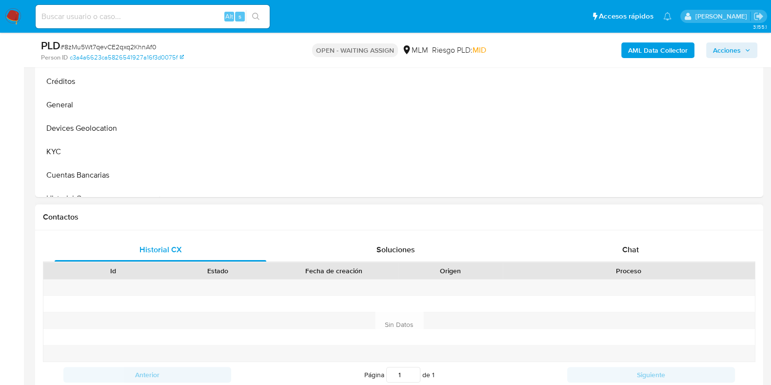
scroll to position [366, 0]
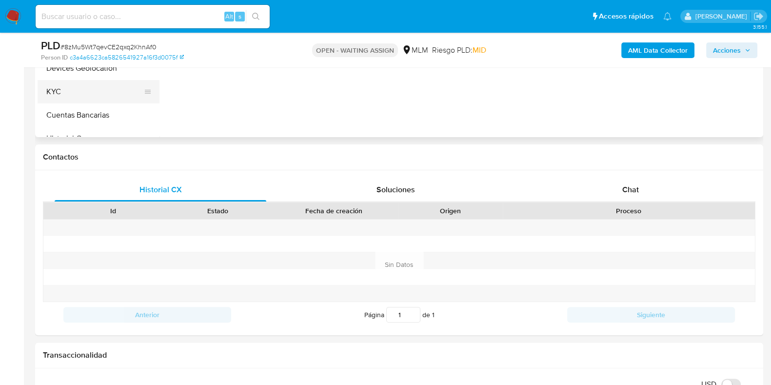
click at [54, 94] on button "KYC" at bounding box center [95, 91] width 114 height 23
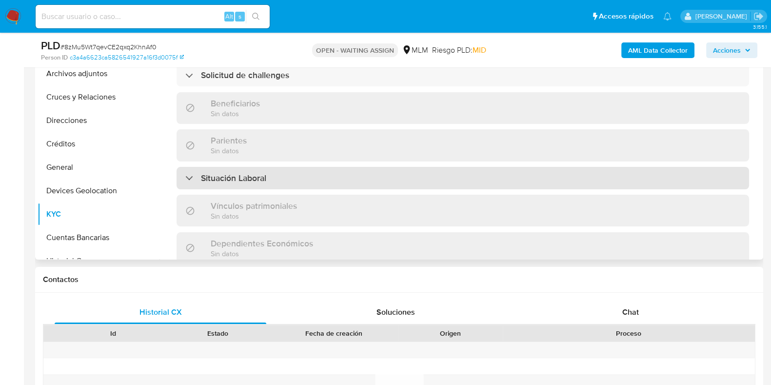
click at [357, 167] on div "Situación Laboral" at bounding box center [462, 178] width 572 height 22
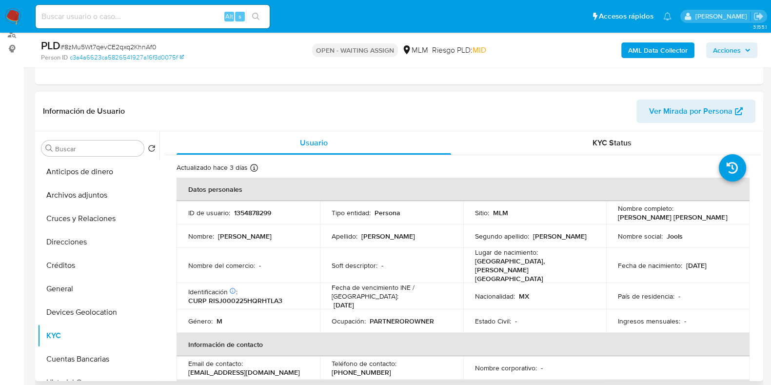
scroll to position [121, 0]
drag, startPoint x: 689, startPoint y: 217, endPoint x: 612, endPoint y: 218, distance: 77.0
click at [612, 218] on td "Nombre completo : [PERSON_NAME] [PERSON_NAME]" at bounding box center [677, 212] width 143 height 23
copy p "[PERSON_NAME] [PERSON_NAME]"
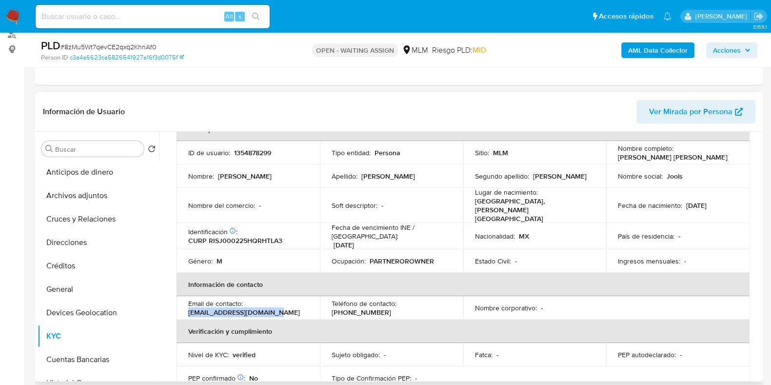
drag, startPoint x: 286, startPoint y: 297, endPoint x: 187, endPoint y: 298, distance: 98.5
click at [187, 298] on td "Email de contacto : [EMAIL_ADDRESS][DOMAIN_NAME]" at bounding box center [247, 307] width 143 height 23
copy p "[EMAIL_ADDRESS][DOMAIN_NAME]"
click at [391, 308] on p "[PHONE_NUMBER]" at bounding box center [360, 312] width 59 height 9
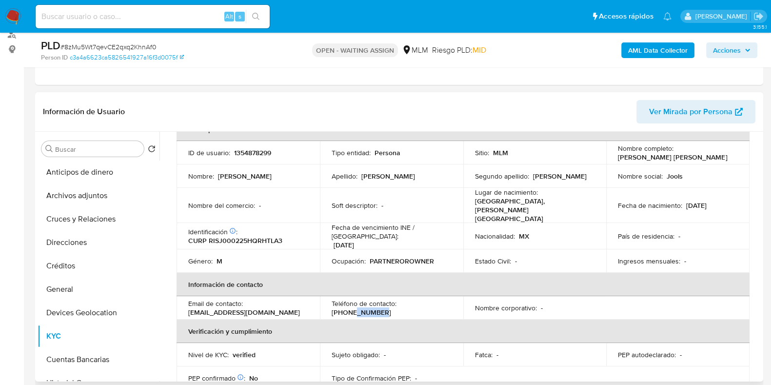
copy p "7395917"
click at [82, 246] on button "Direcciones" at bounding box center [95, 242] width 114 height 23
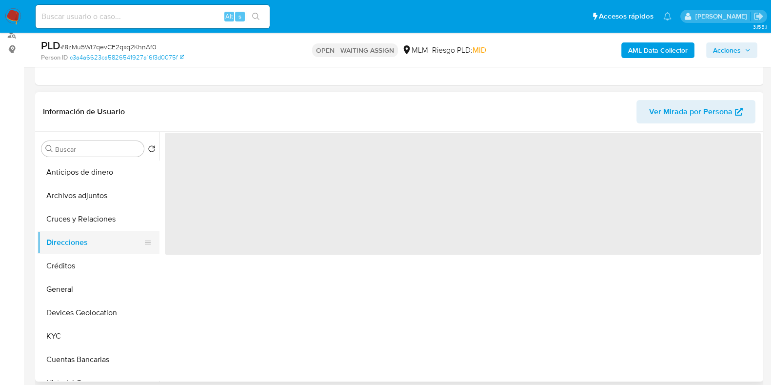
scroll to position [0, 0]
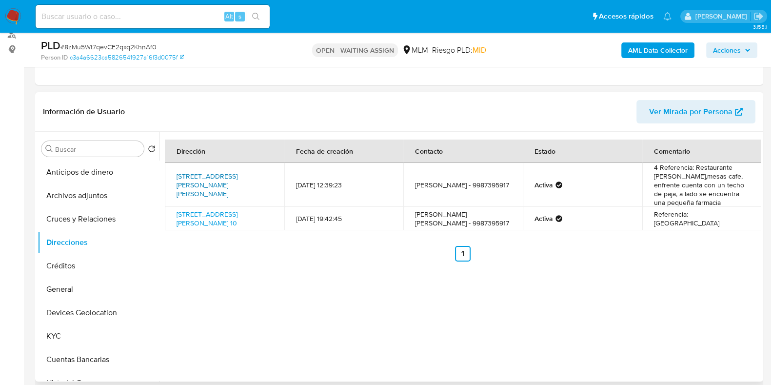
click at [237, 179] on link "[STREET_ADDRESS][PERSON_NAME][PERSON_NAME]" at bounding box center [206, 184] width 61 height 27
drag, startPoint x: 691, startPoint y: 166, endPoint x: 667, endPoint y: 177, distance: 26.8
click at [667, 177] on td "4 Referencia: Restaurante [PERSON_NAME] trinys,mesas cafe, enfrente cuenta con …" at bounding box center [701, 185] width 119 height 44
click at [724, 172] on td "4 Referencia: Restaurante [PERSON_NAME] trinys,mesas cafe, enfrente cuenta con …" at bounding box center [701, 185] width 119 height 44
drag, startPoint x: 729, startPoint y: 169, endPoint x: 665, endPoint y: 178, distance: 64.5
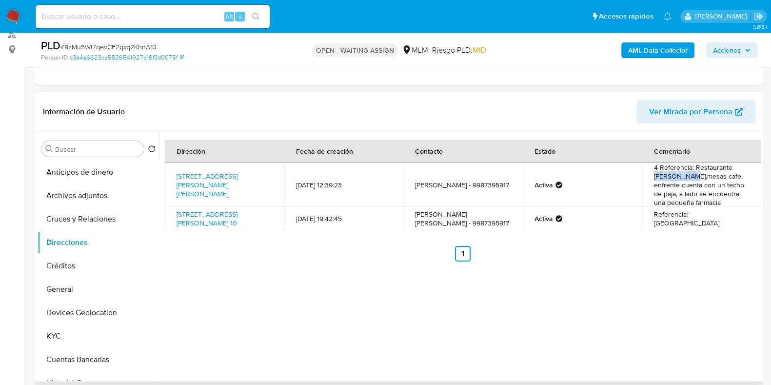
click at [665, 178] on td "4 Referencia: Restaurante [PERSON_NAME] trinys,mesas cafe, enfrente cuenta con …" at bounding box center [701, 185] width 119 height 44
copy td "Doña trinys"
click at [66, 290] on button "General" at bounding box center [95, 288] width 114 height 23
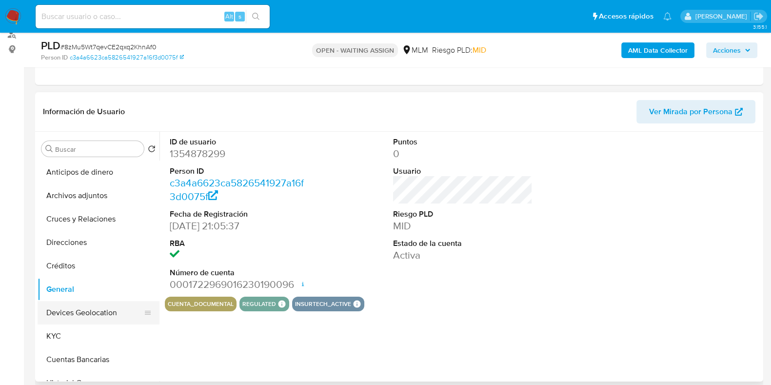
scroll to position [121, 0]
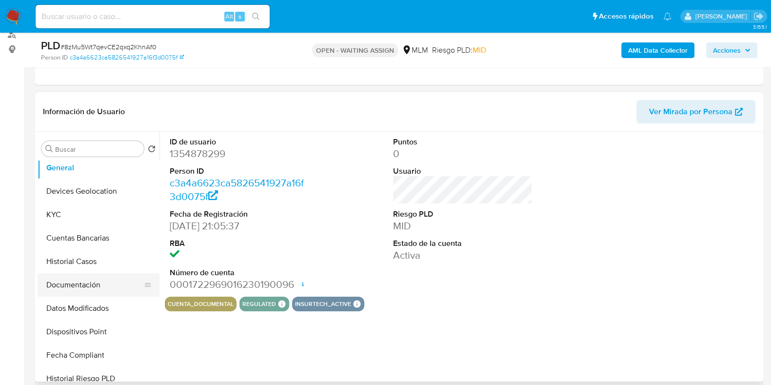
click at [85, 289] on button "Documentación" at bounding box center [95, 284] width 114 height 23
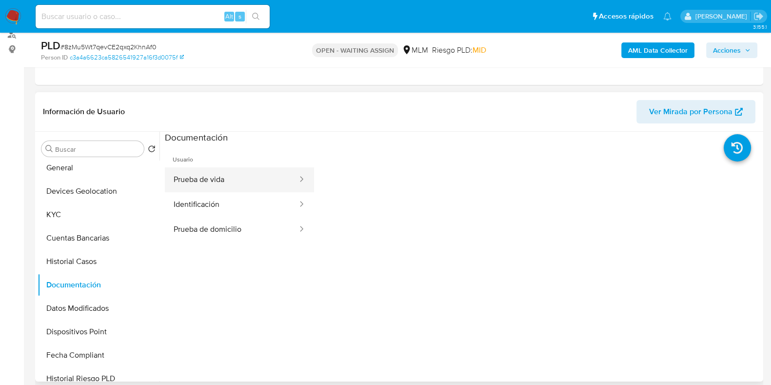
click at [218, 181] on button "Prueba de vida" at bounding box center [232, 179] width 134 height 25
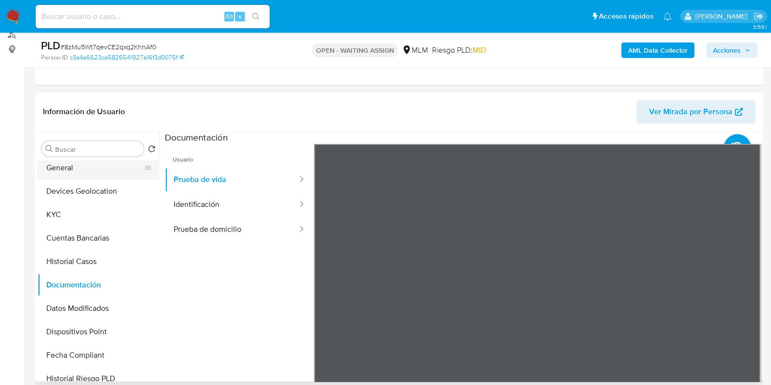
click at [78, 171] on button "General" at bounding box center [95, 167] width 114 height 23
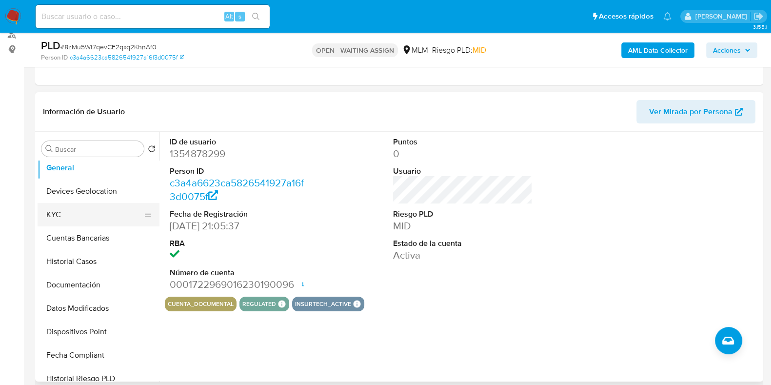
click at [104, 213] on button "KYC" at bounding box center [95, 214] width 114 height 23
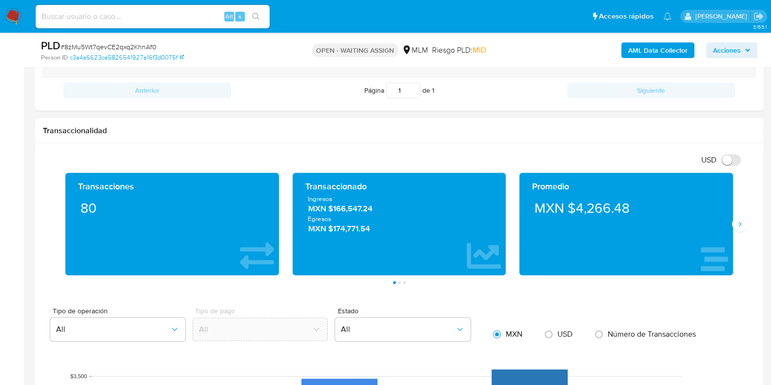
scroll to position [609, 0]
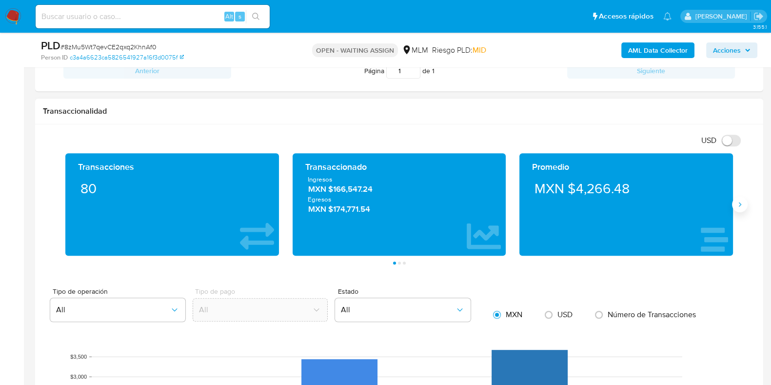
click at [734, 206] on button "Siguiente" at bounding box center [740, 204] width 16 height 16
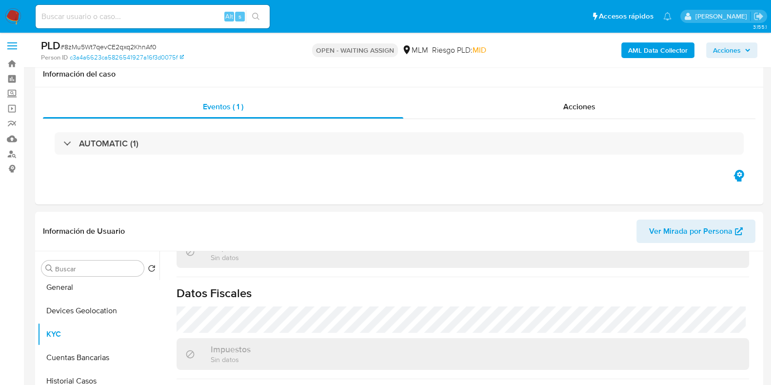
scroll to position [0, 0]
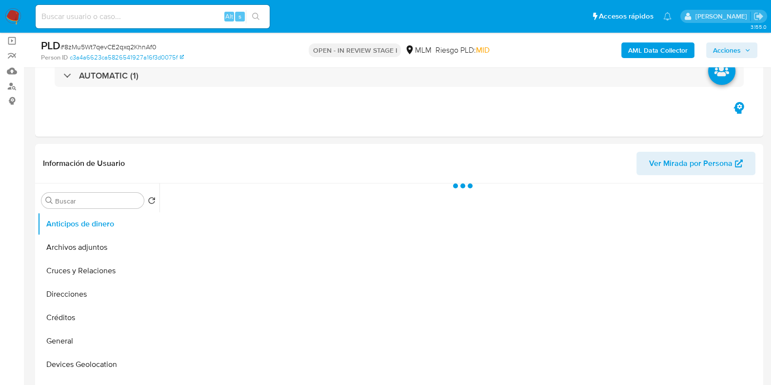
scroll to position [121, 0]
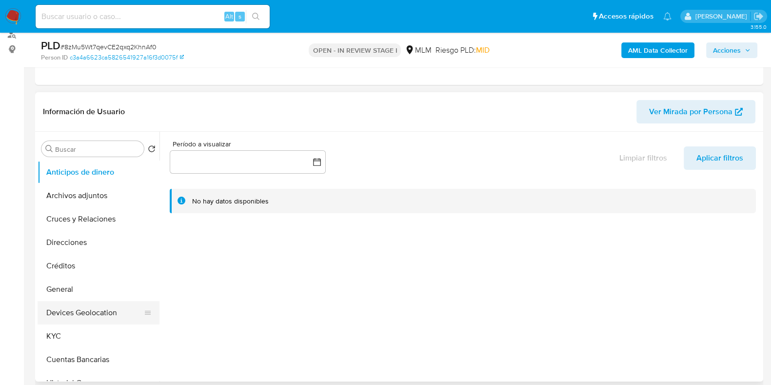
select select "10"
click at [87, 329] on button "KYC" at bounding box center [95, 335] width 114 height 23
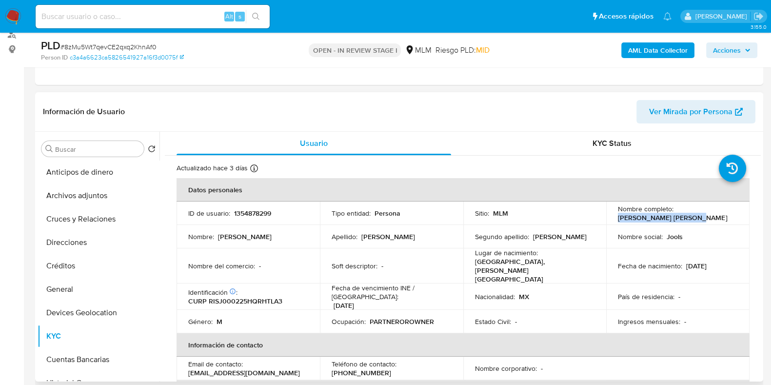
drag, startPoint x: 690, startPoint y: 216, endPoint x: 612, endPoint y: 218, distance: 78.0
click at [612, 218] on td "Nombre completo : [PERSON_NAME] [PERSON_NAME]" at bounding box center [677, 212] width 143 height 23
copy p "[PERSON_NAME] [PERSON_NAME]"
click at [95, 245] on button "Direcciones" at bounding box center [95, 242] width 114 height 23
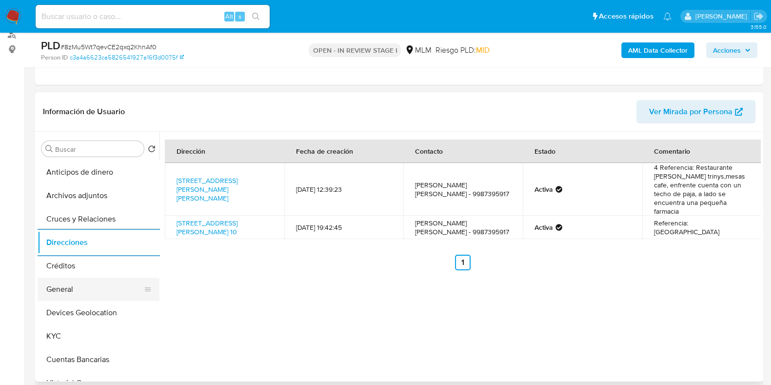
click at [84, 295] on button "General" at bounding box center [95, 288] width 114 height 23
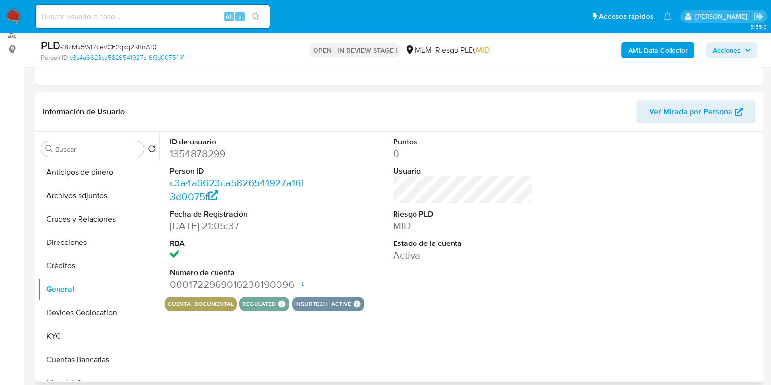
click at [198, 156] on dd "1354878299" at bounding box center [239, 154] width 139 height 14
copy dd "1354878299"
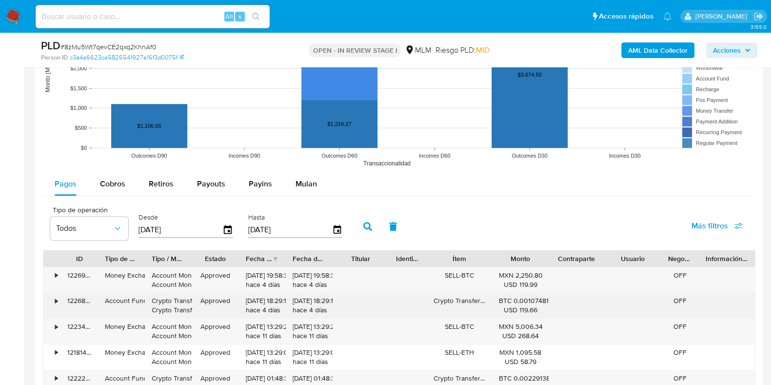
scroll to position [1036, 0]
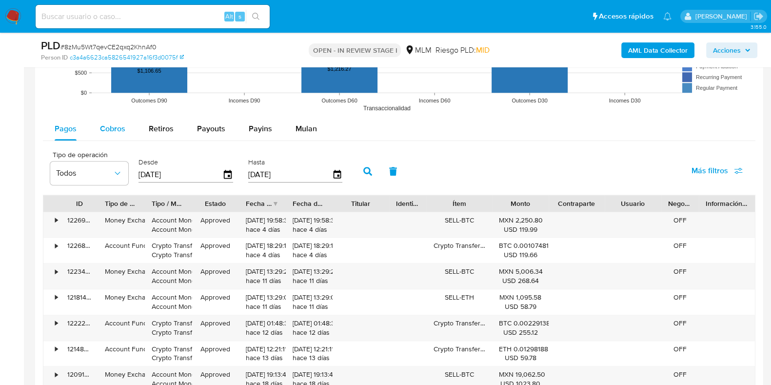
click at [116, 132] on span "Cobros" at bounding box center [112, 128] width 25 height 11
select select "10"
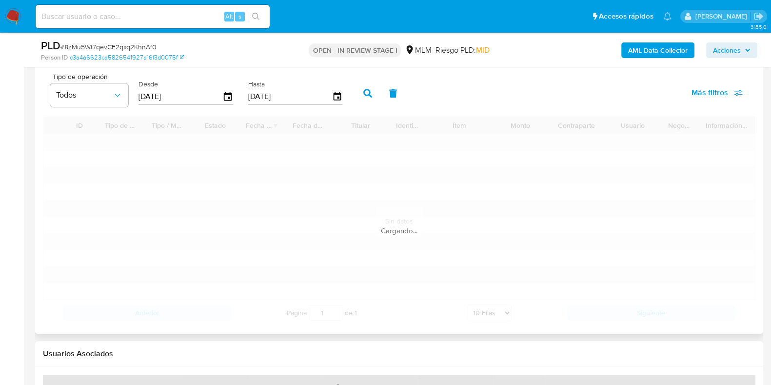
scroll to position [1158, 0]
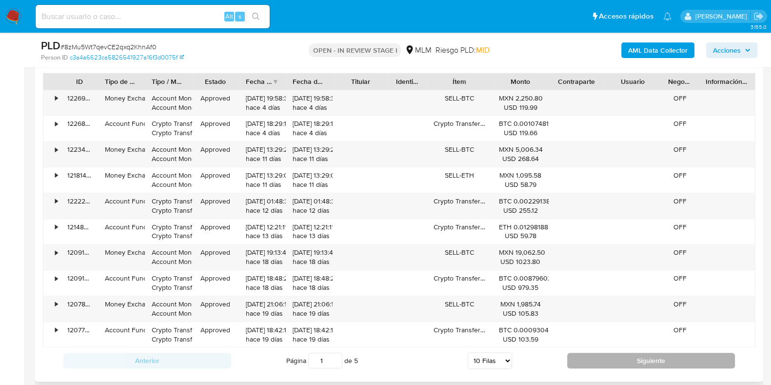
click at [622, 357] on button "Siguiente" at bounding box center [651, 360] width 168 height 16
type input "2"
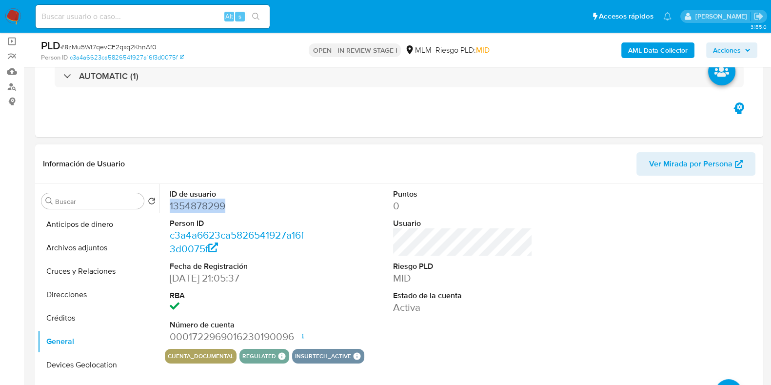
scroll to position [183, 0]
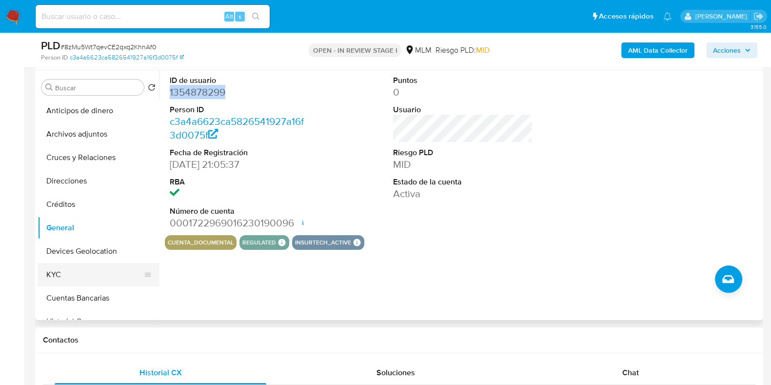
click at [68, 272] on button "KYC" at bounding box center [95, 274] width 114 height 23
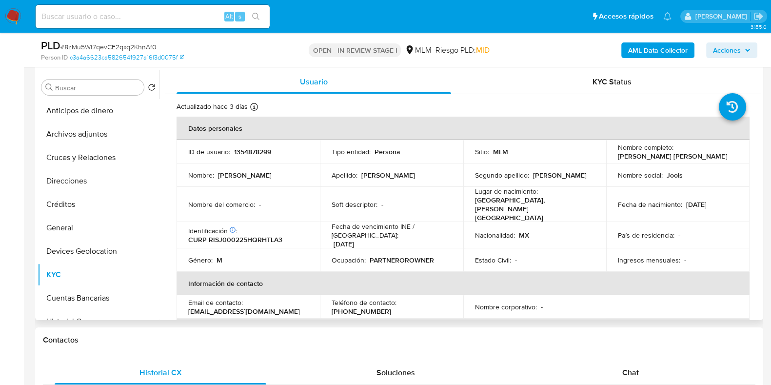
scroll to position [60, 0]
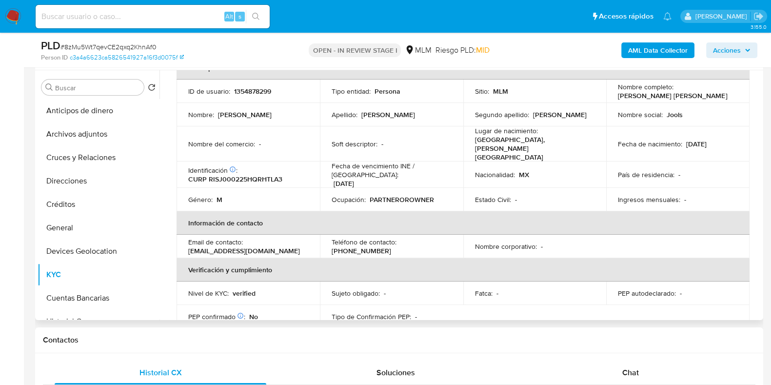
click at [391, 246] on p "(998) 7395917" at bounding box center [360, 250] width 59 height 9
copy p "7395917"
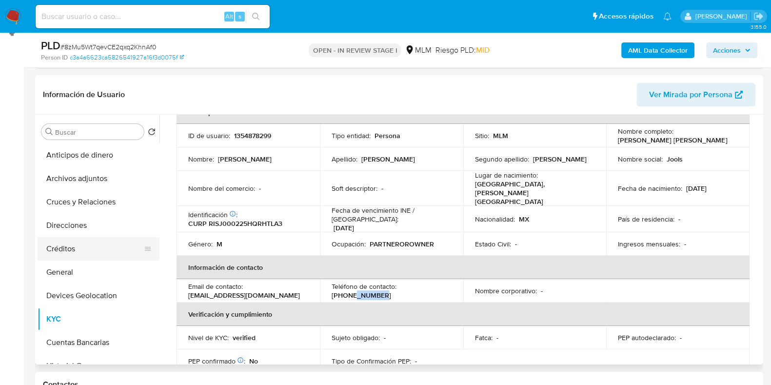
scroll to position [121, 0]
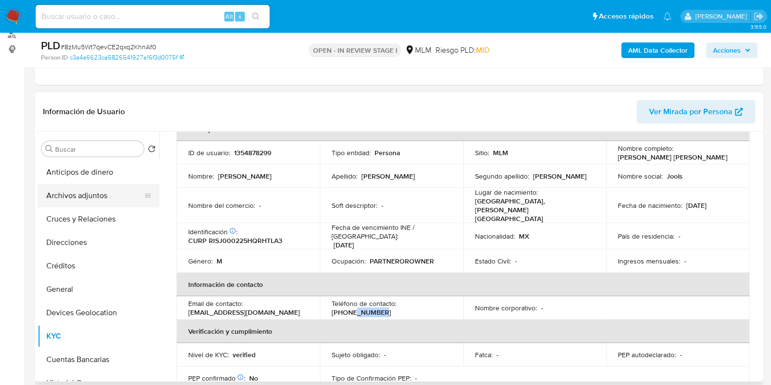
click at [97, 197] on button "Archivos adjuntos" at bounding box center [95, 195] width 114 height 23
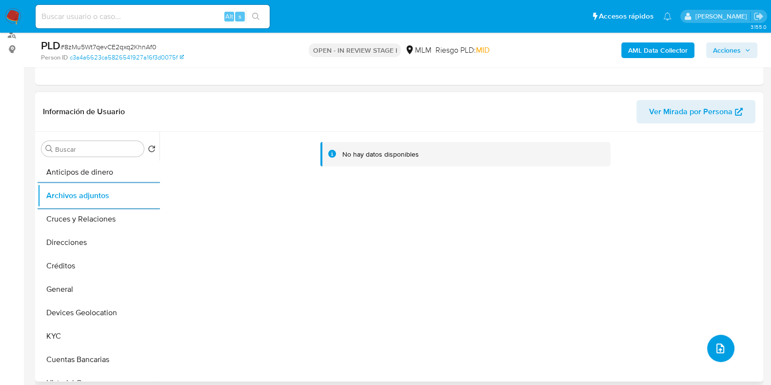
click at [717, 345] on icon "upload-file" at bounding box center [720, 348] width 12 height 12
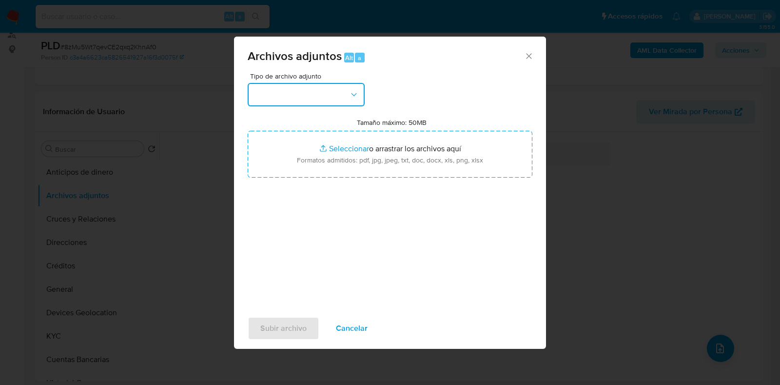
click at [331, 100] on button "button" at bounding box center [306, 94] width 117 height 23
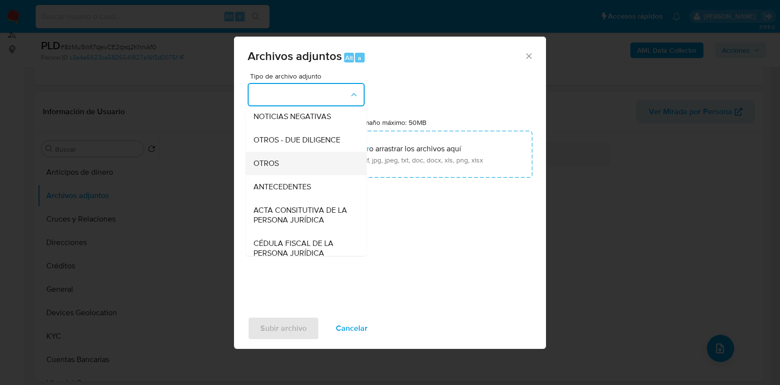
click at [267, 168] on span "OTROS" at bounding box center [265, 163] width 25 height 10
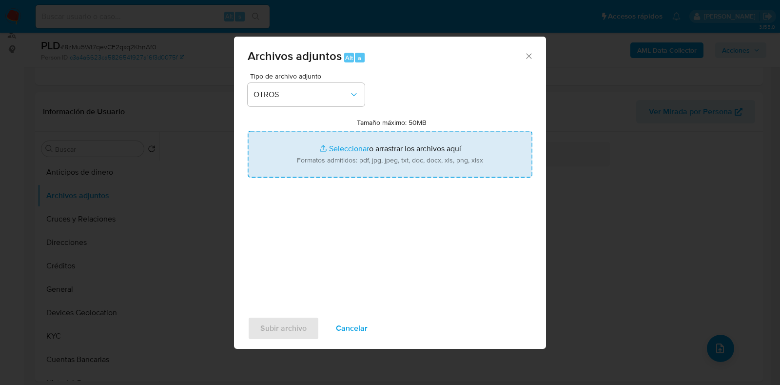
click at [338, 152] on input "Tamaño máximo: 50MB Seleccionar archivos" at bounding box center [390, 154] width 285 height 47
type input "C:\fakepath\1354878299_JOOLS CAI RIHA STEWART_AGO2025.pdf"
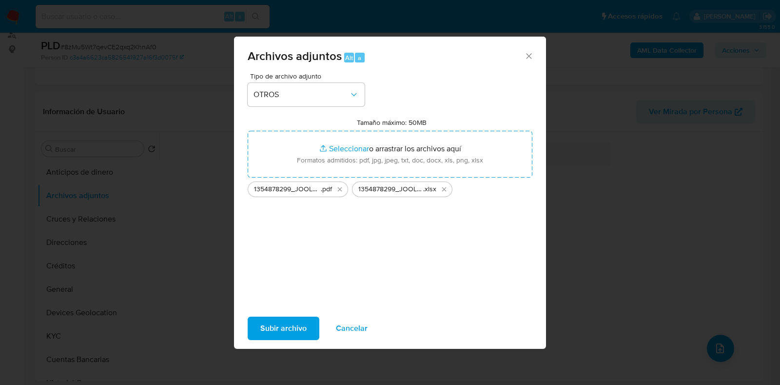
click at [307, 329] on button "Subir archivo" at bounding box center [284, 327] width 72 height 23
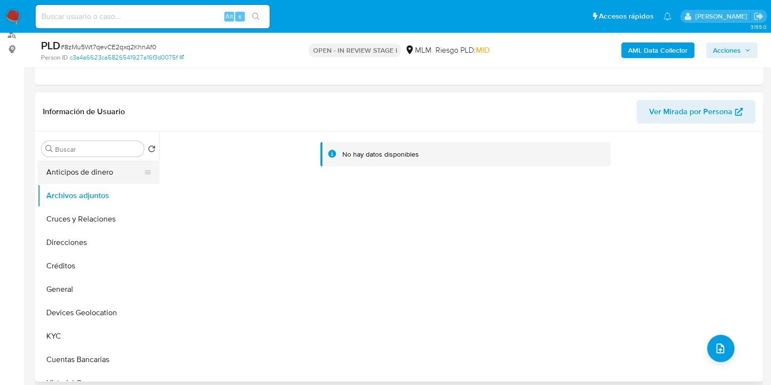
click at [99, 180] on button "Anticipos de dinero" at bounding box center [95, 171] width 114 height 23
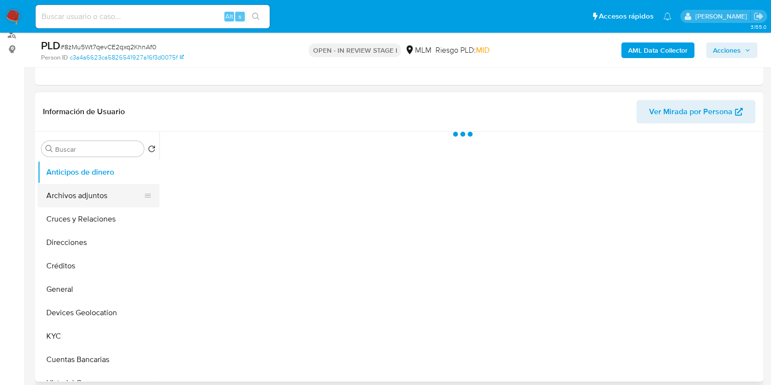
click at [96, 193] on button "Archivos adjuntos" at bounding box center [95, 195] width 114 height 23
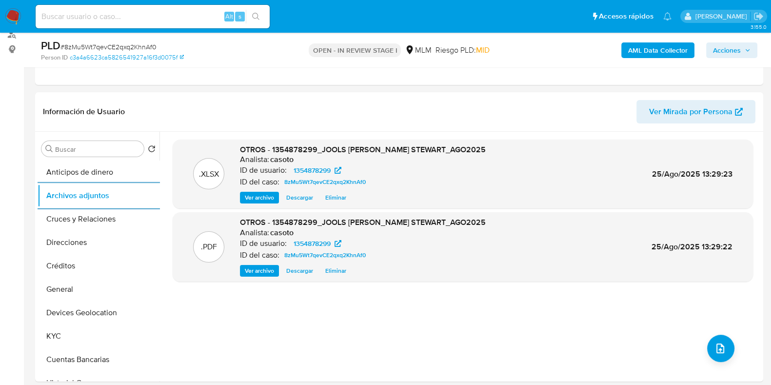
click at [729, 50] on span "Acciones" at bounding box center [727, 50] width 28 height 16
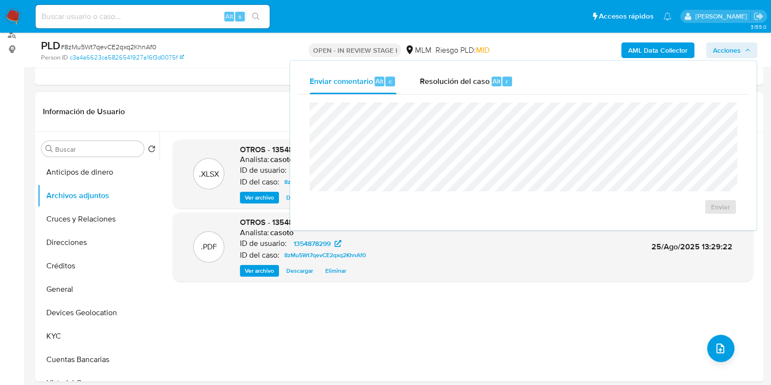
drag, startPoint x: 497, startPoint y: 81, endPoint x: 488, endPoint y: 101, distance: 21.8
click at [496, 84] on span "Alt" at bounding box center [496, 81] width 8 height 9
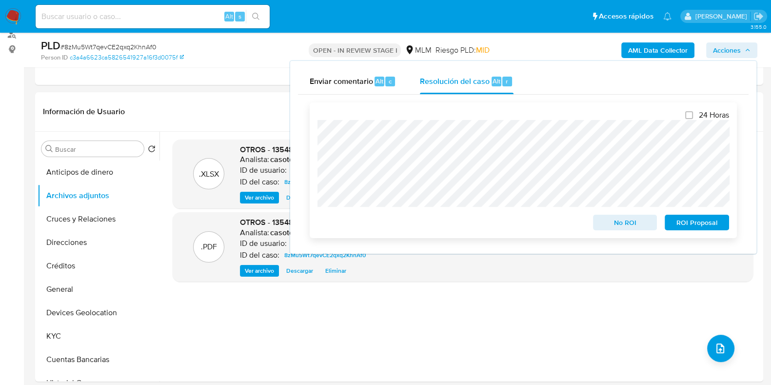
click at [617, 227] on span "No ROI" at bounding box center [625, 222] width 51 height 14
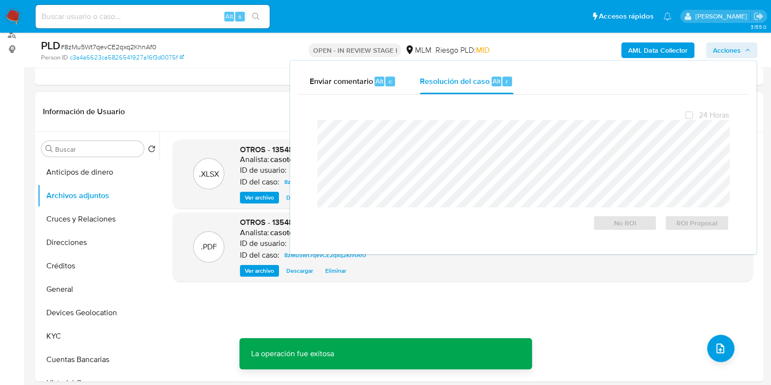
click at [101, 45] on span "# 8zMu5Wt7qevCE2qxq2KhnAf0" at bounding box center [108, 47] width 96 height 10
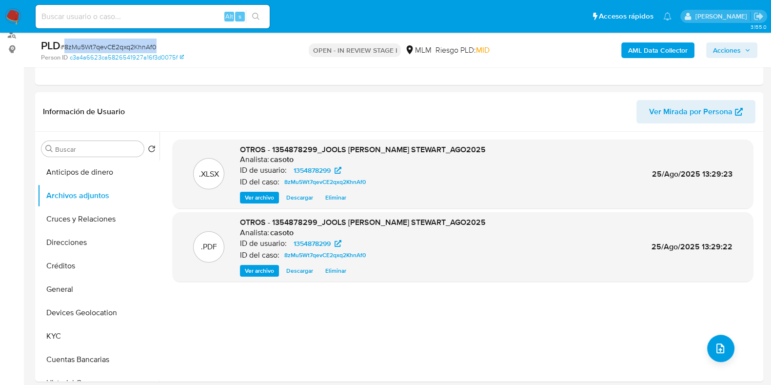
click at [101, 45] on span "# 8zMu5Wt7qevCE2qxq2KhnAf0" at bounding box center [108, 47] width 96 height 10
copy span "8zMu5Wt7qevCE2qxq2KhnAf0"
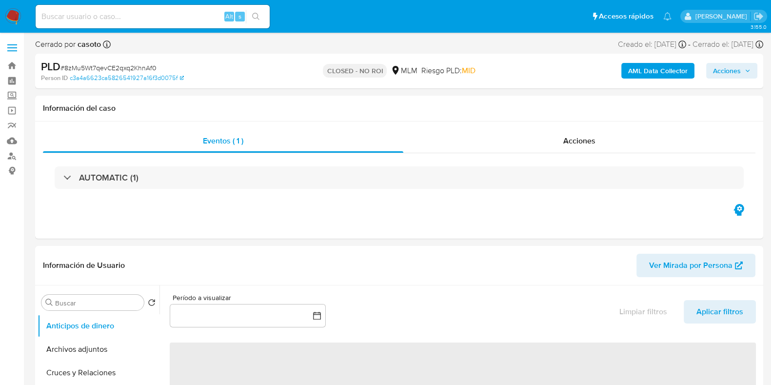
select select "10"
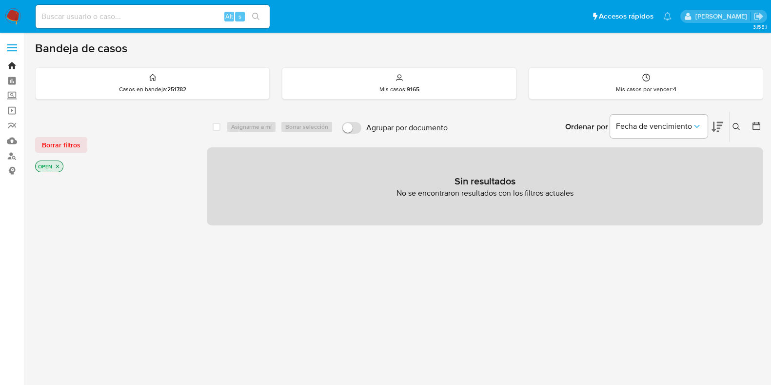
click at [11, 65] on link "Bandeja" at bounding box center [58, 65] width 116 height 15
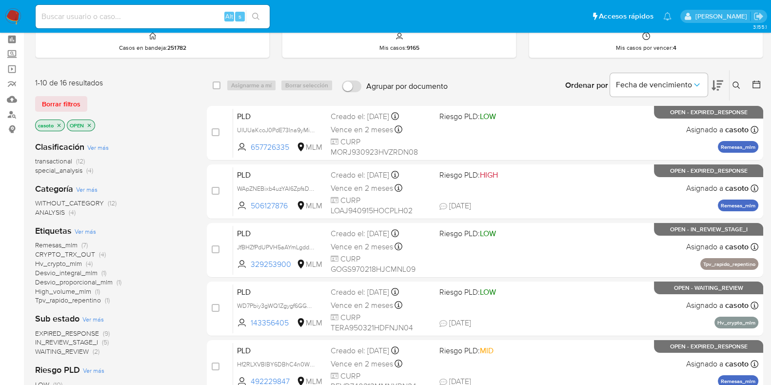
scroll to position [60, 0]
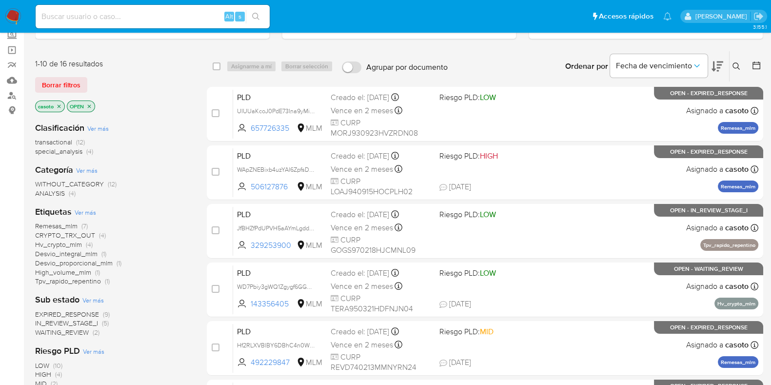
click at [69, 223] on span "Remesas_mlm" at bounding box center [56, 226] width 42 height 10
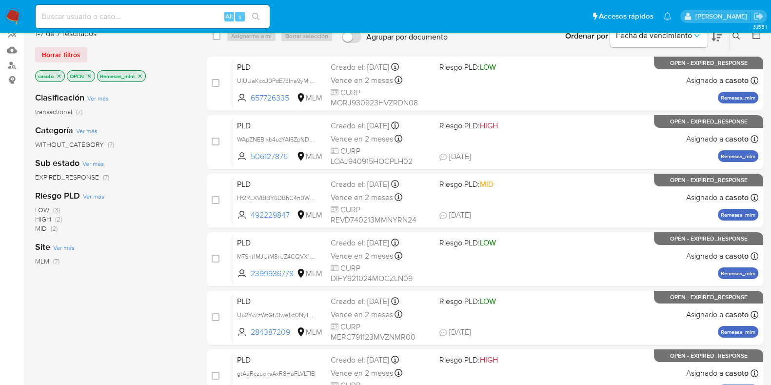
scroll to position [209, 0]
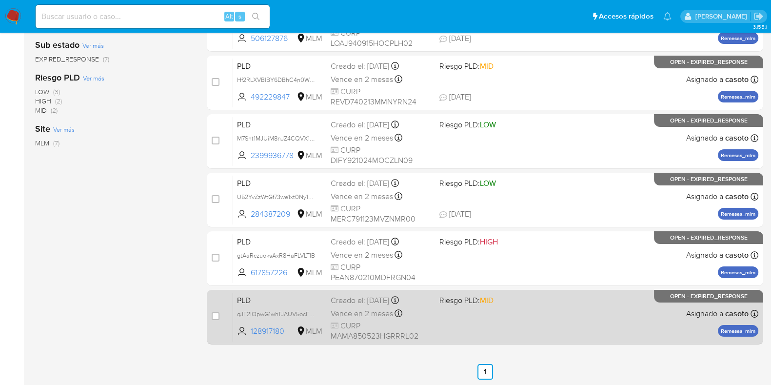
click at [506, 307] on div "PLD qJF2lQpwG1whTJAUV5ocF86n 128917180 MLM Riesgo PLD: MID Creado el: [DATE] Cr…" at bounding box center [495, 316] width 525 height 49
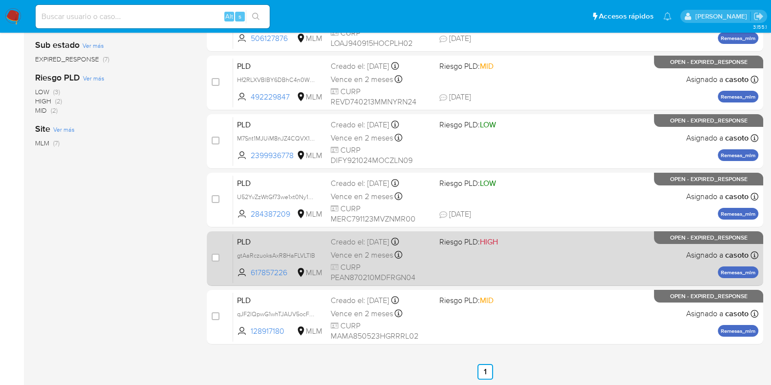
click at [555, 266] on div "PLD gtAaRczuoksAxR8HaFLVLTIB 617857226 MLM Riesgo PLD: HIGH Creado el: [DATE] C…" at bounding box center [495, 257] width 525 height 49
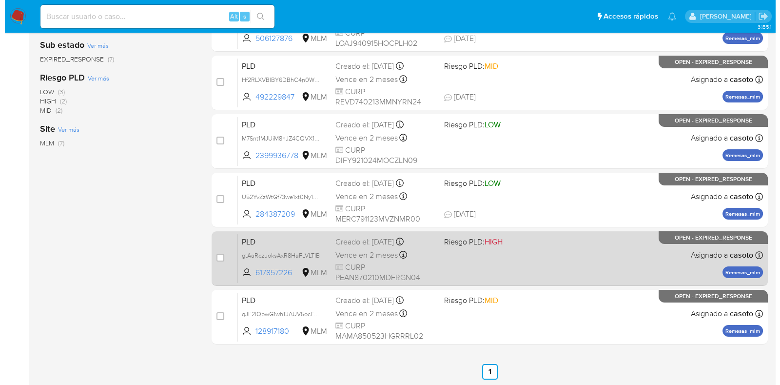
scroll to position [0, 0]
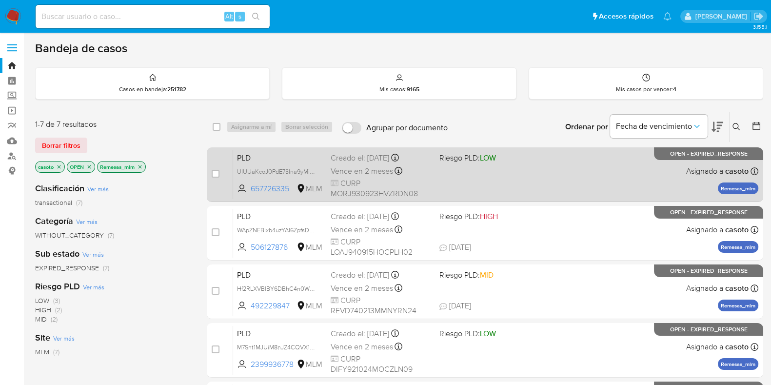
click at [570, 186] on div "PLD UIUUaKcoJ0PdE73Ina9yMiOj 657726335 MLM Riesgo PLD: LOW Creado el: [DATE] Cr…" at bounding box center [495, 174] width 525 height 49
click at [212, 174] on input "checkbox" at bounding box center [216, 174] width 8 height 8
checkbox input "true"
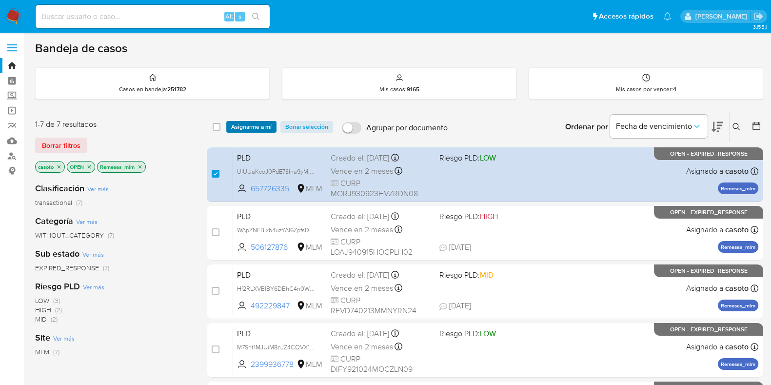
click at [237, 123] on span "Asignarme a mí" at bounding box center [251, 127] width 40 height 10
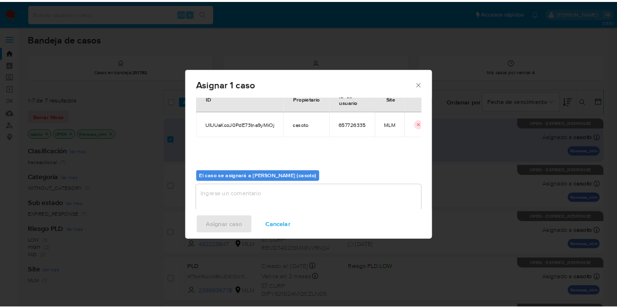
scroll to position [50, 0]
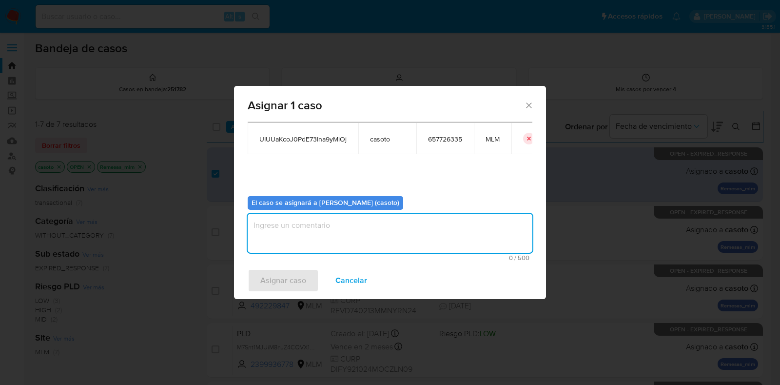
click at [341, 244] on textarea "assign-modal" at bounding box center [390, 232] width 285 height 39
type textarea "l1"
click at [290, 274] on span "Asignar caso" at bounding box center [283, 280] width 46 height 21
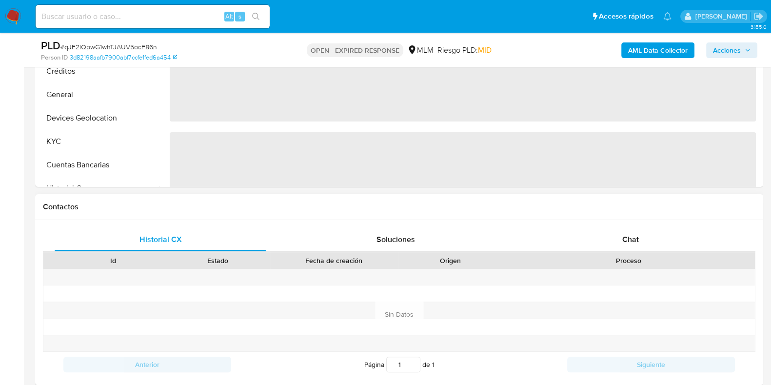
scroll to position [366, 0]
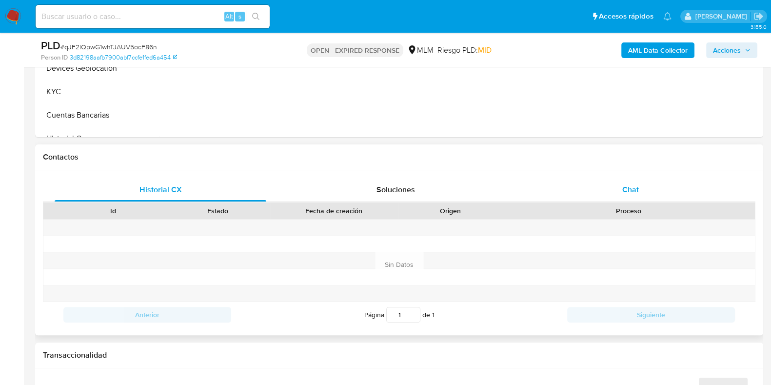
select select "10"
click at [622, 194] on span "Chat" at bounding box center [630, 189] width 17 height 11
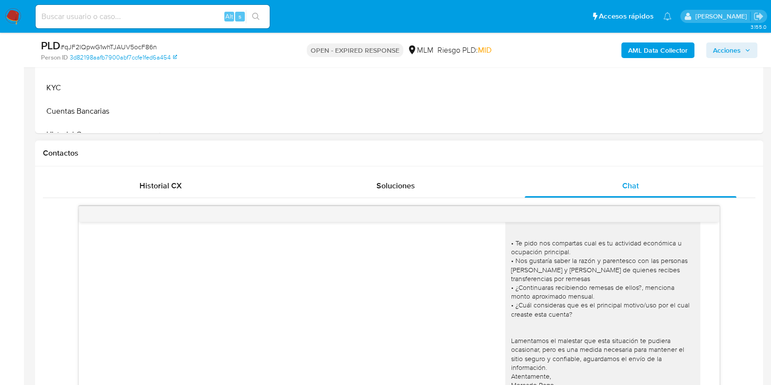
scroll to position [426, 0]
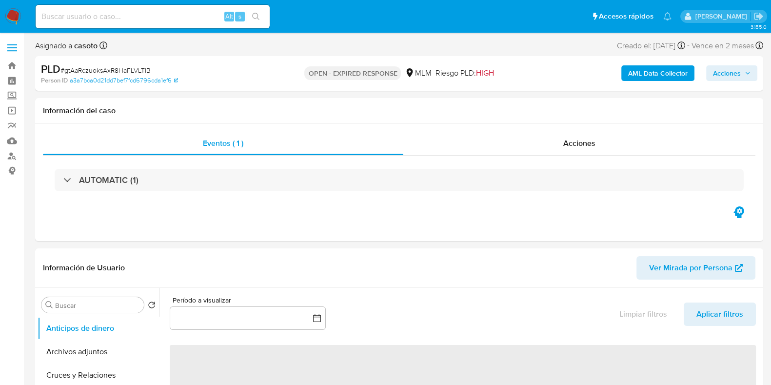
select select "10"
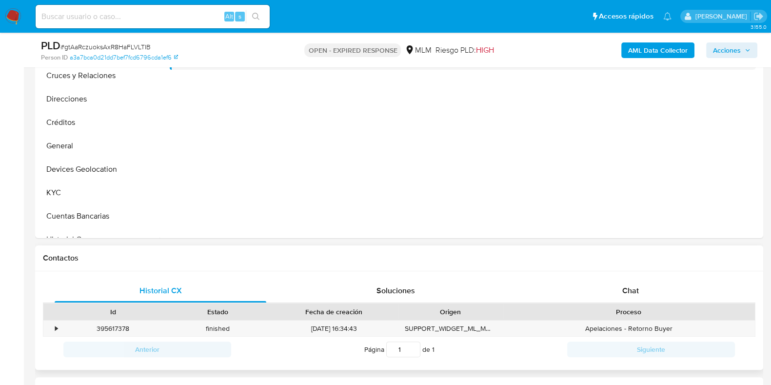
scroll to position [366, 0]
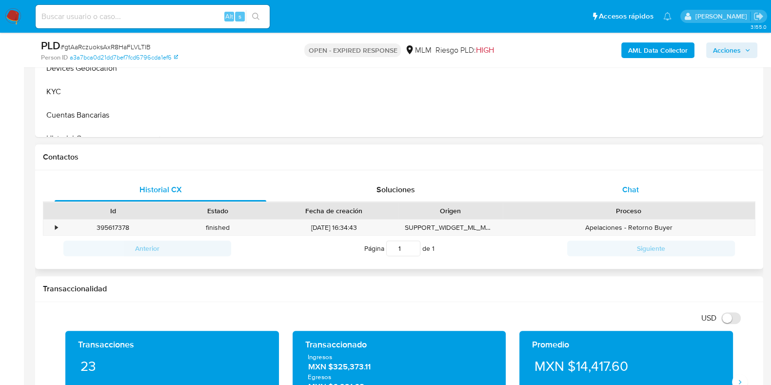
click at [637, 188] on span "Chat" at bounding box center [630, 189] width 17 height 11
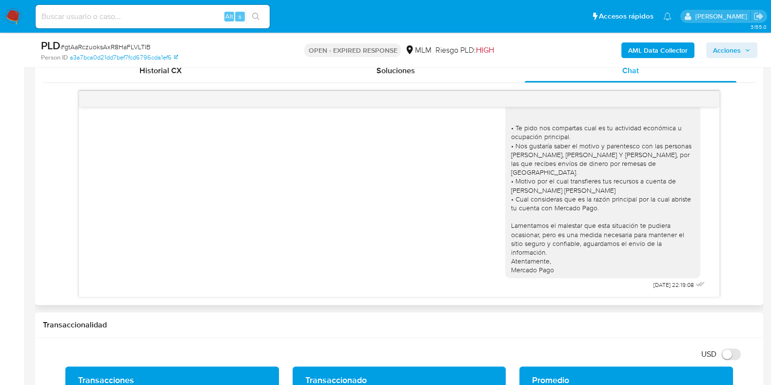
scroll to position [487, 0]
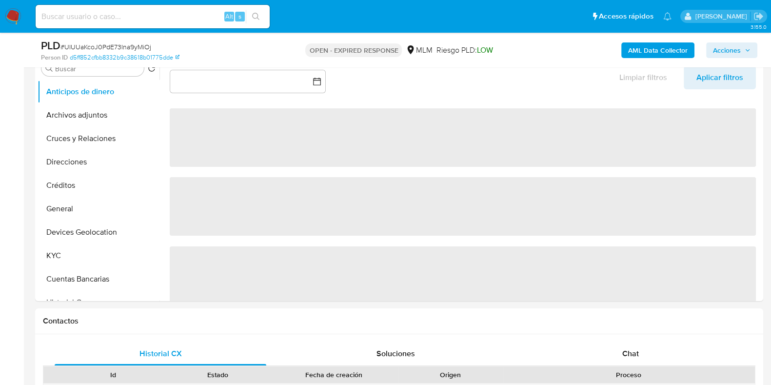
scroll to position [305, 0]
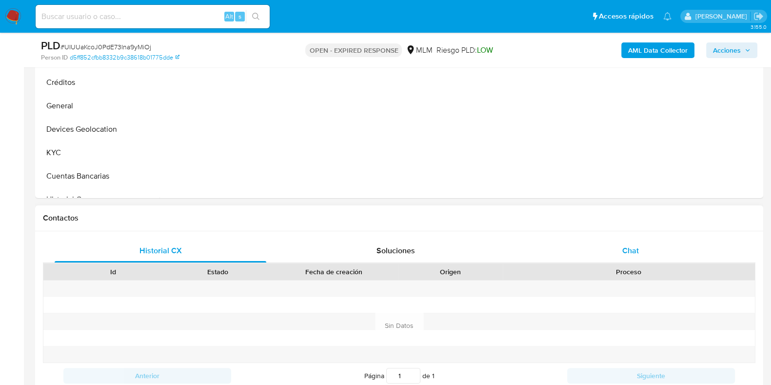
select select "10"
click at [629, 249] on span "Chat" at bounding box center [630, 250] width 17 height 11
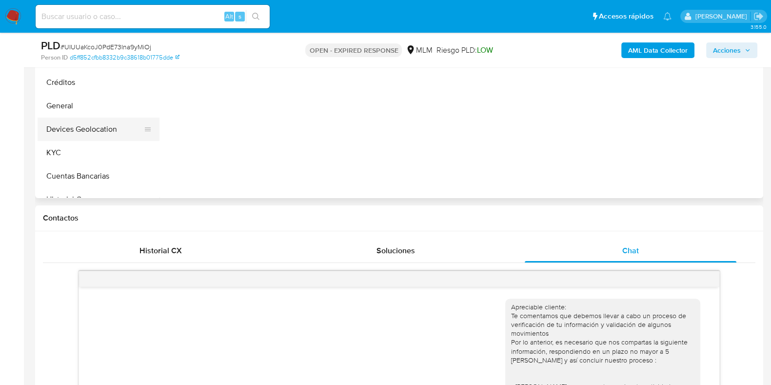
scroll to position [243, 0]
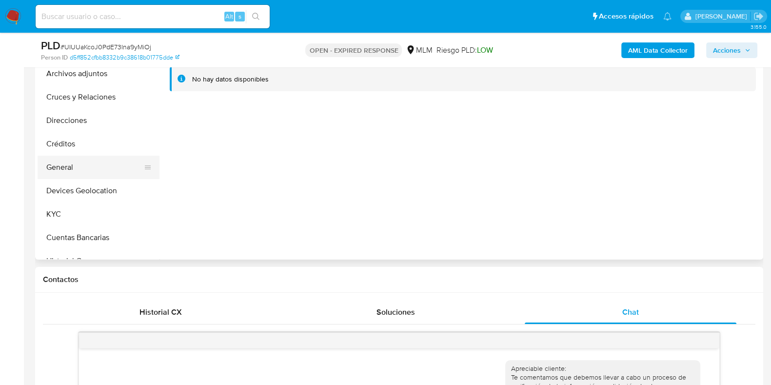
click at [60, 166] on button "General" at bounding box center [95, 166] width 114 height 23
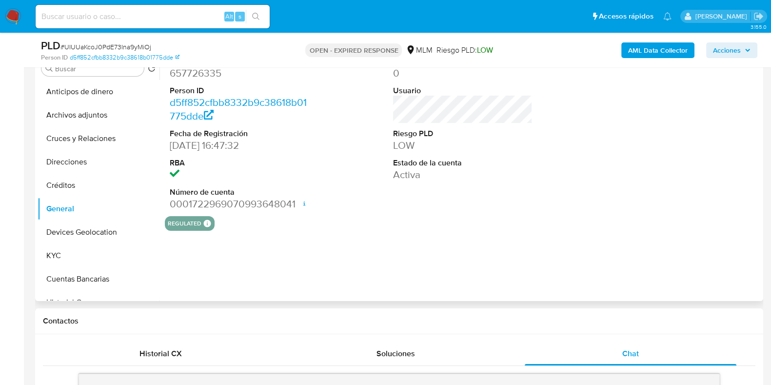
scroll to position [183, 0]
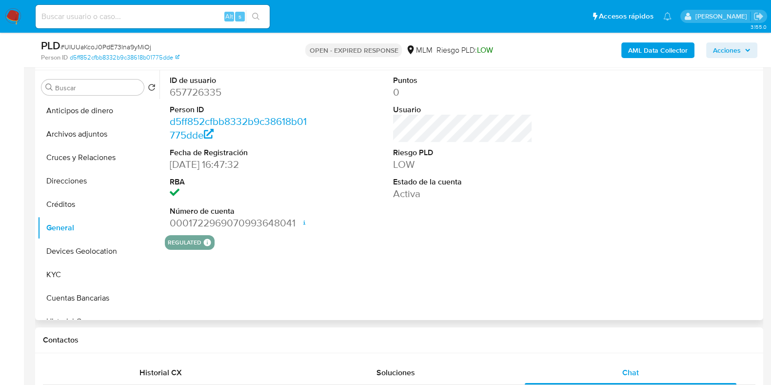
click at [208, 97] on dd "657726335" at bounding box center [239, 92] width 139 height 14
copy dd "657726335"
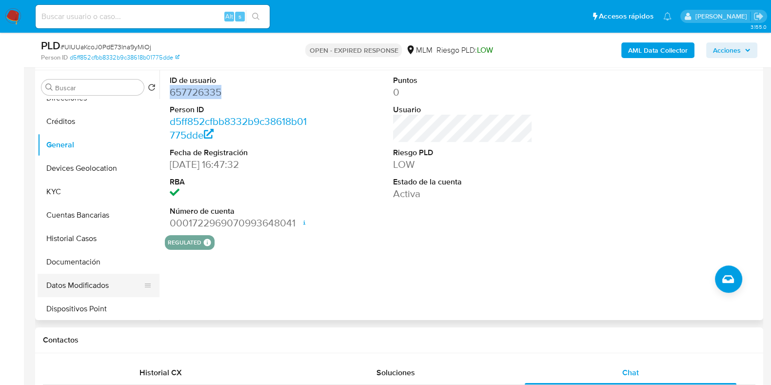
scroll to position [121, 0]
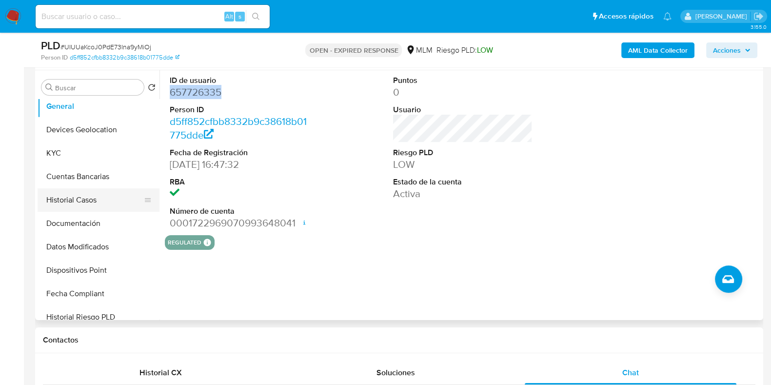
click at [71, 201] on button "Historial Casos" at bounding box center [95, 199] width 114 height 23
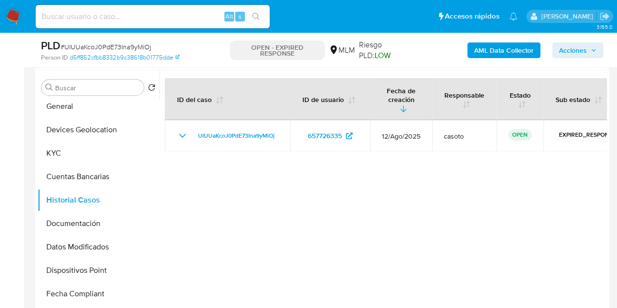
scroll to position [122, 0]
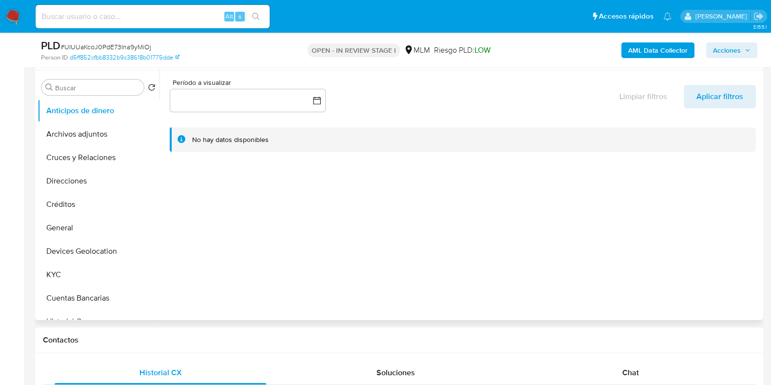
select select "10"
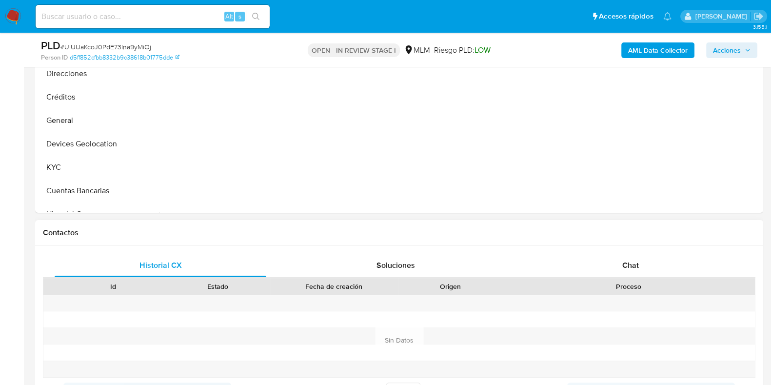
scroll to position [426, 0]
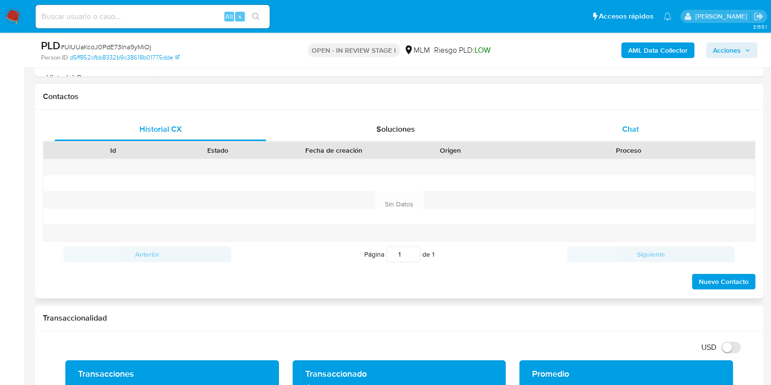
click at [636, 130] on span "Chat" at bounding box center [630, 128] width 17 height 11
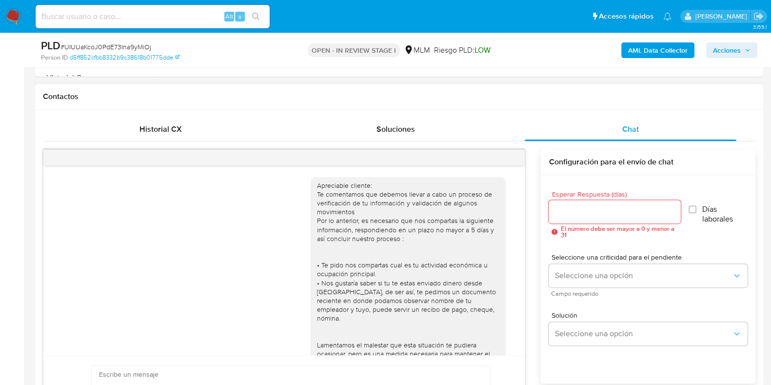
scroll to position [52, 0]
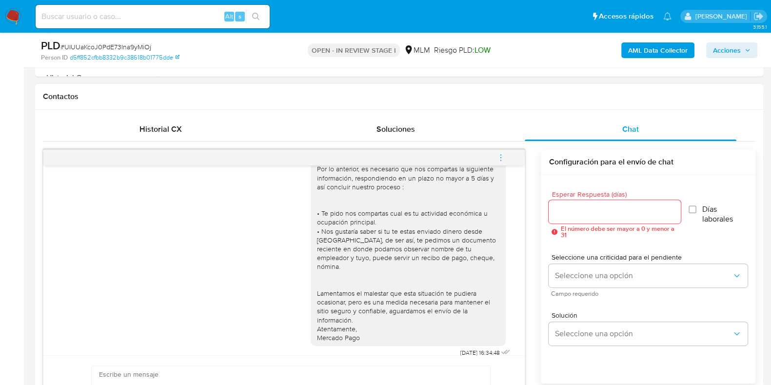
click at [501, 157] on icon "menu-action" at bounding box center [500, 157] width 9 height 9
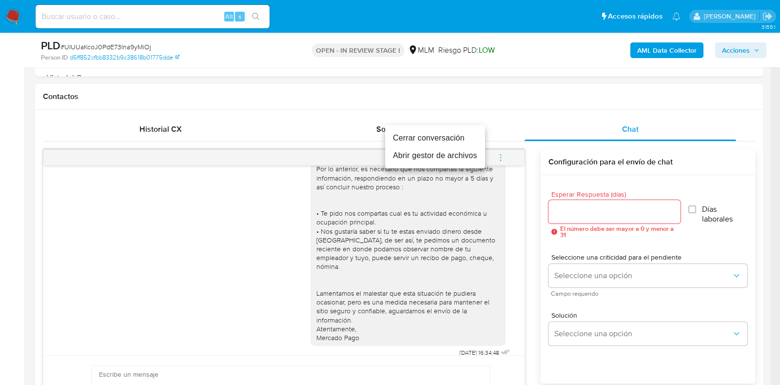
click at [405, 139] on li "Cerrar conversación" at bounding box center [435, 138] width 100 height 18
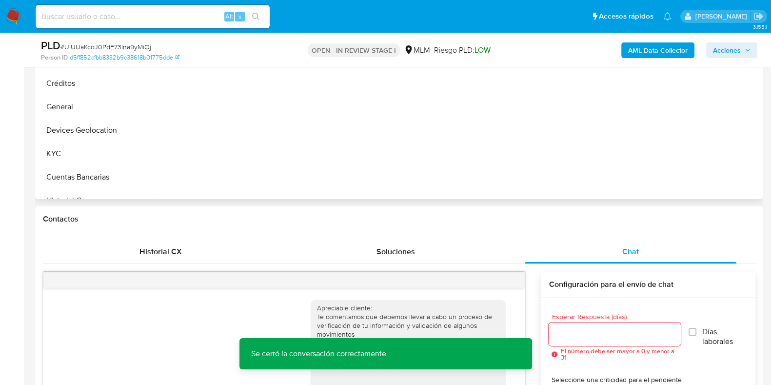
scroll to position [243, 0]
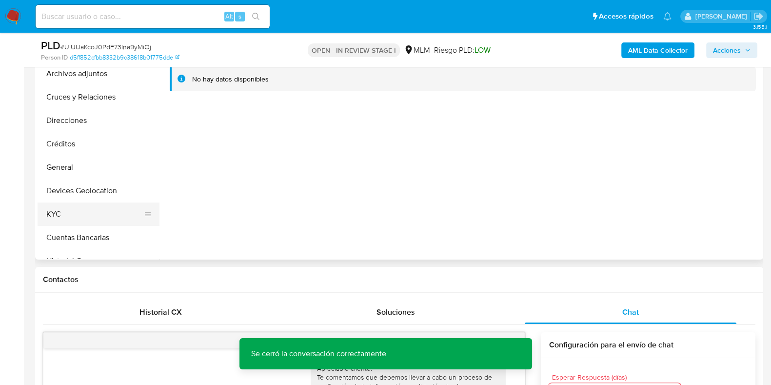
click at [73, 208] on button "KYC" at bounding box center [95, 213] width 114 height 23
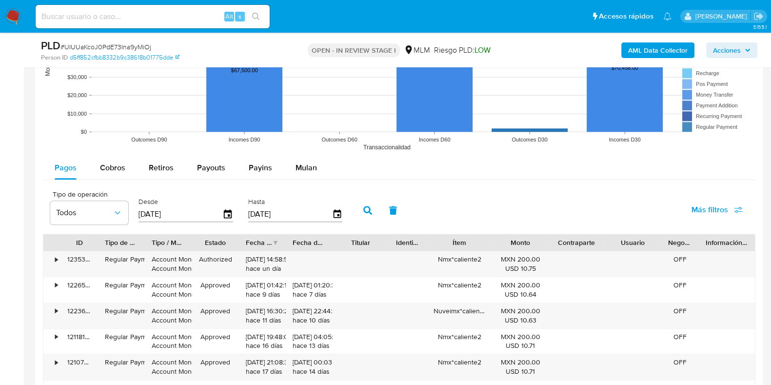
scroll to position [1158, 0]
click at [105, 168] on span "Cobros" at bounding box center [112, 167] width 25 height 11
select select "10"
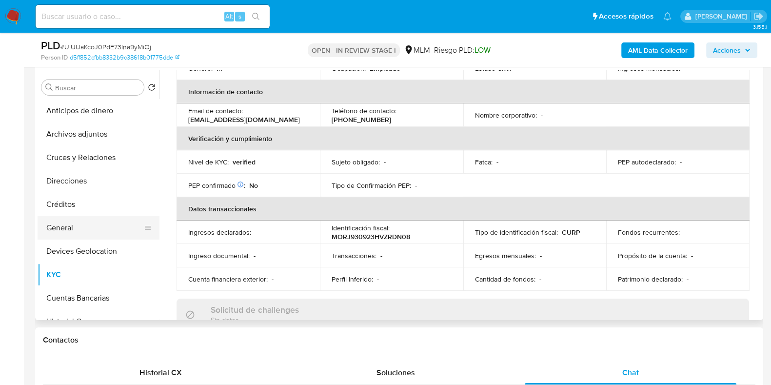
scroll to position [183, 0]
click at [58, 221] on button "General" at bounding box center [95, 227] width 114 height 23
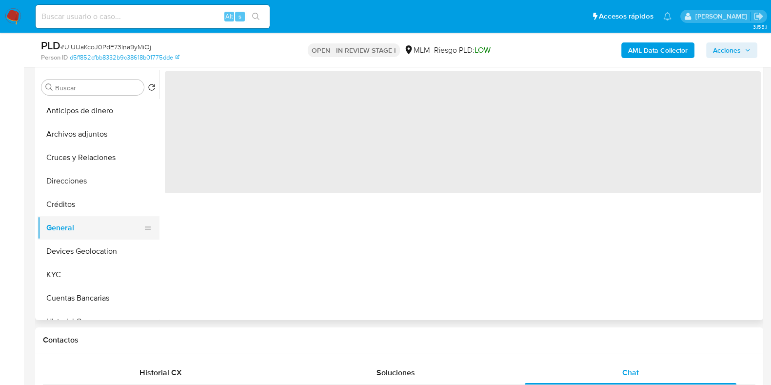
scroll to position [0, 0]
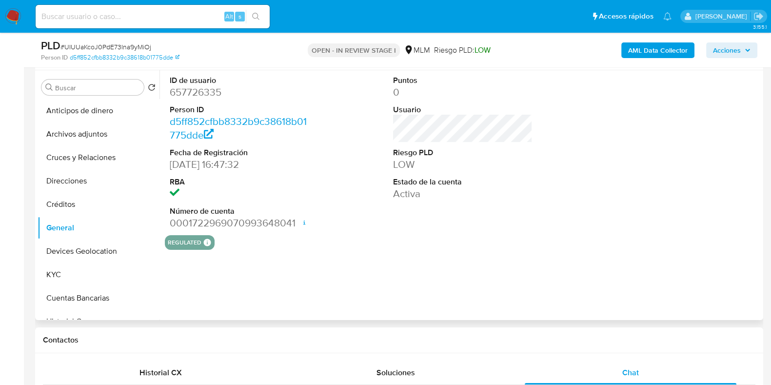
click at [198, 94] on dd "657726335" at bounding box center [239, 92] width 139 height 14
copy dd "657726335"
click at [62, 274] on button "KYC" at bounding box center [95, 274] width 114 height 23
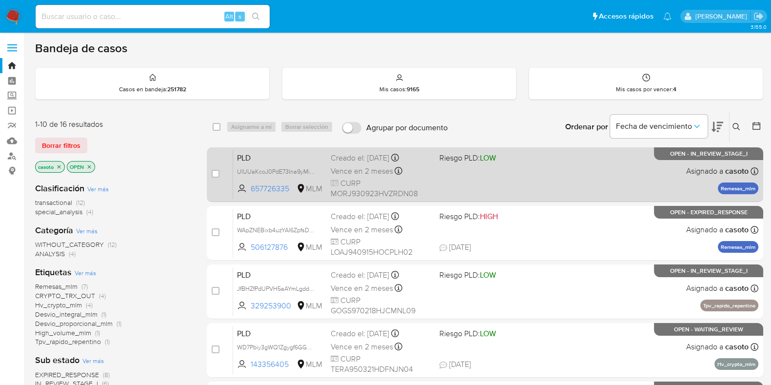
click at [499, 190] on div "PLD UIUUaKcoJ0PdE73Ina9yMiOj 657726335 MLM Riesgo PLD: LOW Creado el: 12/08/202…" at bounding box center [495, 174] width 525 height 49
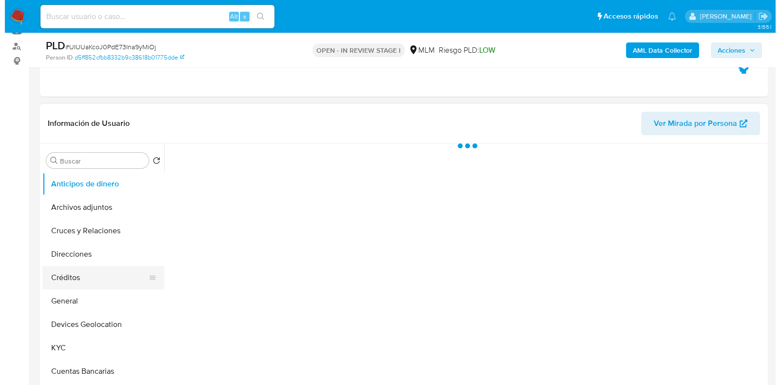
scroll to position [121, 0]
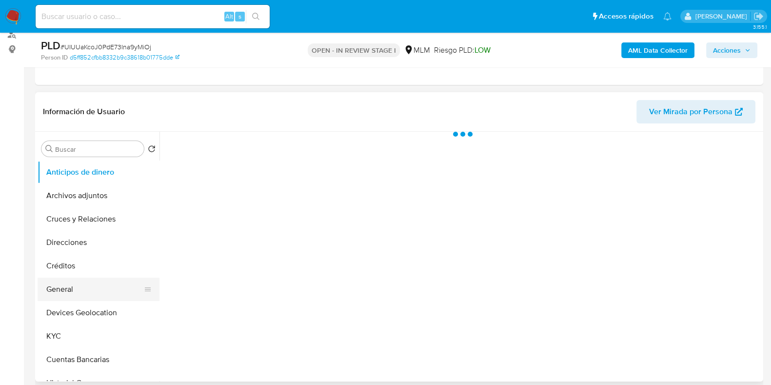
click at [59, 294] on button "General" at bounding box center [95, 288] width 114 height 23
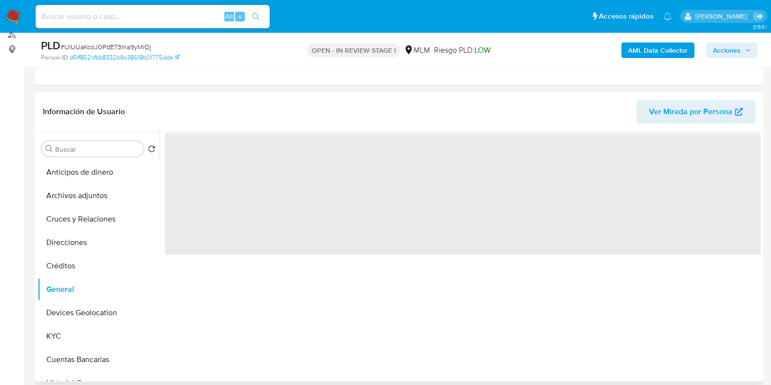
select select "10"
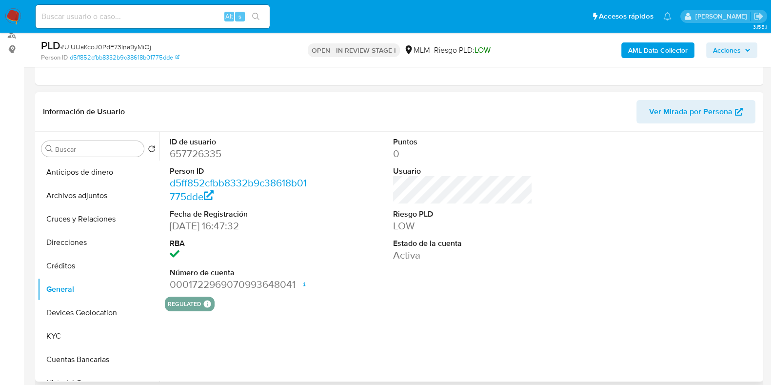
click at [206, 154] on dd "657726335" at bounding box center [239, 154] width 139 height 14
copy dd "657726335"
click at [87, 189] on button "Archivos adjuntos" at bounding box center [95, 195] width 114 height 23
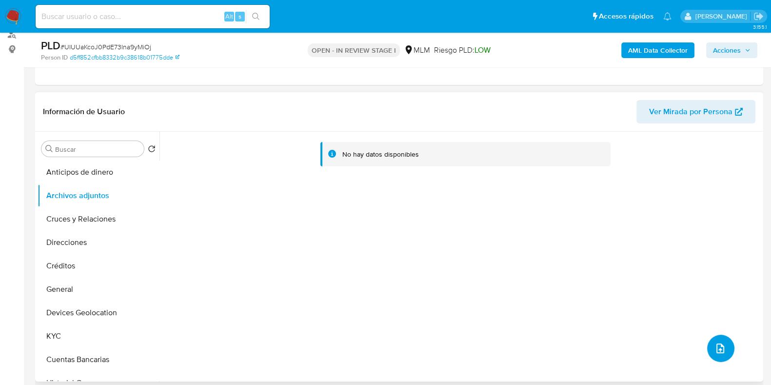
click at [718, 338] on button "upload-file" at bounding box center [720, 347] width 27 height 27
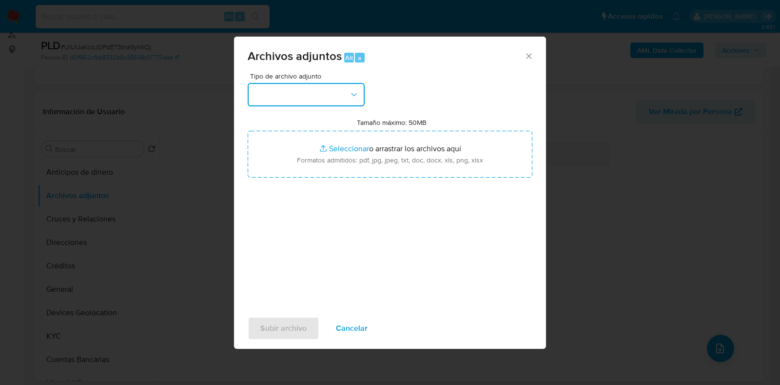
click at [294, 95] on button "button" at bounding box center [306, 94] width 117 height 23
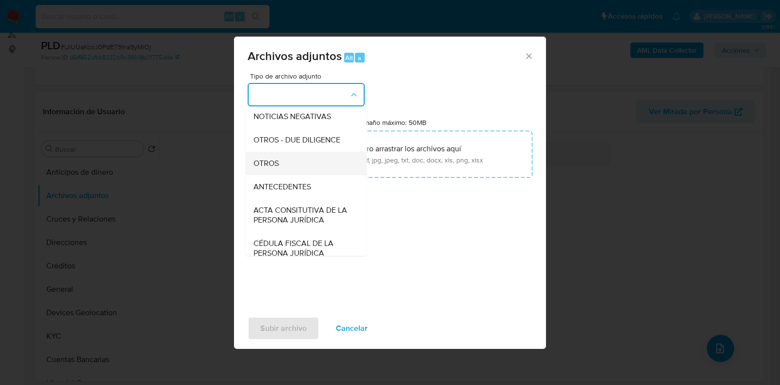
click at [265, 168] on span "OTROS" at bounding box center [265, 163] width 25 height 10
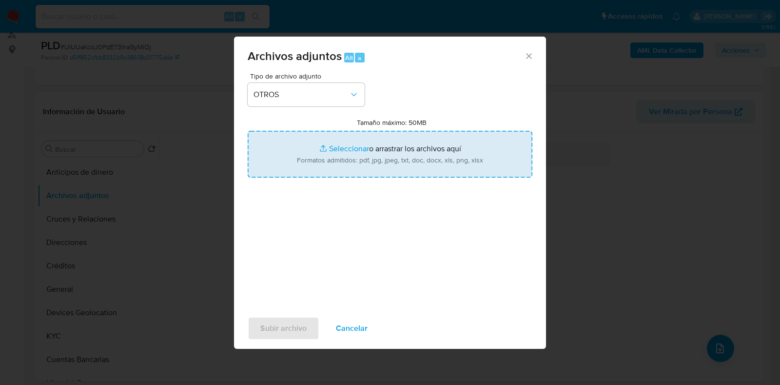
click at [348, 150] on input "Tamaño máximo: 50MB Seleccionar archivos" at bounding box center [390, 154] width 285 height 47
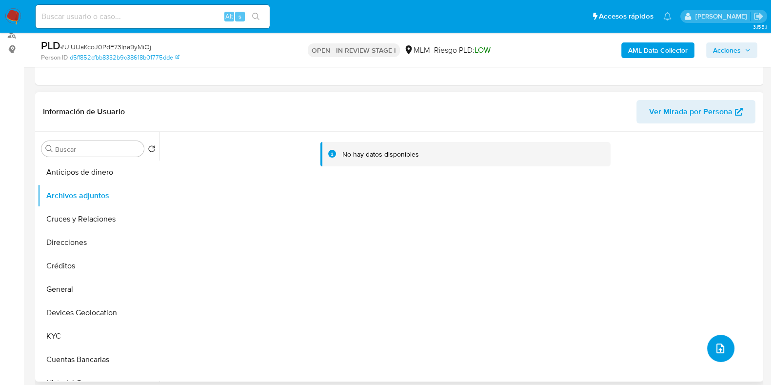
click at [714, 347] on icon "upload-file" at bounding box center [720, 348] width 12 height 12
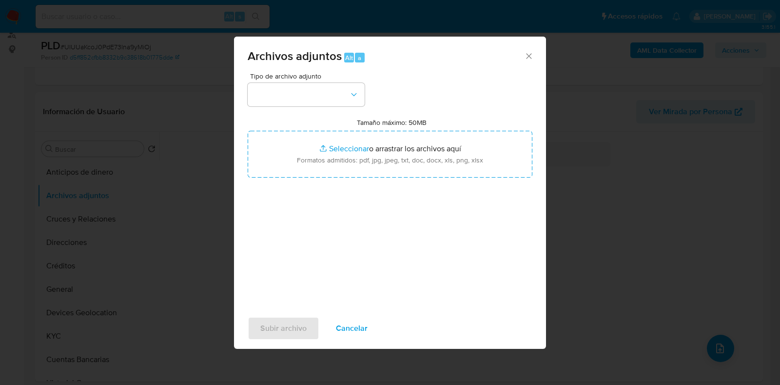
click at [324, 107] on div "Tipo de archivo adjunto Tamaño máximo: 50MB Seleccionar archivos Seleccionar o …" at bounding box center [390, 188] width 285 height 230
click at [325, 97] on button "button" at bounding box center [306, 94] width 117 height 23
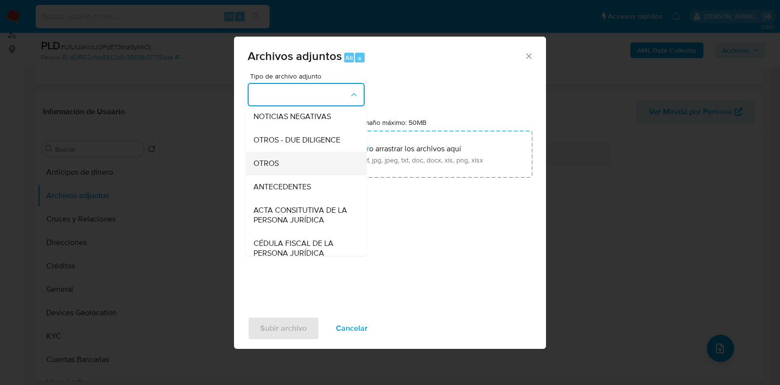
click at [269, 168] on span "OTROS" at bounding box center [265, 163] width 25 height 10
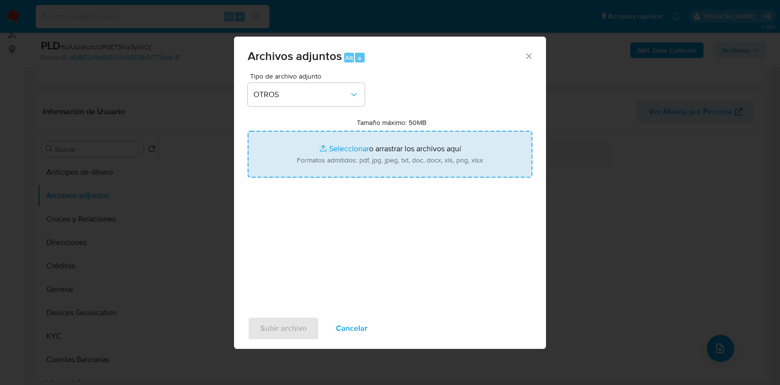
click at [336, 150] on input "Tamaño máximo: 50MB Seleccionar archivos" at bounding box center [390, 154] width 285 height 47
type input "C:\fakepath\657726335_Juan Antoni Morales Rodriguez_AGO2025.pdf"
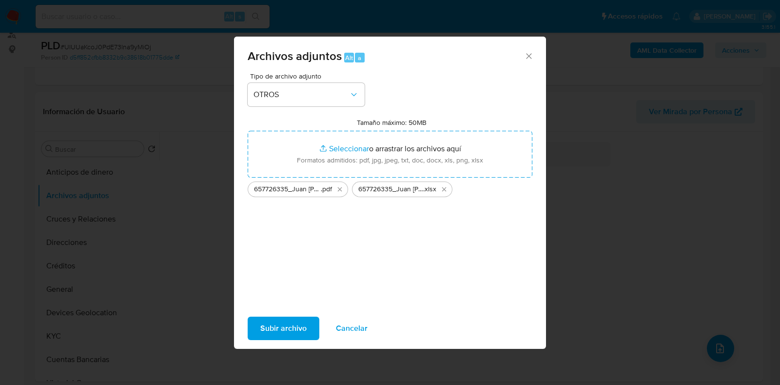
click at [269, 329] on span "Subir archivo" at bounding box center [283, 327] width 46 height 21
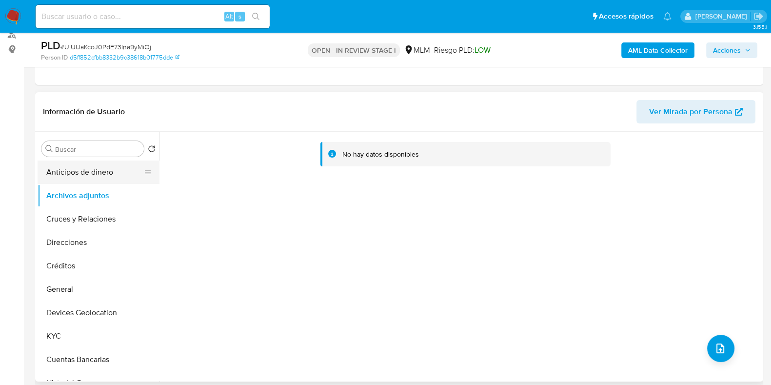
click at [85, 170] on button "Anticipos de dinero" at bounding box center [95, 171] width 114 height 23
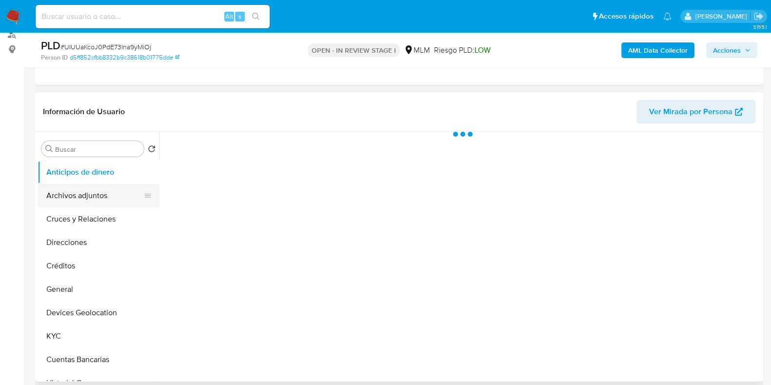
click at [71, 202] on button "Archivos adjuntos" at bounding box center [95, 195] width 114 height 23
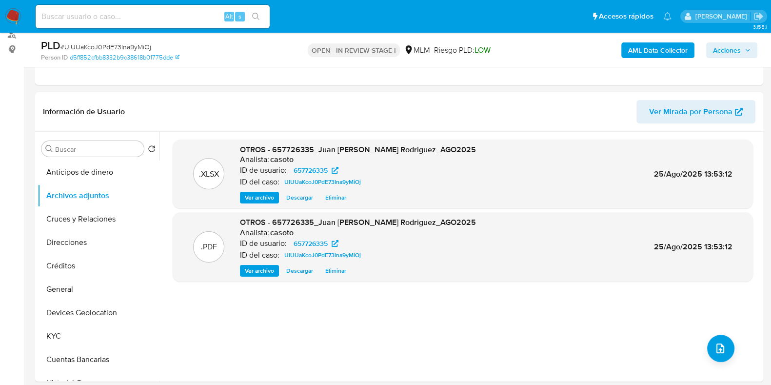
click at [730, 50] on span "Acciones" at bounding box center [727, 50] width 28 height 16
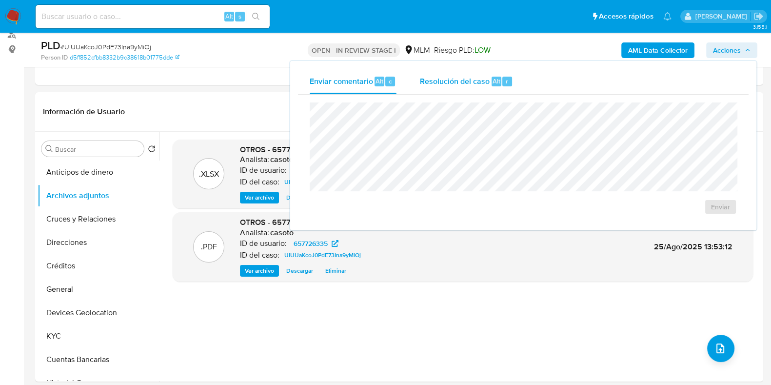
click at [467, 90] on div "Resolución del caso Alt r" at bounding box center [466, 81] width 93 height 25
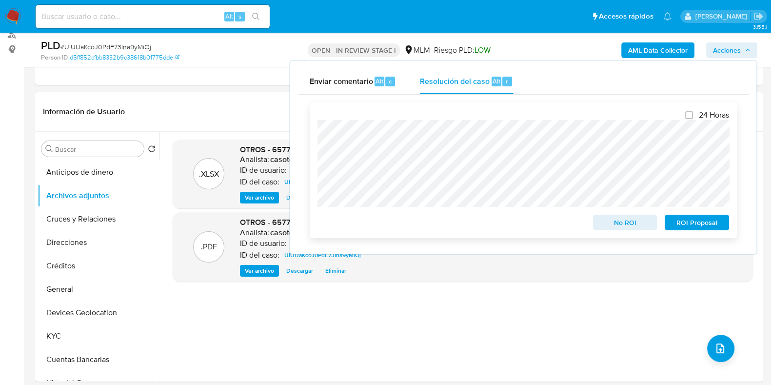
click at [619, 228] on span "No ROI" at bounding box center [625, 222] width 51 height 14
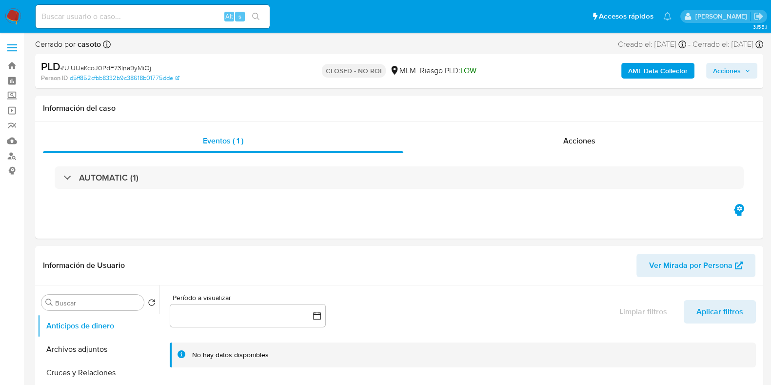
select select "10"
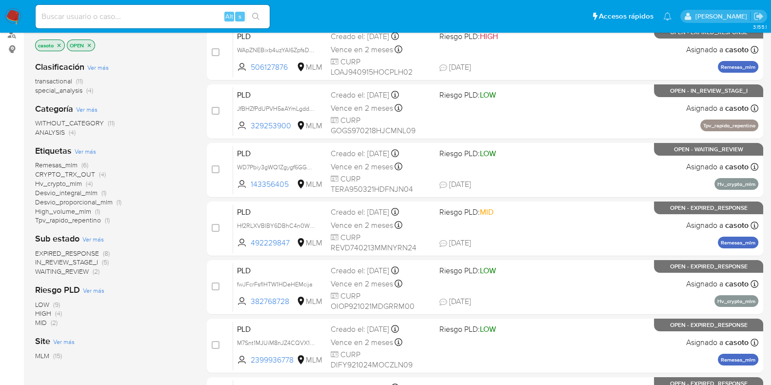
scroll to position [121, 0]
click at [65, 164] on span "Remesas_mlm" at bounding box center [56, 165] width 42 height 10
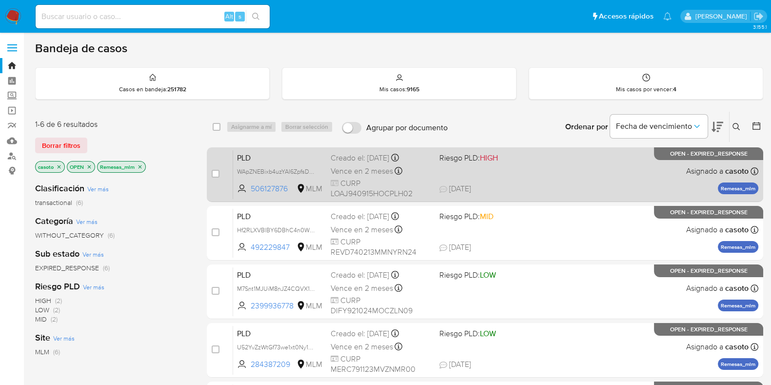
click at [605, 177] on div "PLD WApZNEBixb4uzYAI6ZpfsDpN 506127876 MLM Riesgo PLD: HIGH Creado el: [DATE] C…" at bounding box center [495, 174] width 525 height 49
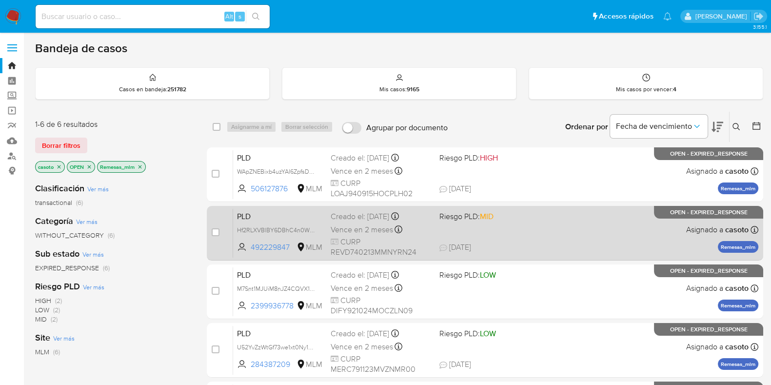
scroll to position [60, 0]
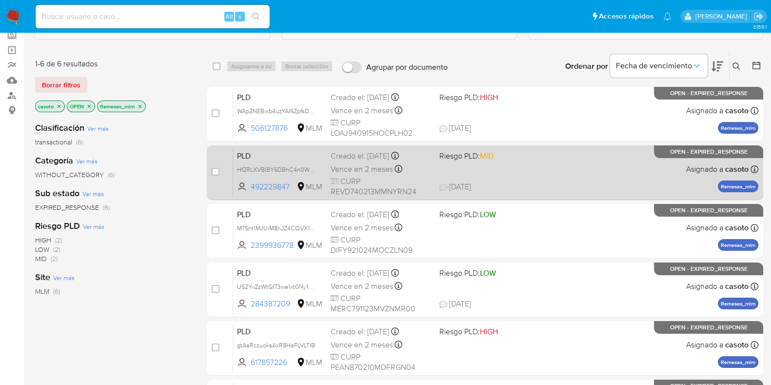
click at [560, 179] on div "PLD Hf2RLXVBlBY6DBhC4n0W4Nhn 492229847 MLM Riesgo PLD: MID Creado el: [DATE] Cr…" at bounding box center [495, 172] width 525 height 49
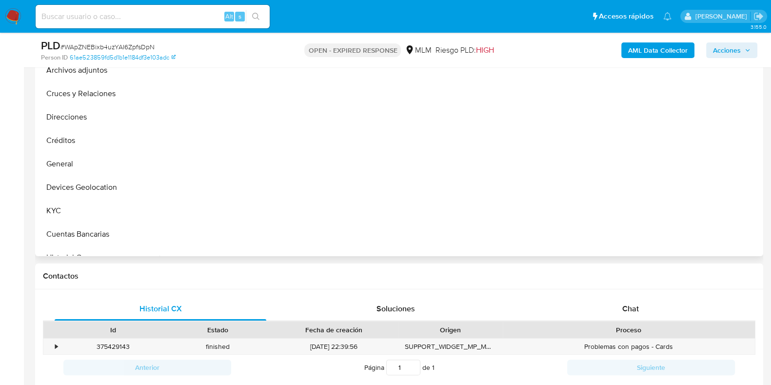
scroll to position [305, 0]
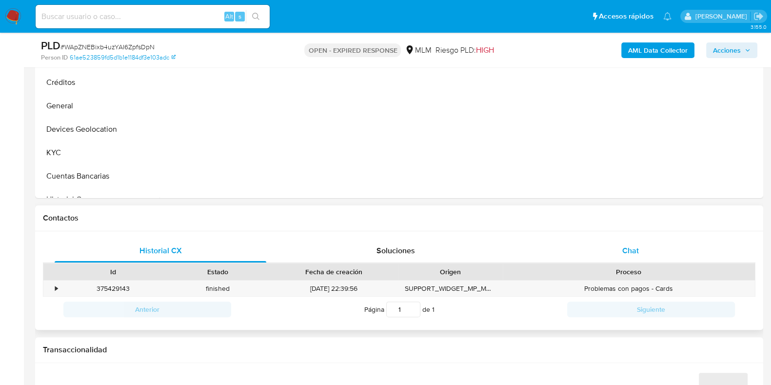
click at [640, 254] on div "Chat" at bounding box center [630, 250] width 212 height 23
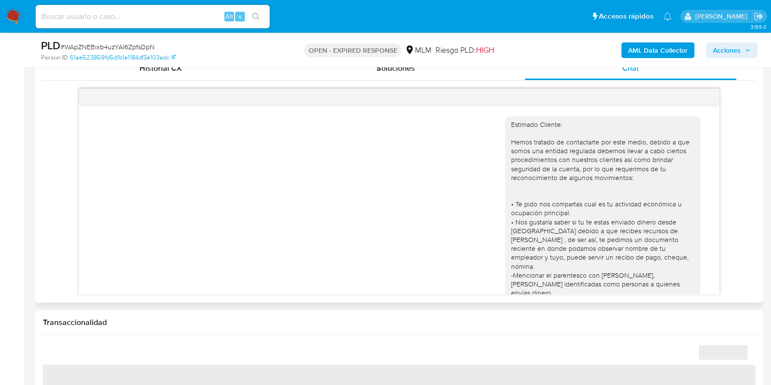
scroll to position [260, 0]
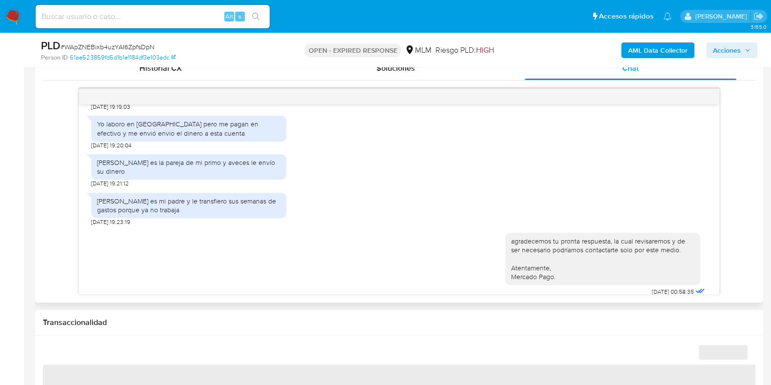
select select "10"
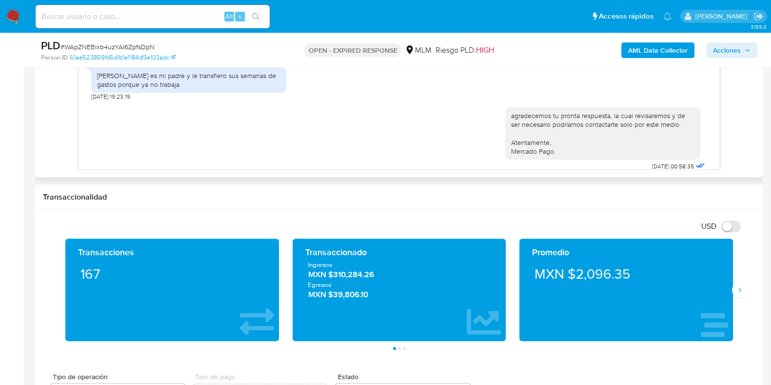
scroll to position [609, 0]
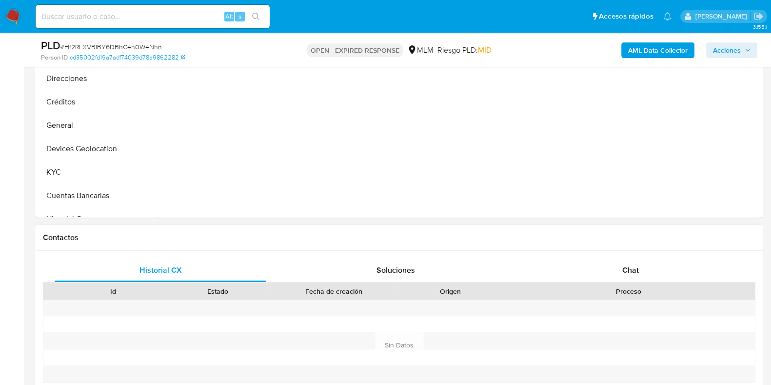
scroll to position [366, 0]
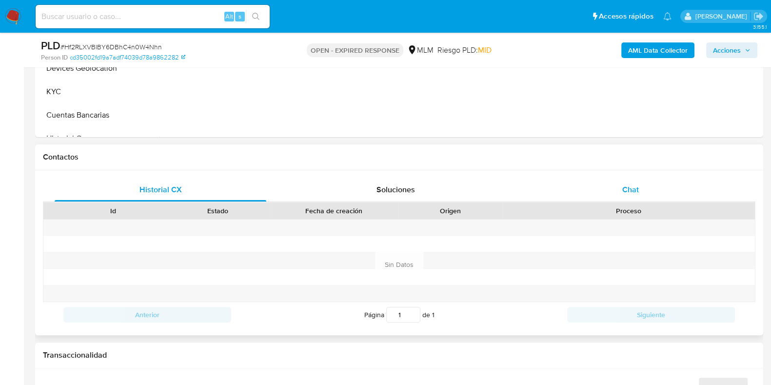
click at [636, 194] on span "Chat" at bounding box center [630, 189] width 17 height 11
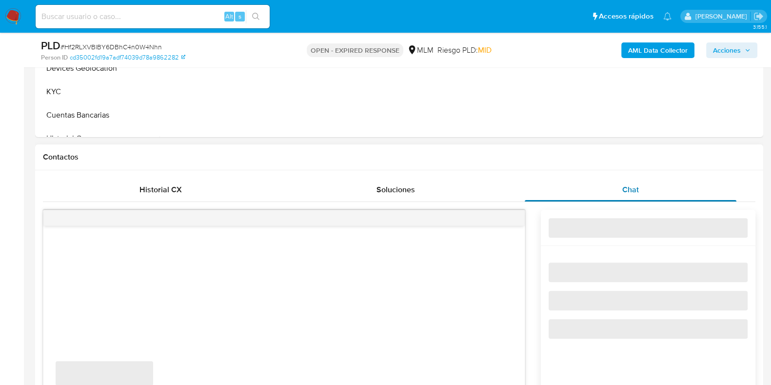
select select "10"
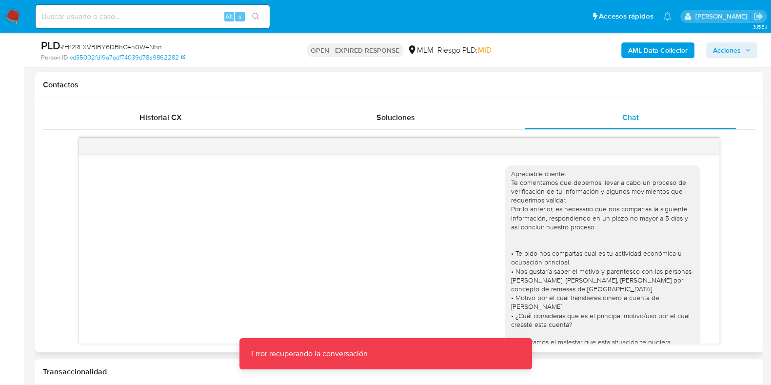
scroll to position [426, 0]
